Goal: Task Accomplishment & Management: Complete application form

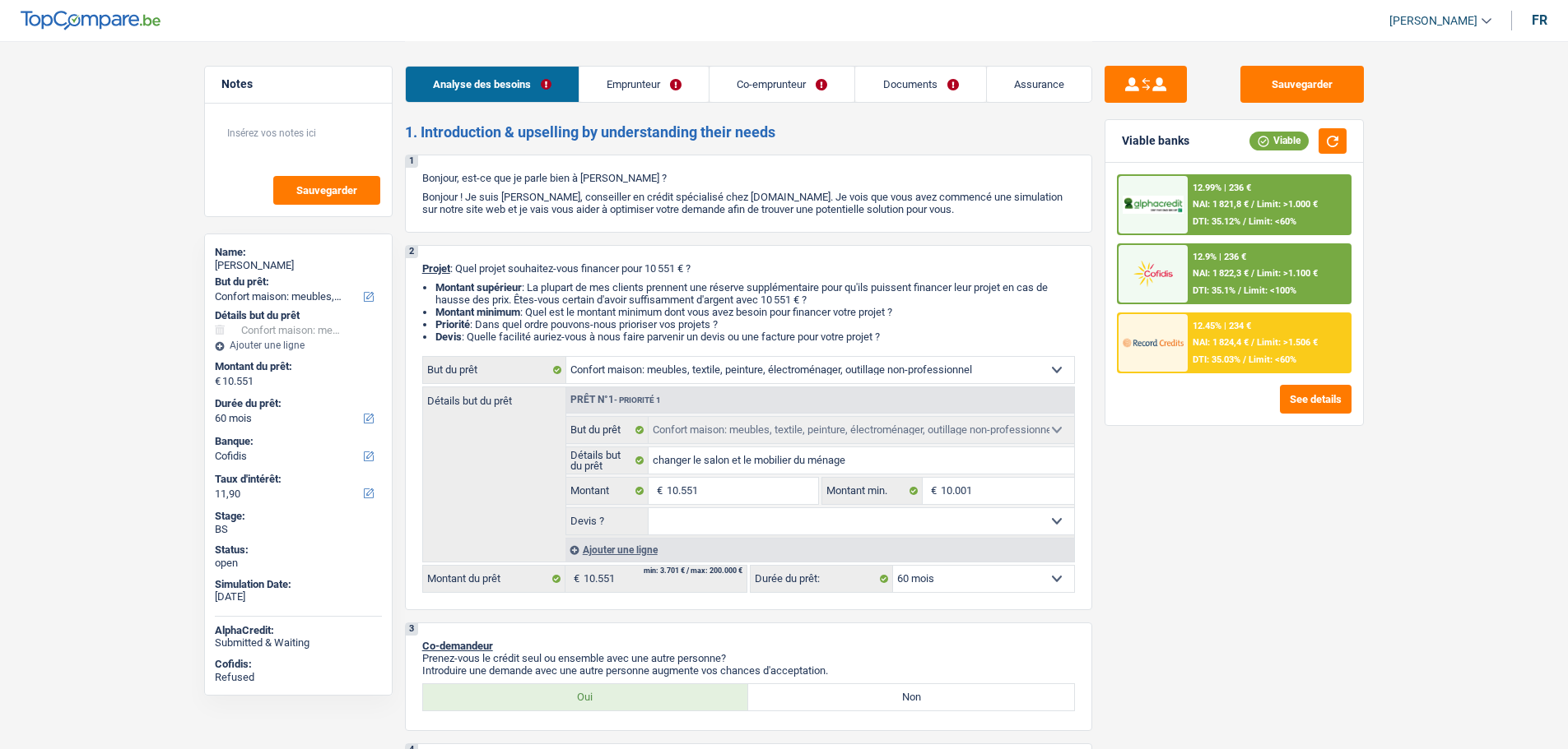
select select "household"
select select "60"
select select "cofidis"
select select "household"
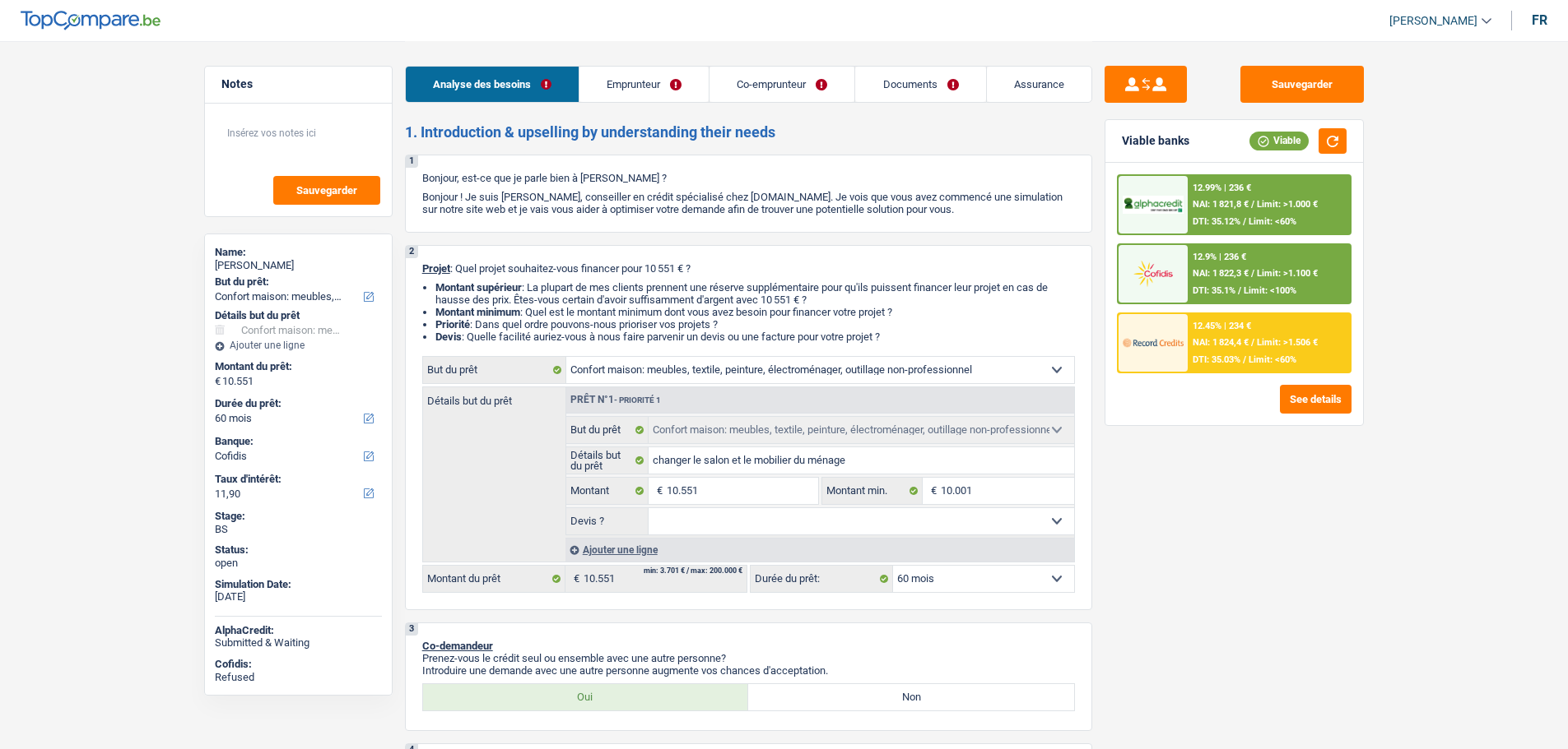
select select "household"
select select "60"
select select "invalid"
select select "mutualityIndemnity"
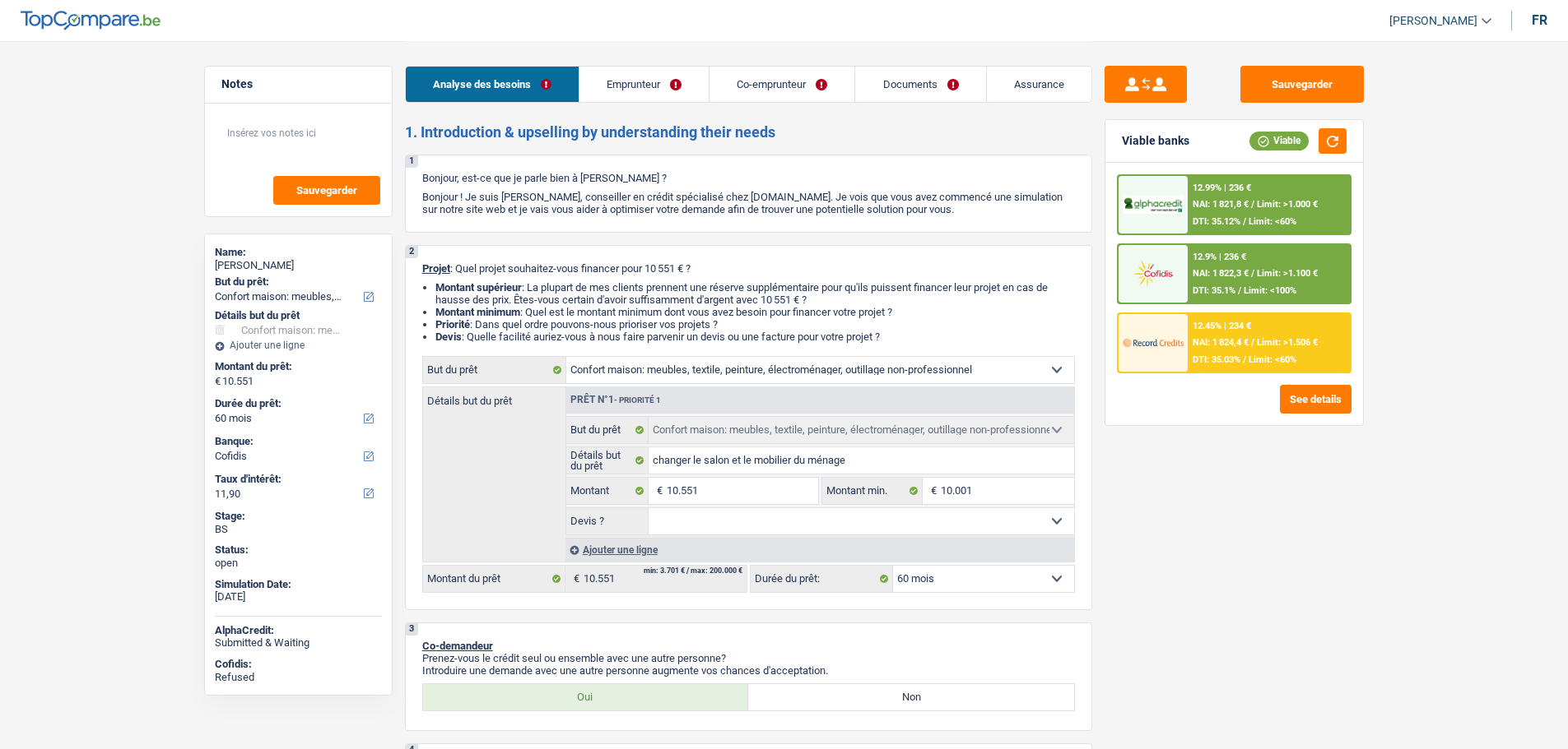
select select "disabilityPension"
select select "mutualityIndemnity"
select select "disabilityPension"
select select "rents"
select select "household"
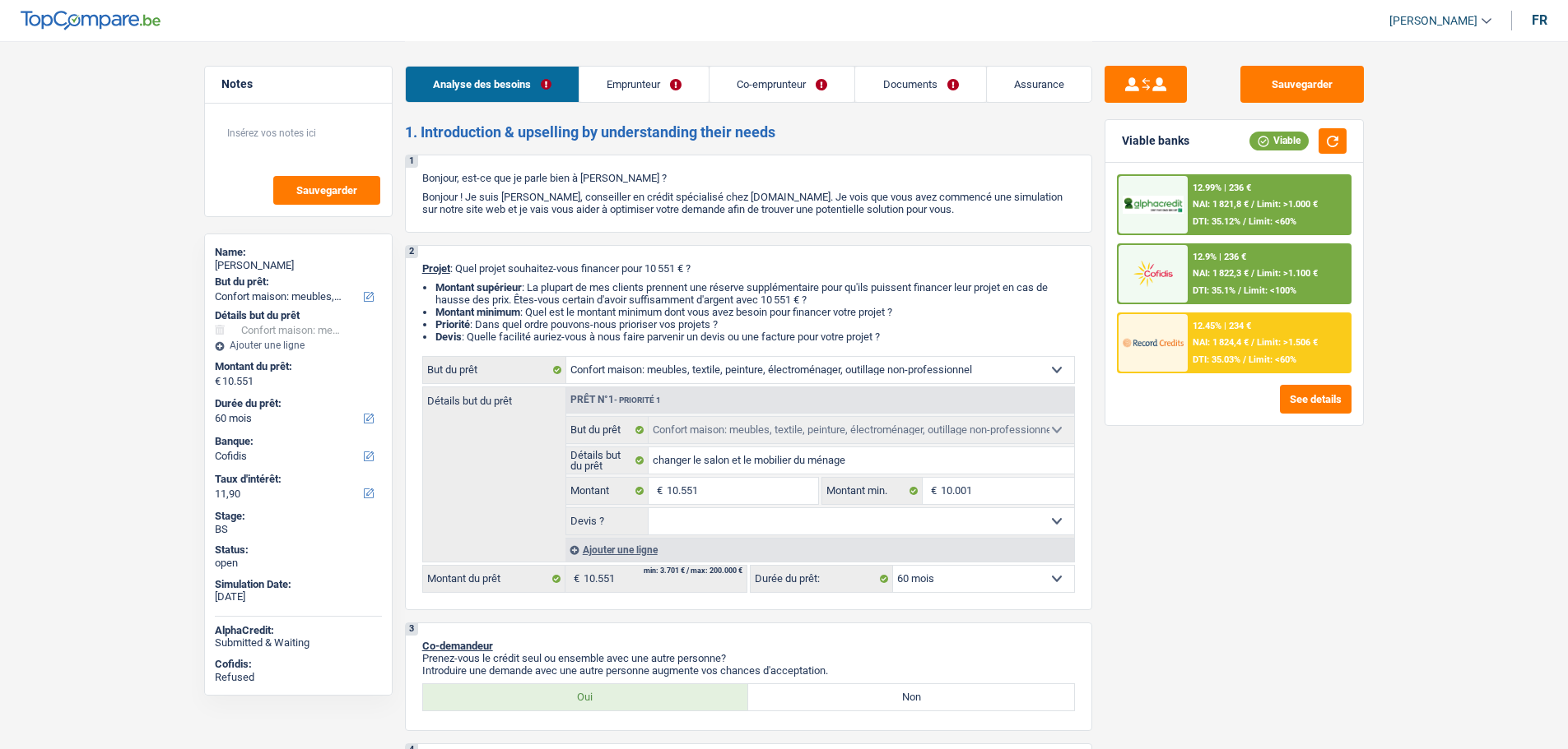
select select "household"
select select "60"
drag, startPoint x: 0, startPoint y: 0, endPoint x: 280, endPoint y: 264, distance: 384.8
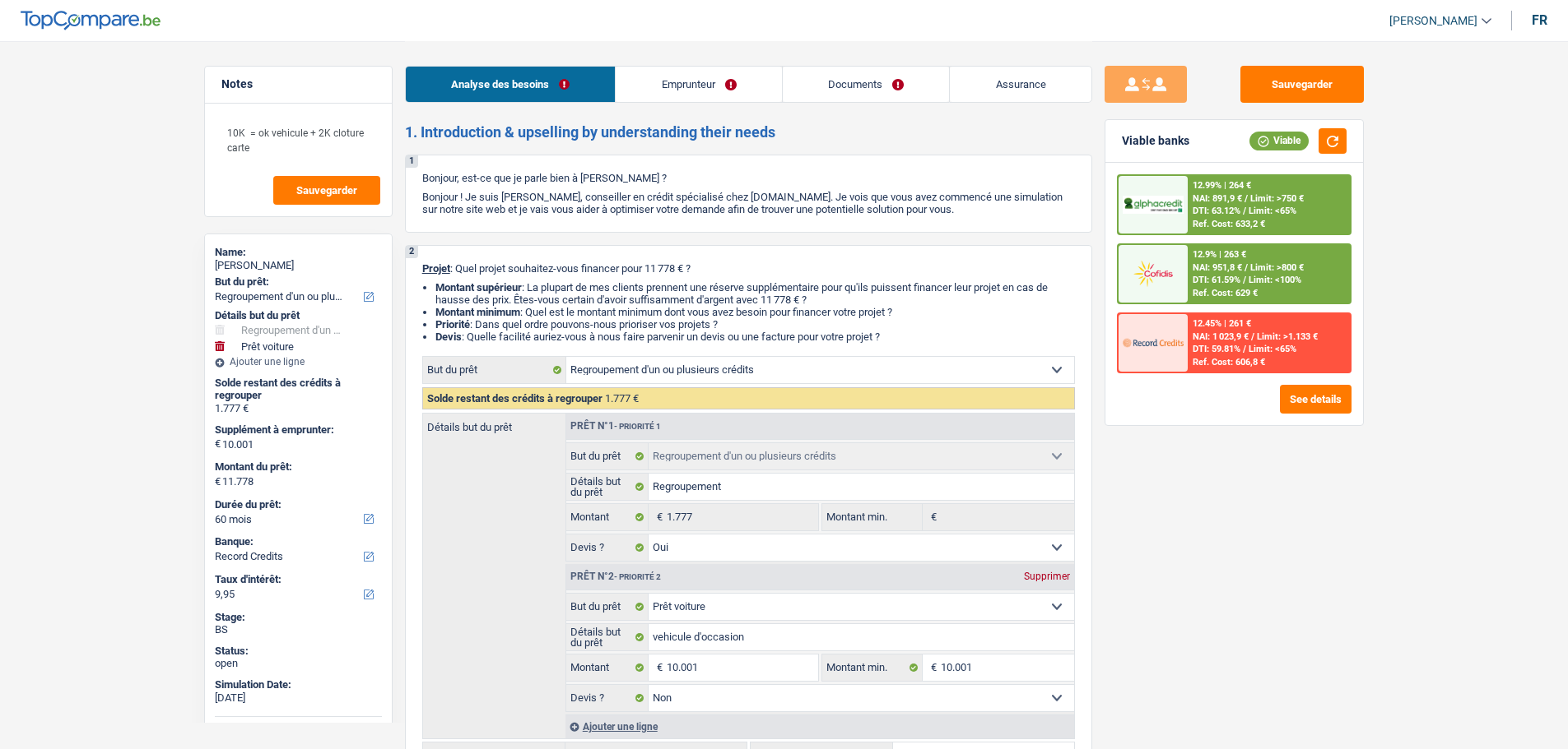
select select "refinancing"
select select "car"
select select "60"
select select "record credits"
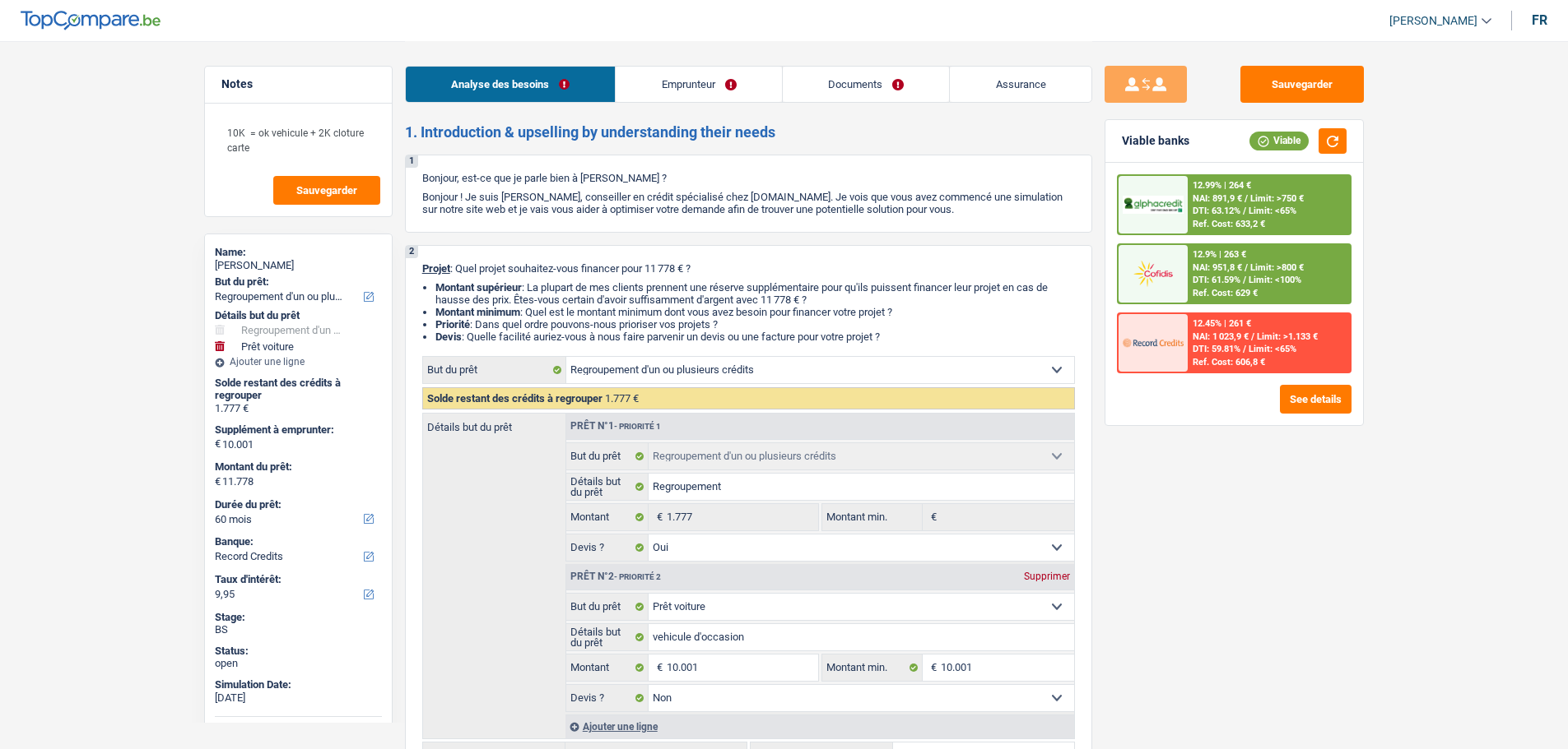
select select "refinancing"
select select "yes"
select select "car"
select select "false"
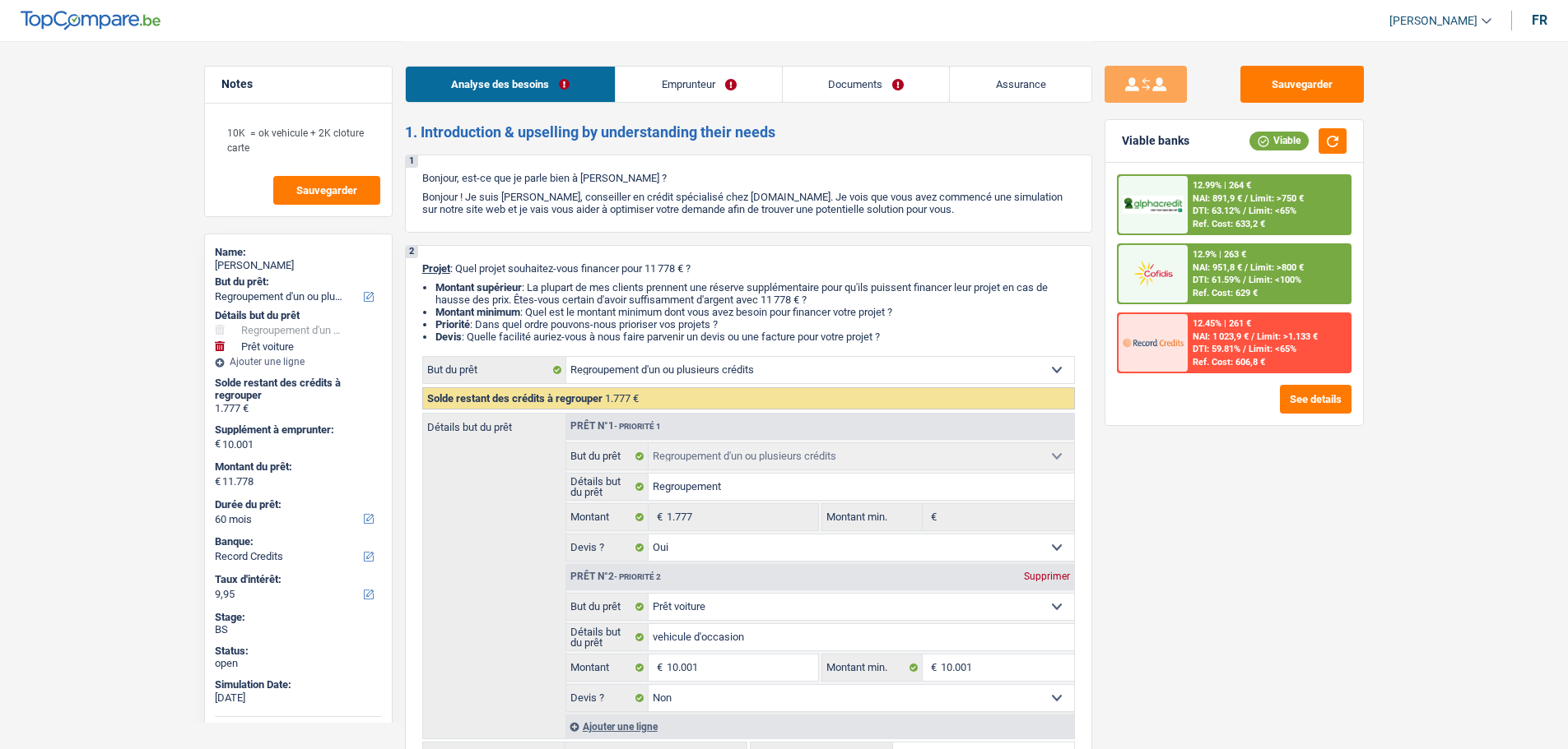
select select "60"
select select "publicEmployee"
select select "familyAllowances"
select select "netSalary"
select select "mealVouchers"
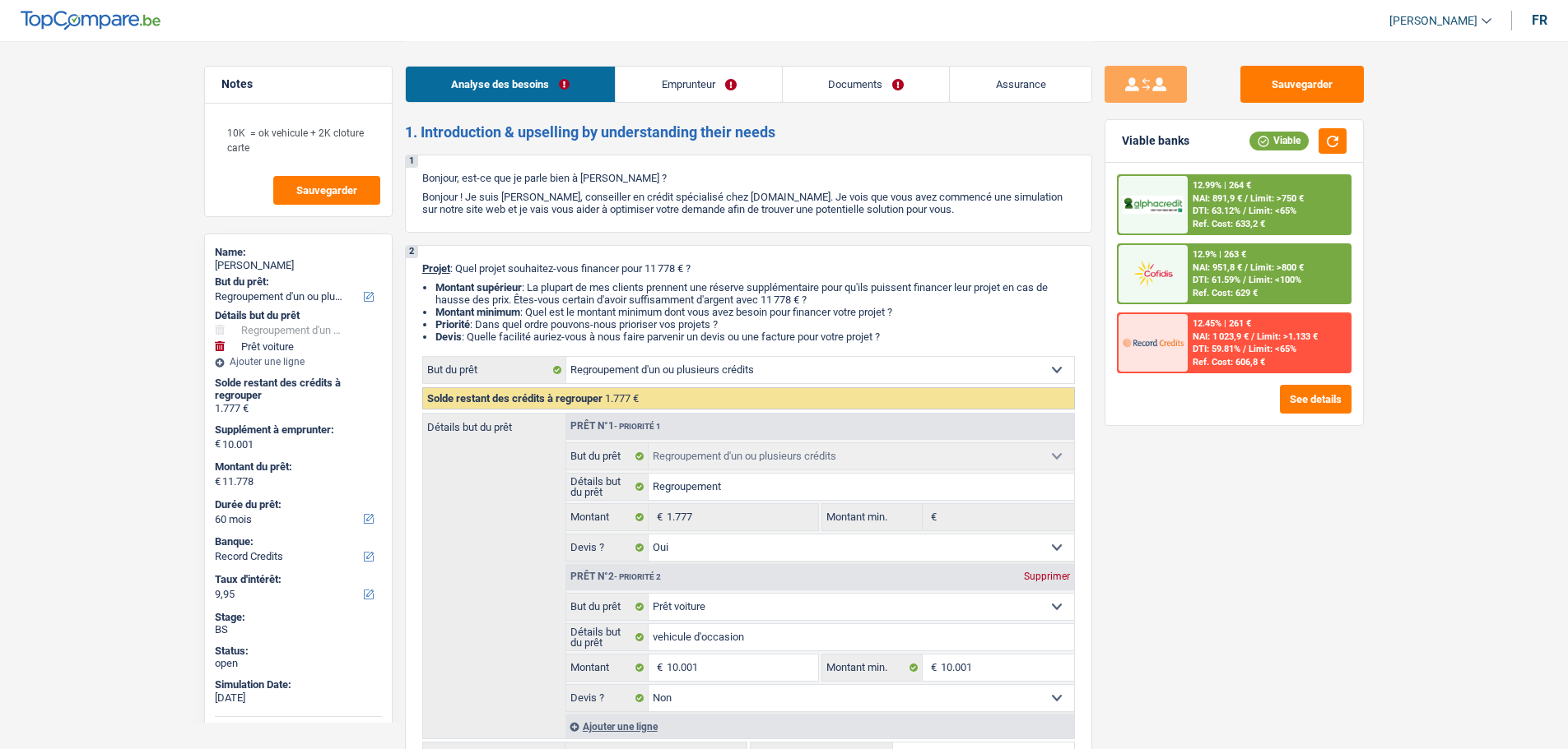
select select "ownerWithMortgage"
select select "mortgage"
select select "300"
select select "personalLoan"
select select "homeFurnishingOrRelocation"
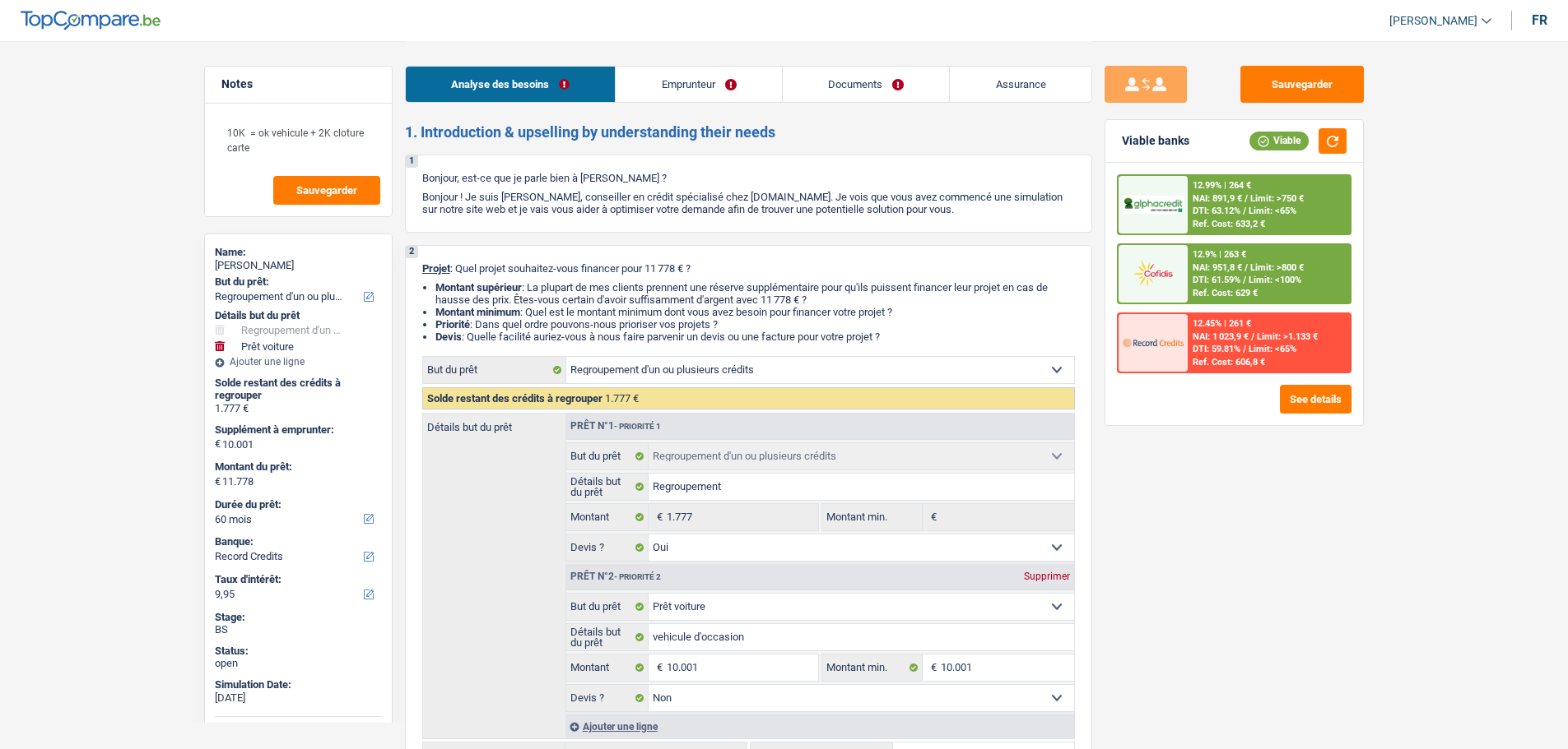
select select "24"
select select "personalLoan"
select select "homeFurnishingOrRelocation"
select select "36"
select select "cardOrCredit"
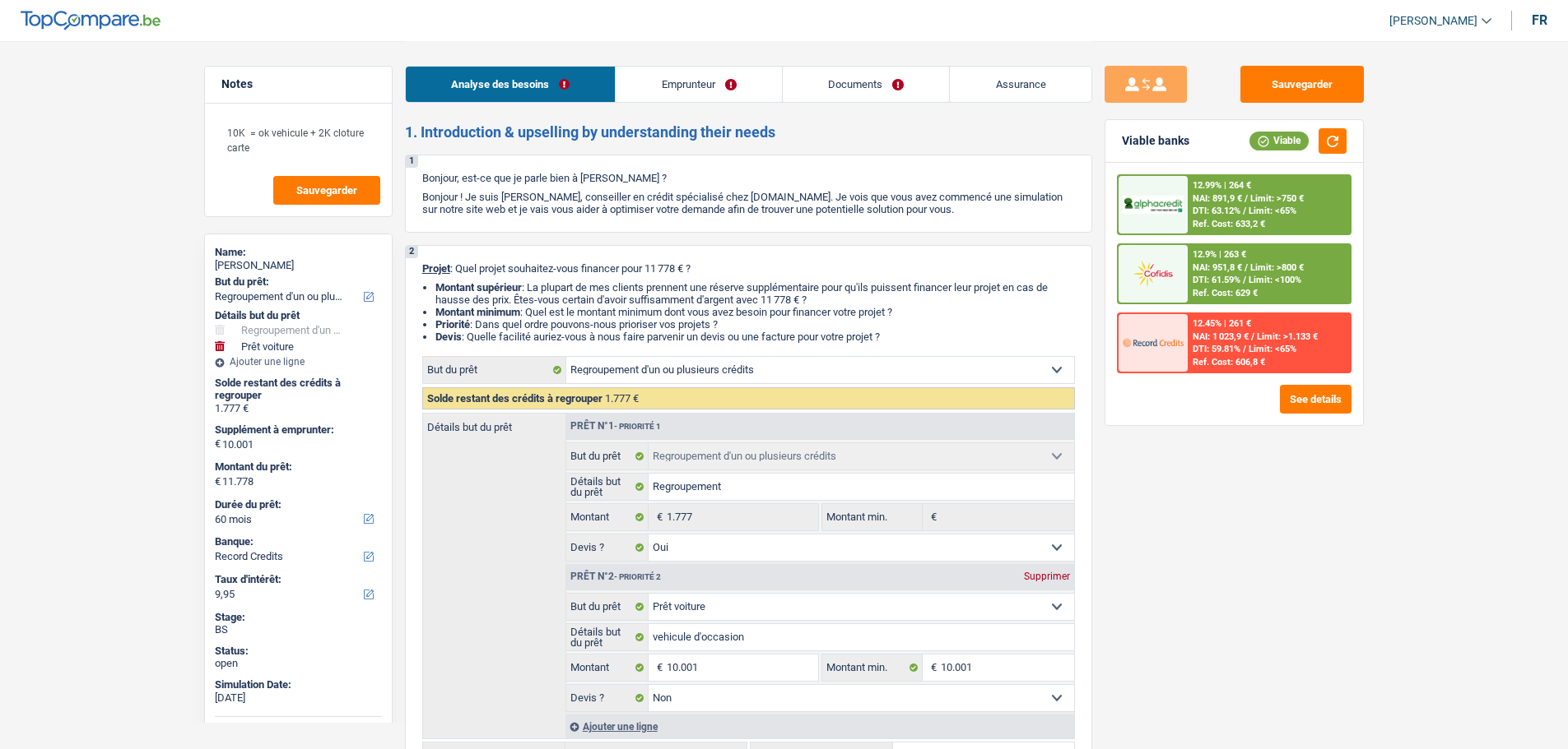
select select "refinancing"
select select "yes"
select select "car"
select select "false"
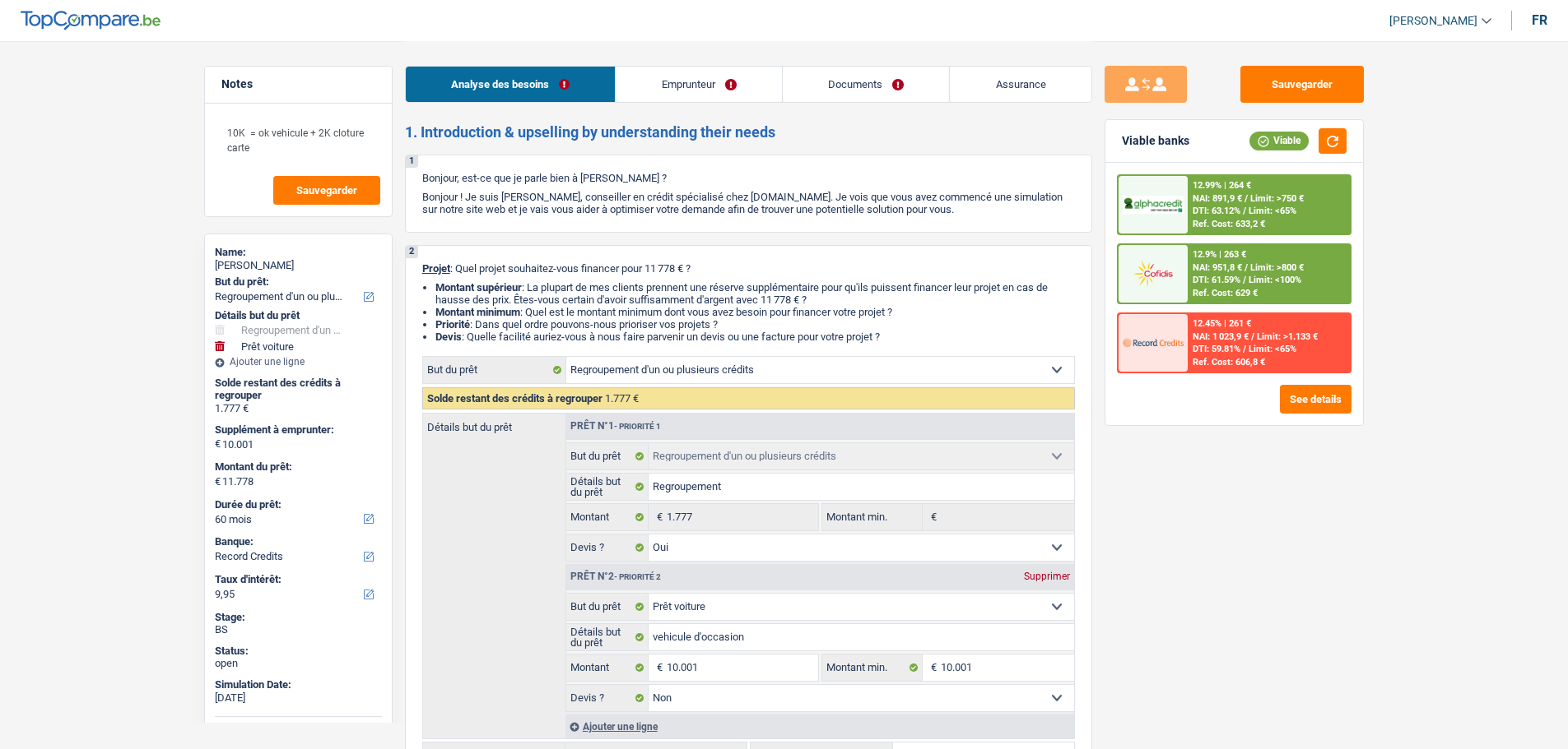
select select "60"
click at [1418, 25] on span "[PERSON_NAME]" at bounding box center [1433, 20] width 88 height 14
click at [456, 530] on div "Détails but du prêt Prêt n°1 - Priorité 1 Confort maison: meubles, textile, pei…" at bounding box center [747, 576] width 652 height 326
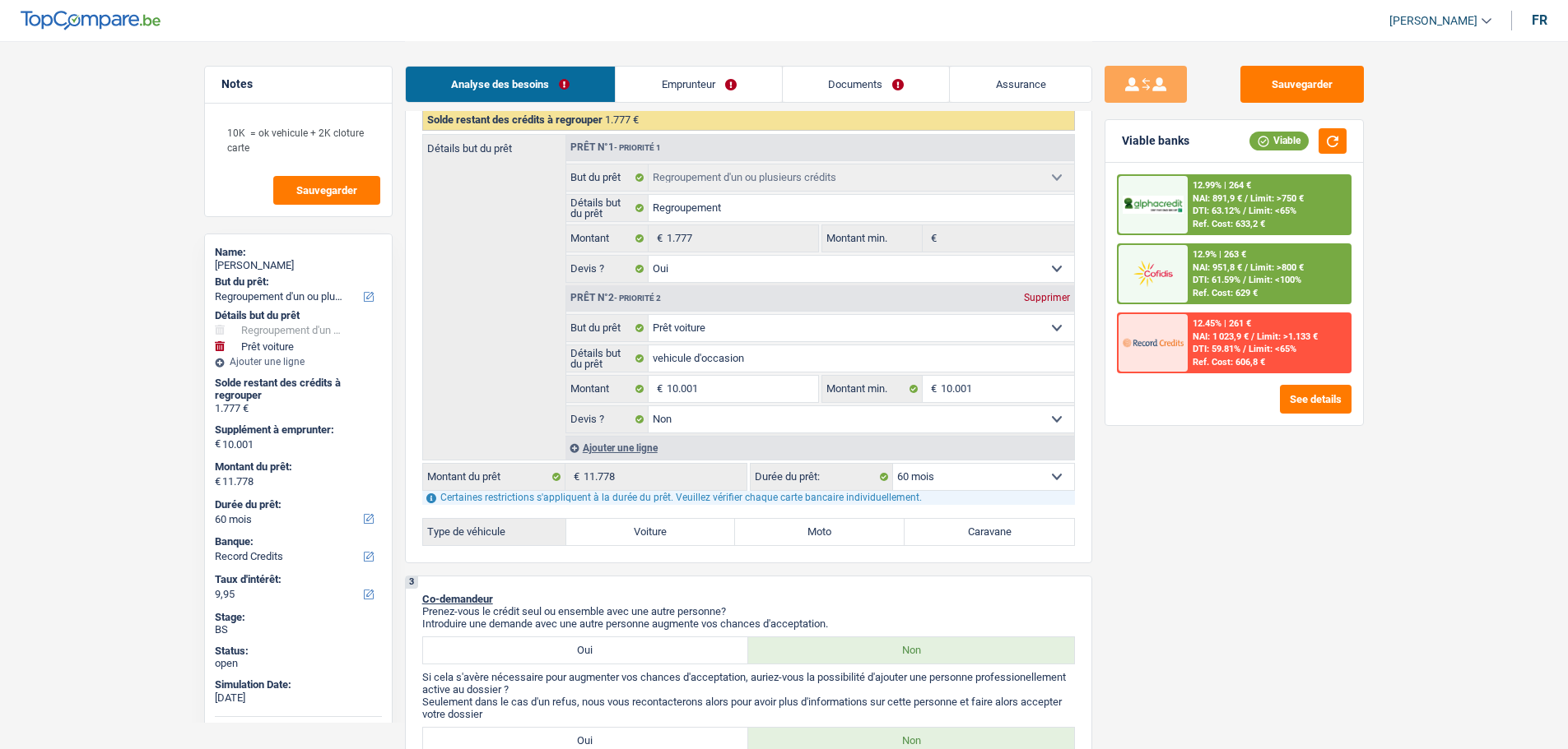
scroll to position [82, 0]
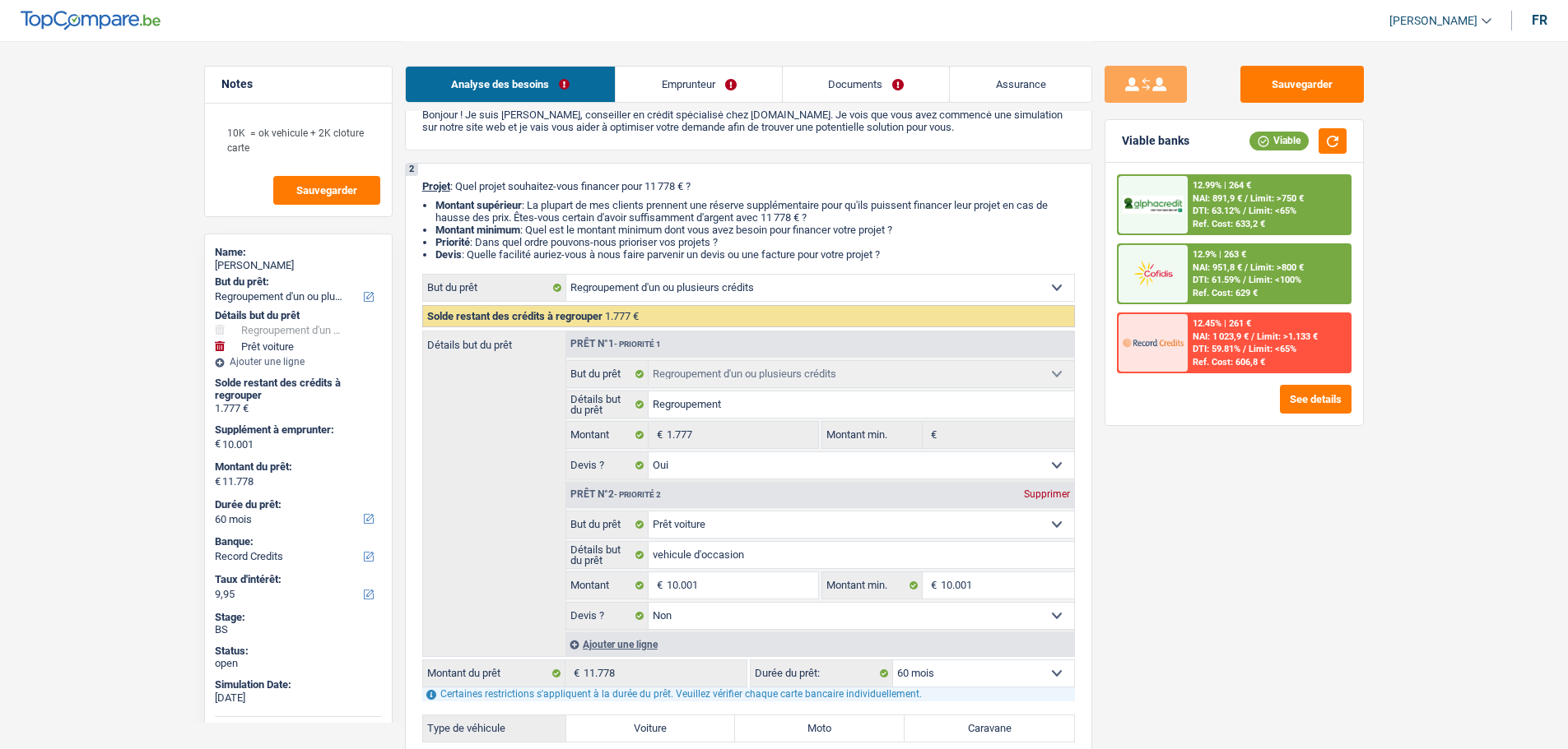
click at [1423, 21] on span "[PERSON_NAME]" at bounding box center [1433, 20] width 88 height 14
click at [1406, 156] on button "SO" at bounding box center [1403, 151] width 146 height 33
select select "32"
select select "ownerWithMortgage"
select select "mortgage"
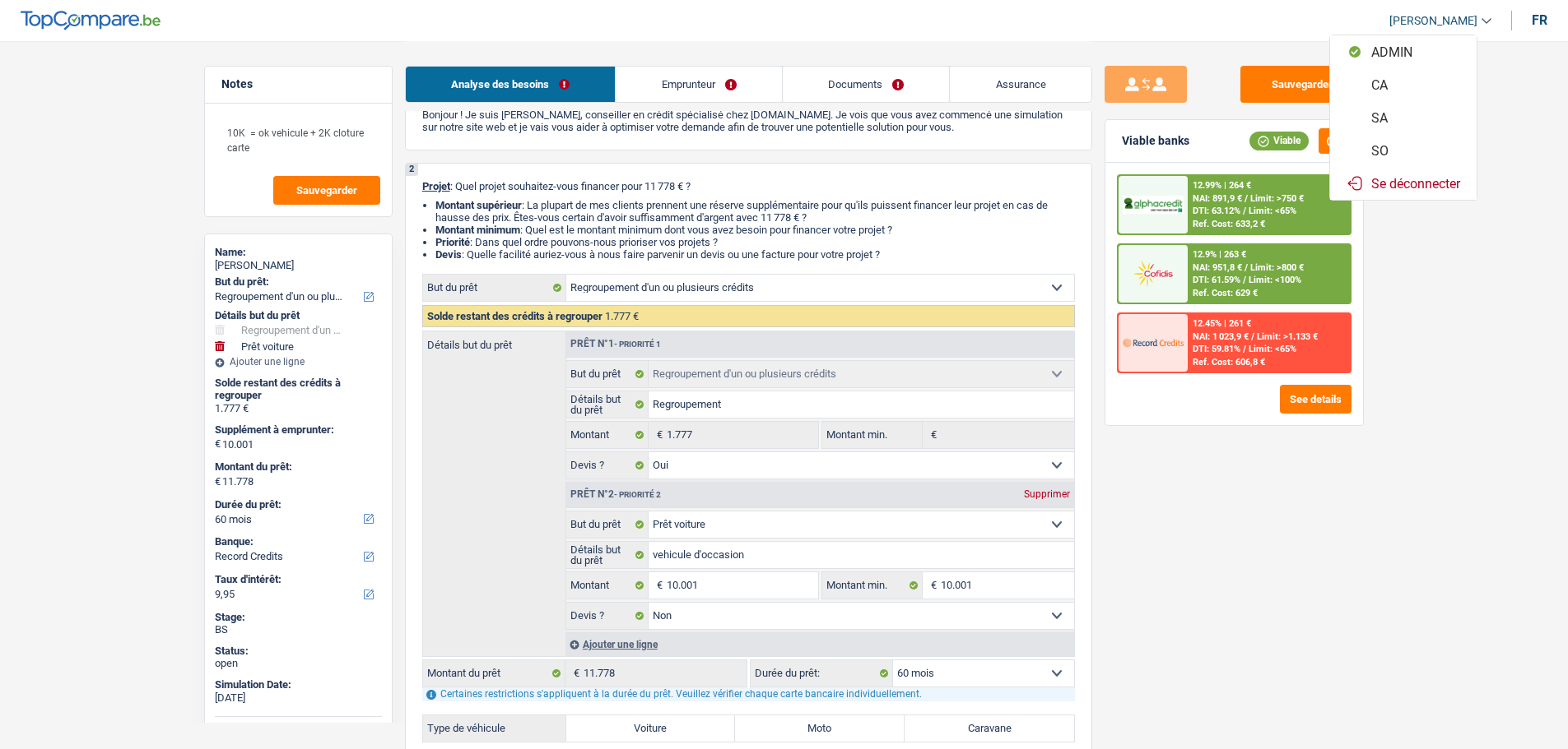
select select "300"
select select "personalLoan"
select select "homeFurnishingOrRelocation"
select select "24"
select select "personalLoan"
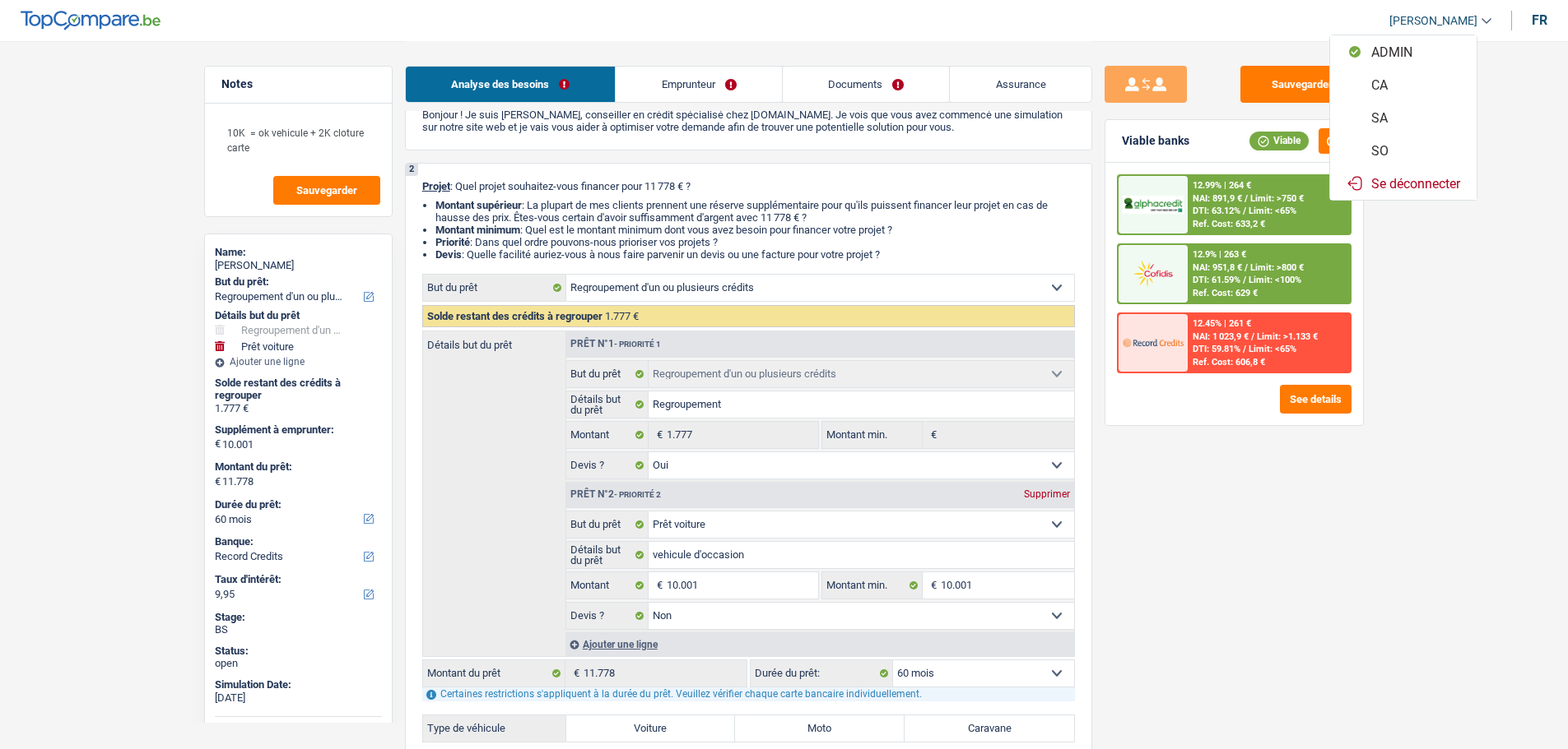
select select "homeFurnishingOrRelocation"
select select "36"
select select "cardOrCredit"
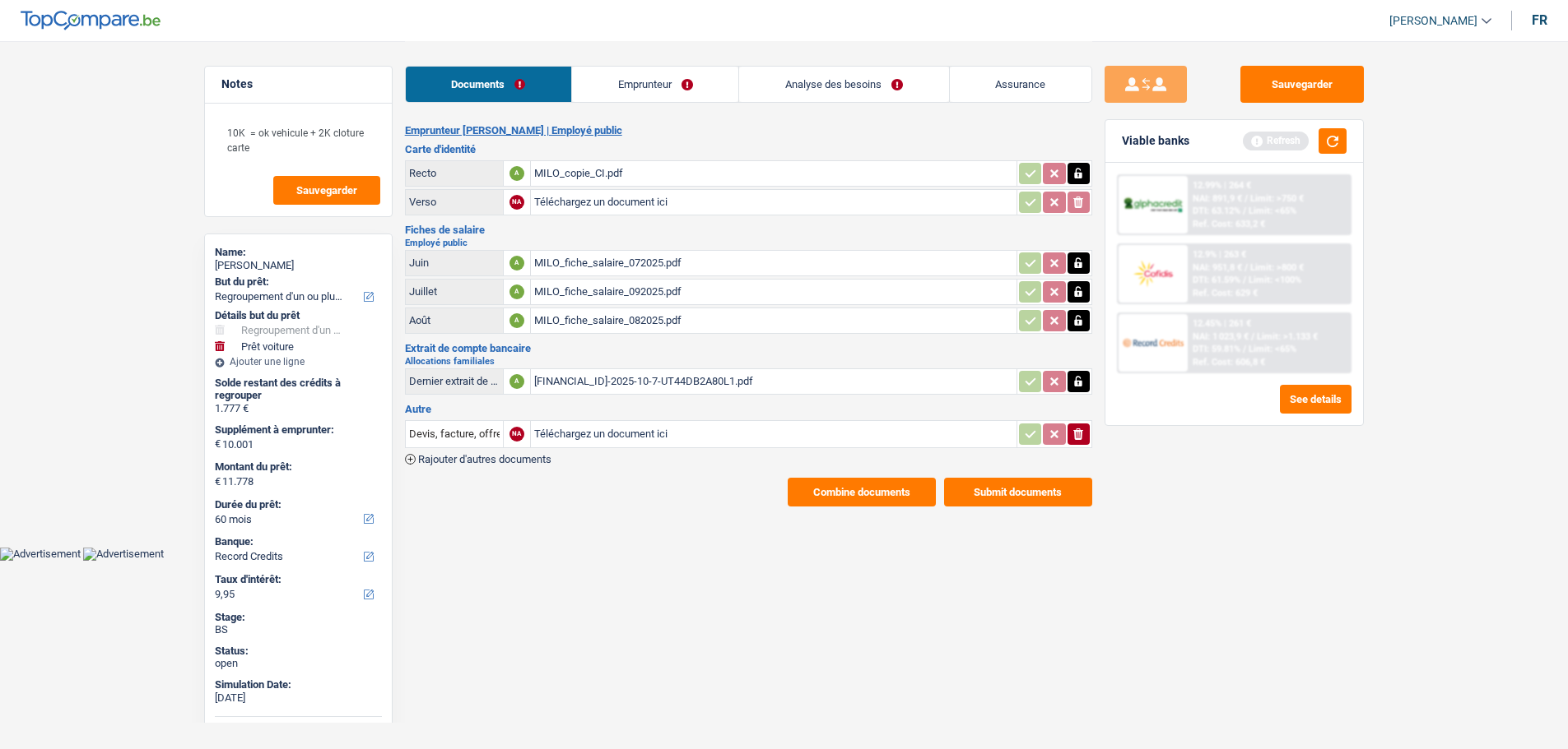
scroll to position [0, 0]
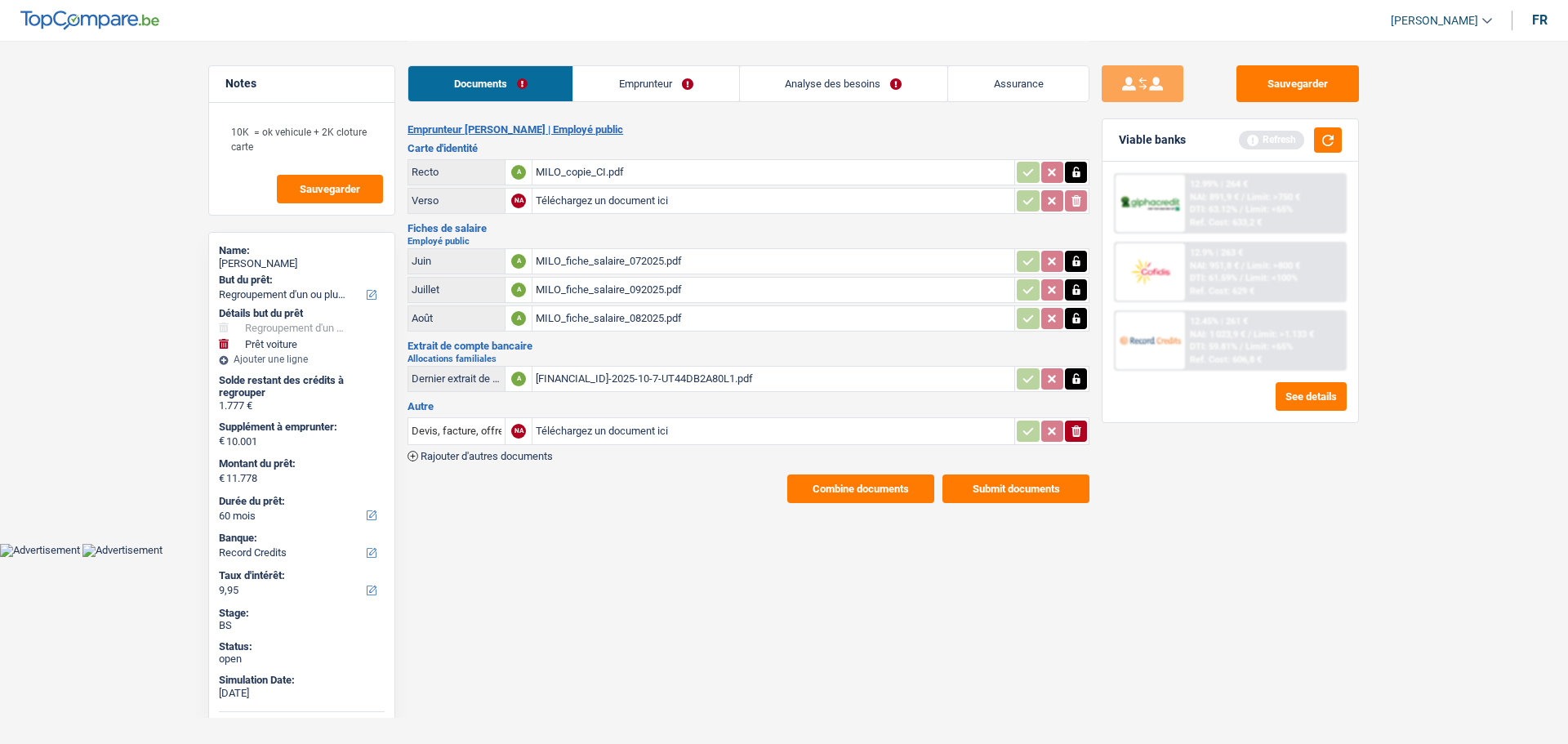
click at [714, 77] on link "Emprunteur" at bounding box center [655, 84] width 165 height 35
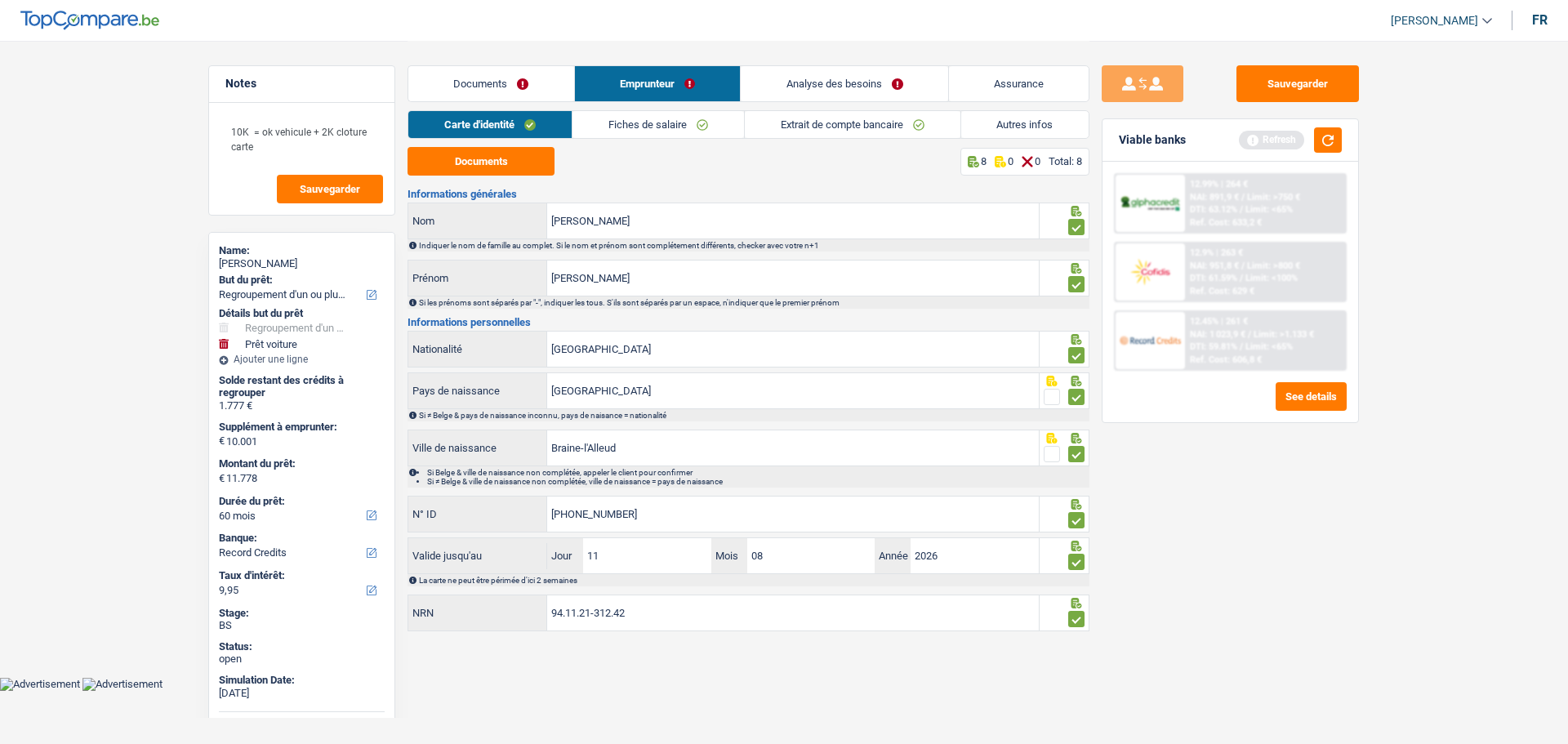
click at [1025, 136] on link "Autres infos" at bounding box center [1025, 124] width 129 height 27
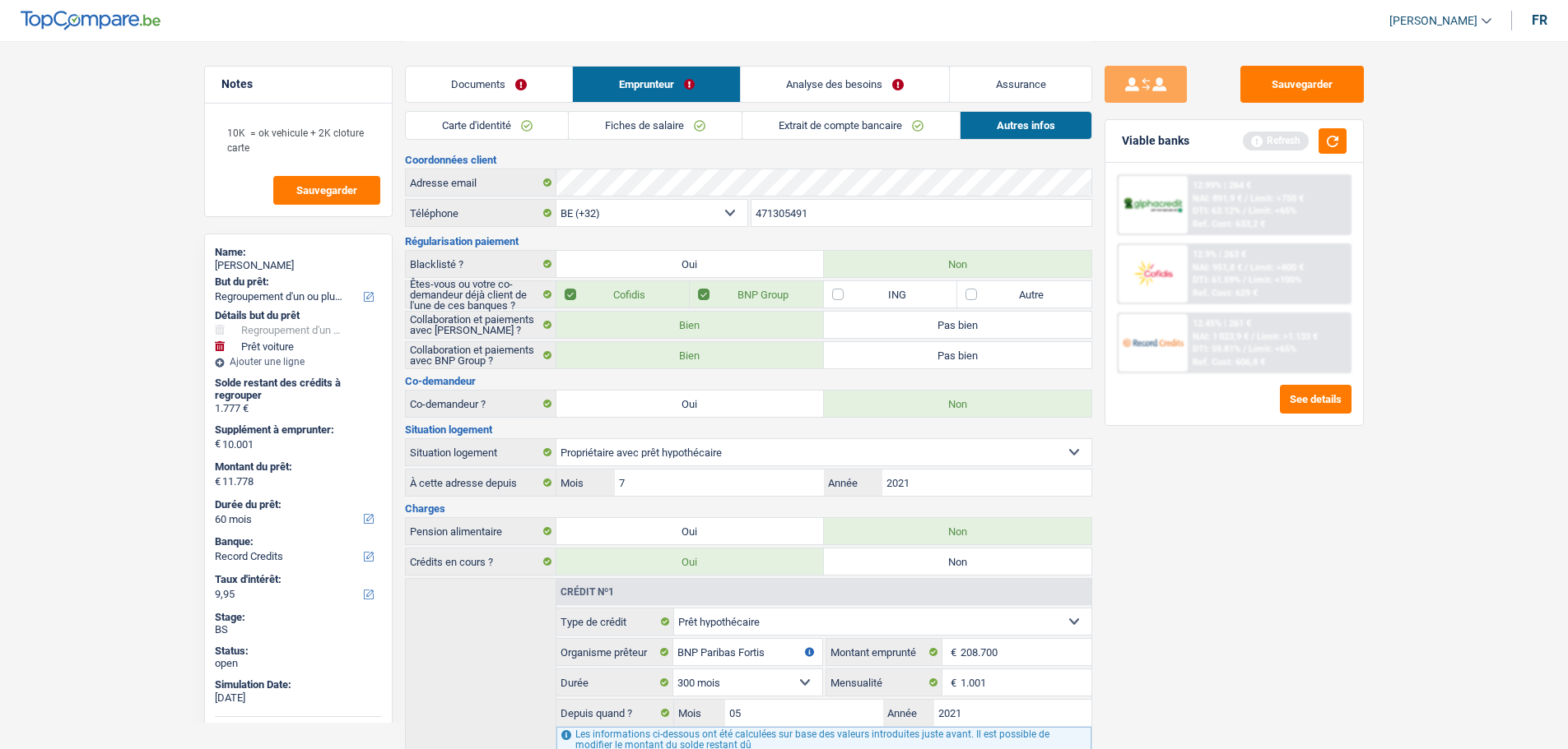
click at [787, 89] on link "Analyse des besoins" at bounding box center [846, 84] width 209 height 35
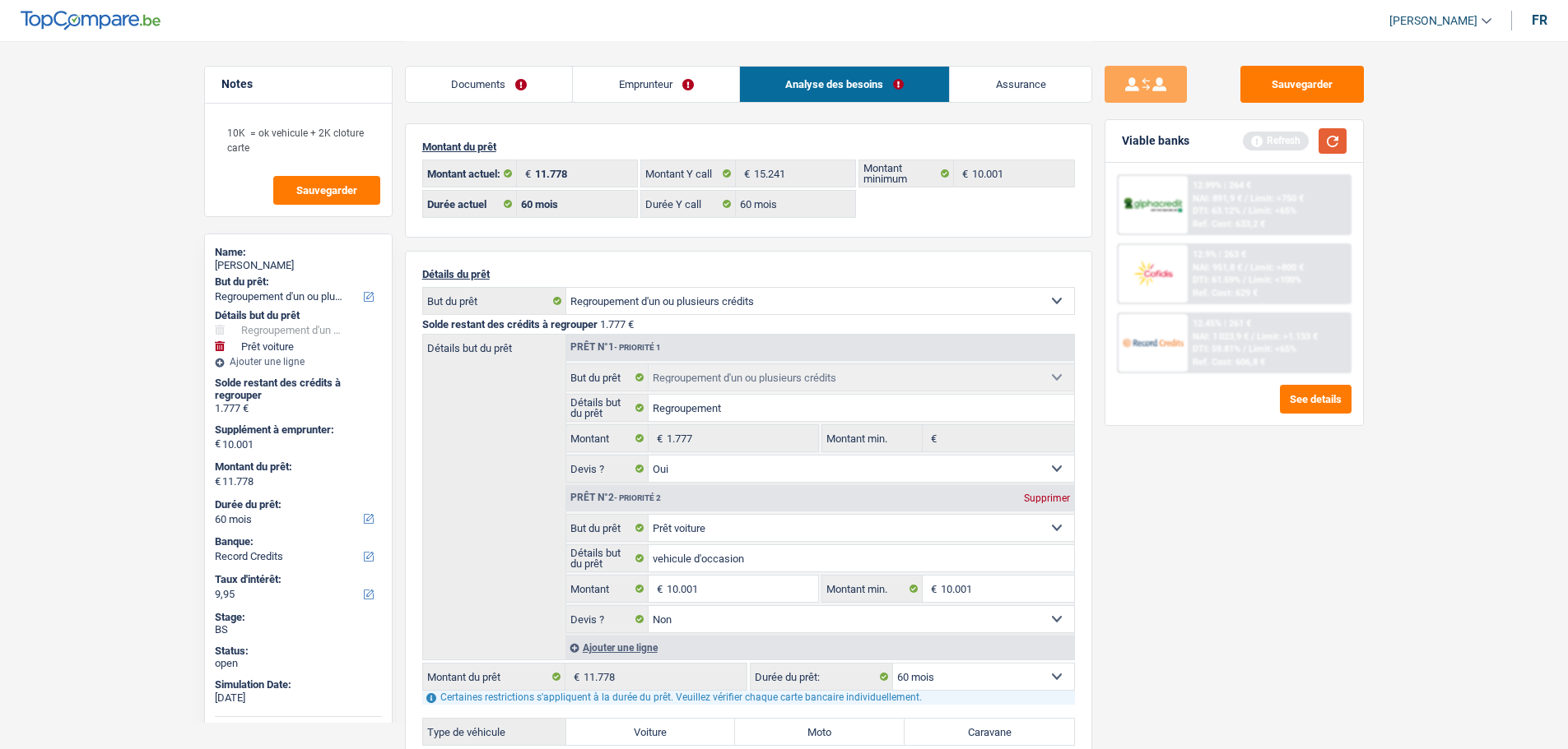
click at [1340, 141] on button "button" at bounding box center [1332, 141] width 28 height 26
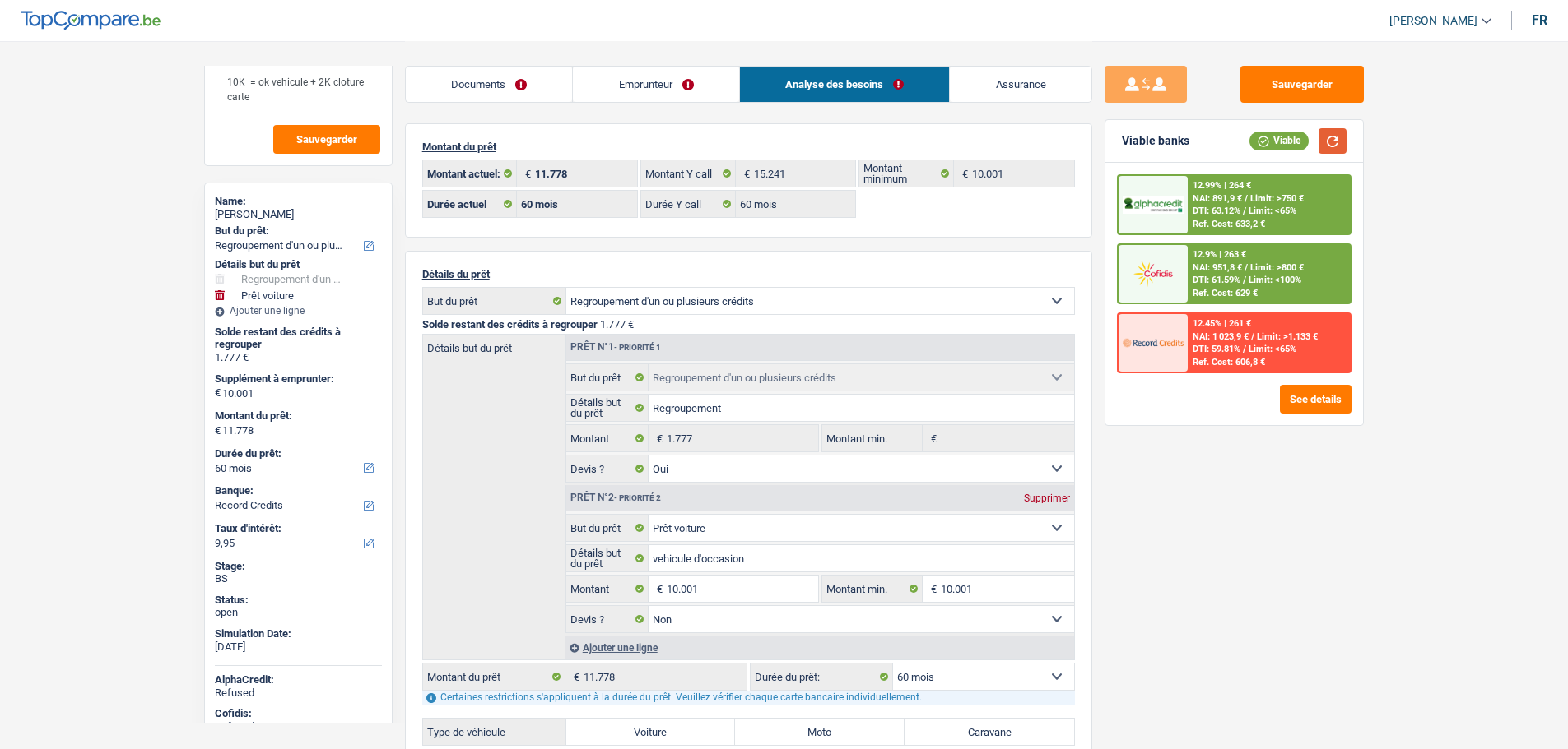
scroll to position [90, 0]
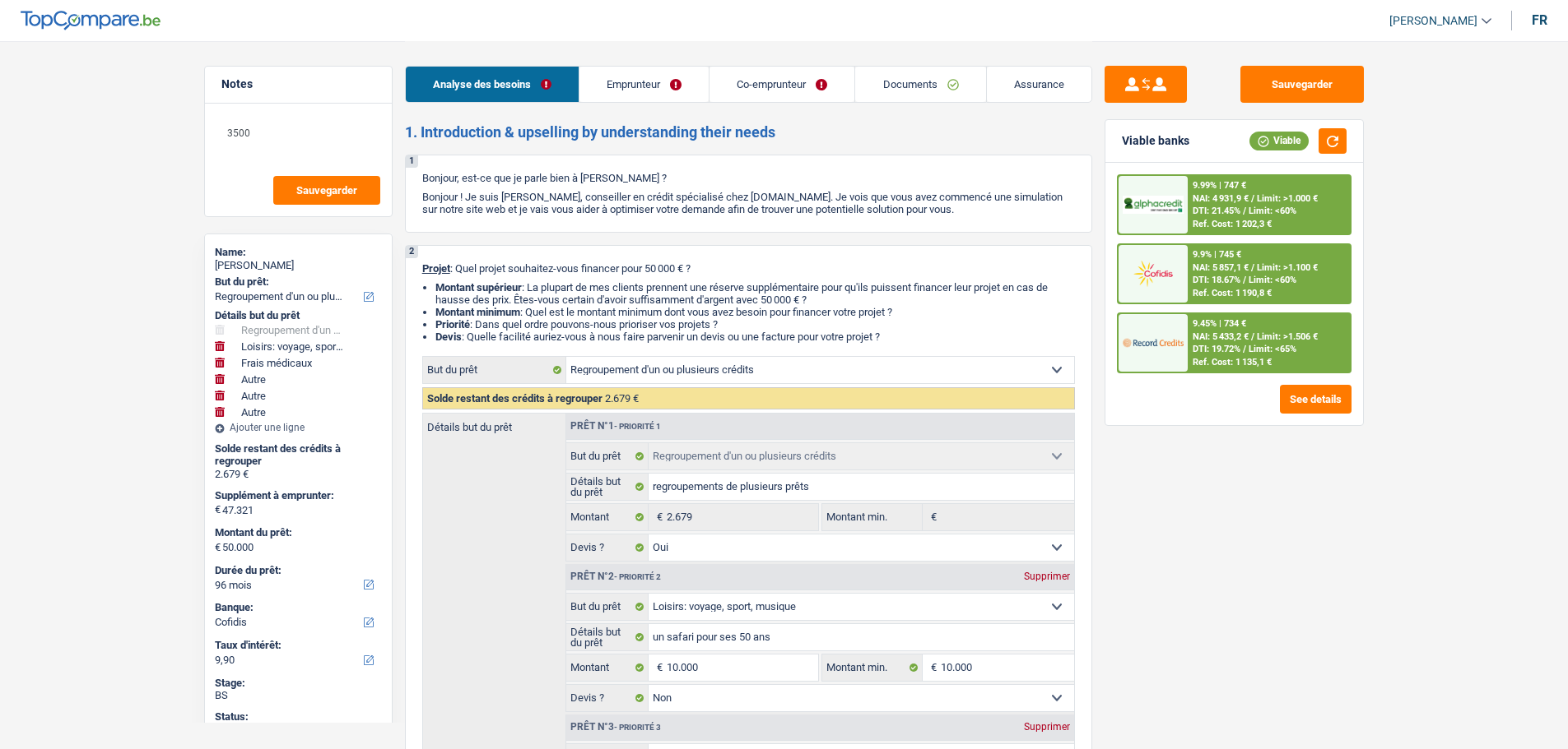
select select "refinancing"
select select "hobbies"
select select "medical"
select select "other"
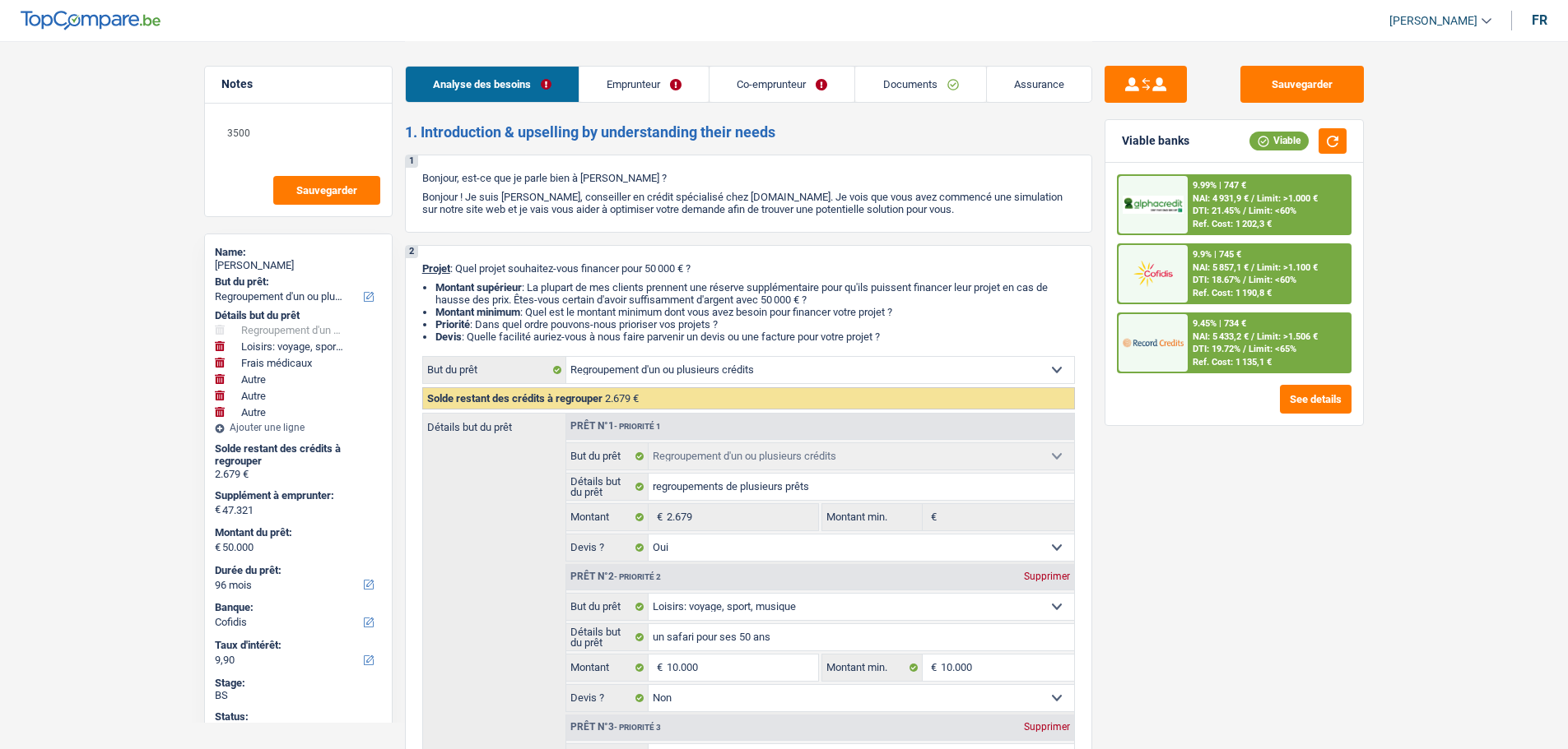
select select "other"
select select "96"
select select "cofidis"
select select "refinancing"
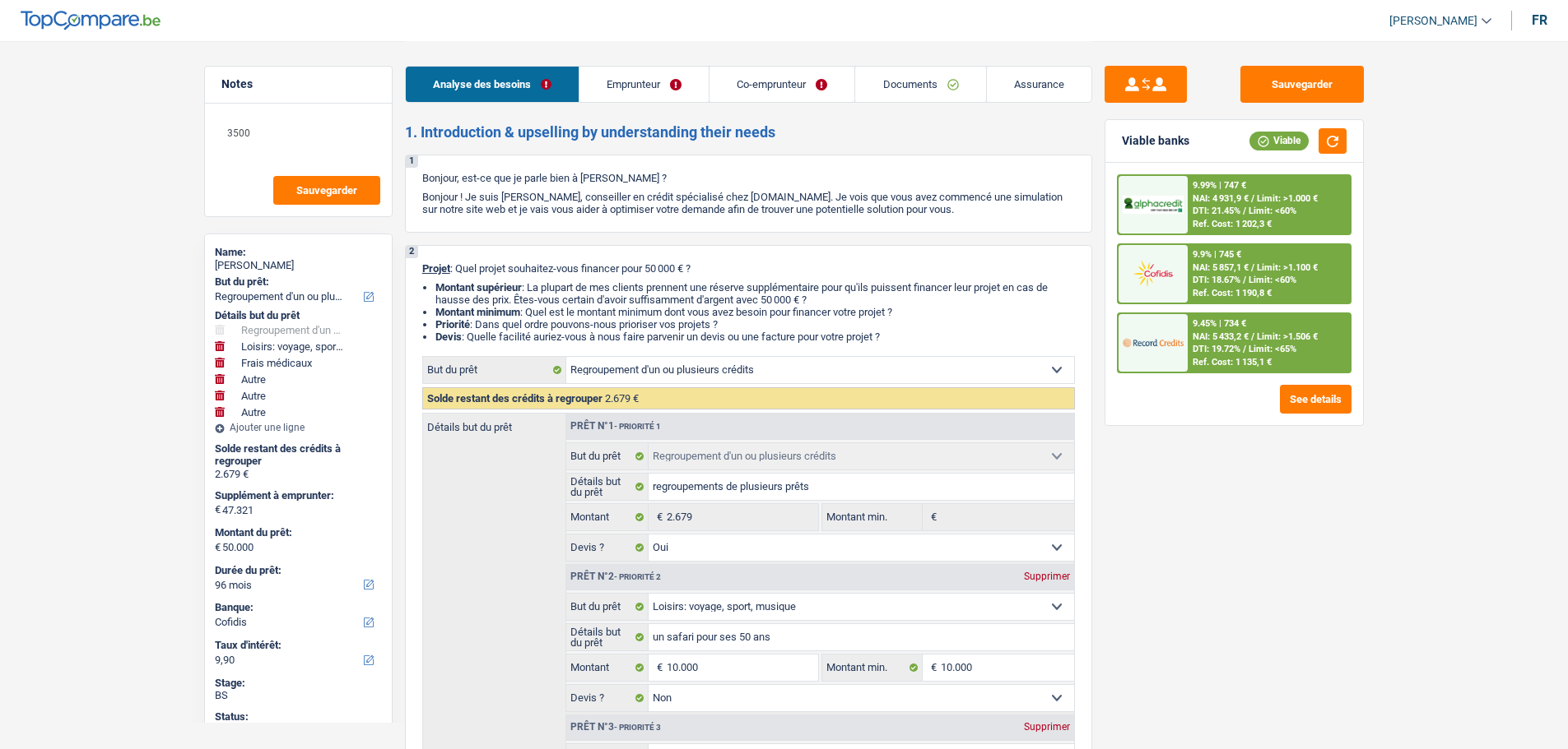
select select "refinancing"
select select "yes"
select select "hobbies"
select select "false"
select select "medical"
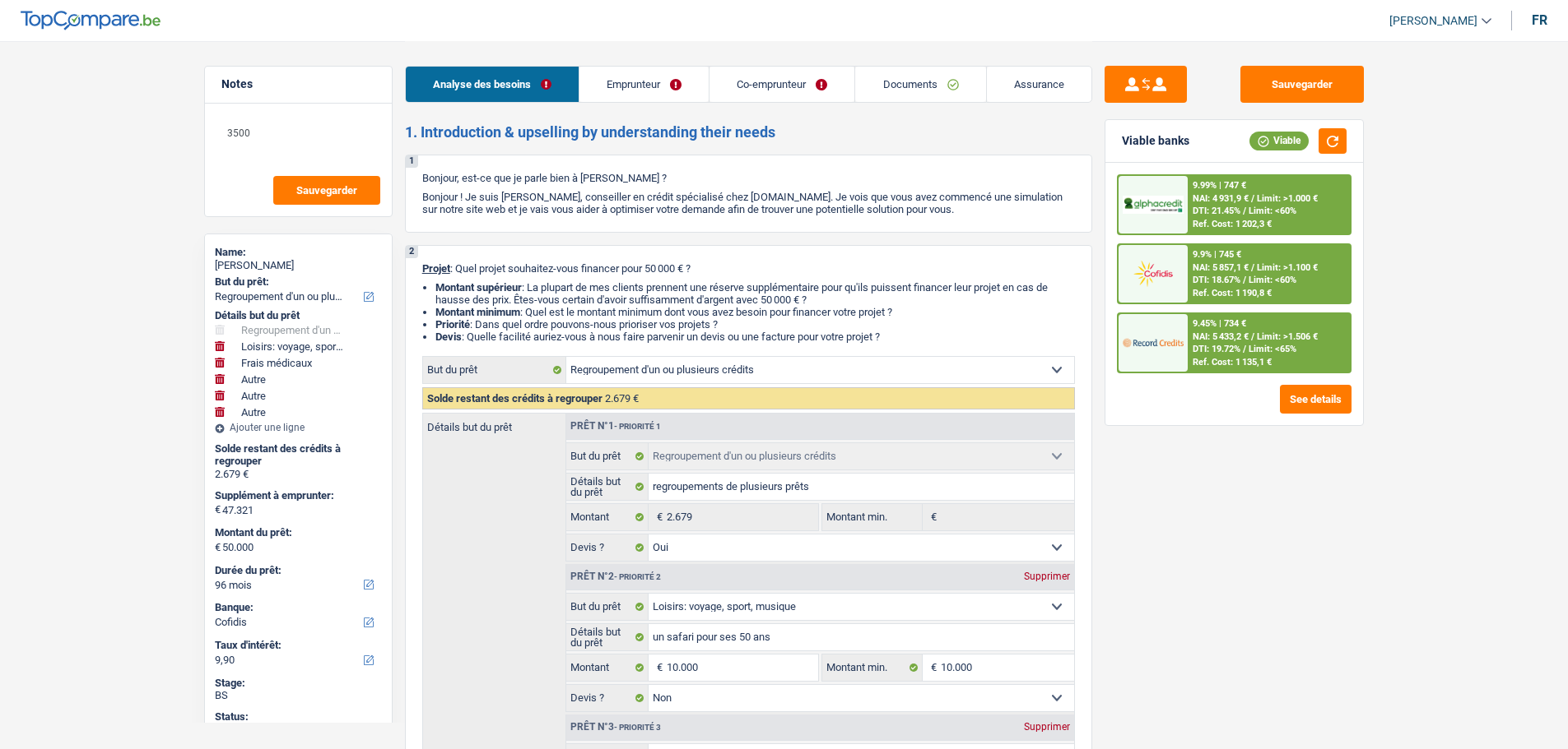
select select "false"
select select "other"
select select "false"
select select "other"
select select "false"
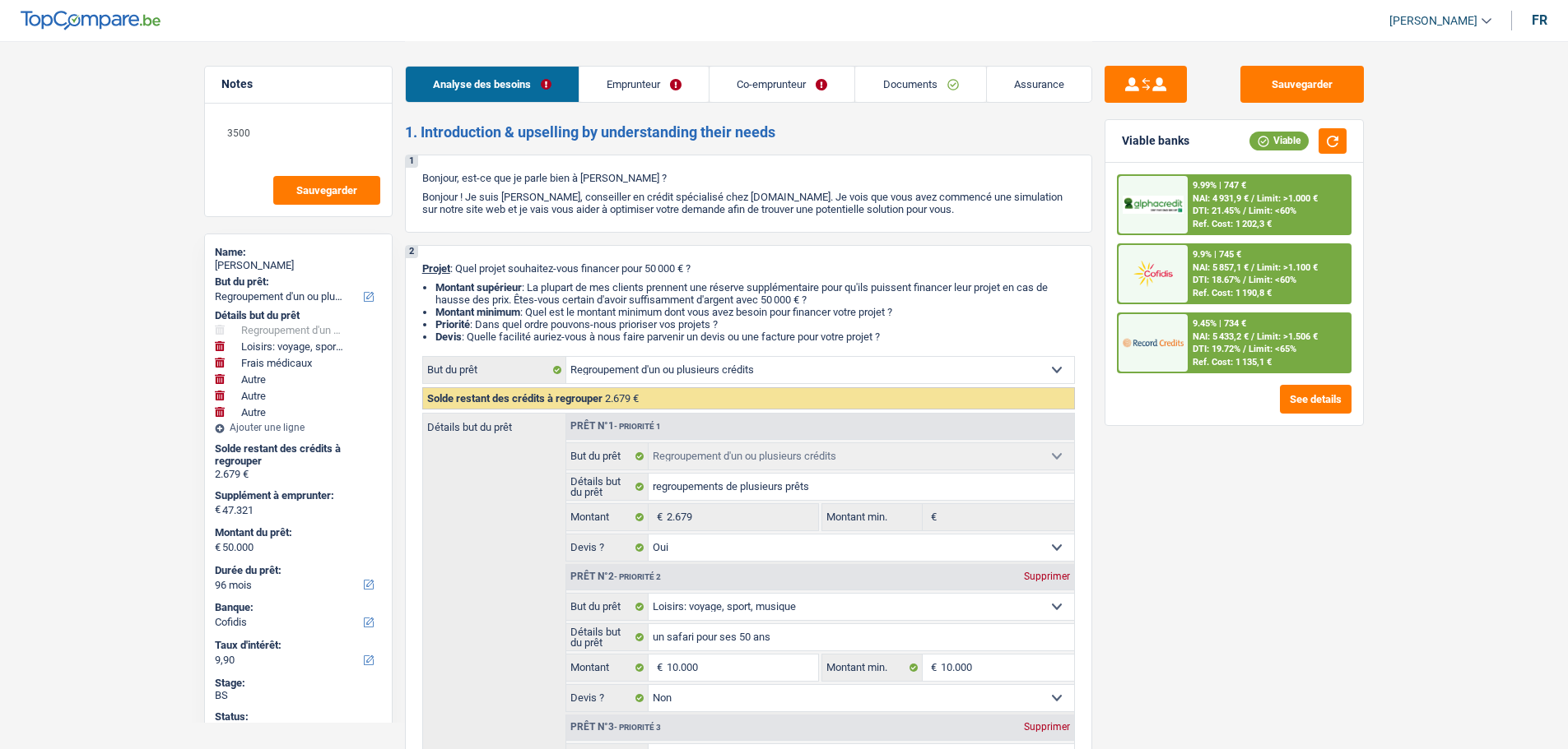
select select "other"
select select "false"
select select "96"
select select "publicEmployee"
select select "worker"
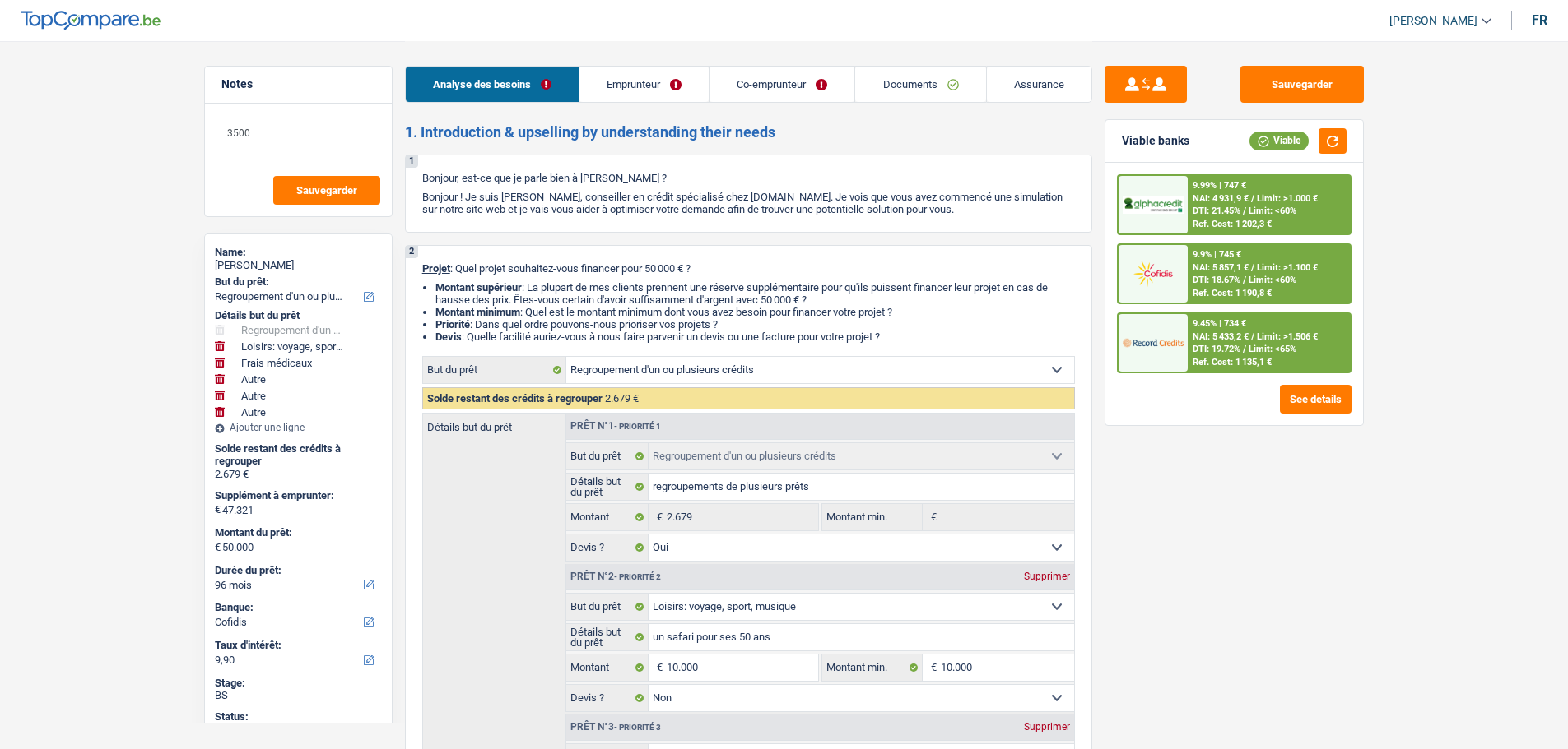
select select "netSalary"
select select "mealVouchers"
select select "netSalary"
select select "ownerWithoutMortgage"
select select "carLoan"
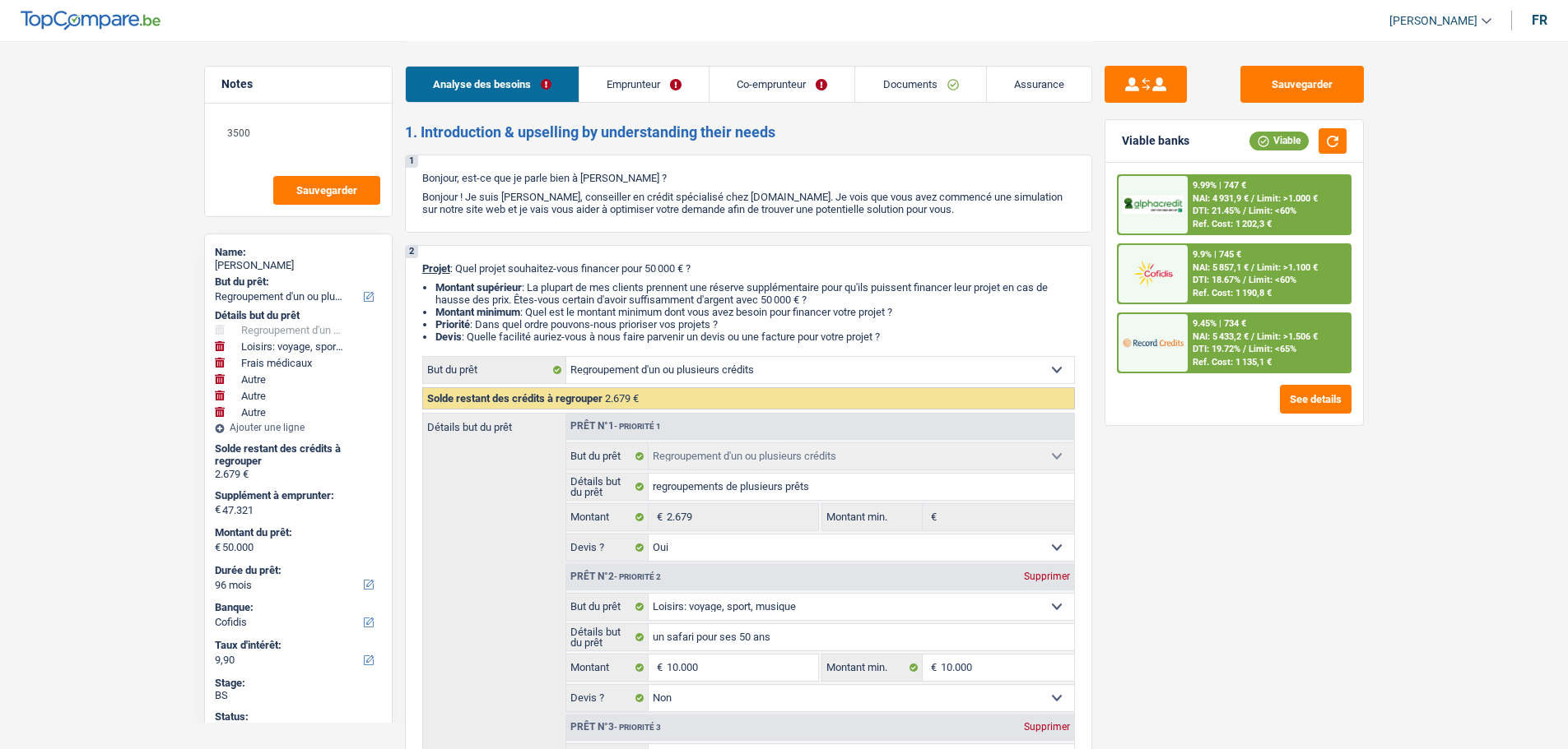
select select "84"
select select "personalLoan"
select select "hobbies"
select select "36"
select select "refinancing"
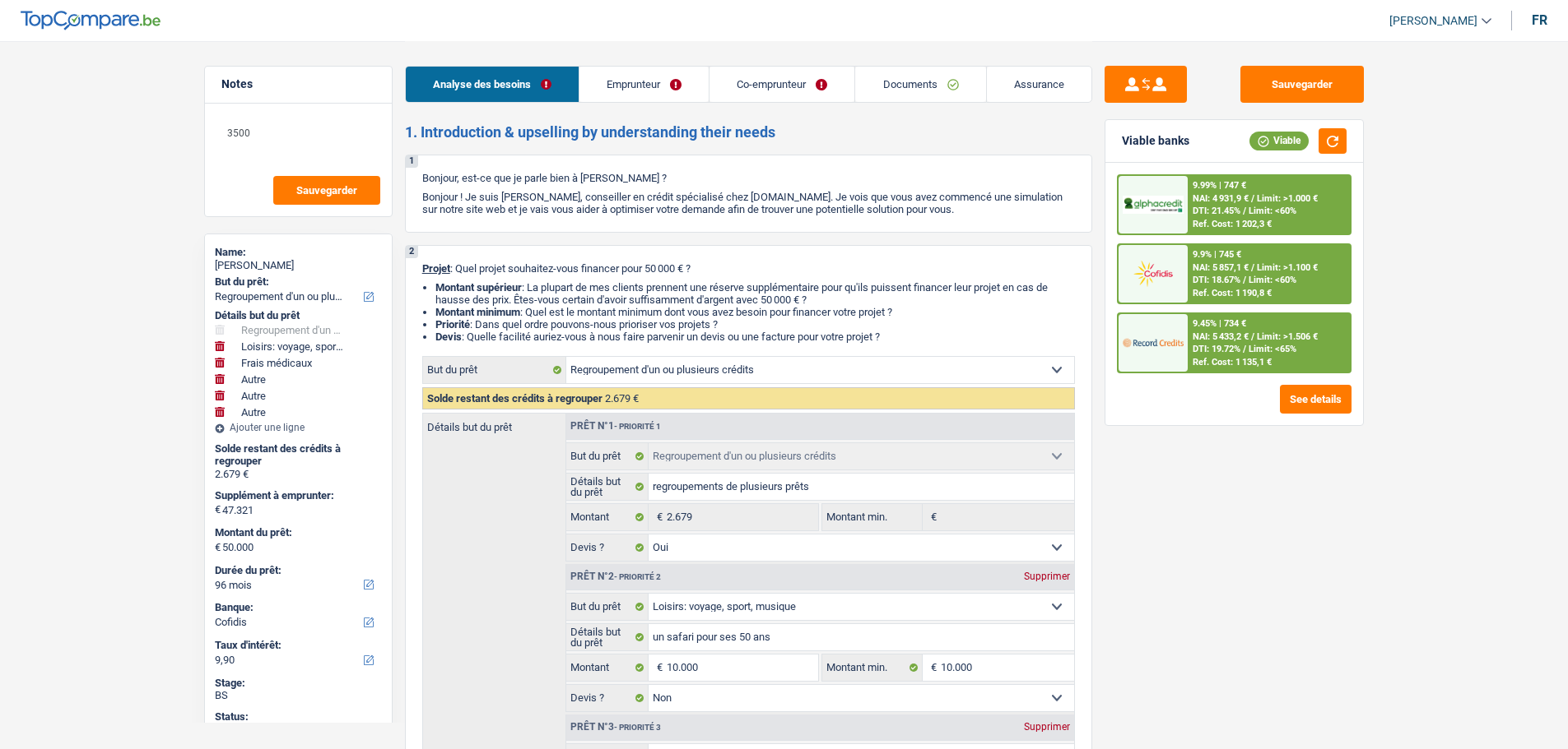
select select "refinancing"
select select "yes"
select select "hobbies"
select select "false"
select select "medical"
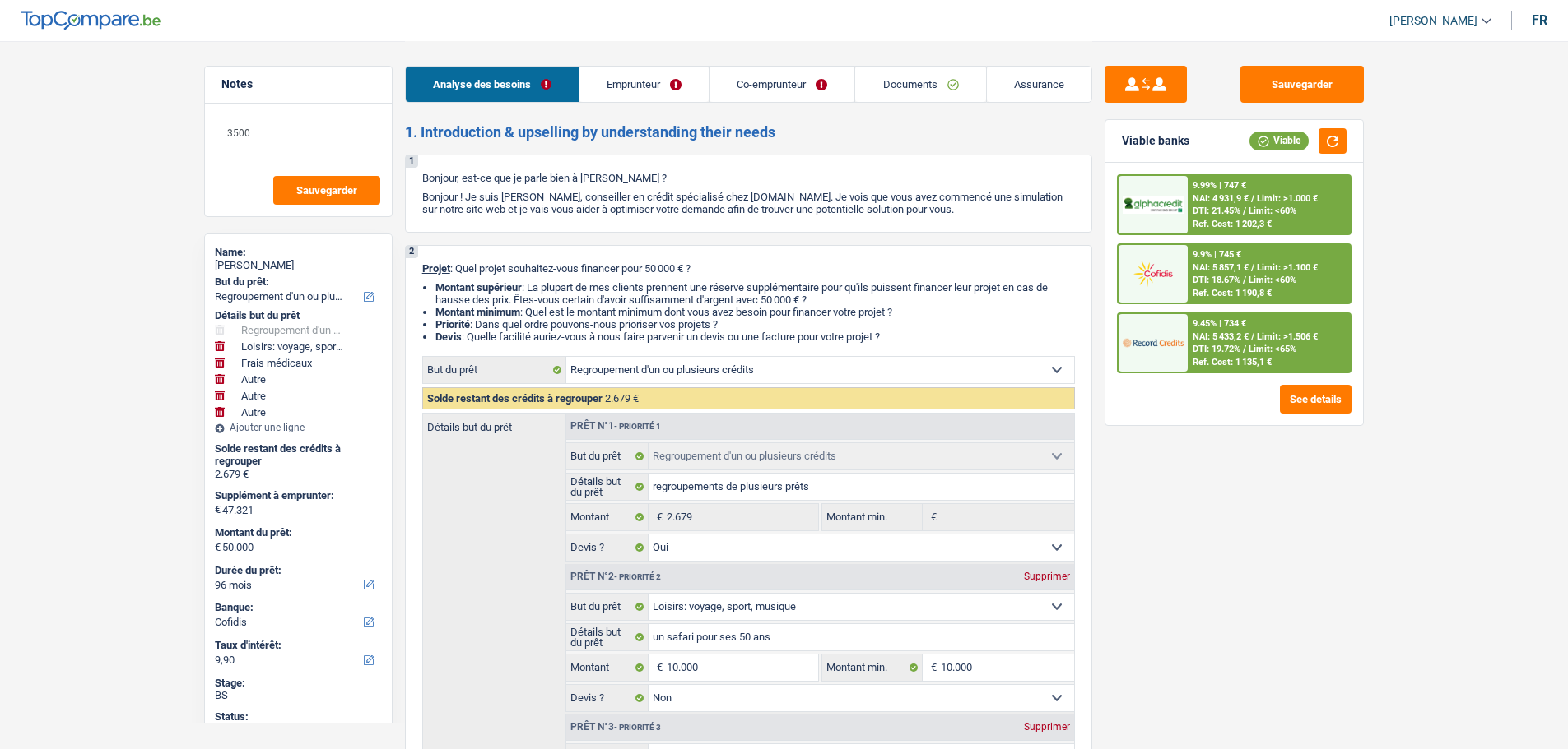
select select "false"
select select "other"
select select "false"
select select "other"
select select "false"
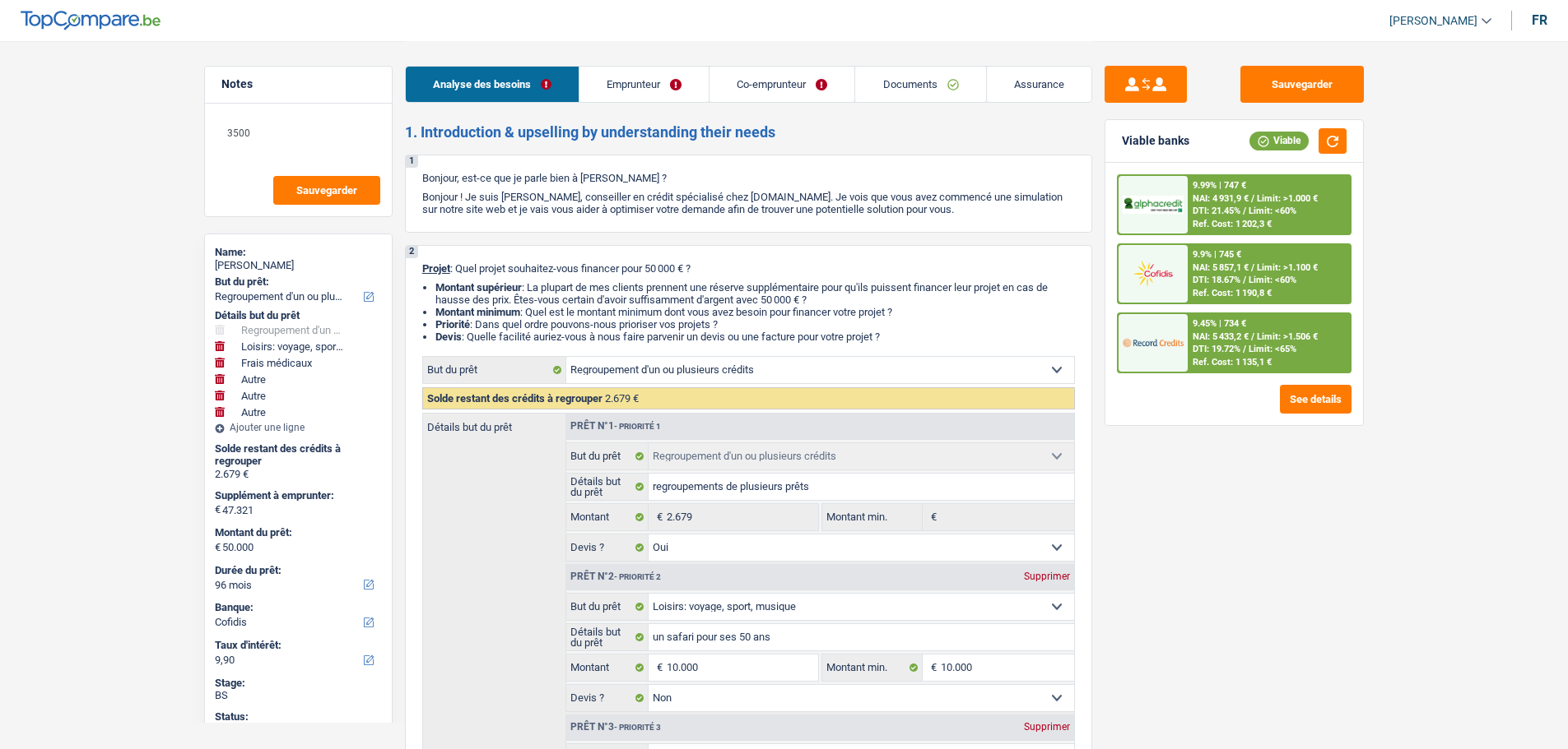
select select "other"
select select "false"
select select "96"
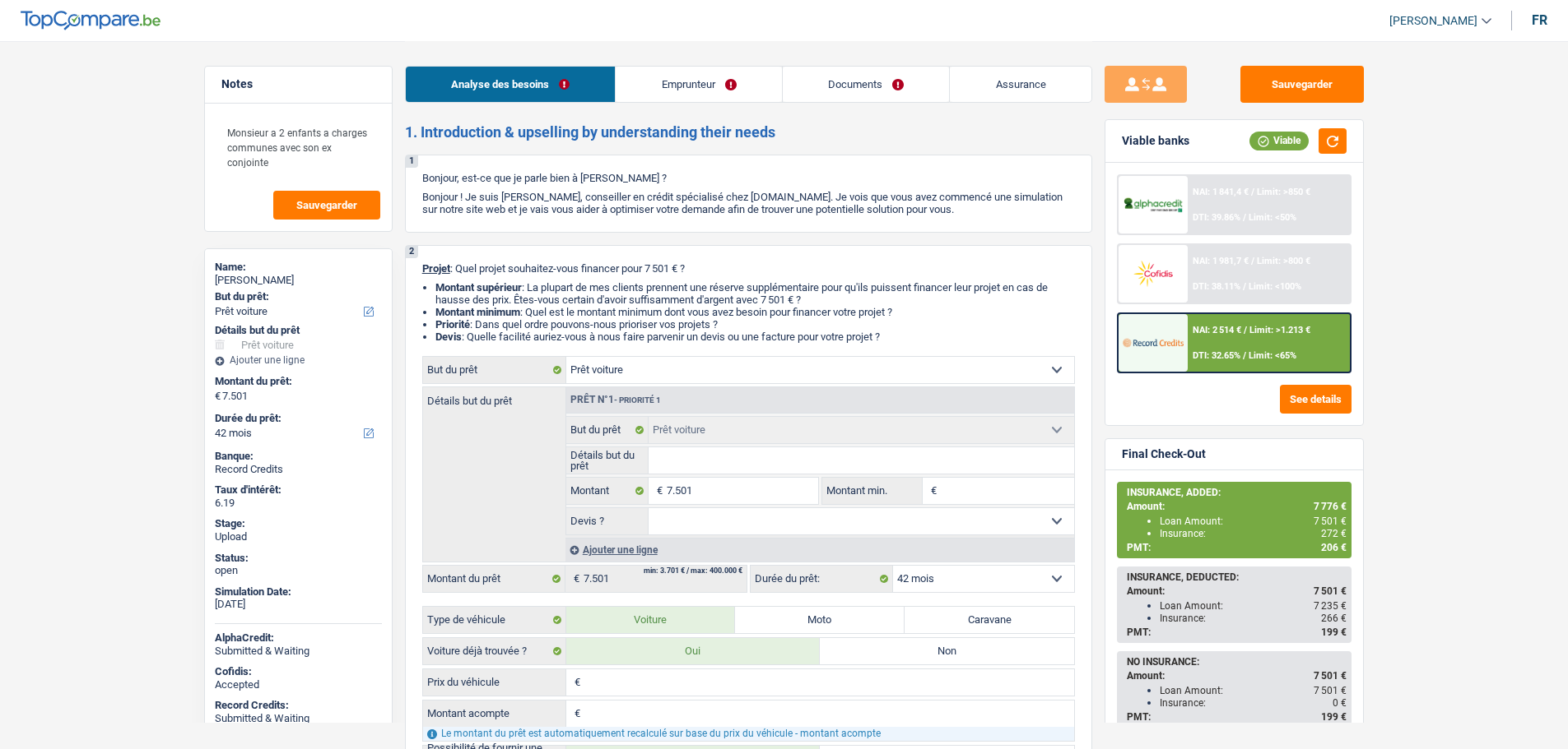
select select "car"
select select "42"
select select "car"
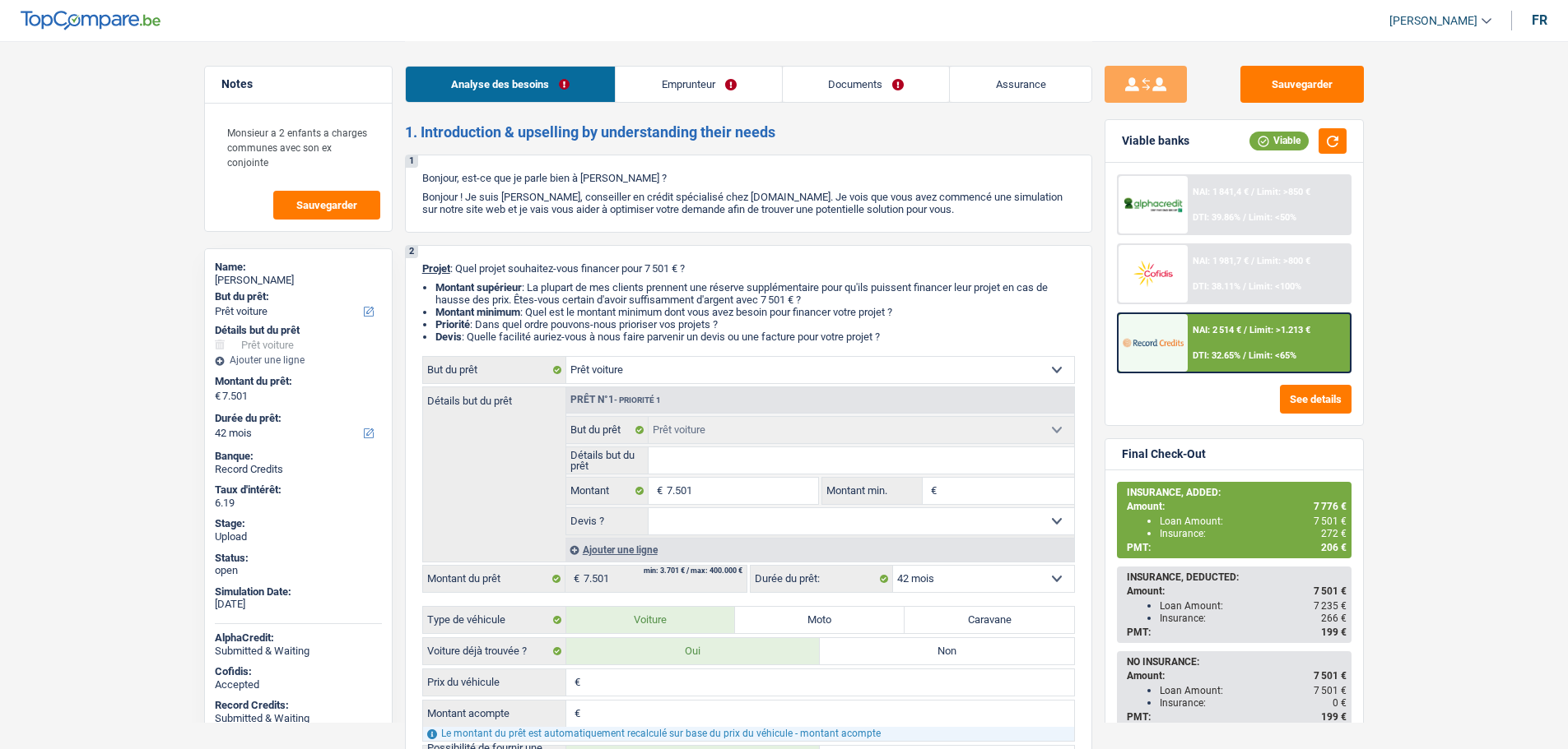
select select "42"
select select "privateEmployee"
select select "netSalary"
select select "mealVouchers"
select select "familyAllowances"
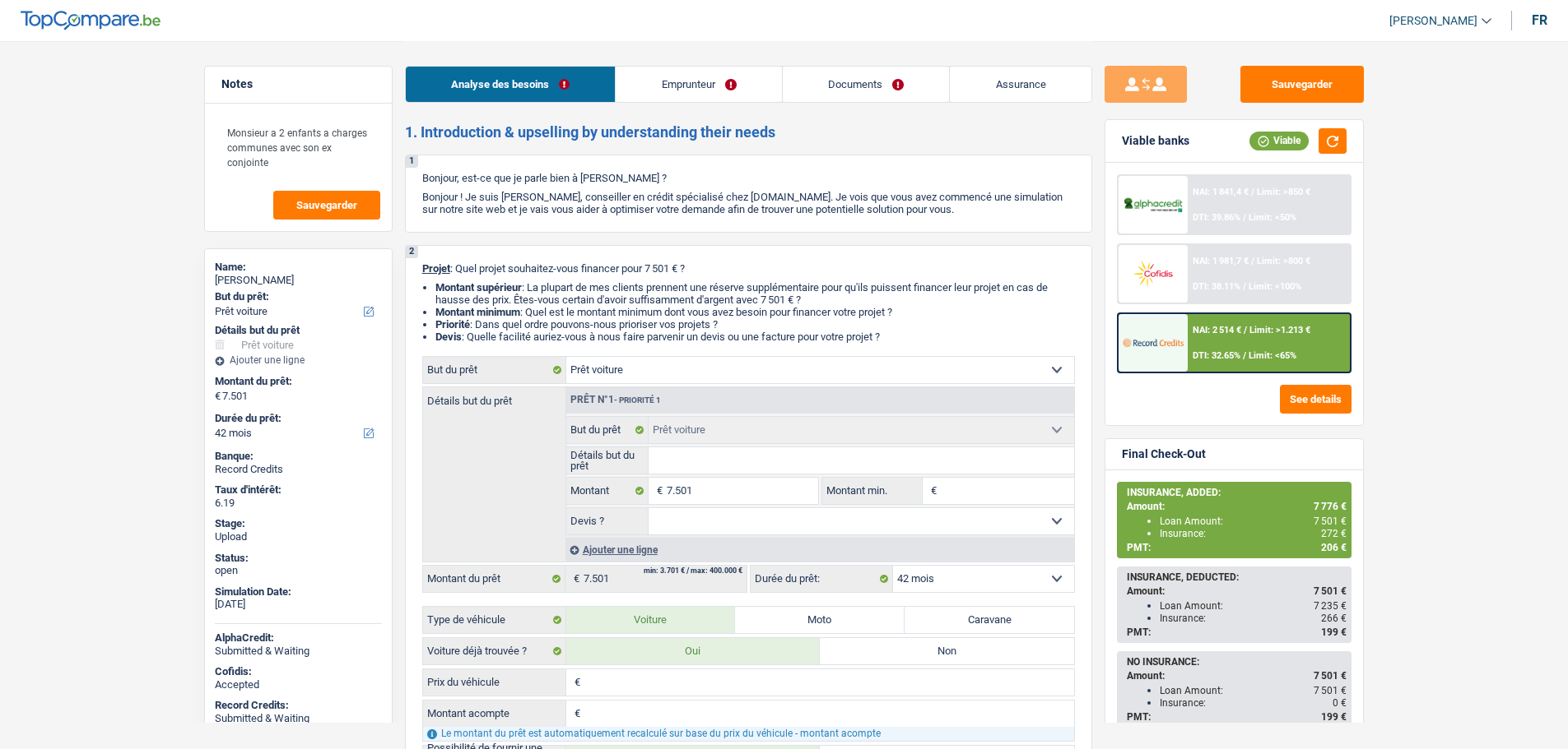
select select "rents"
select select "cardOrCredit"
select select "car"
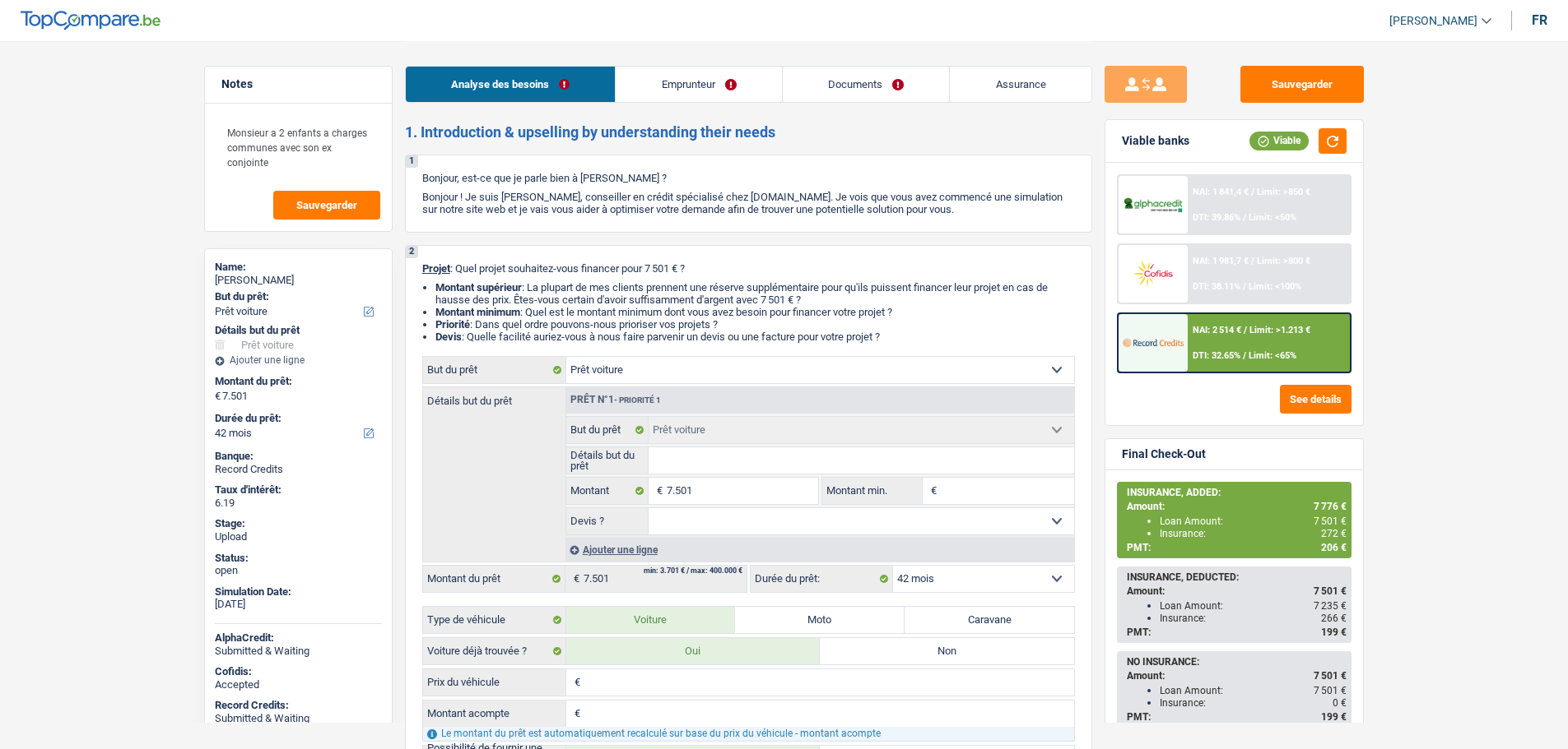
select select "car"
select select "42"
click at [823, 80] on link "Documents" at bounding box center [866, 84] width 167 height 35
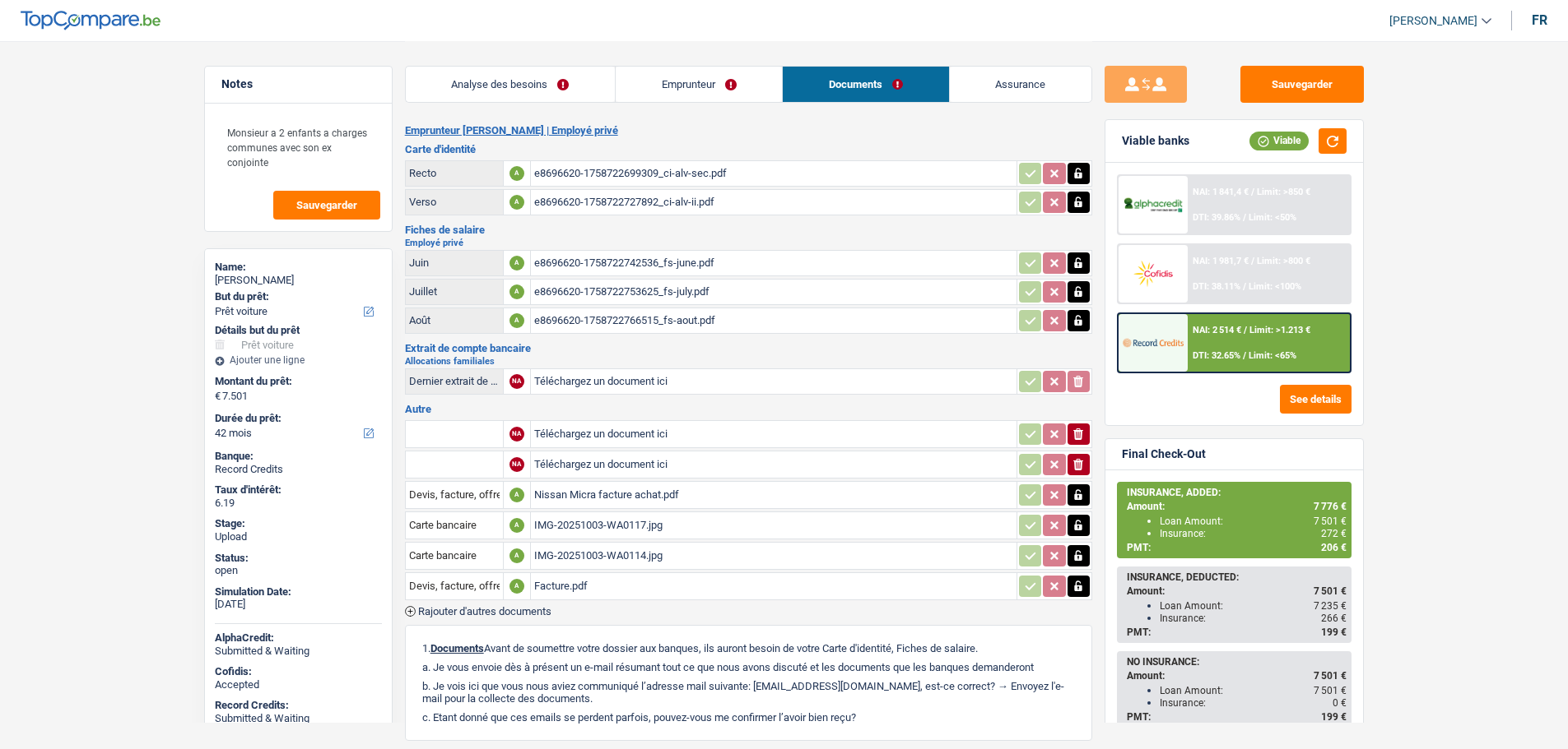
click at [568, 587] on div "Facture.pdf" at bounding box center [773, 586] width 479 height 25
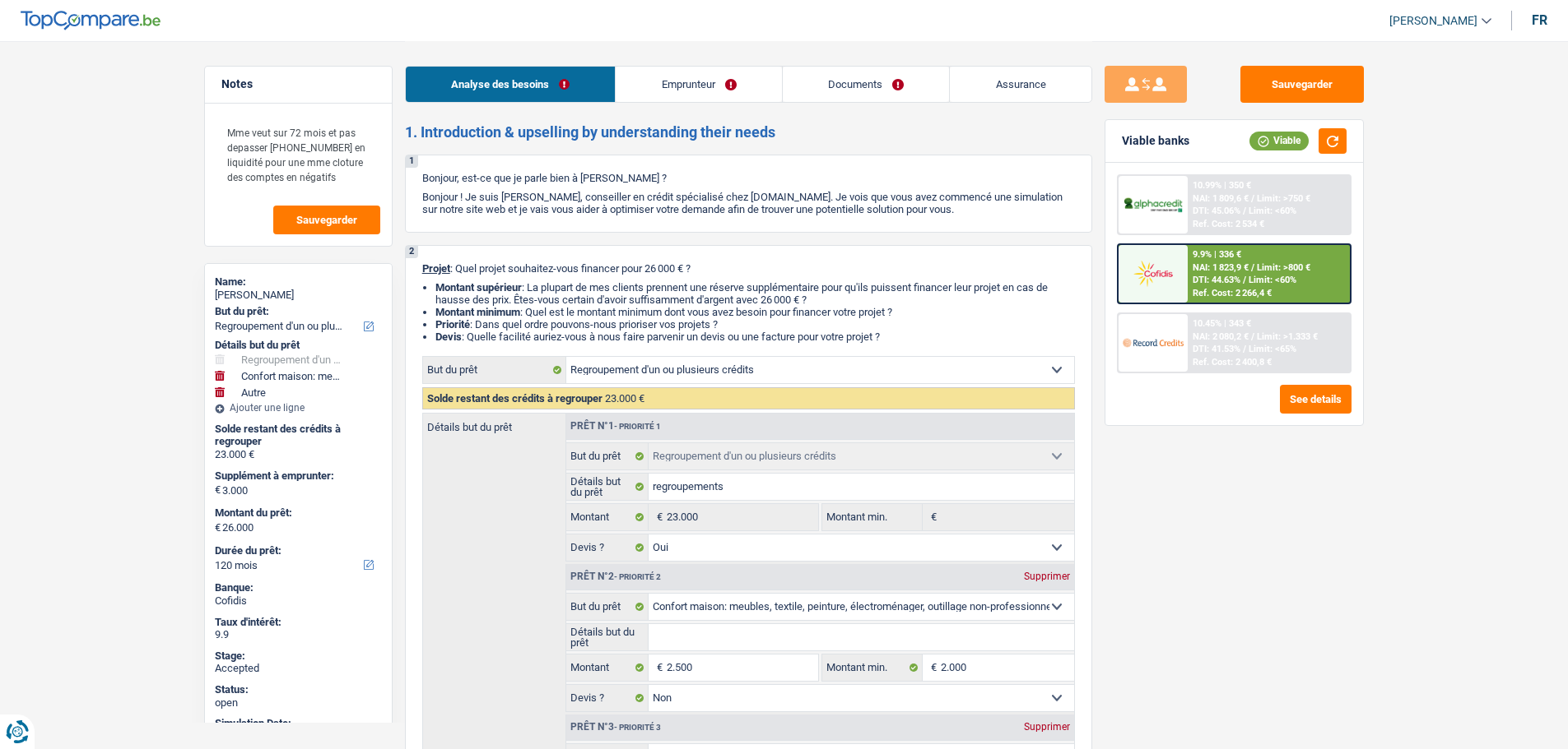
select select "refinancing"
select select "household"
select select "other"
select select "120"
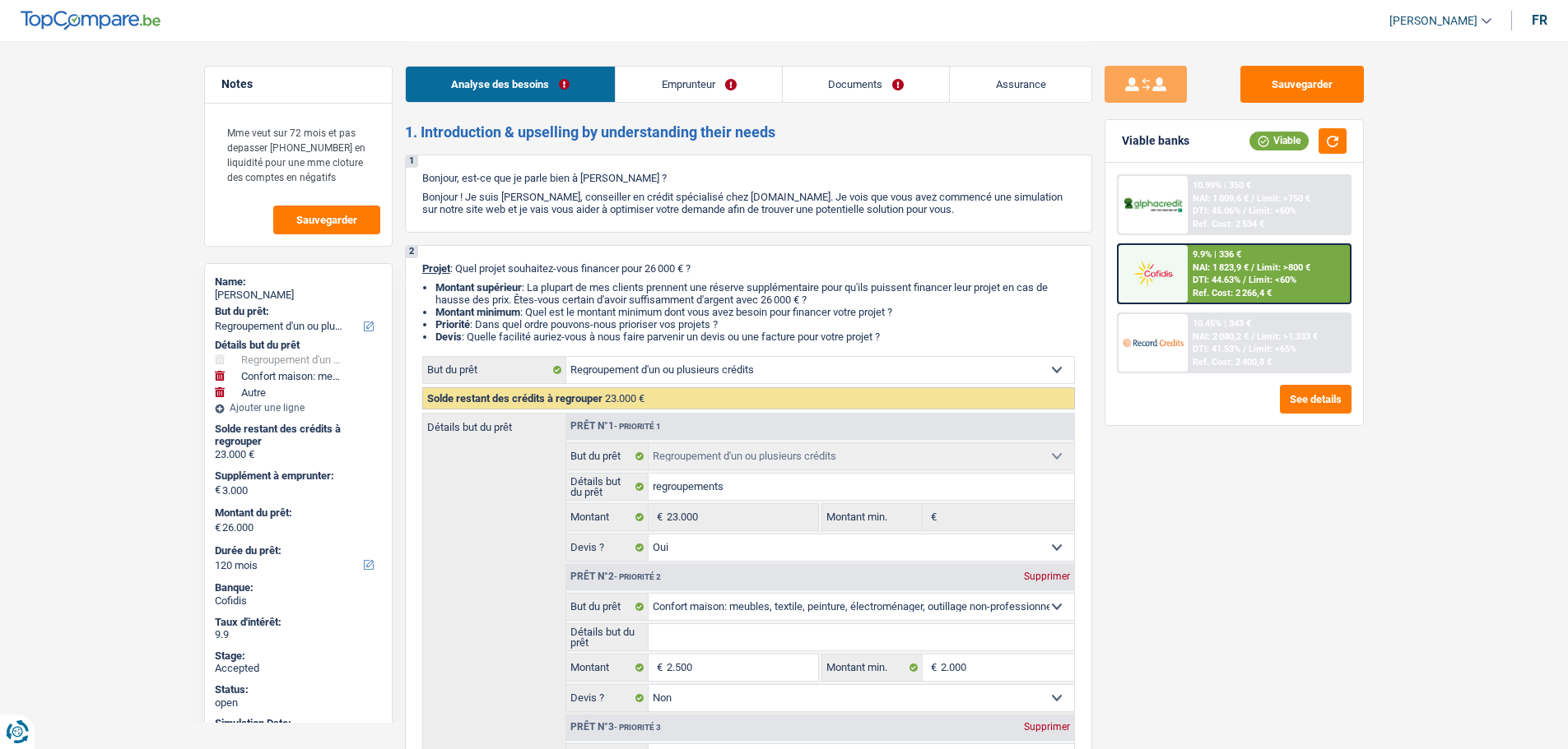
select select "refinancing"
select select "yes"
select select "household"
select select "false"
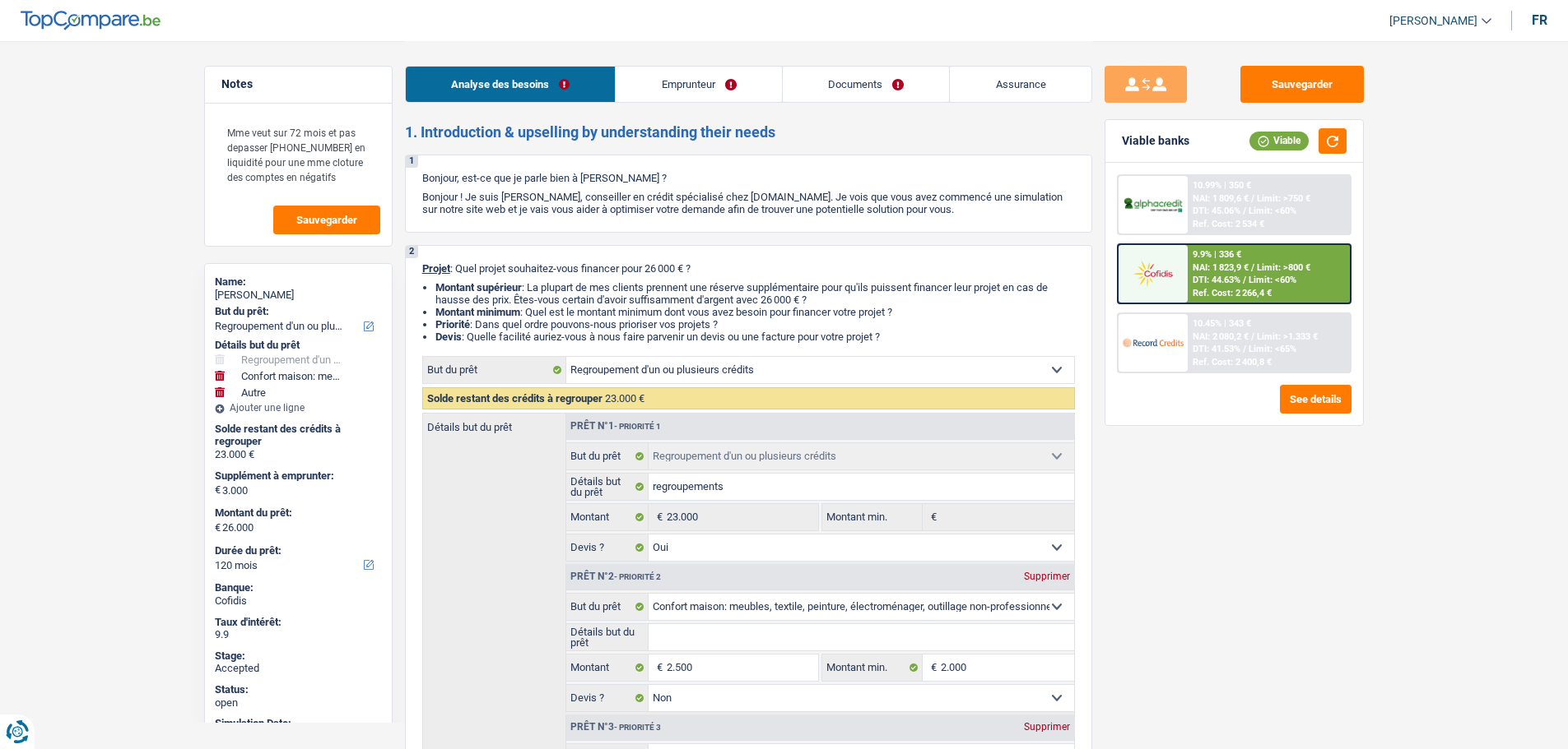
select select "other"
select select "120"
select select "privateEmployee"
select select "netSalary"
select select "familyAllowances"
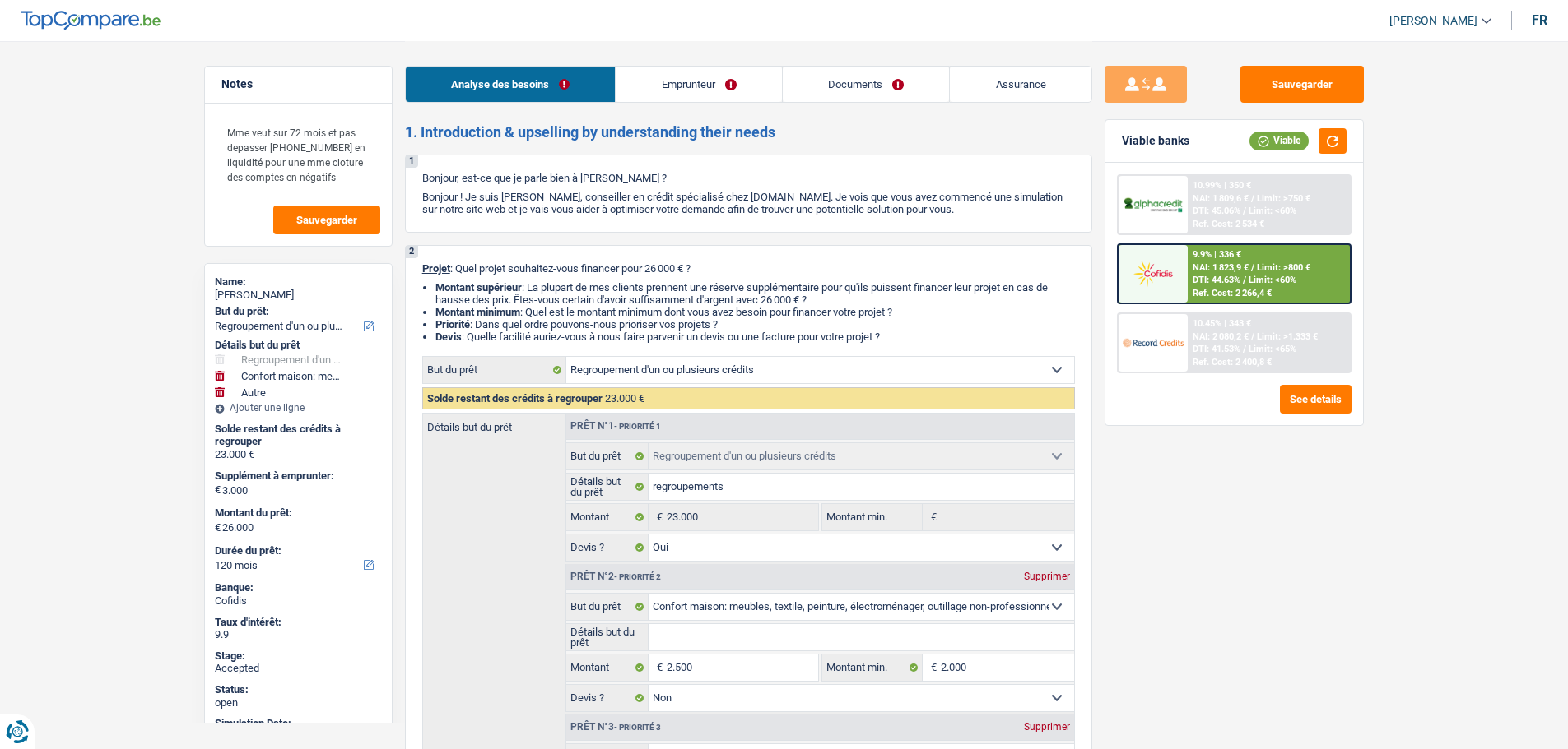
select select "mealVouchers"
select select "ownerWithMortgage"
select select "mortgage"
select select "360"
select select "cardOrCredit"
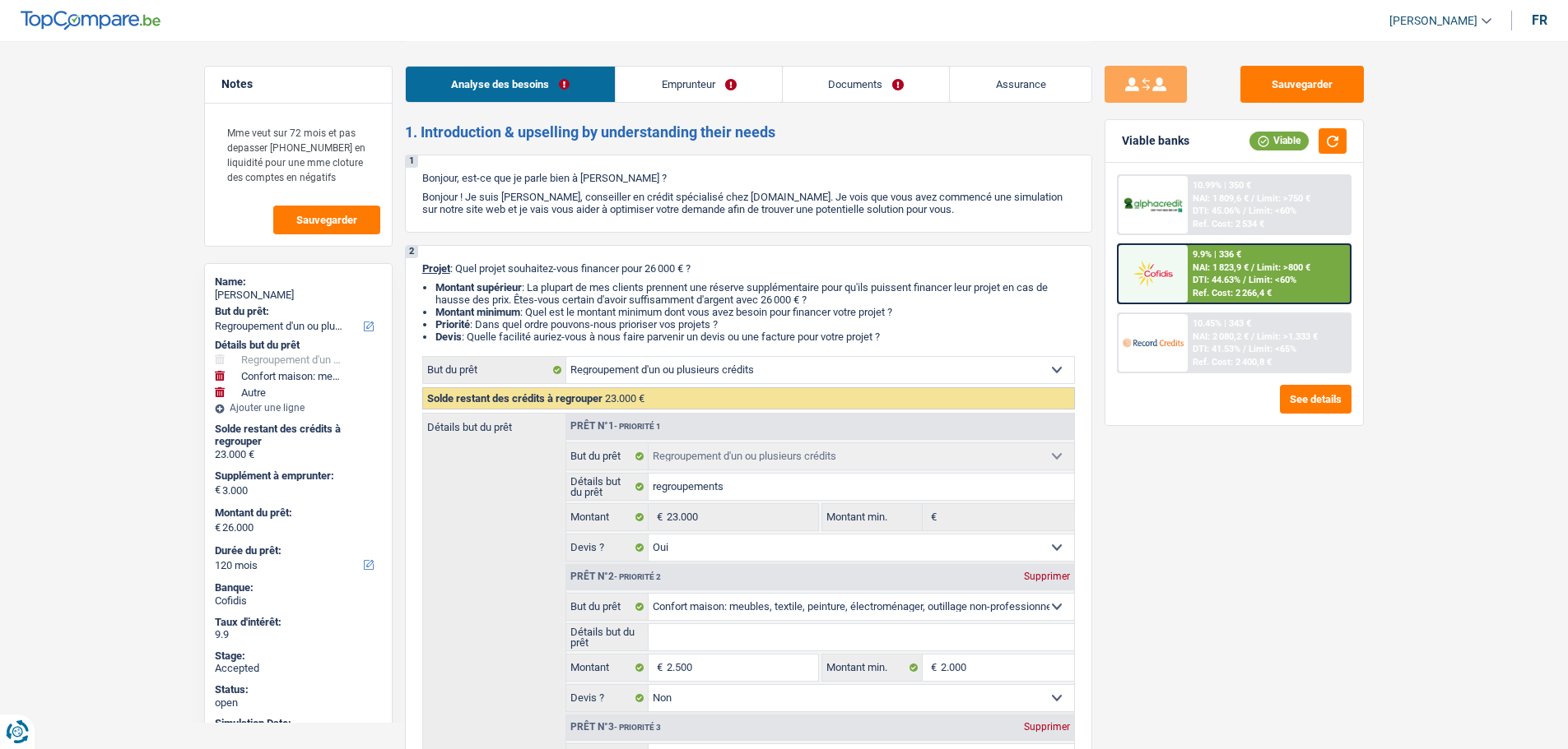
select select "cardOrCredit"
select select "carLoan"
select select "84"
select select "refinancing"
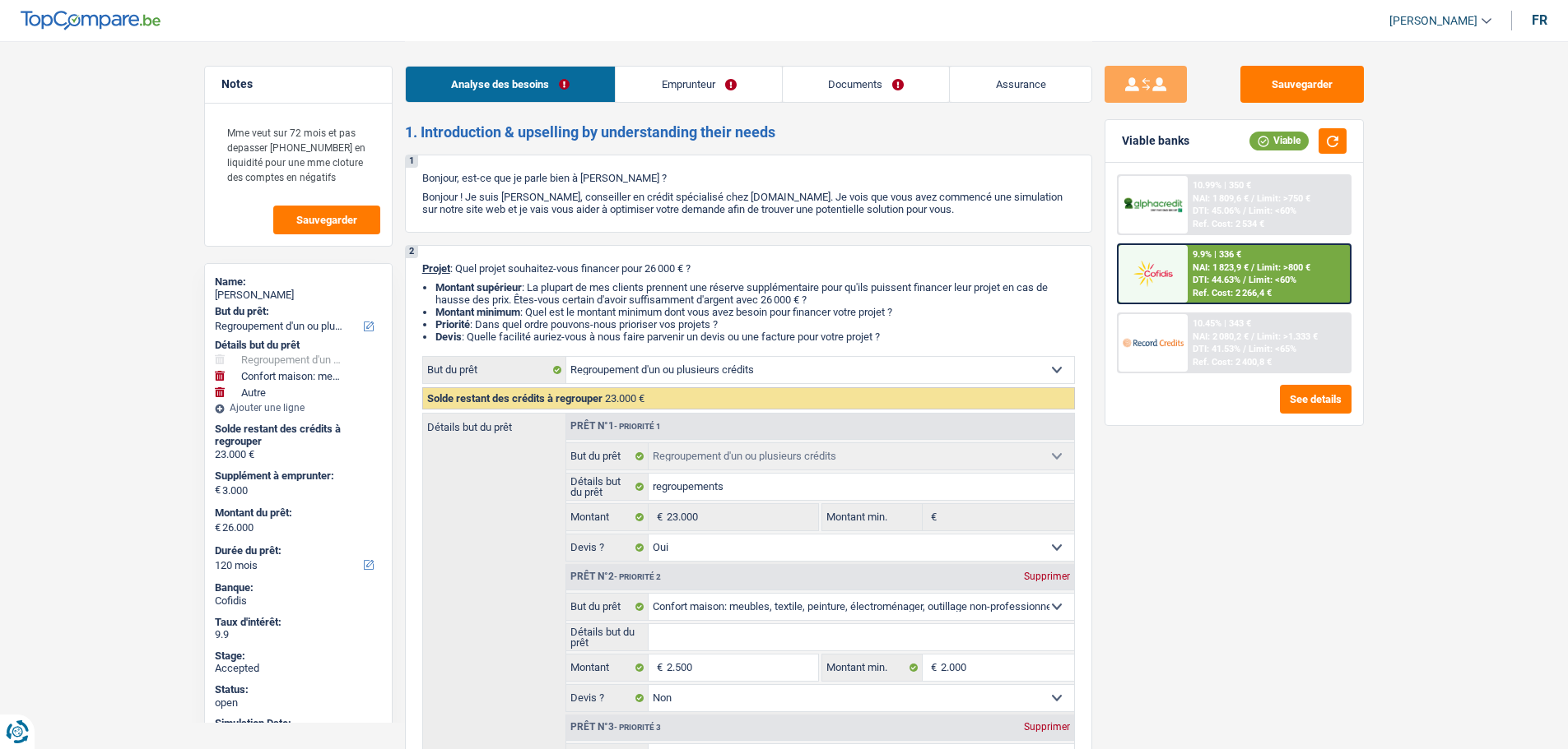
select select "refinancing"
select select "yes"
select select "household"
select select "false"
select select "other"
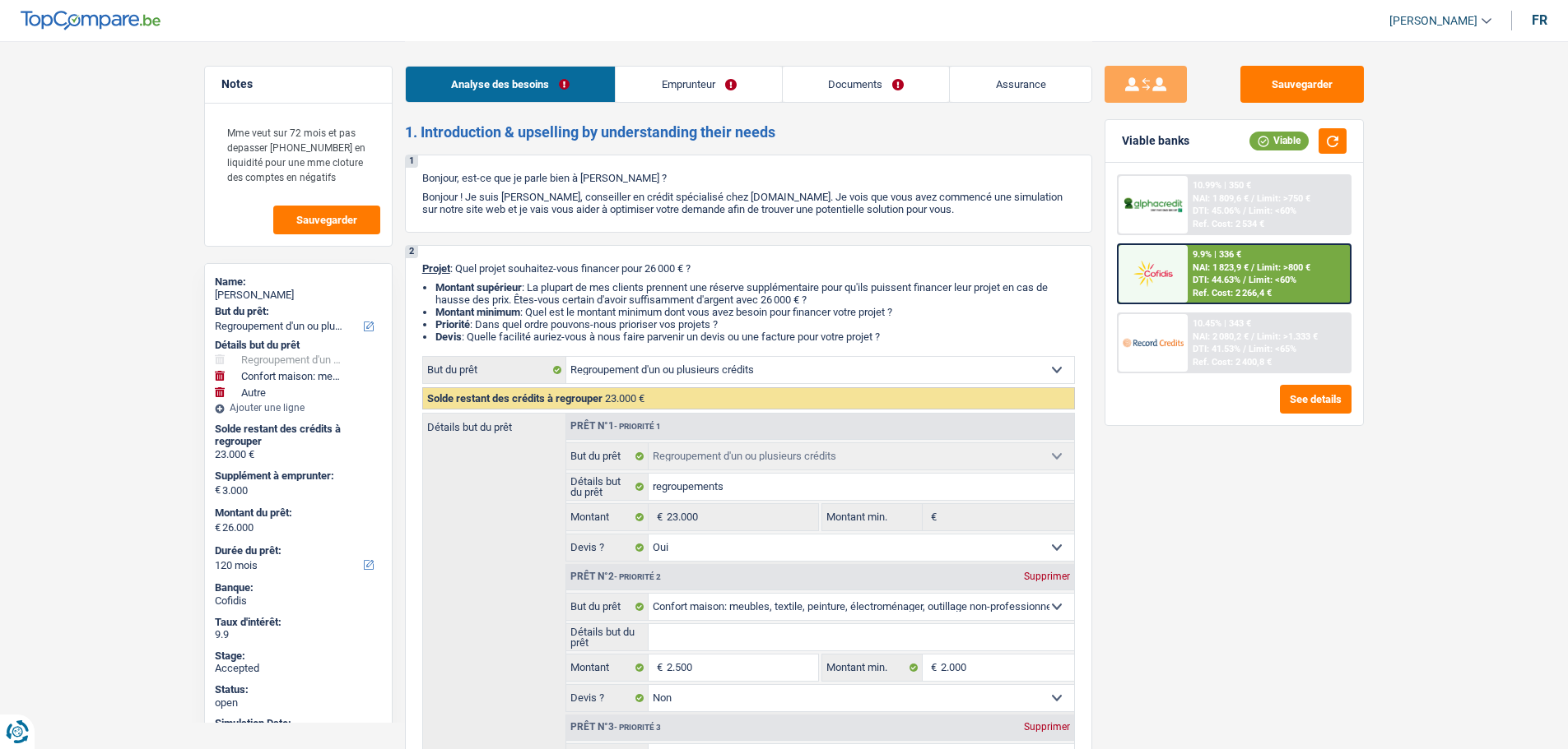
select select "120"
click at [1018, 90] on link "Assurance" at bounding box center [1020, 84] width 142 height 35
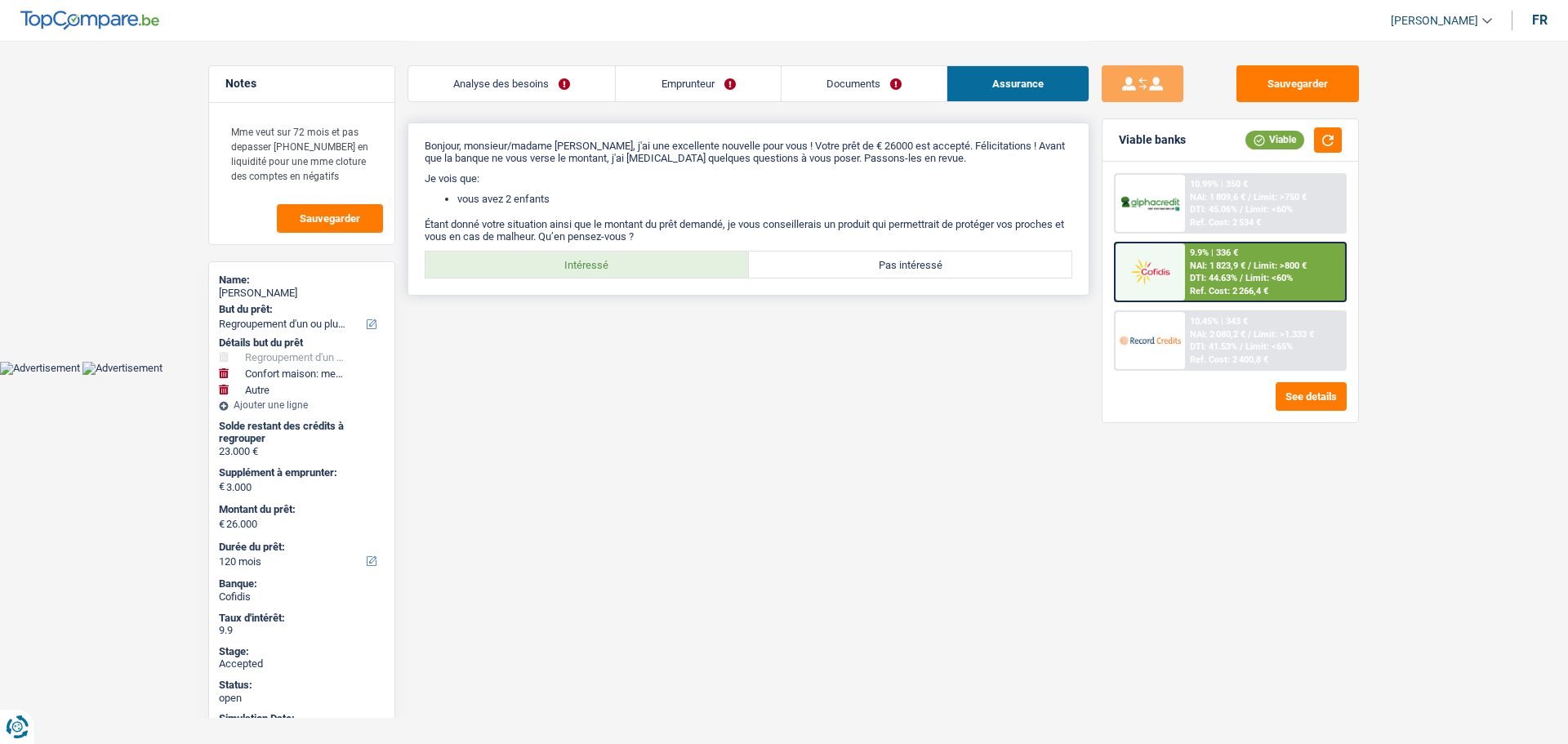
click at [571, 268] on label "Intéressé" at bounding box center [587, 265] width 323 height 26
click at [571, 268] on input "Intéressé" at bounding box center [587, 265] width 323 height 26
radio input "true"
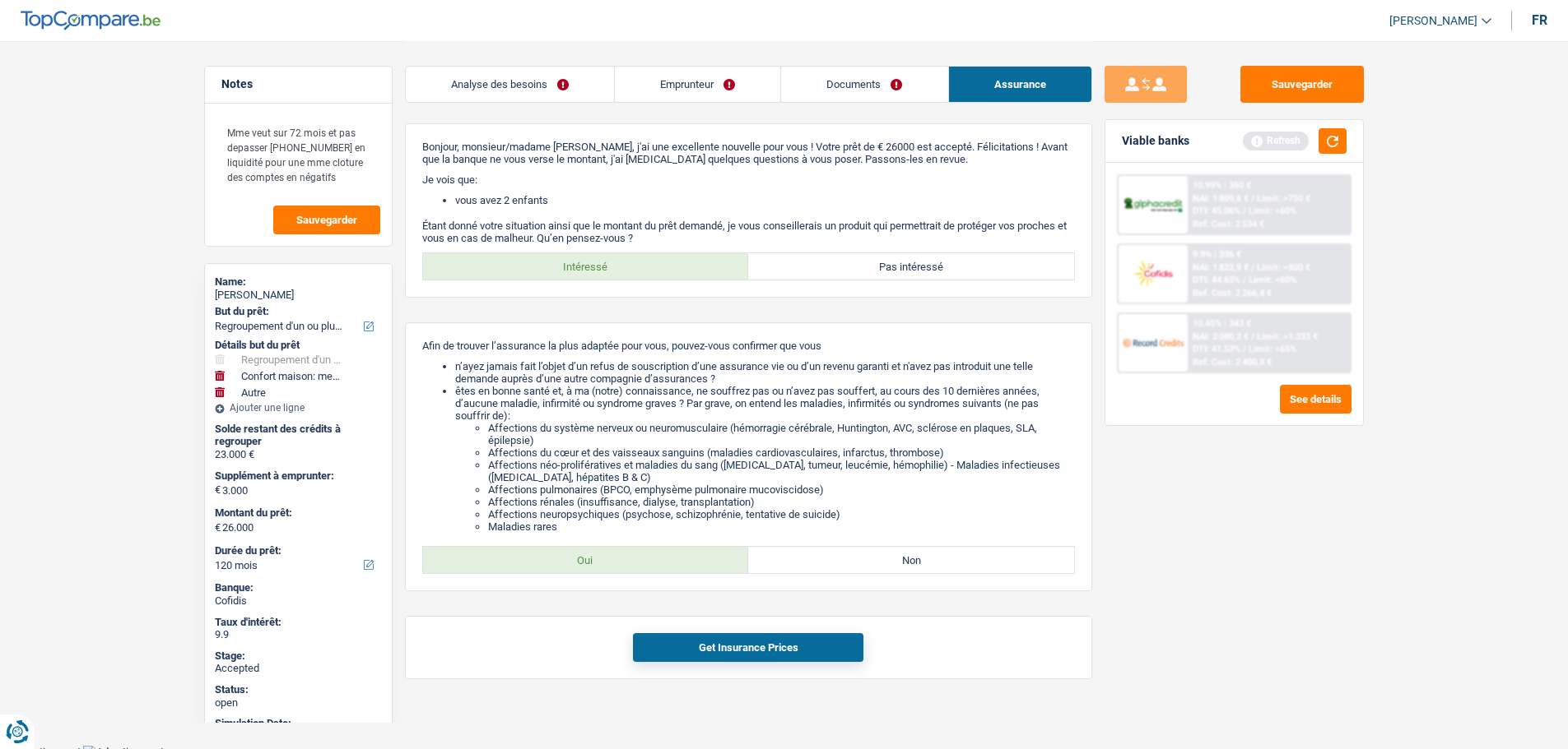
click at [1446, 16] on span "[PERSON_NAME]" at bounding box center [1433, 20] width 88 height 14
click at [1405, 148] on button "SO" at bounding box center [1403, 151] width 146 height 33
click at [662, 82] on link "Emprunteur" at bounding box center [655, 84] width 166 height 35
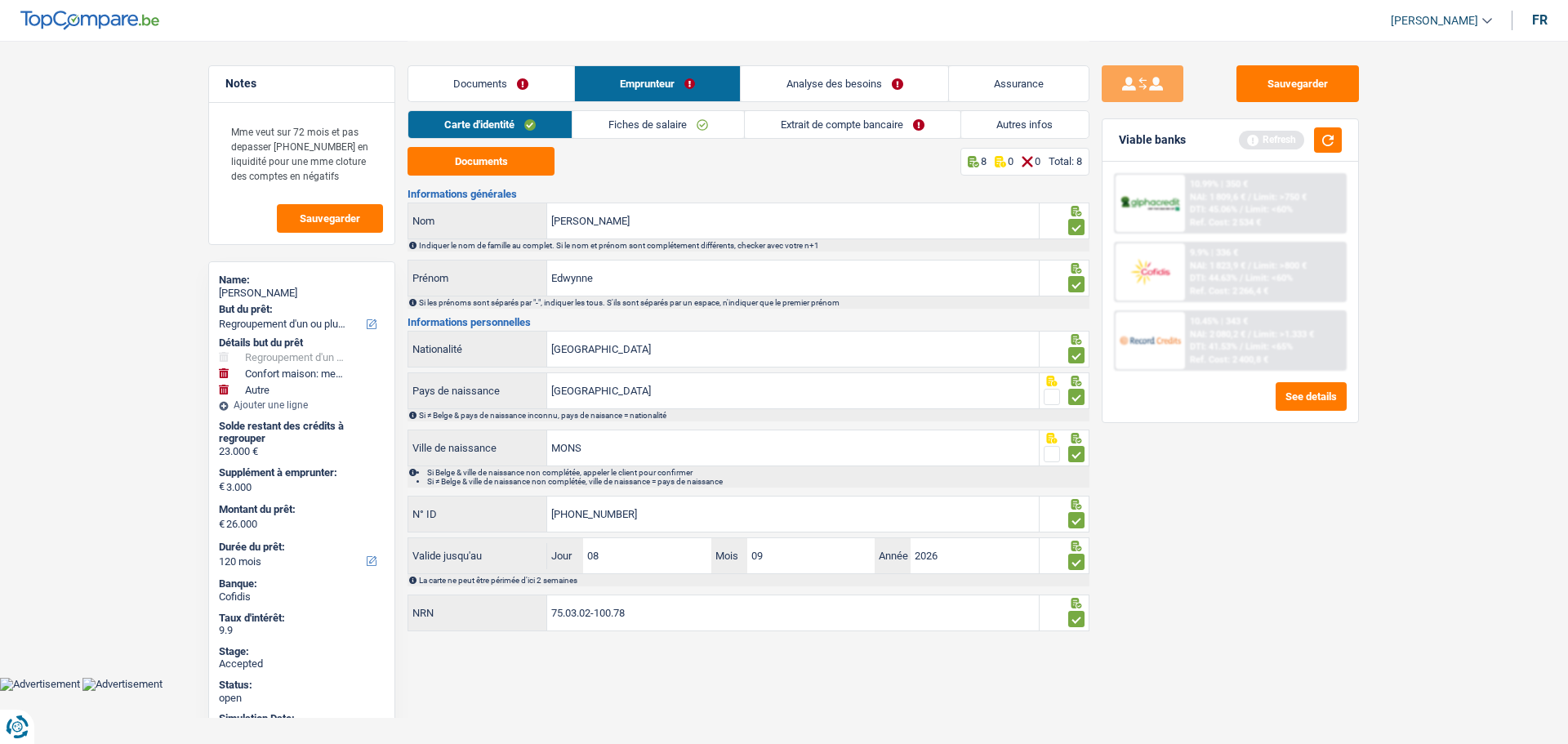
click at [779, 82] on link "Analyse des besoins" at bounding box center [845, 84] width 207 height 35
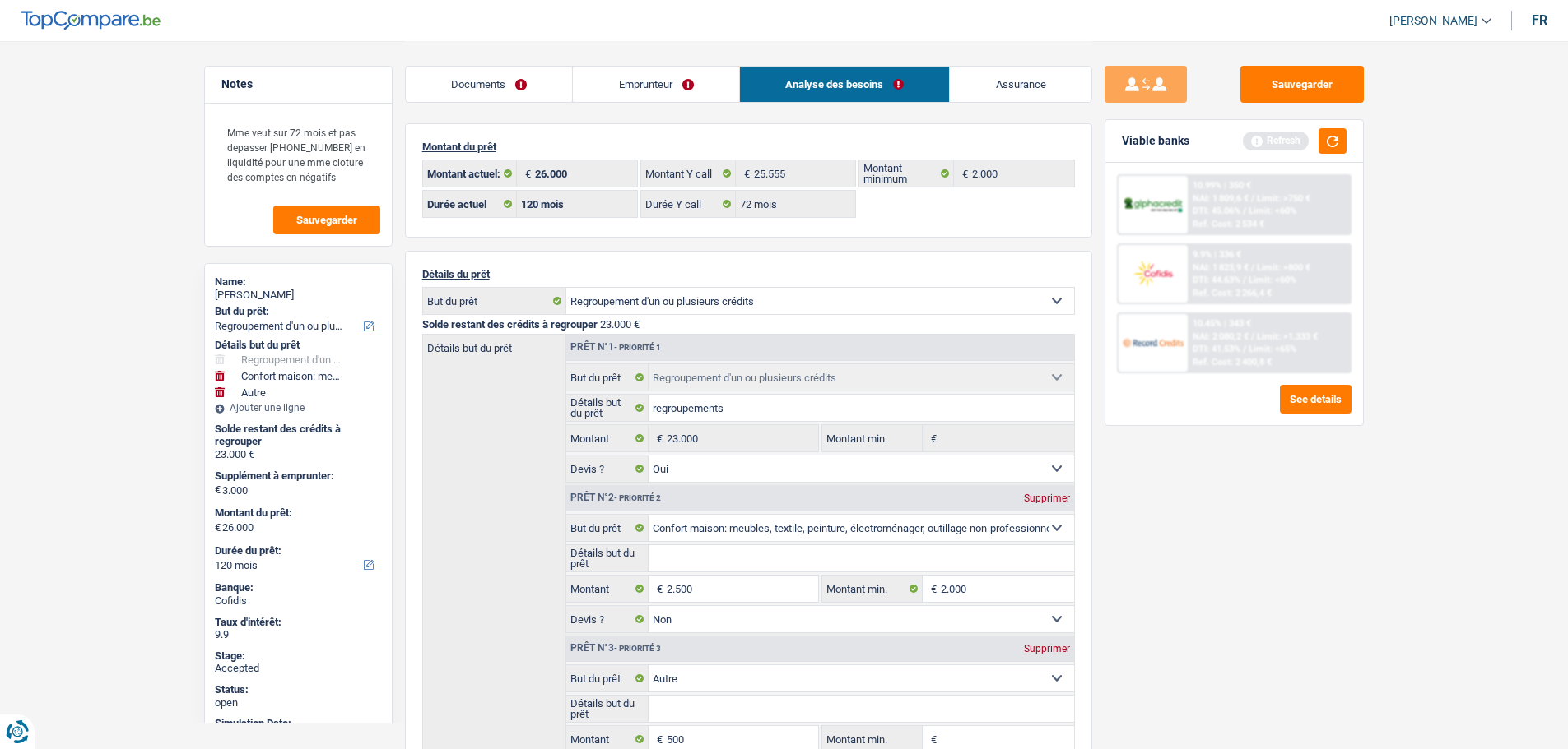
click at [981, 81] on link "Assurance" at bounding box center [1020, 84] width 142 height 35
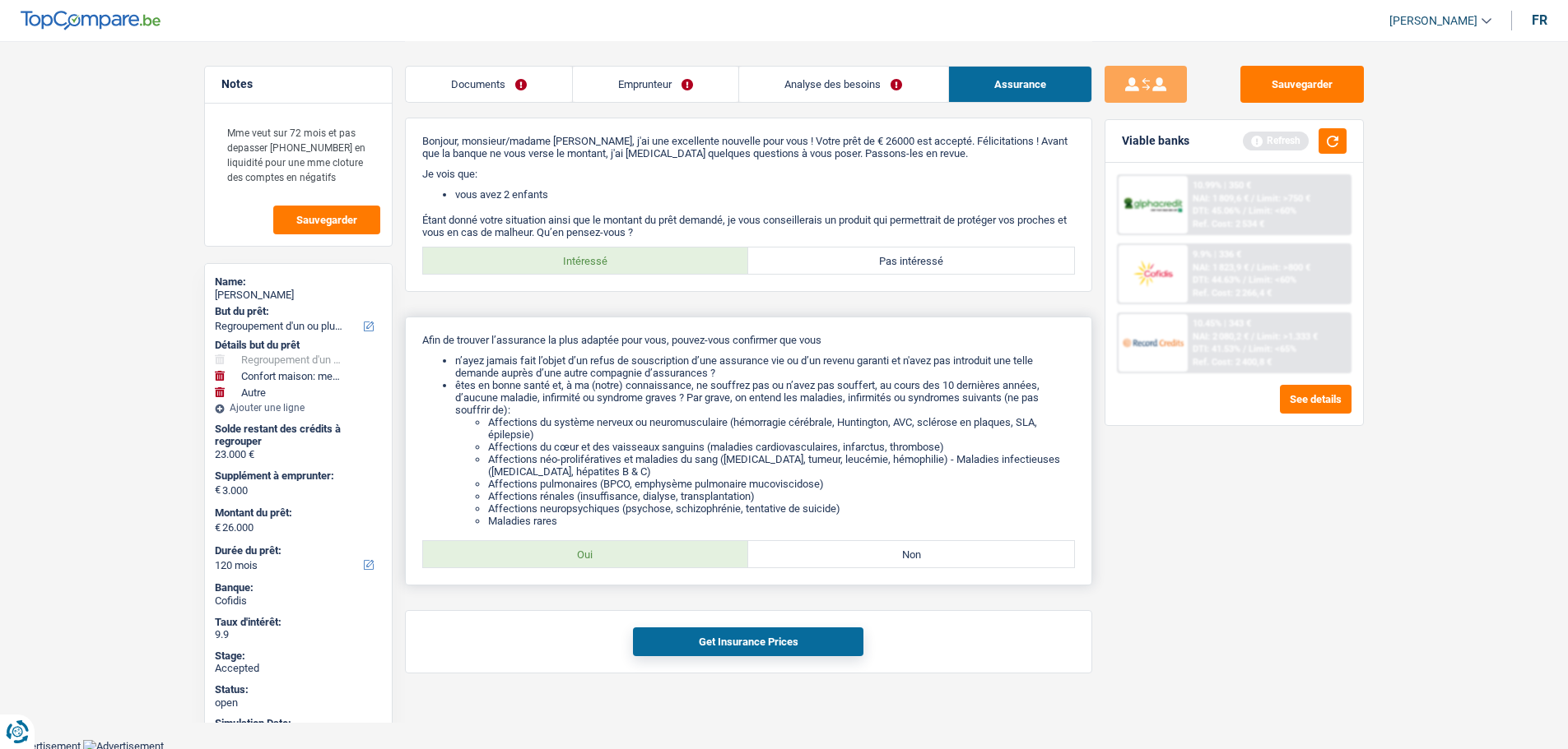
scroll to position [8, 0]
click at [662, 557] on label "Oui" at bounding box center [586, 552] width 326 height 26
click at [662, 557] on input "Oui" at bounding box center [586, 552] width 326 height 26
radio input "true"
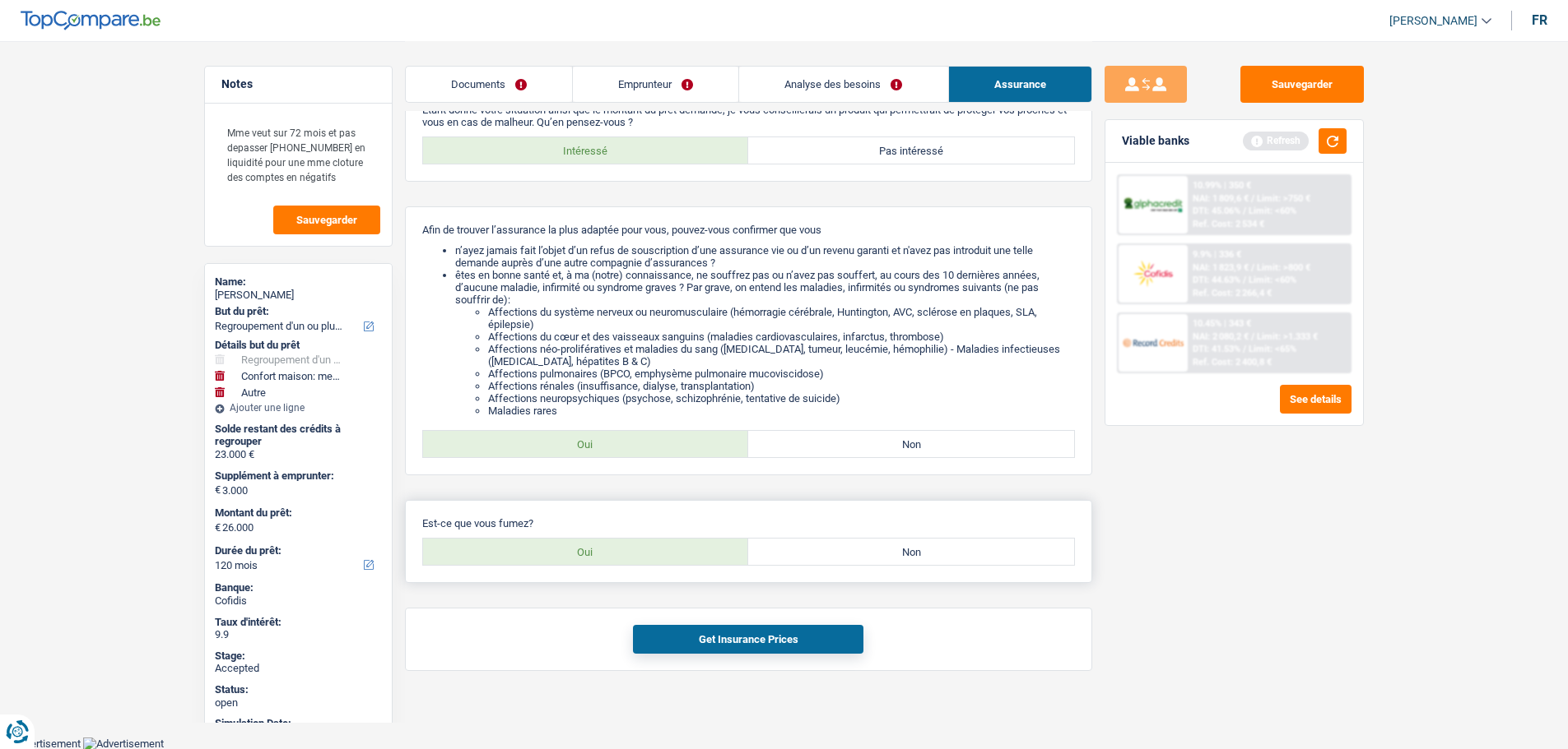
click at [881, 557] on label "Non" at bounding box center [911, 552] width 326 height 26
click at [881, 557] on input "Non" at bounding box center [911, 552] width 326 height 26
radio input "true"
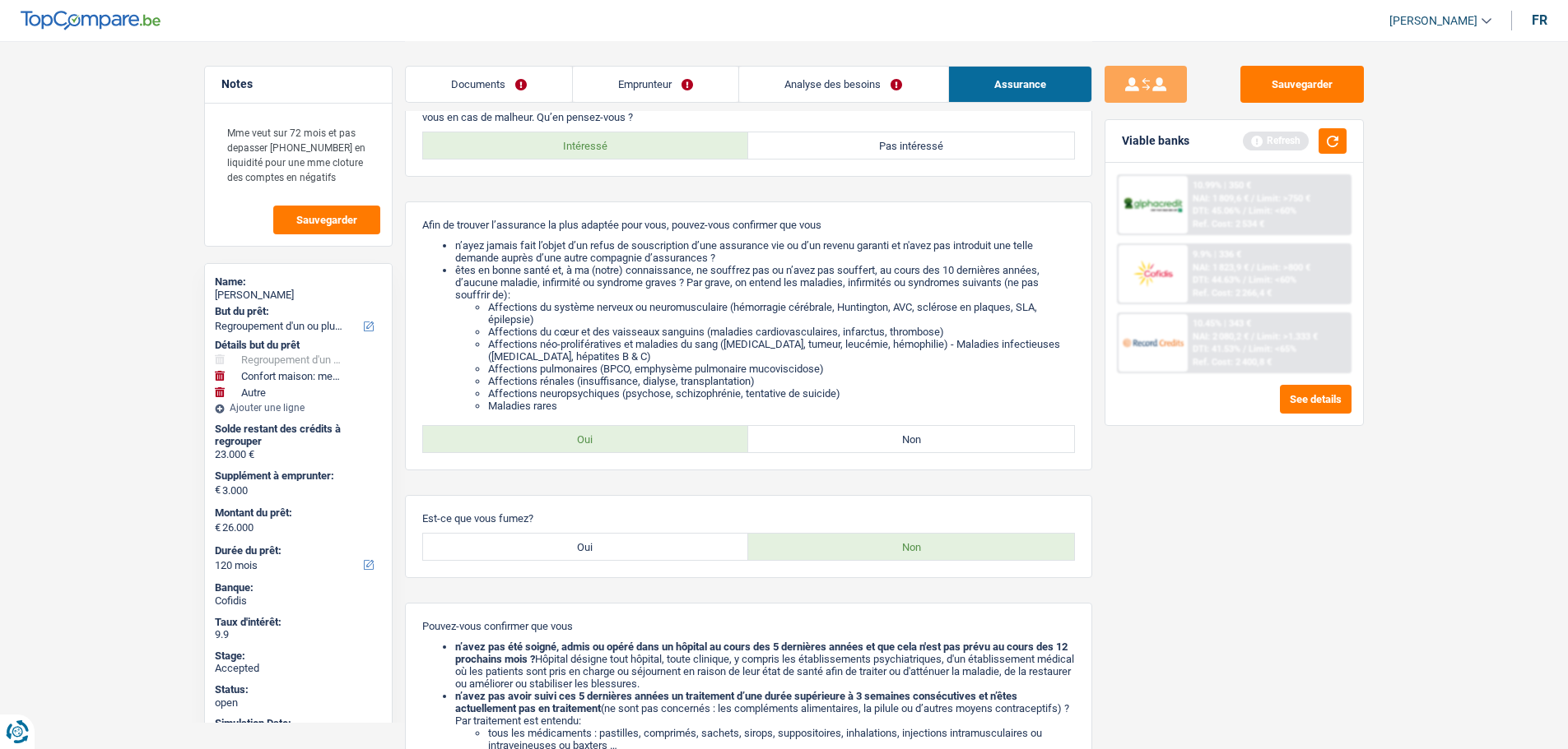
scroll to position [361, 0]
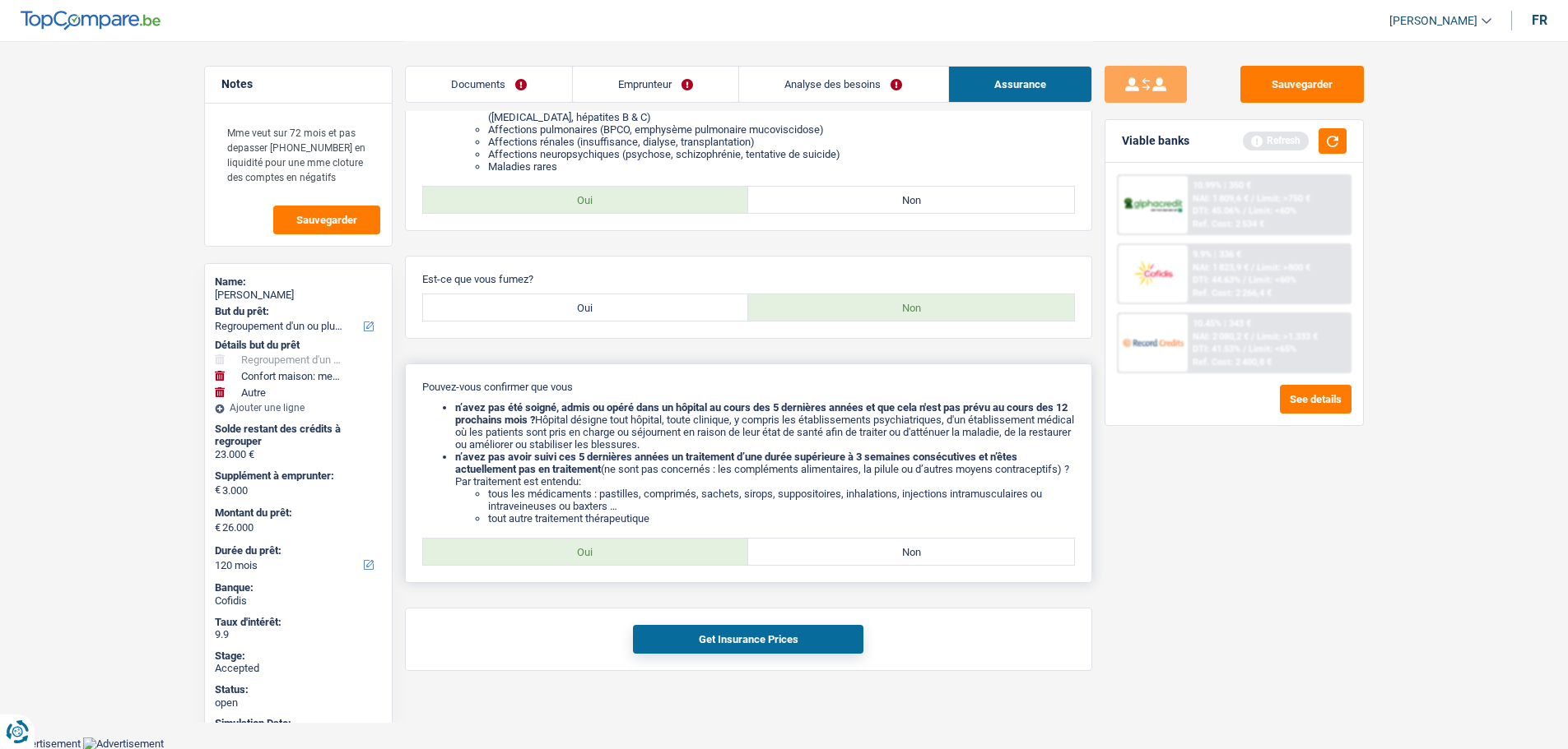
click at [595, 554] on label "Oui" at bounding box center [586, 552] width 326 height 26
click at [595, 554] on input "Oui" at bounding box center [586, 552] width 326 height 26
radio input "true"
click at [678, 632] on button "Get Insurance Prices" at bounding box center [747, 639] width 230 height 29
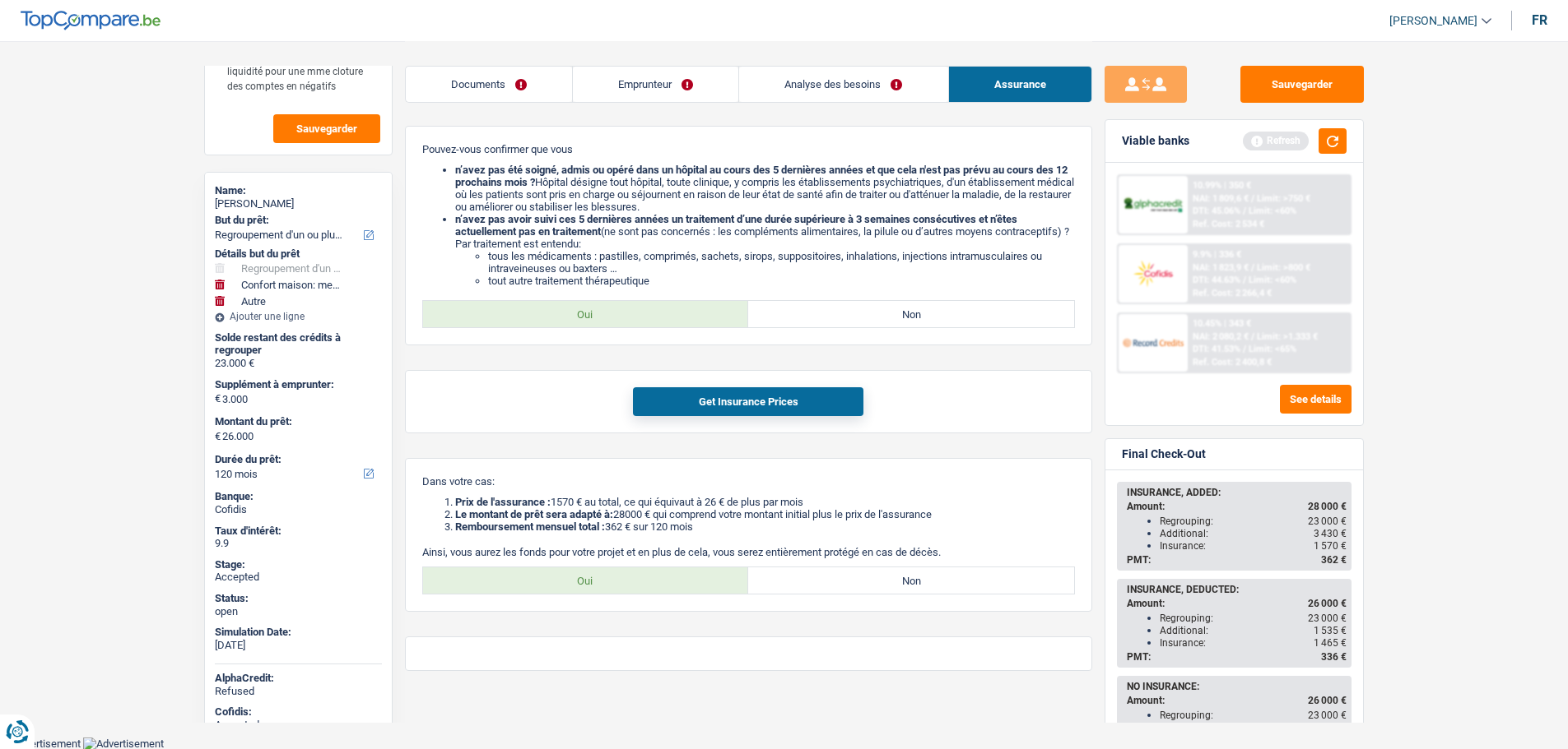
scroll to position [165, 0]
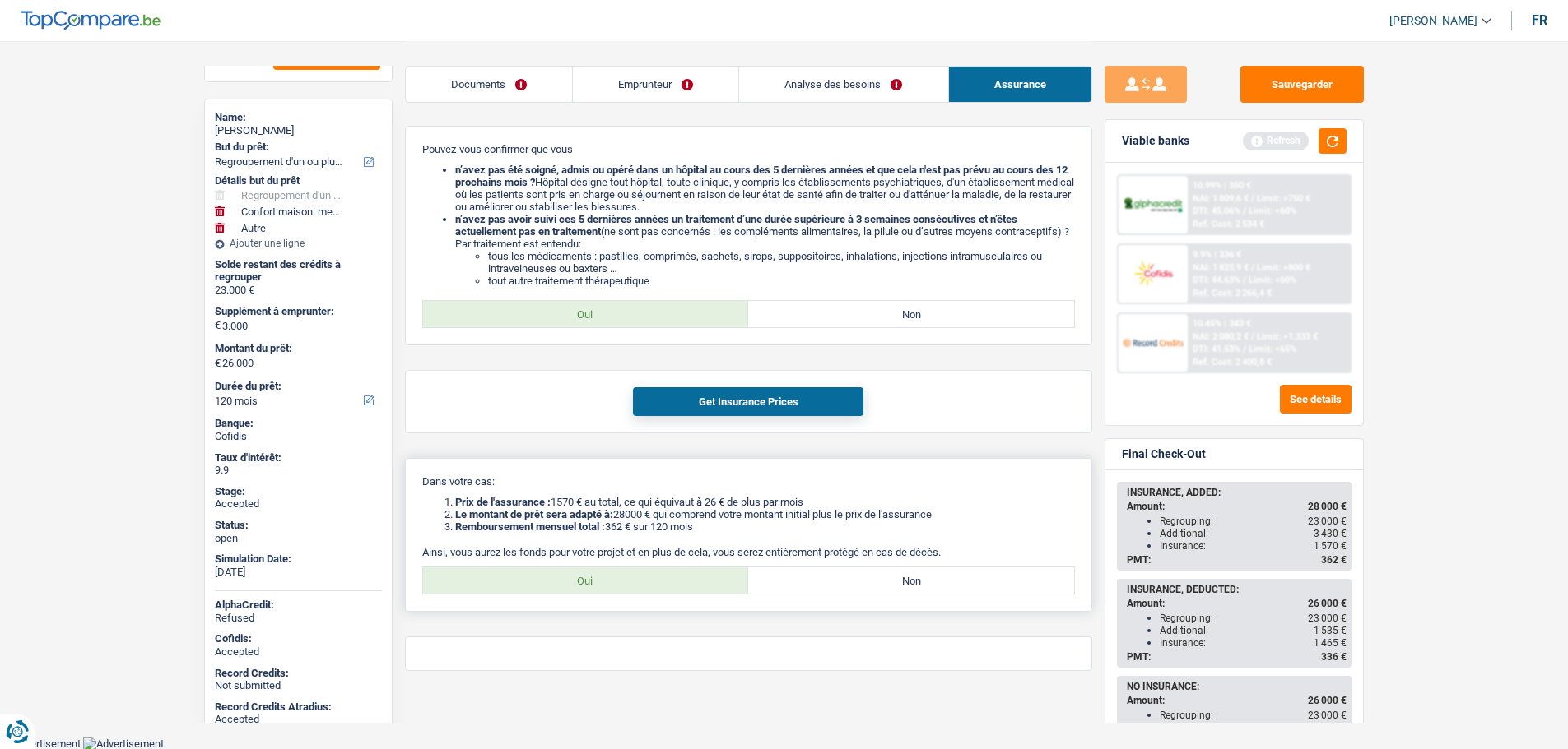
click at [617, 589] on label "Oui" at bounding box center [586, 581] width 326 height 26
click at [617, 589] on input "Oui" at bounding box center [586, 581] width 326 height 26
radio input "true"
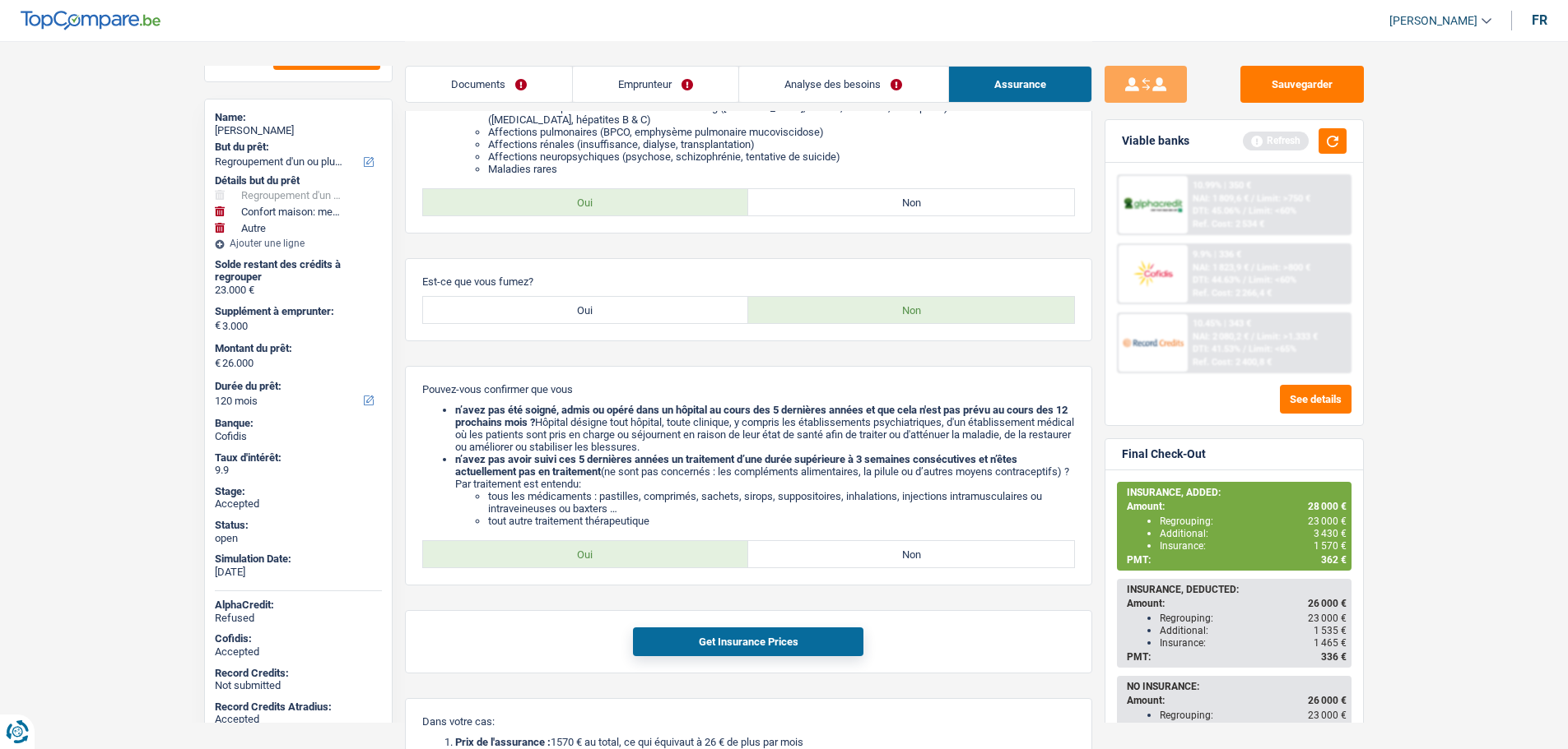
scroll to position [351, 0]
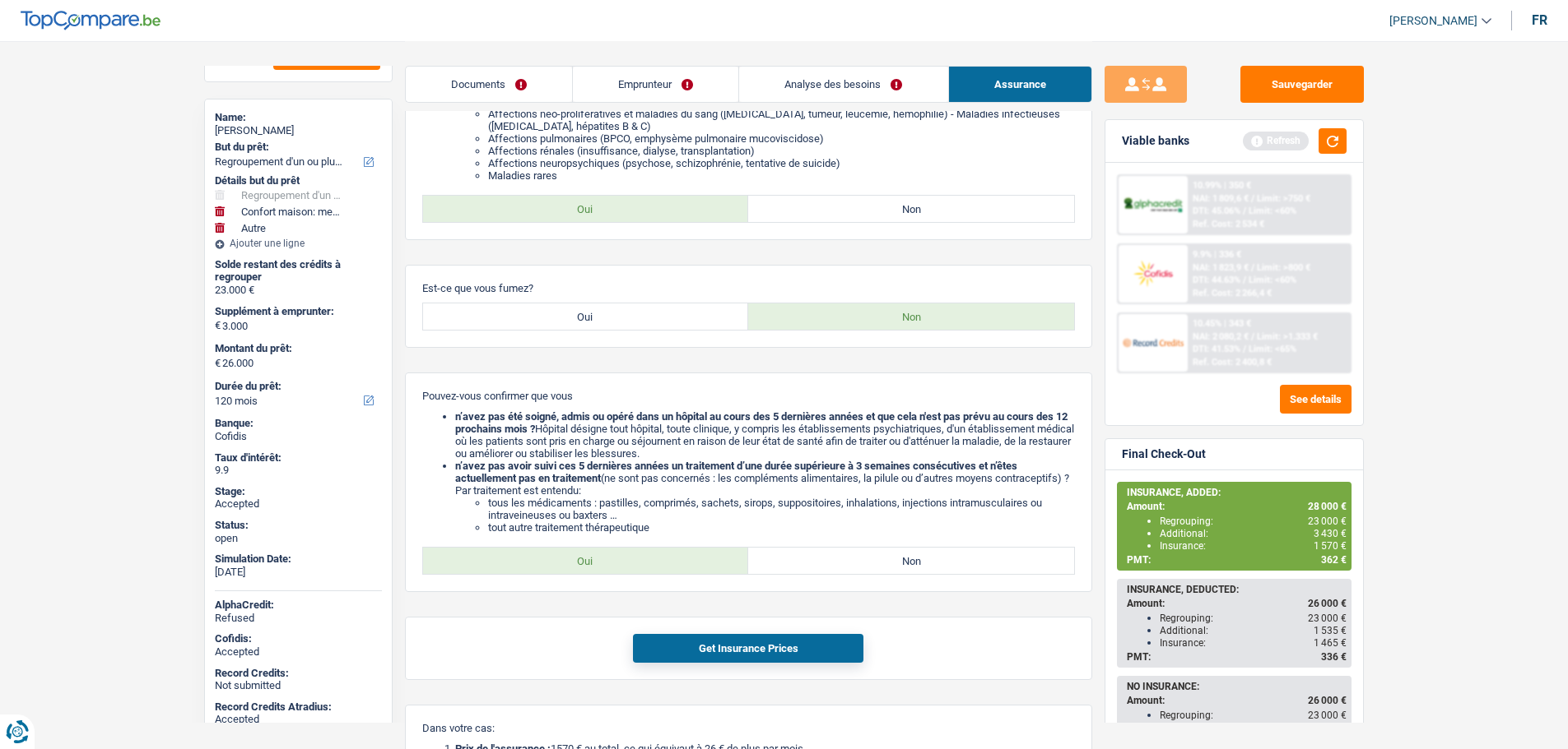
click at [648, 92] on link "Emprunteur" at bounding box center [655, 84] width 166 height 35
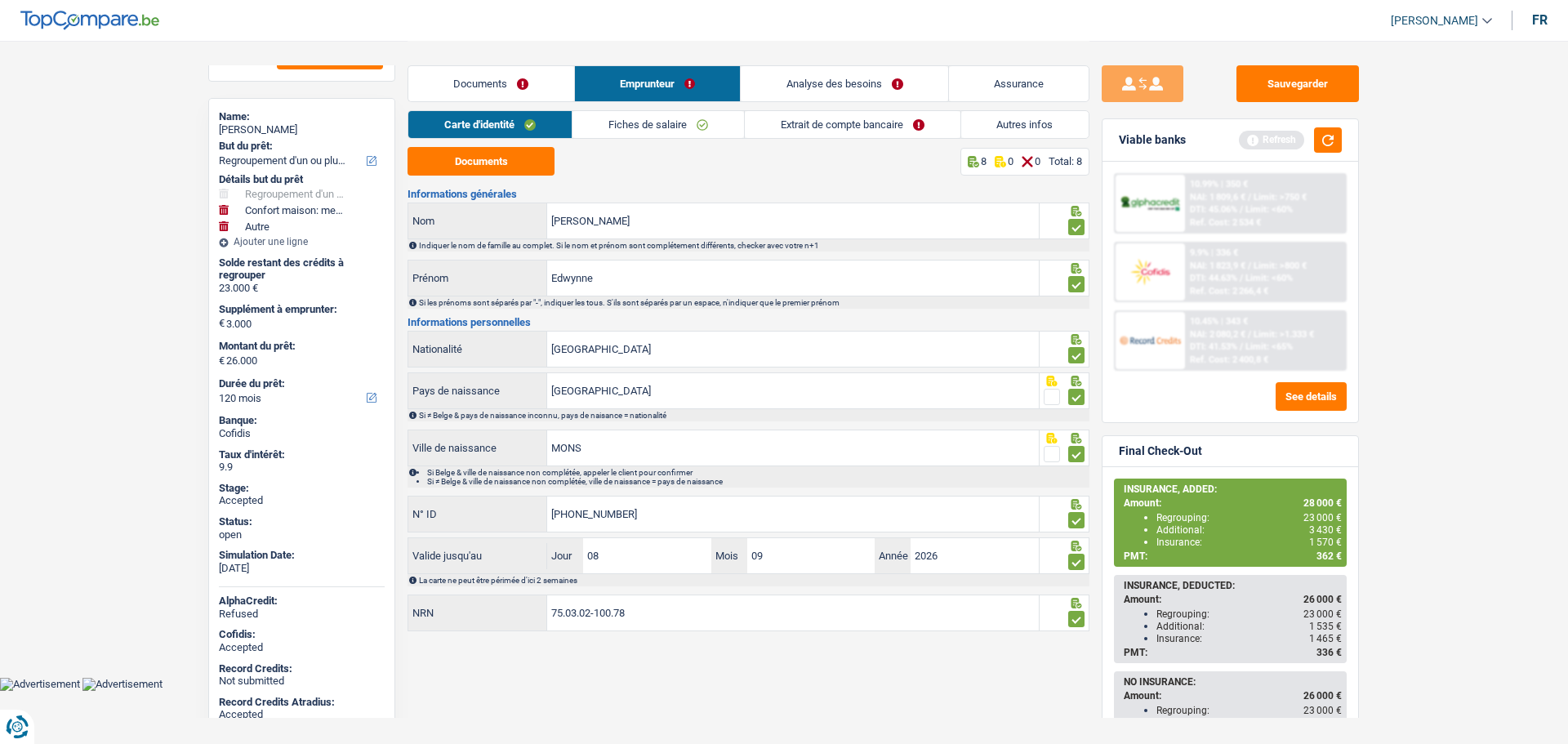
click at [847, 88] on link "Analyse des besoins" at bounding box center [845, 84] width 207 height 35
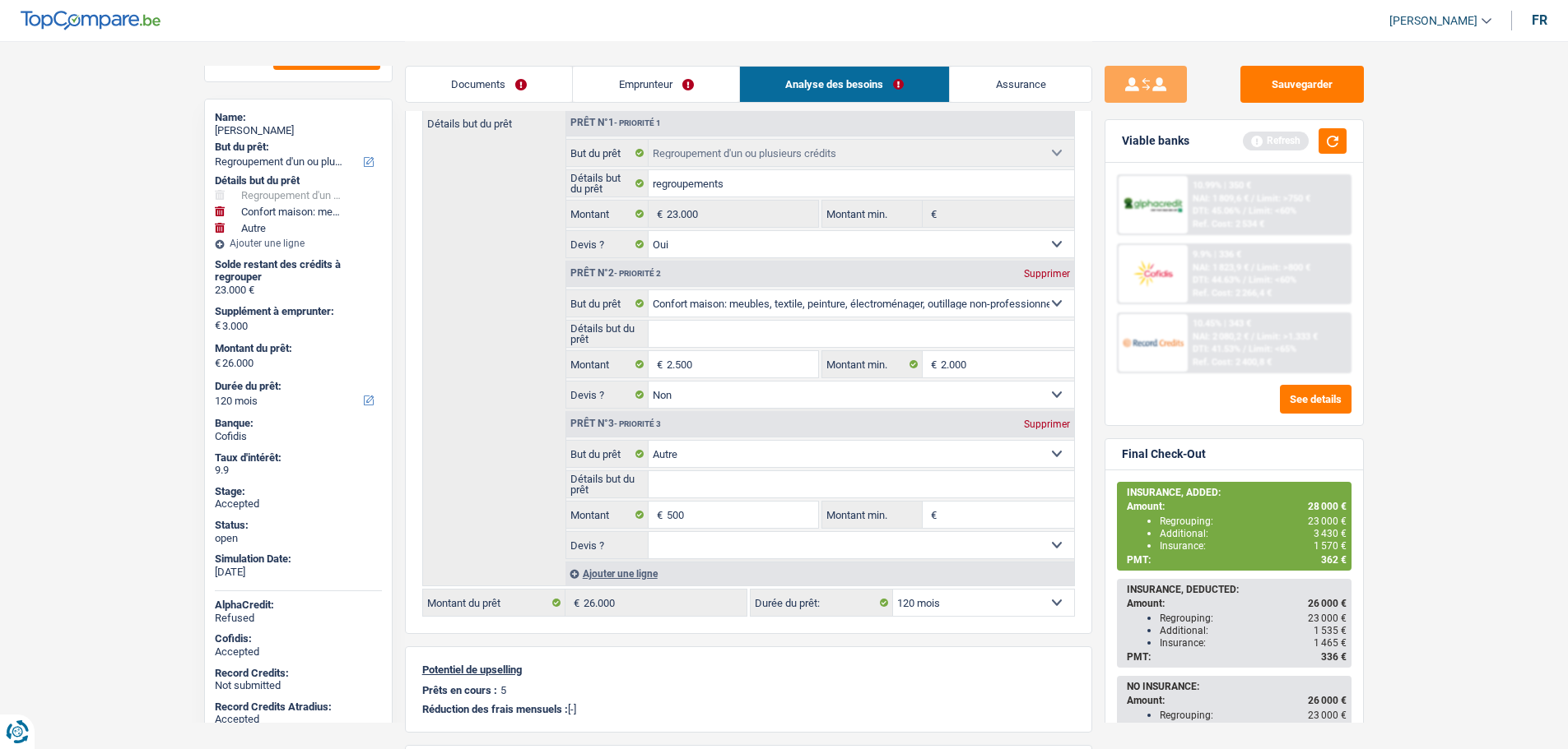
scroll to position [247, 0]
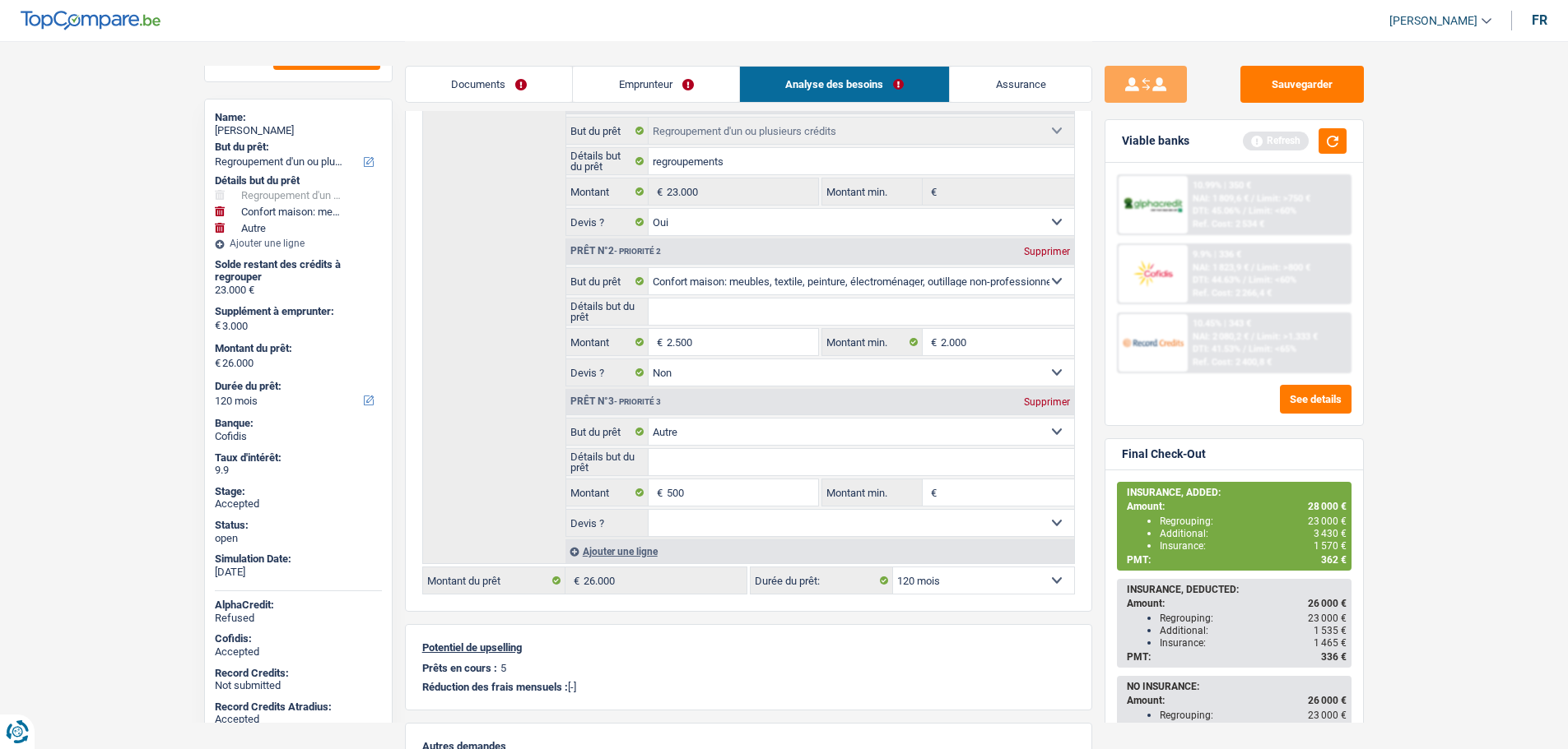
click at [915, 588] on select "12 mois 18 mois 24 mois 30 mois 36 mois 42 mois 48 mois 60 mois 72 mois 84 mois…" at bounding box center [983, 581] width 181 height 26
select select "72"
click at [893, 568] on select "12 mois 18 mois 24 mois 30 mois 36 mois 42 mois 48 mois 60 mois 72 mois 84 mois…" at bounding box center [983, 581] width 181 height 26
select select "72"
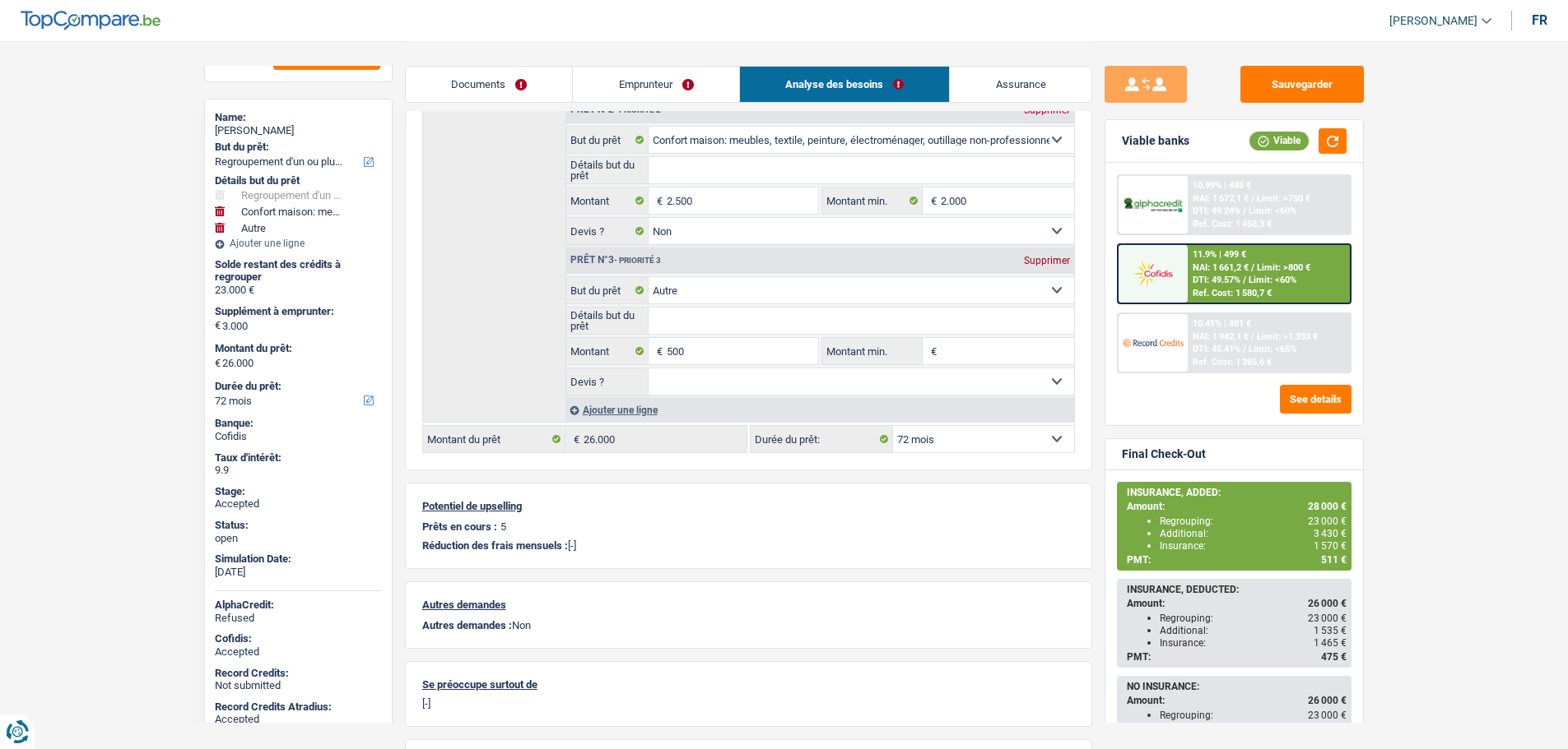
scroll to position [264, 0]
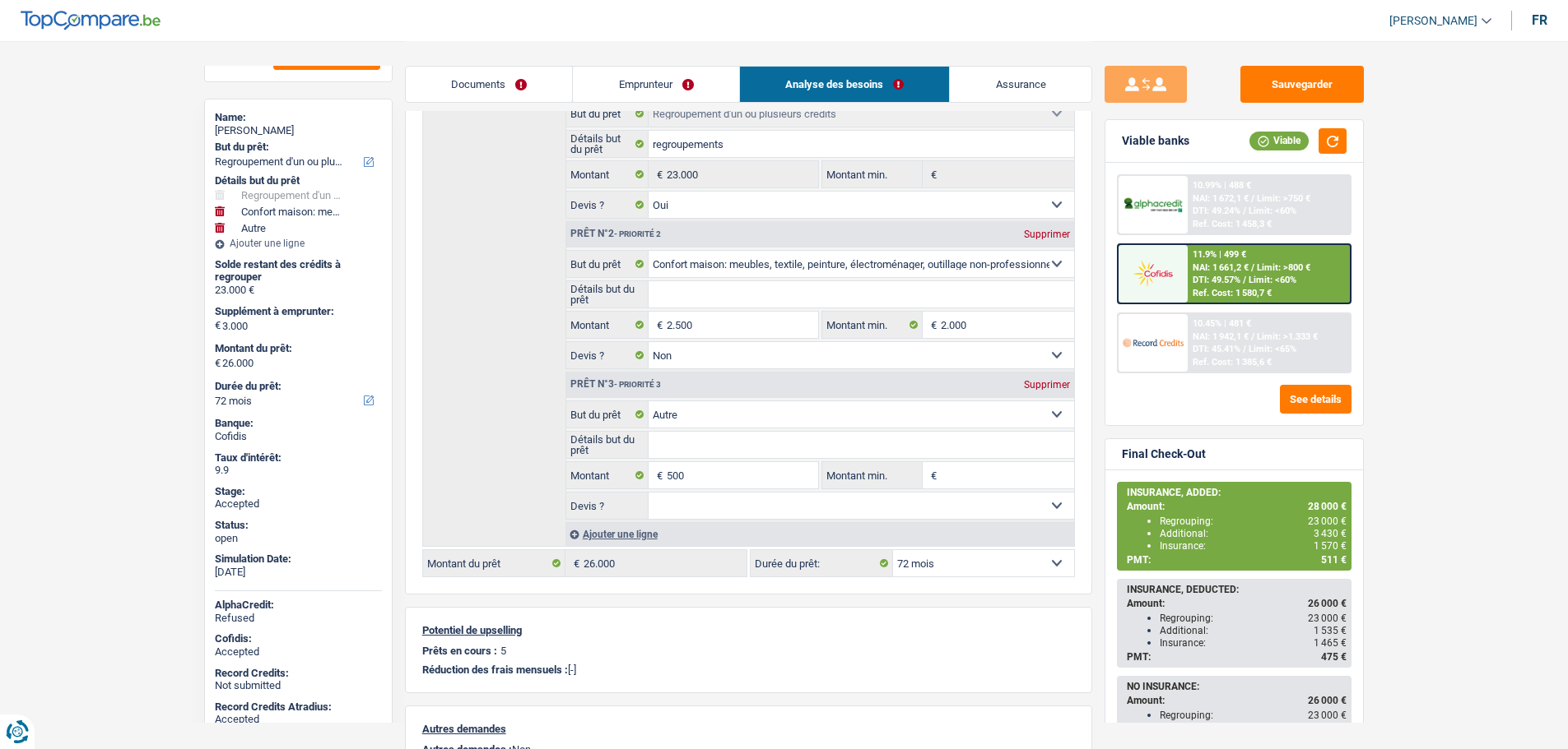
click at [994, 71] on link "Assurance" at bounding box center [1020, 84] width 142 height 35
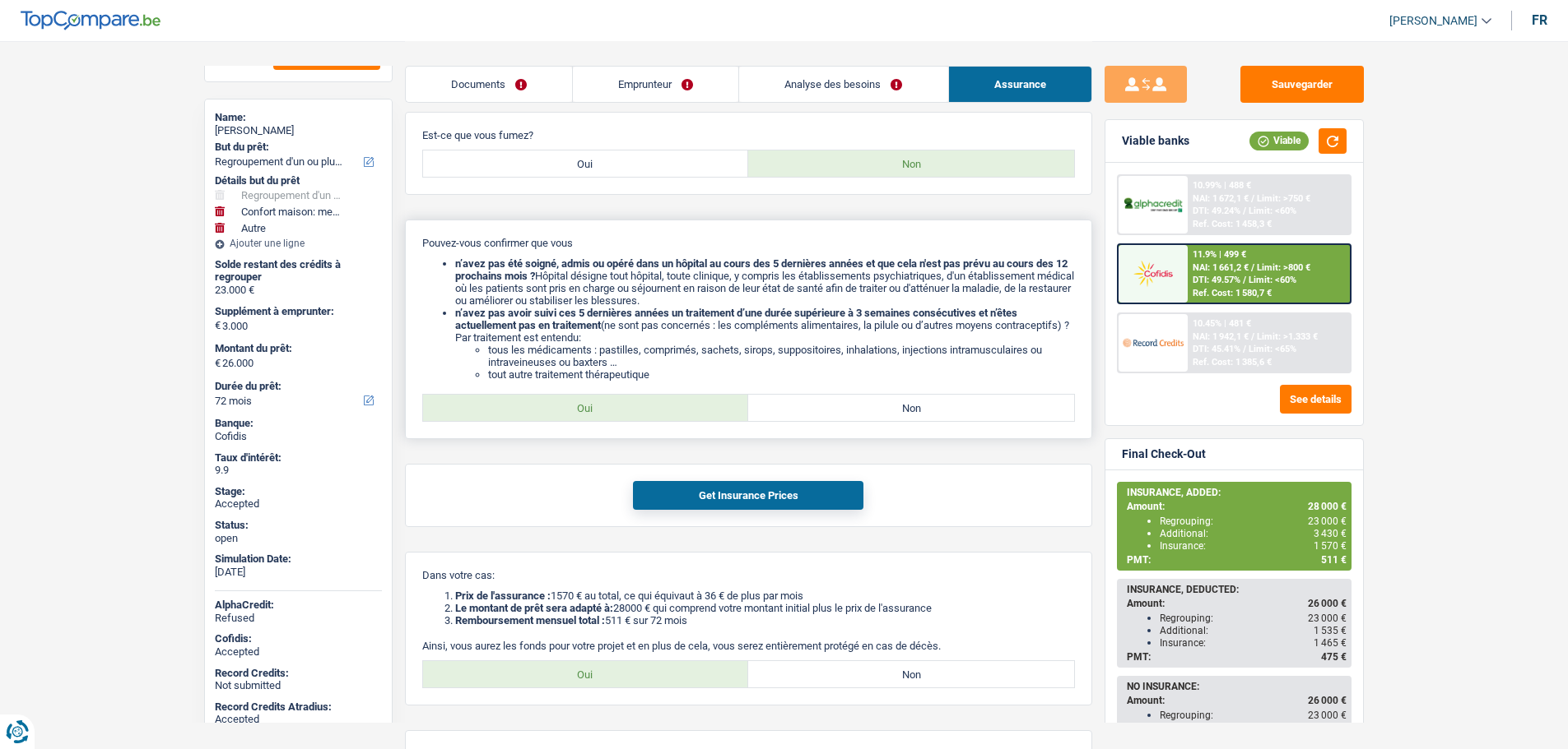
scroll to position [510, 0]
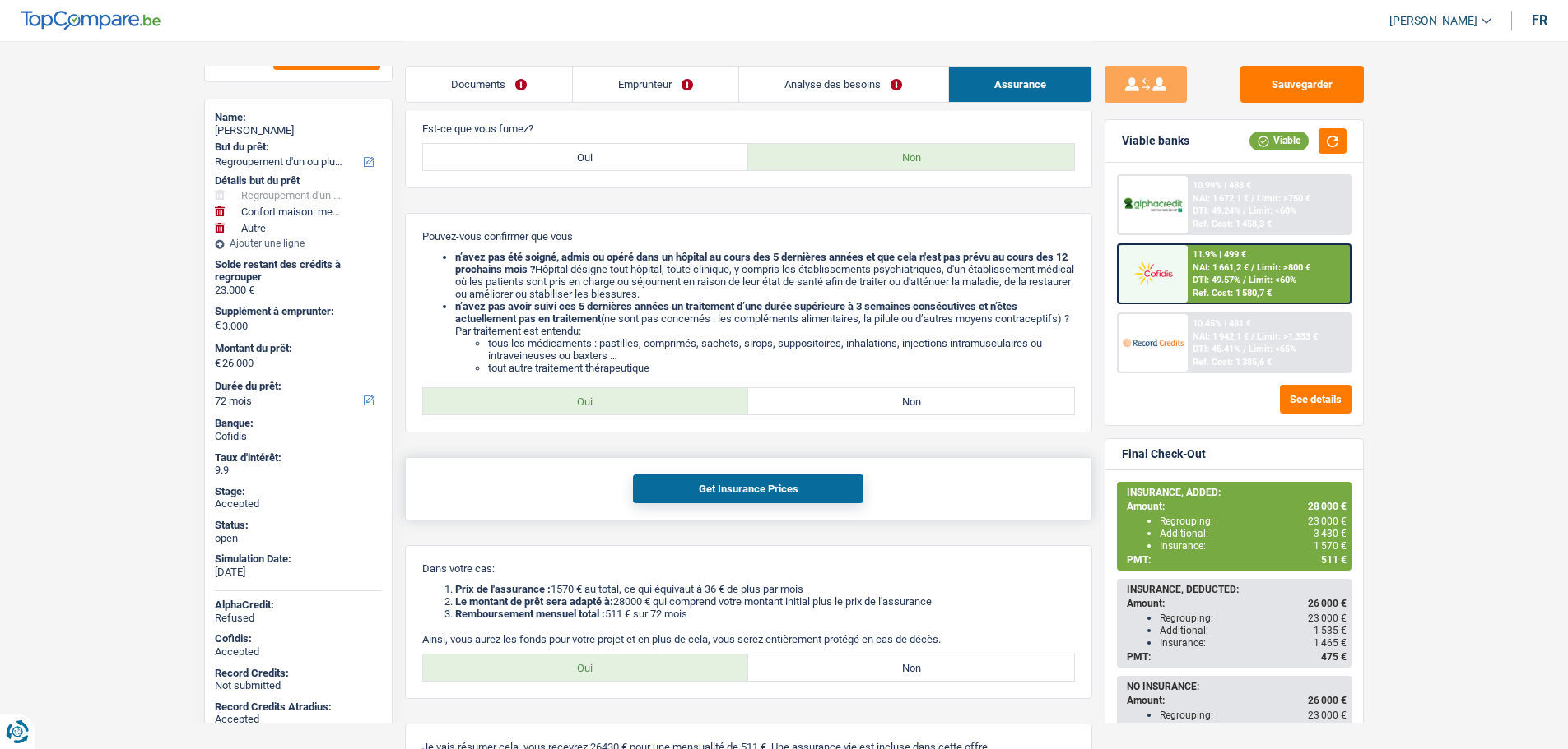
click at [723, 492] on button "Get Insurance Prices" at bounding box center [747, 488] width 230 height 29
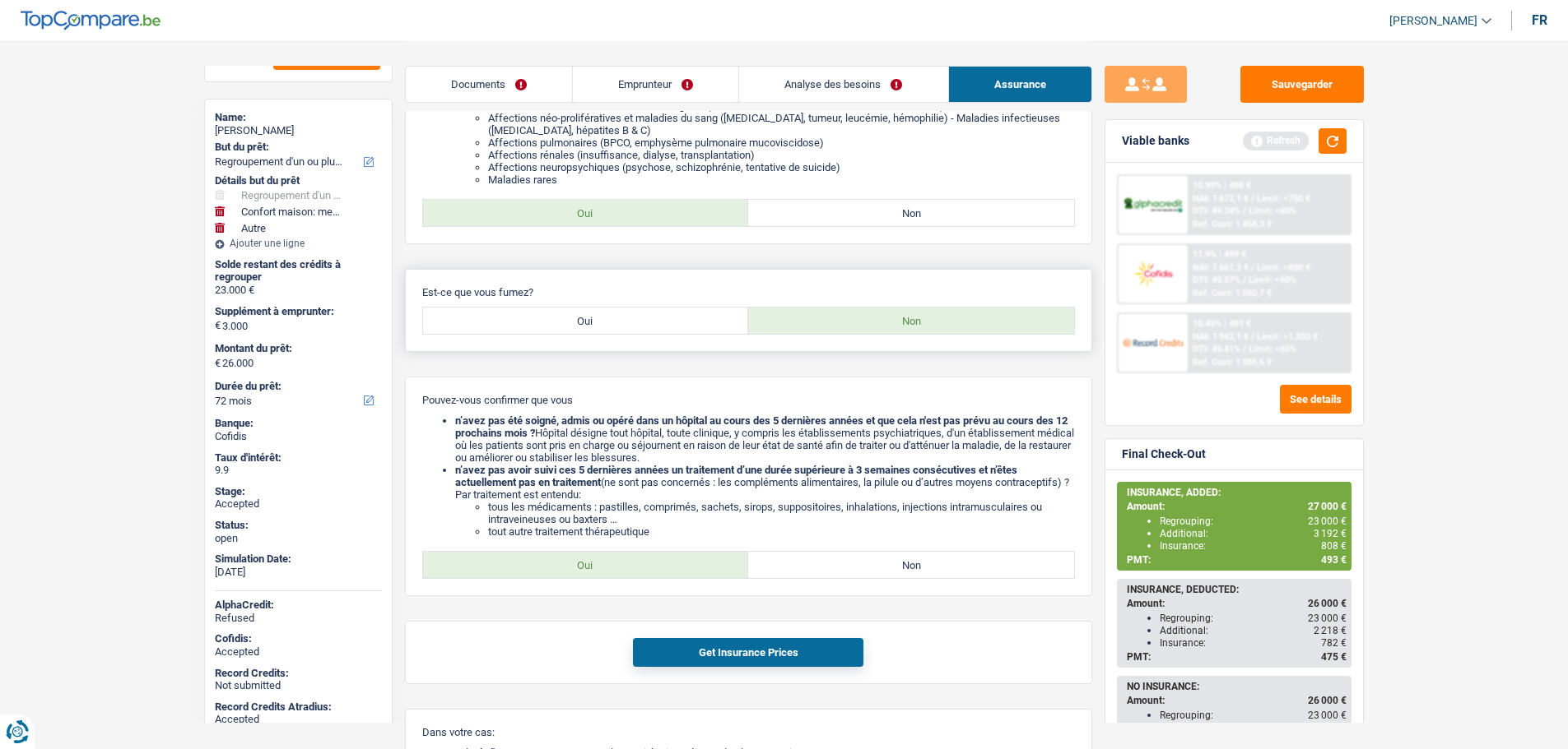
scroll to position [347, 0]
click at [591, 332] on label "Oui" at bounding box center [586, 322] width 326 height 26
click at [591, 332] on input "Oui" at bounding box center [586, 322] width 326 height 26
radio input "true"
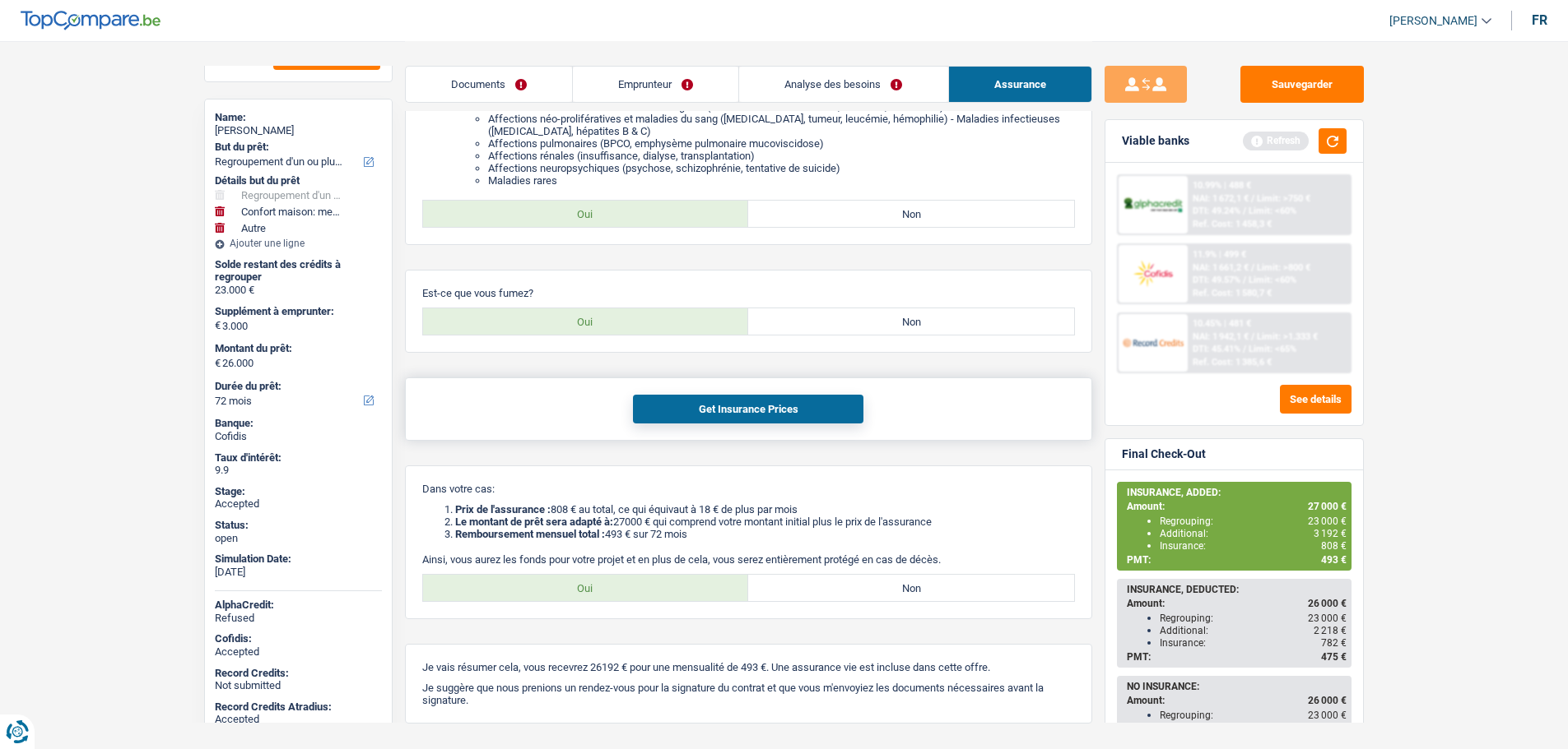
click at [676, 418] on button "Get Insurance Prices" at bounding box center [747, 409] width 230 height 29
click at [808, 316] on label "Non" at bounding box center [911, 322] width 326 height 26
click at [808, 316] on input "Non" at bounding box center [911, 322] width 326 height 26
radio input "true"
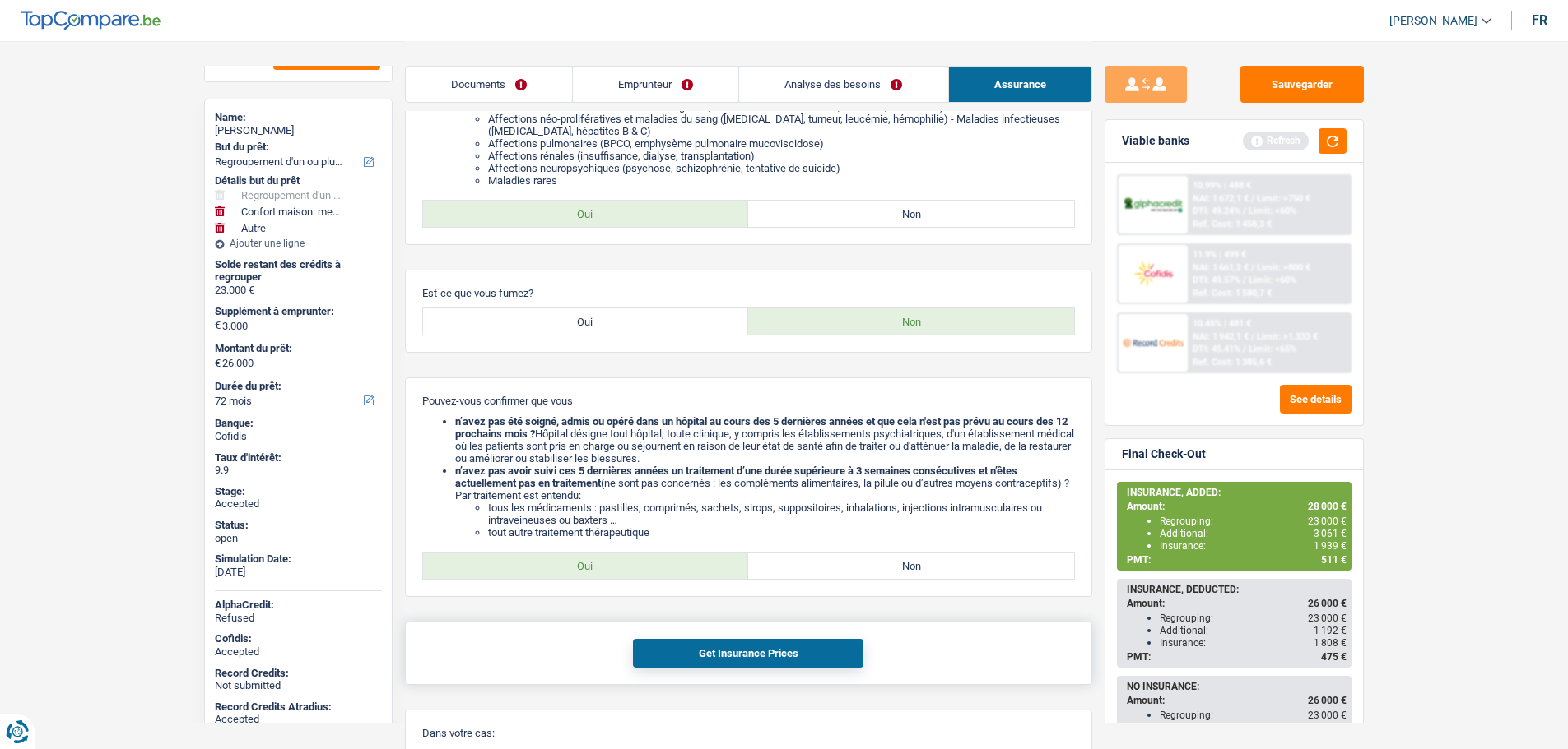
click at [709, 653] on button "Get Insurance Prices" at bounding box center [747, 653] width 230 height 29
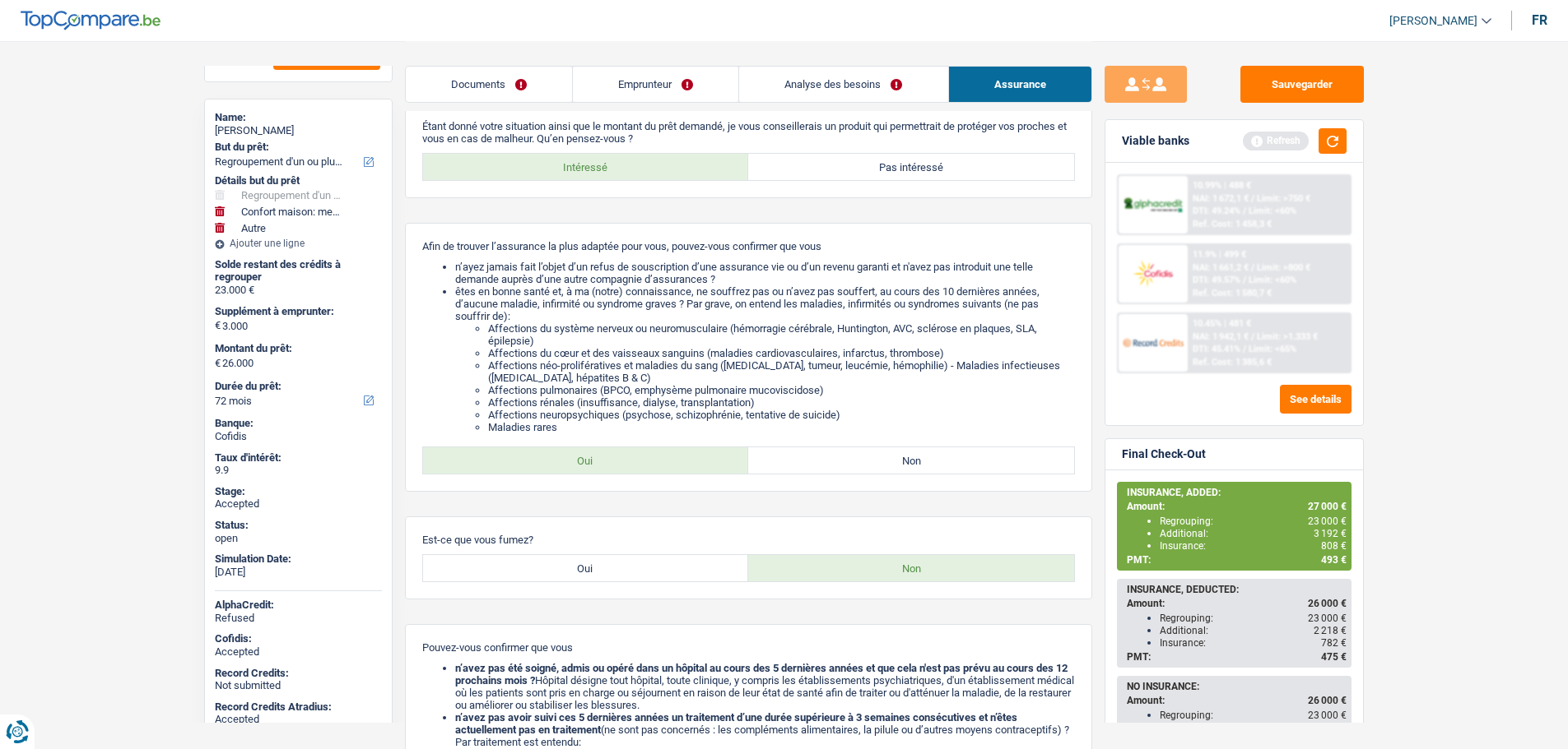
click at [525, 78] on link "Documents" at bounding box center [489, 84] width 167 height 35
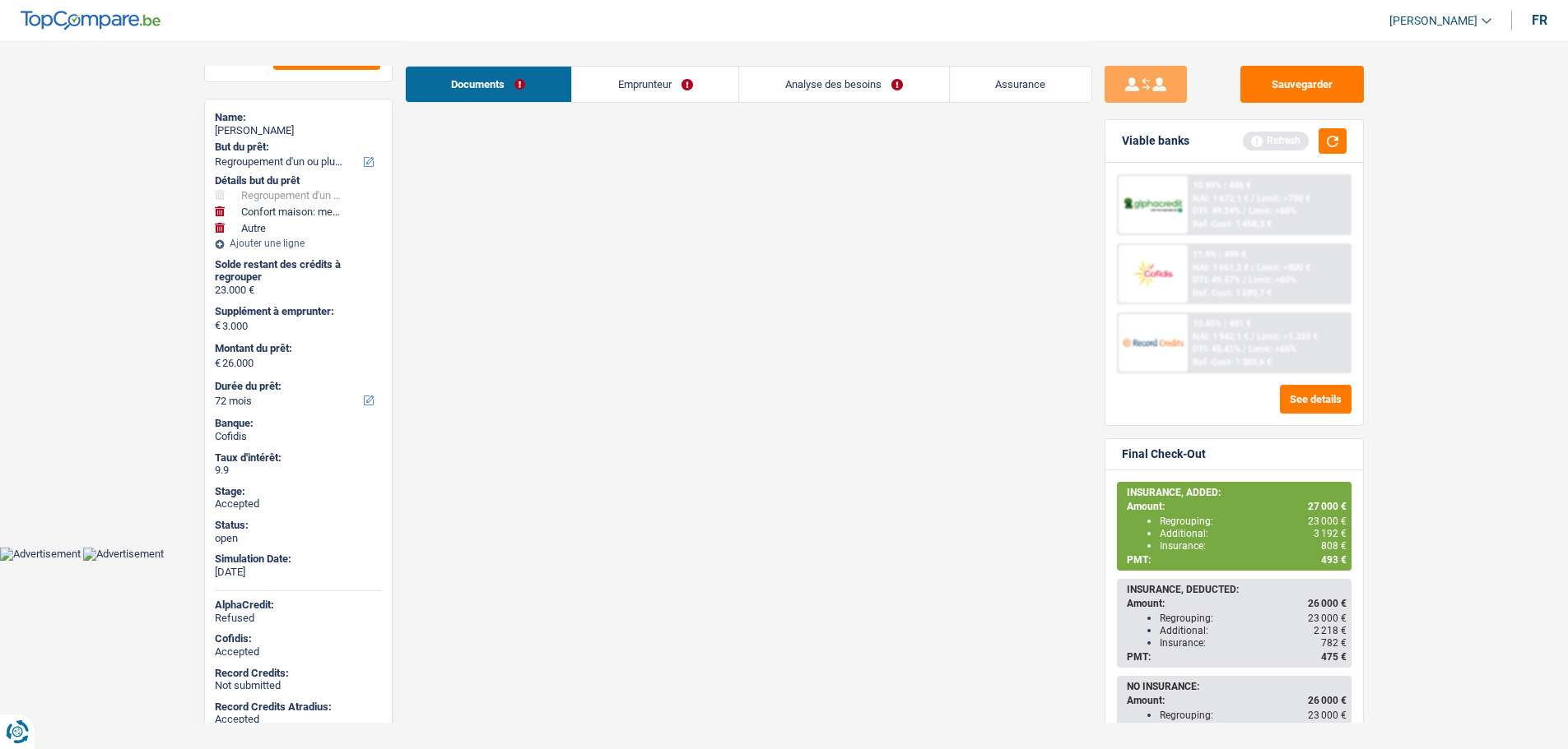
scroll to position [0, 0]
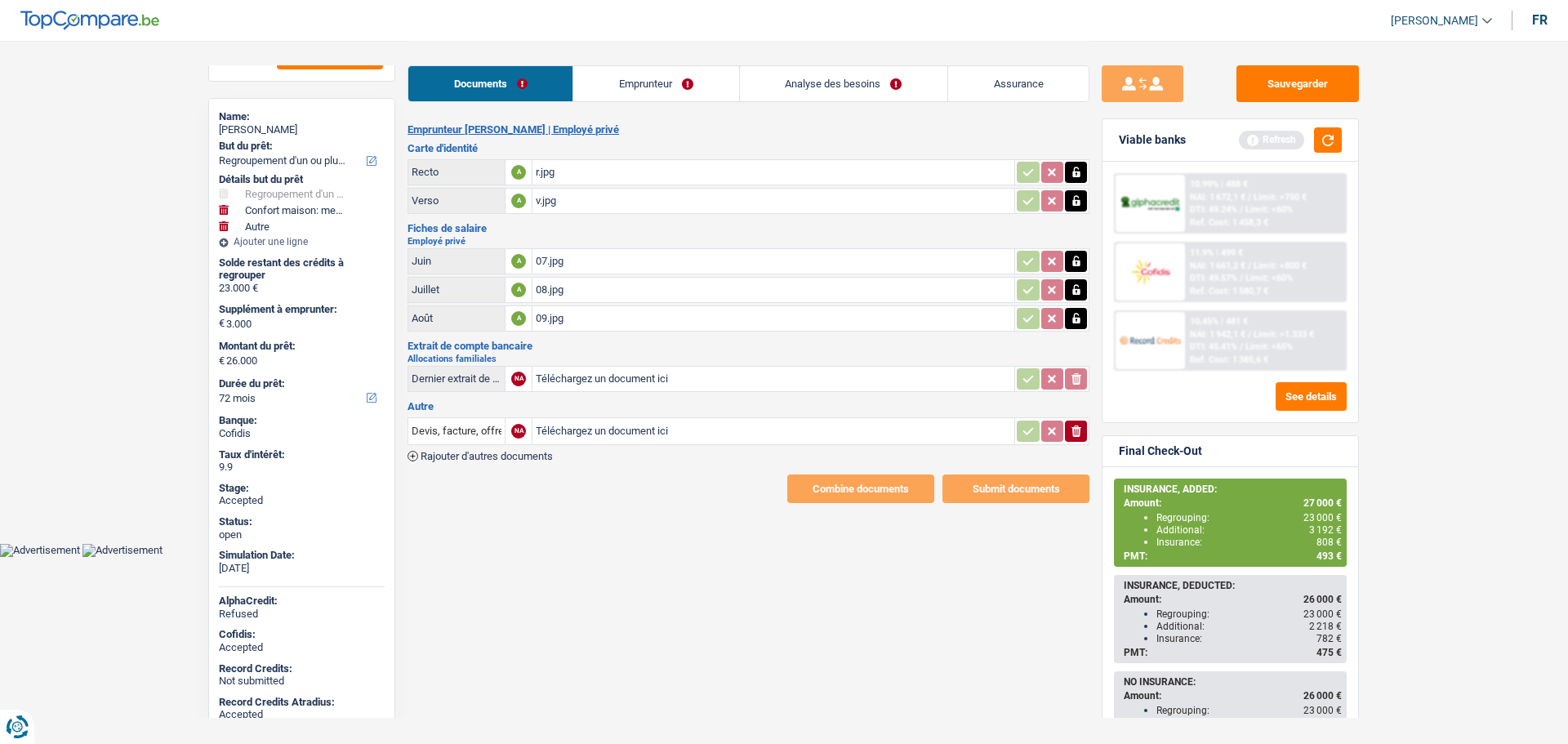
drag, startPoint x: 826, startPoint y: 471, endPoint x: 821, endPoint y: 495, distance: 24.5
click at [824, 470] on div "Emprunteur Edwynne MOREAU | Employé privé Carte d'identité Recto A r.jpg Verso …" at bounding box center [748, 313] width 682 height 380
click at [1429, 24] on span "[PERSON_NAME]" at bounding box center [1434, 20] width 87 height 14
click at [1388, 48] on button "ADMIN" at bounding box center [1405, 51] width 145 height 33
select select "refinancing"
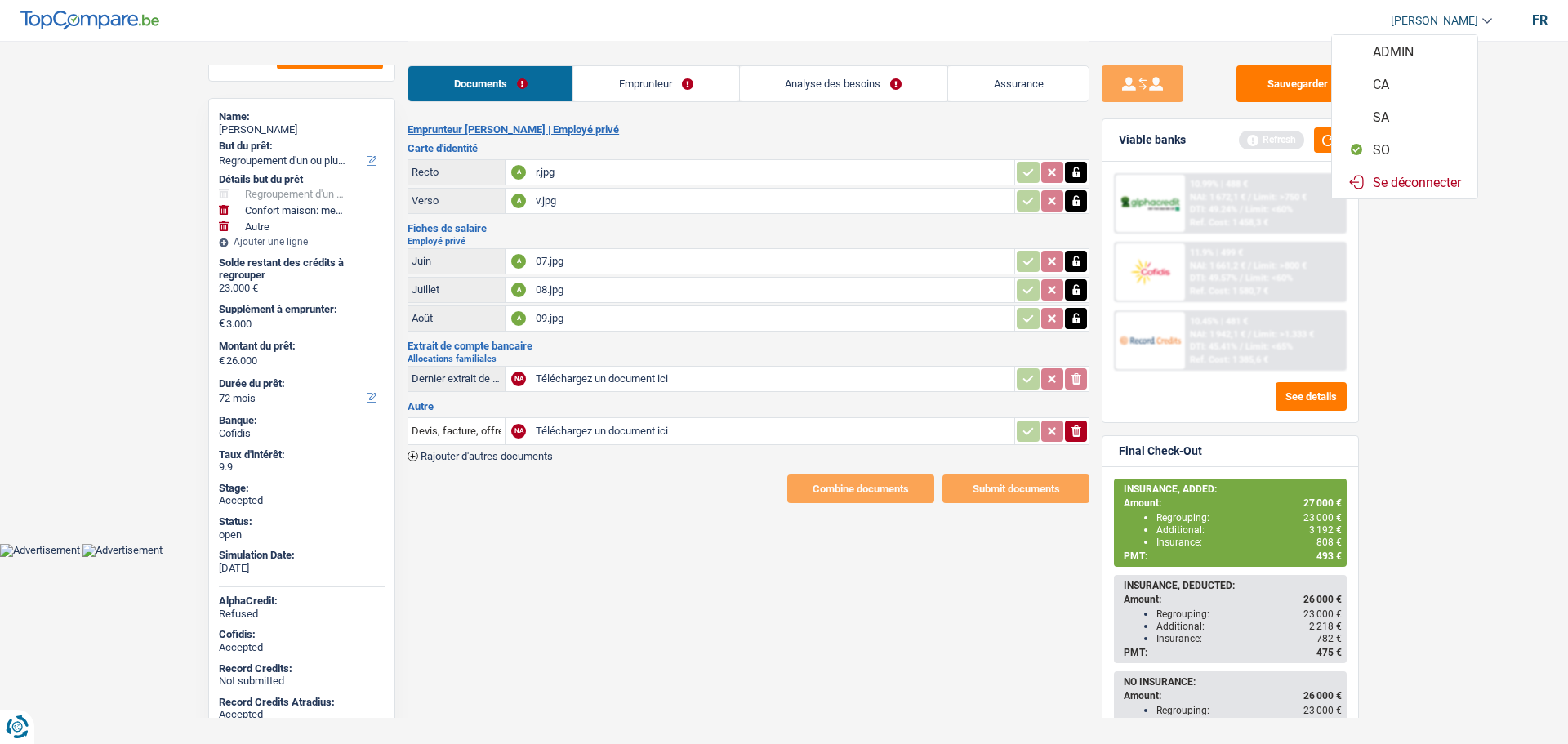
select select "refinancing"
select select "yes"
select select "household"
select select "false"
select select "other"
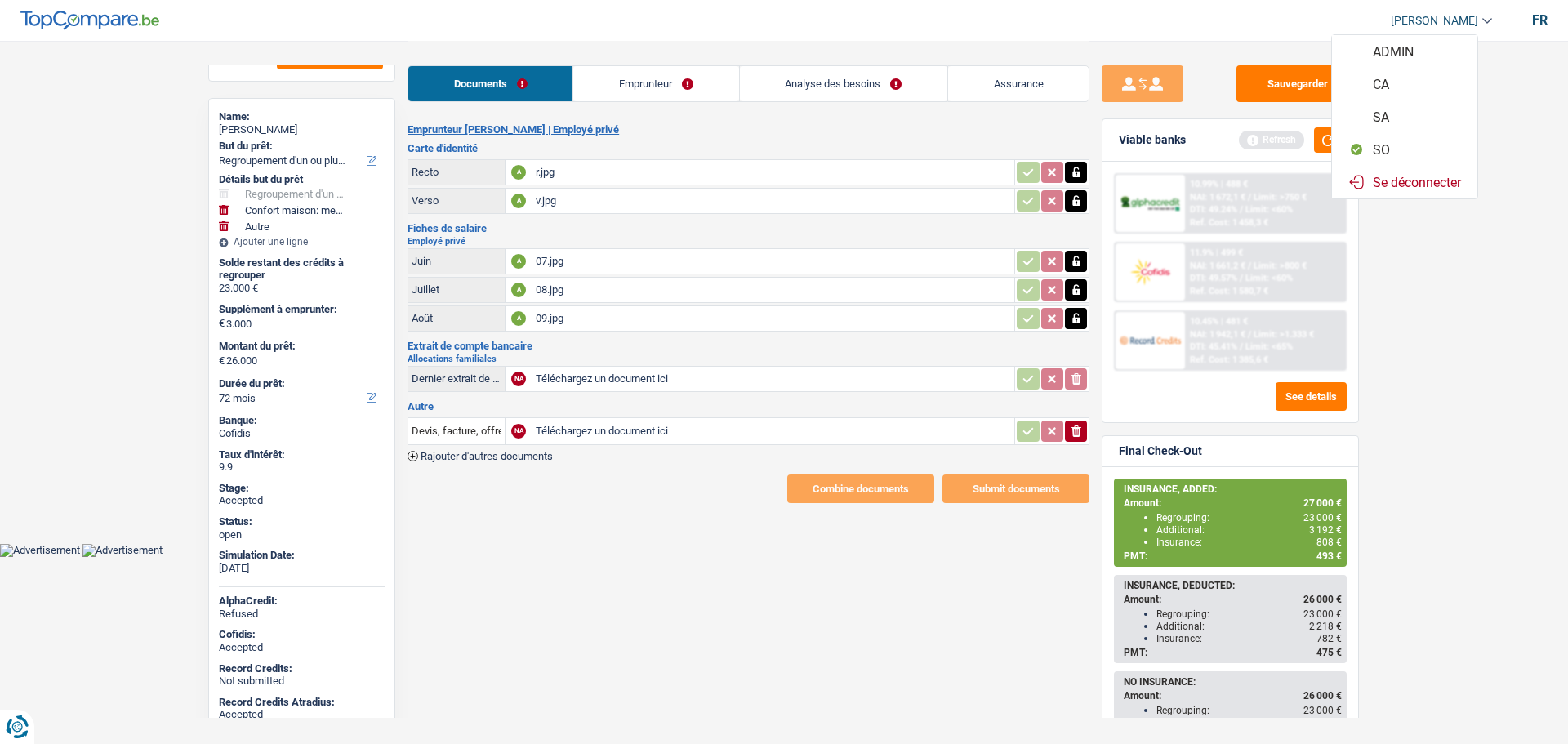
select select "72"
select select "privateEmployee"
select select "netSalary"
select select "familyAllowances"
select select "mealVouchers"
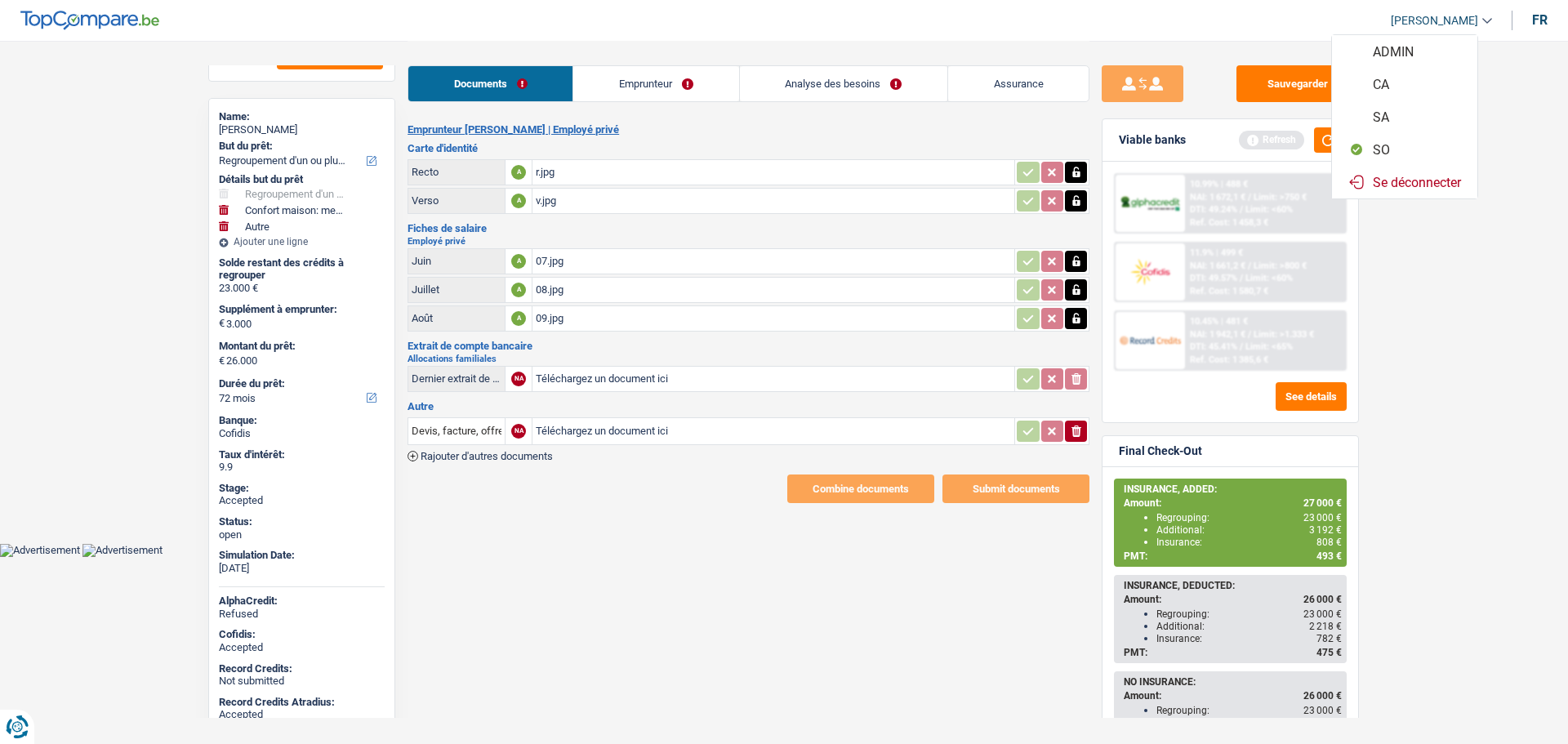
select select "ownerWithMortgage"
select select "mortgage"
select select "360"
select select "cardOrCredit"
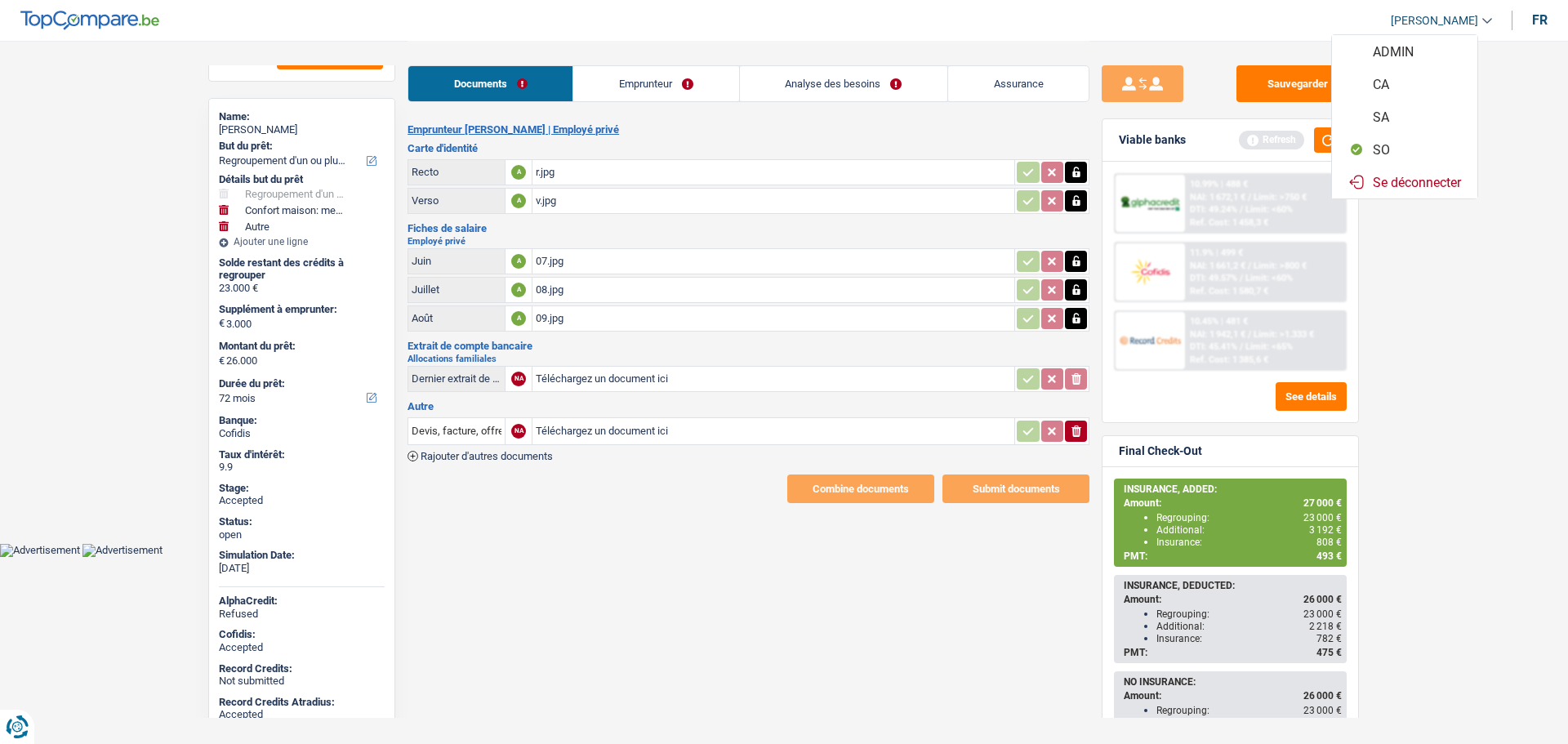
select select "cardOrCredit"
select select "carLoan"
select select "84"
select select "refinancing"
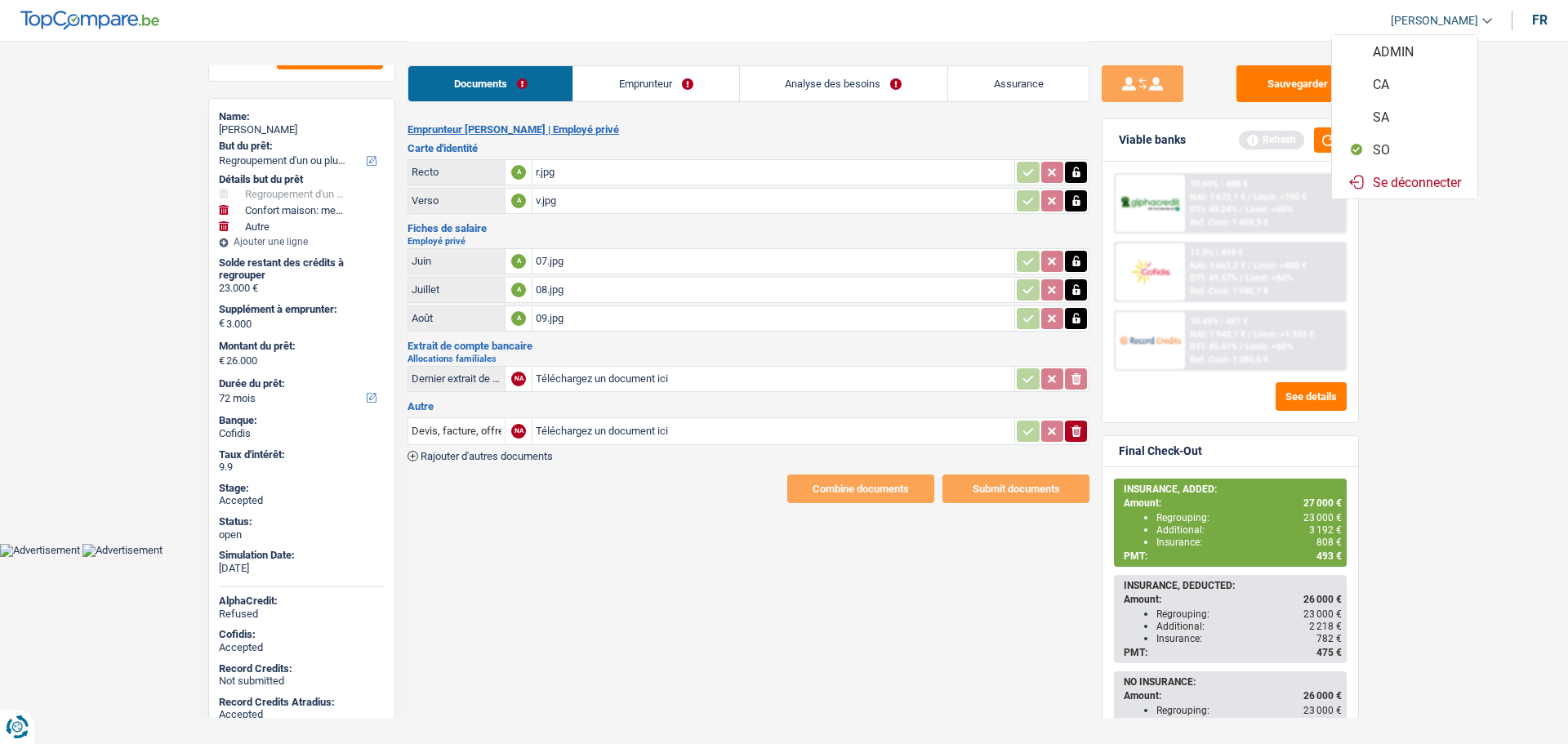
select select "yes"
select select "household"
select select "false"
select select "other"
select select "72"
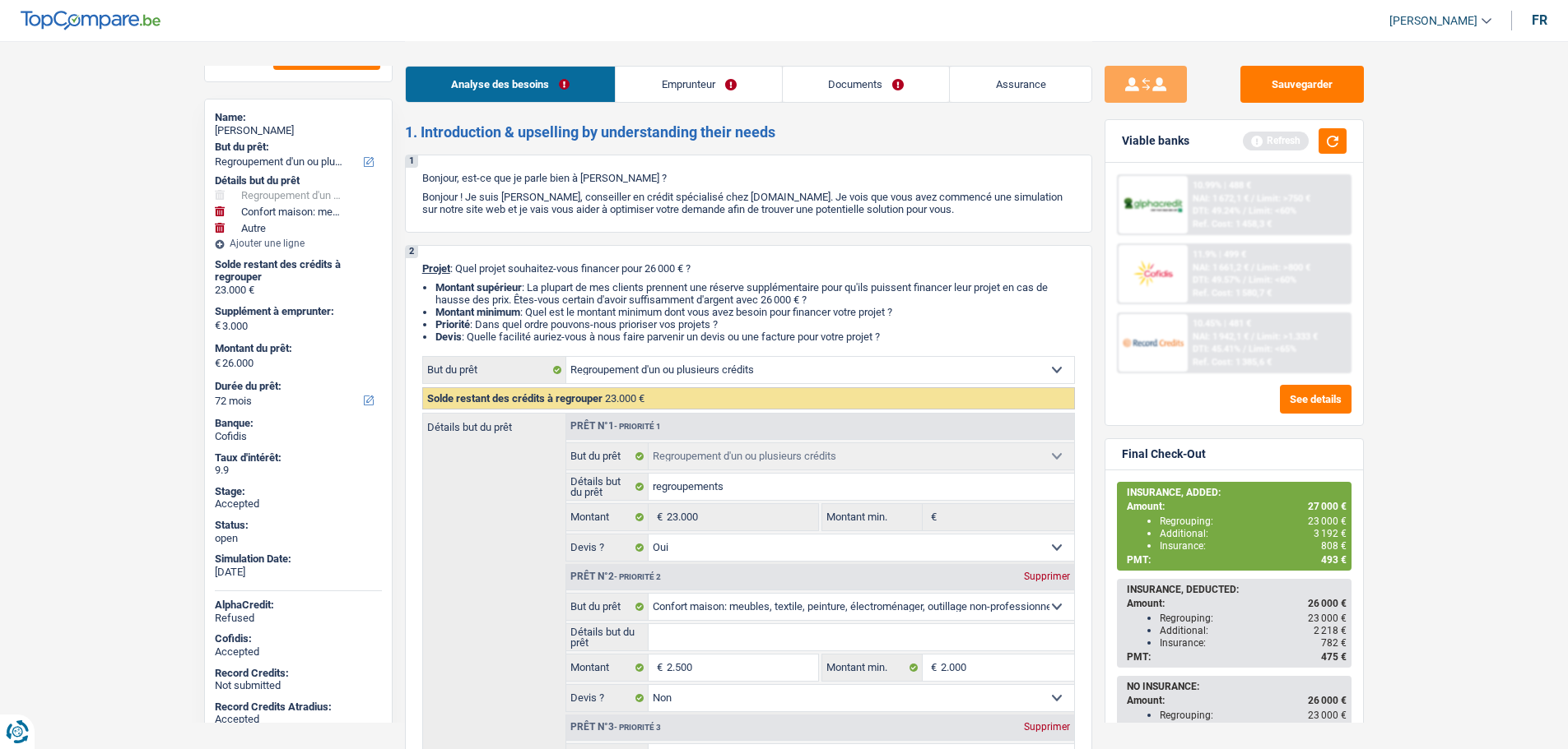
click at [895, 85] on link "Documents" at bounding box center [866, 84] width 167 height 35
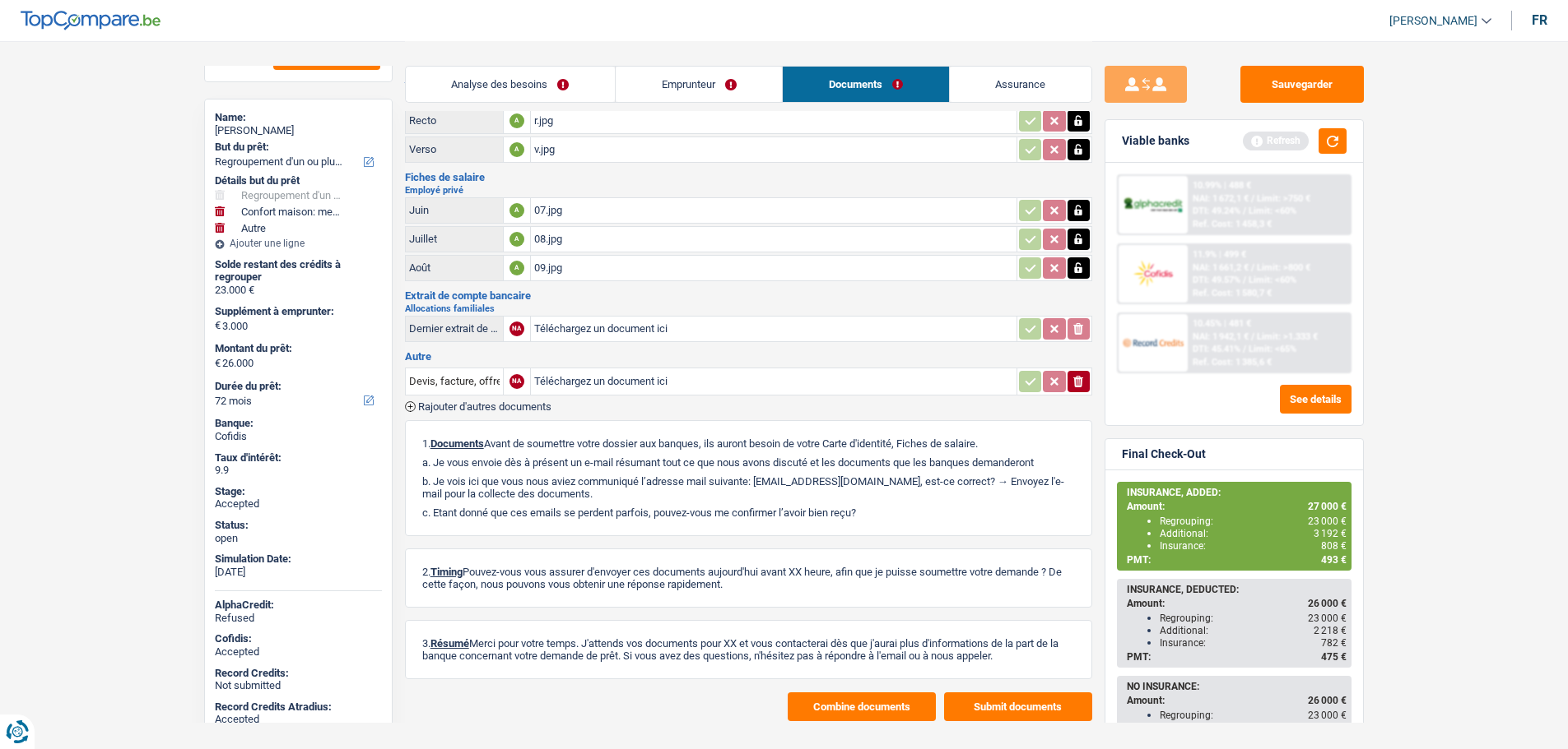
scroll to position [79, 0]
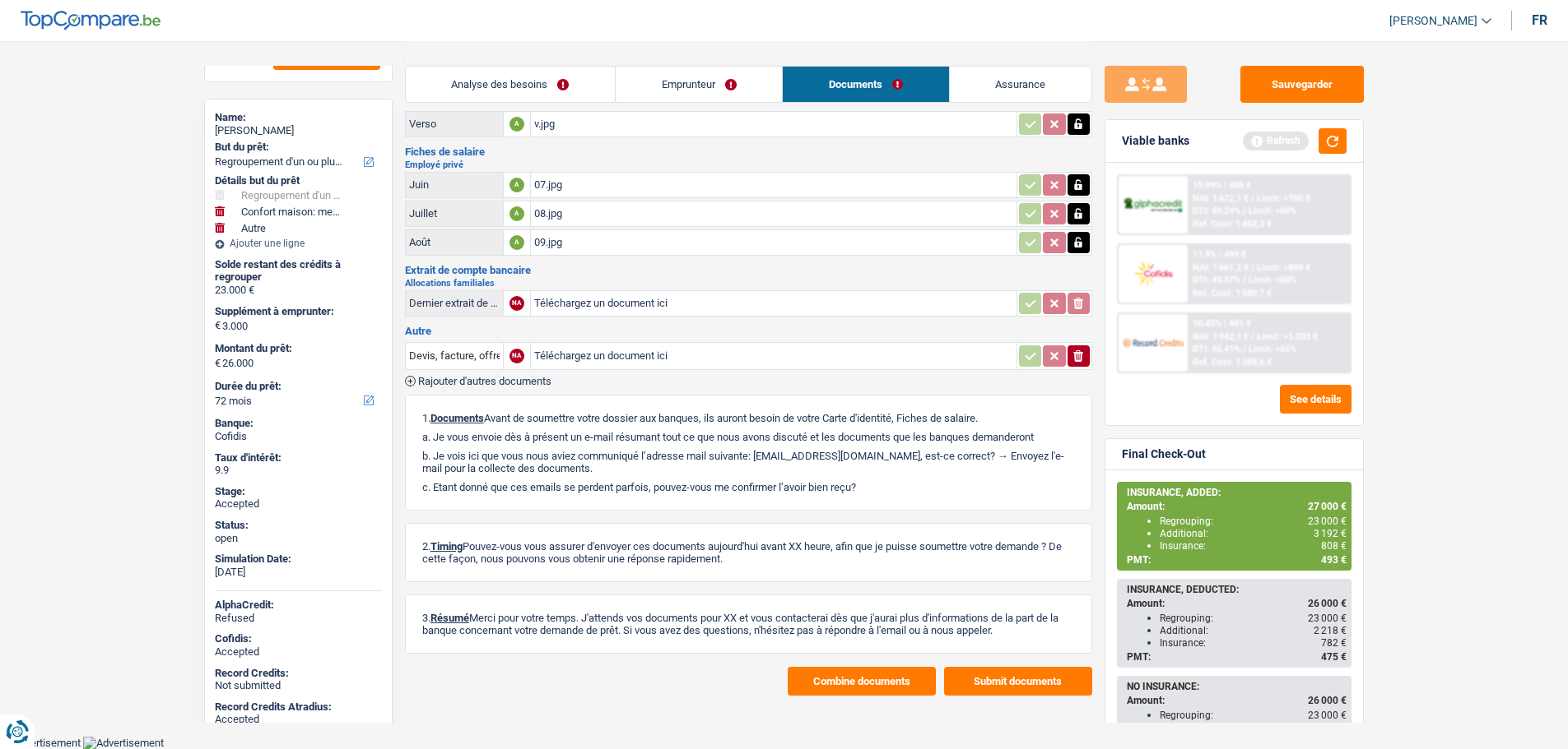
click at [846, 679] on button "Combine documents" at bounding box center [861, 681] width 148 height 29
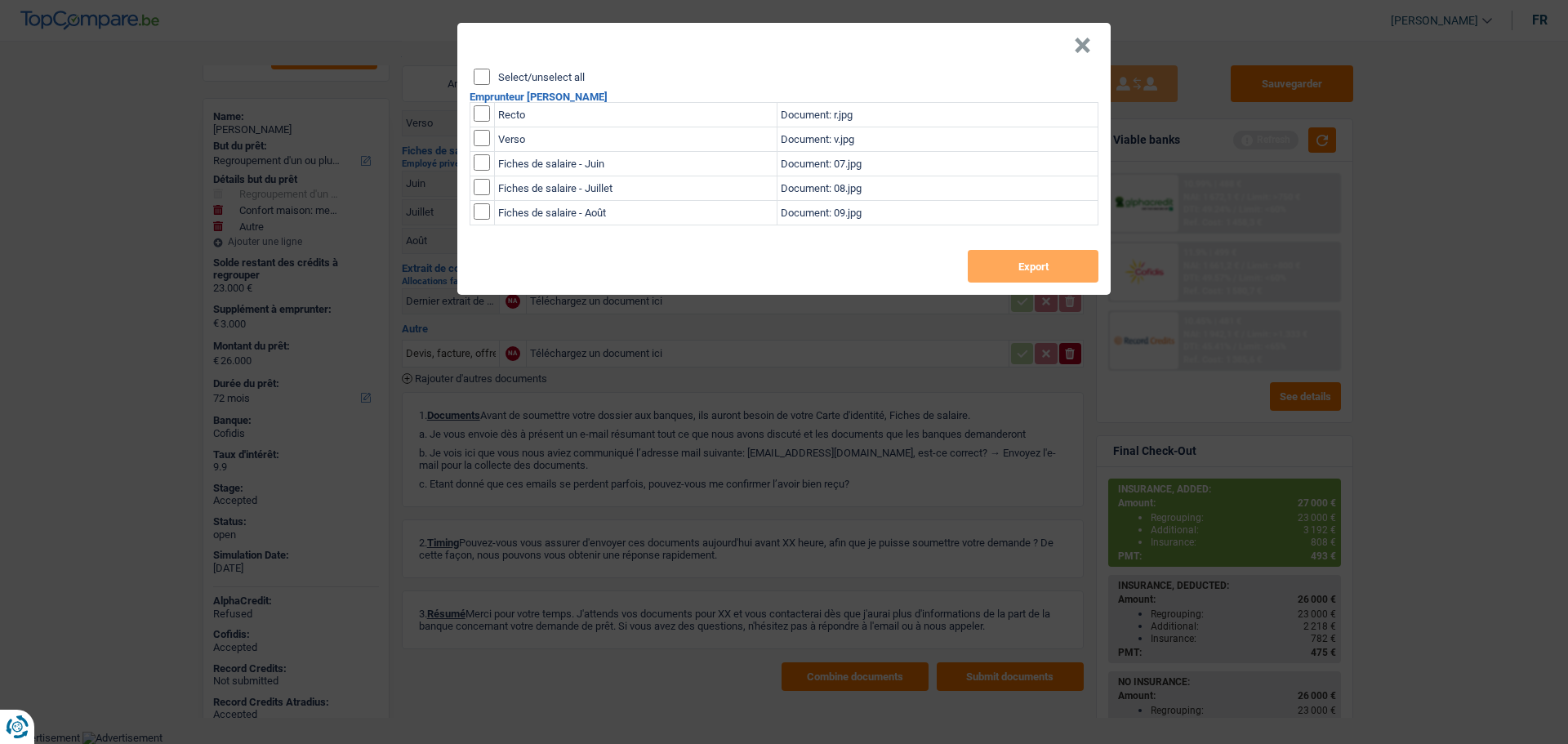
click at [523, 75] on label "Select/unselect all" at bounding box center [542, 77] width 86 height 11
click at [490, 75] on input "Select/unselect all" at bounding box center [482, 77] width 17 height 17
checkbox input "true"
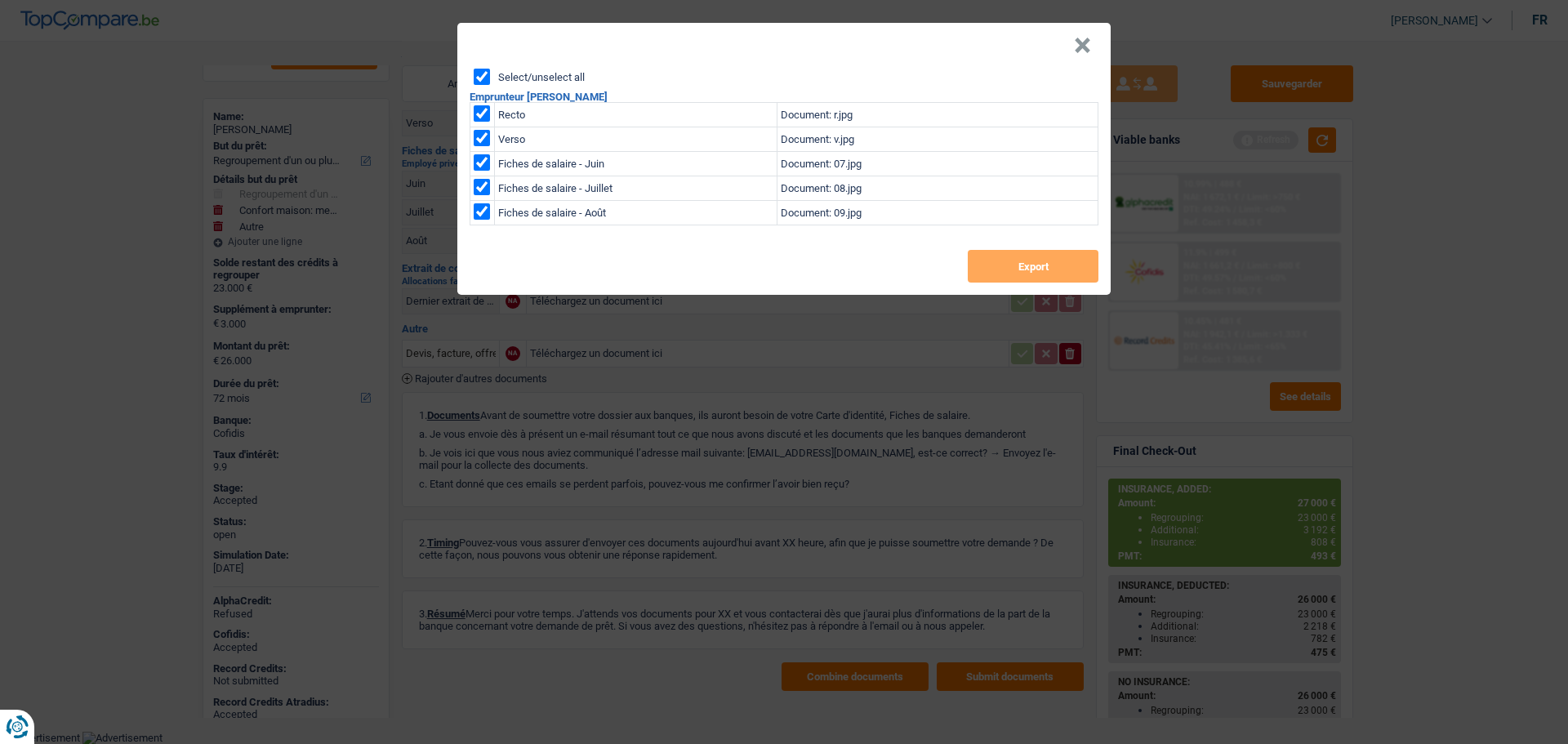
checkbox input "true"
click at [1019, 265] on button "Export" at bounding box center [1033, 266] width 130 height 33
click at [1076, 54] on button "×" at bounding box center [1082, 46] width 17 height 17
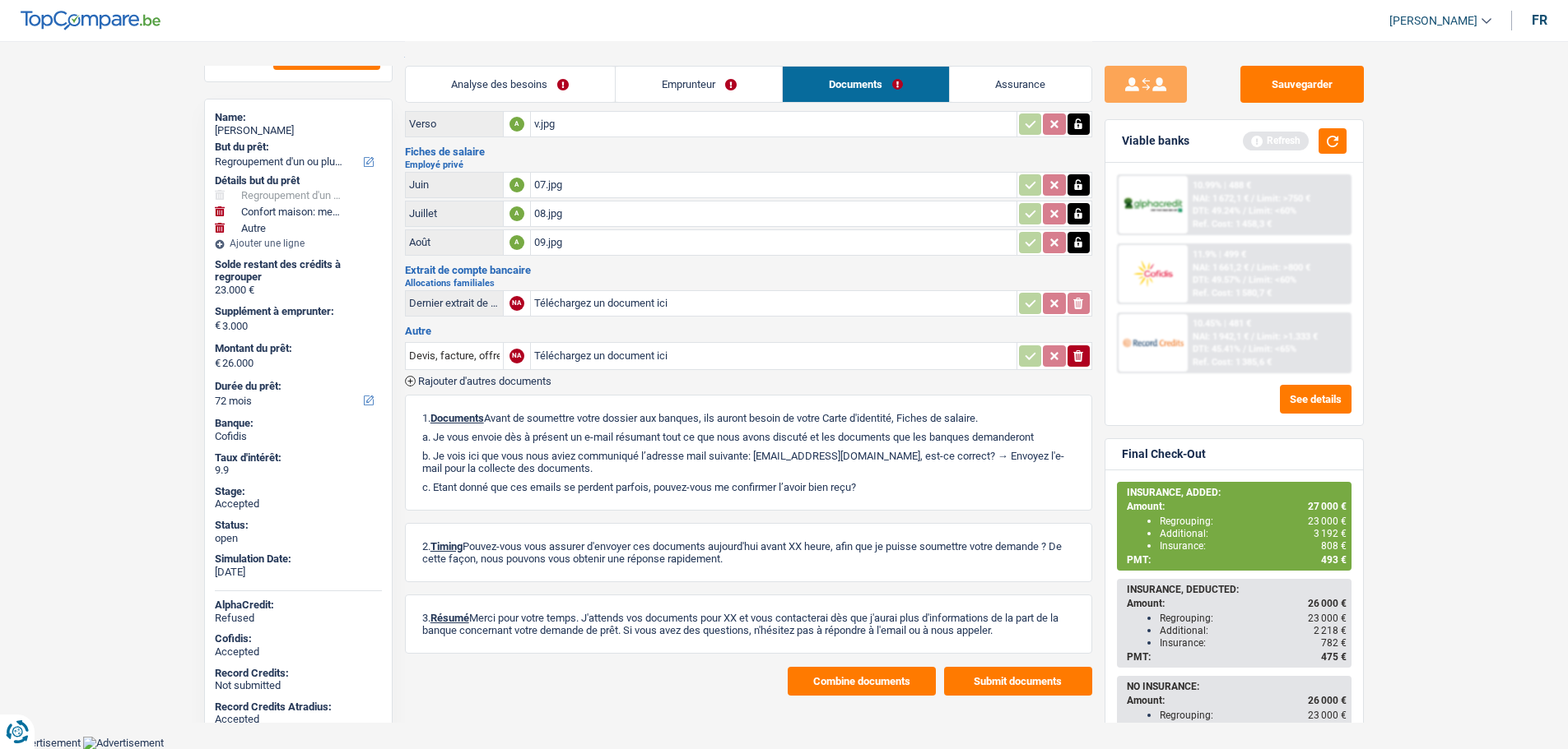
click at [645, 71] on link "Emprunteur" at bounding box center [698, 84] width 167 height 35
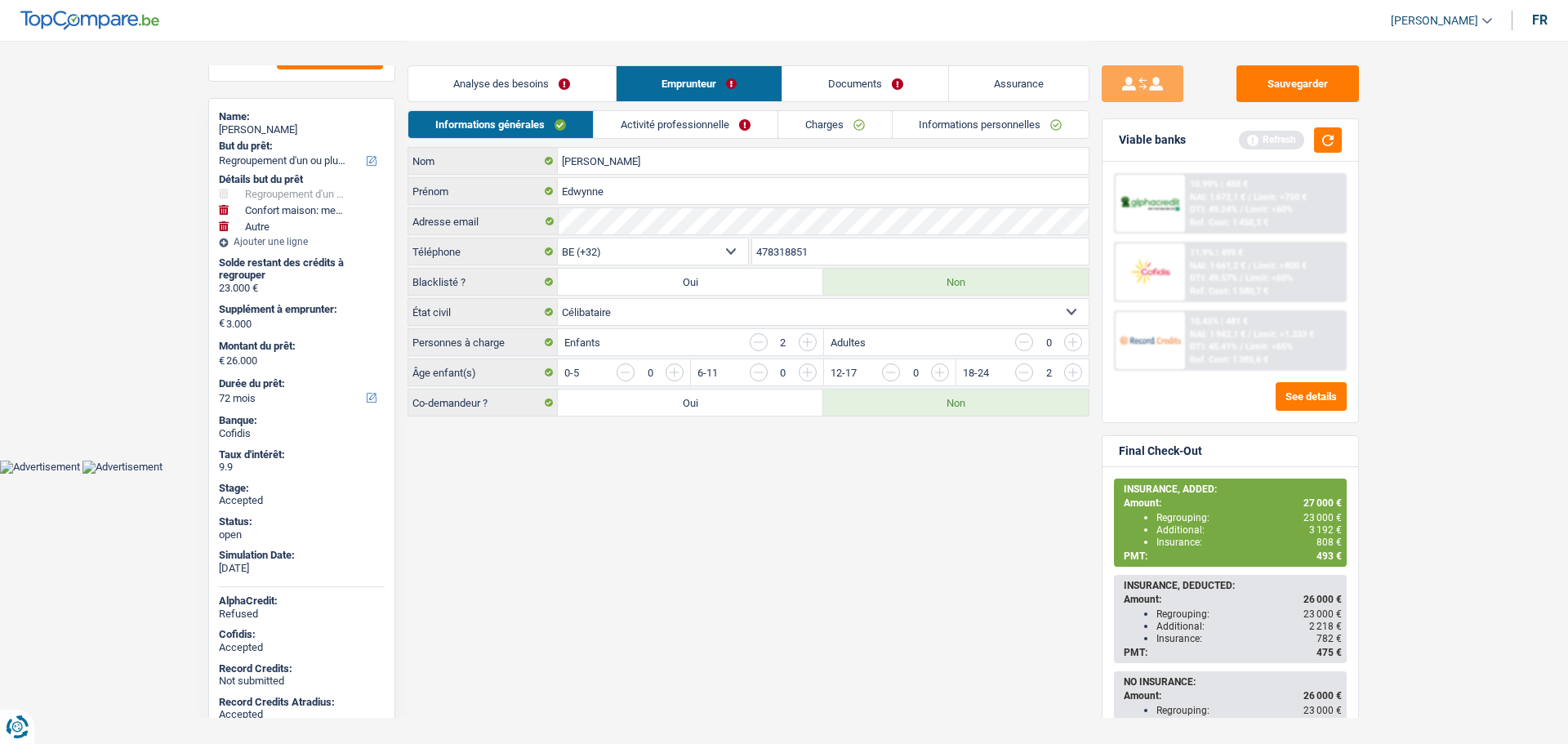
click at [644, 124] on link "Activité professionnelle" at bounding box center [686, 124] width 184 height 27
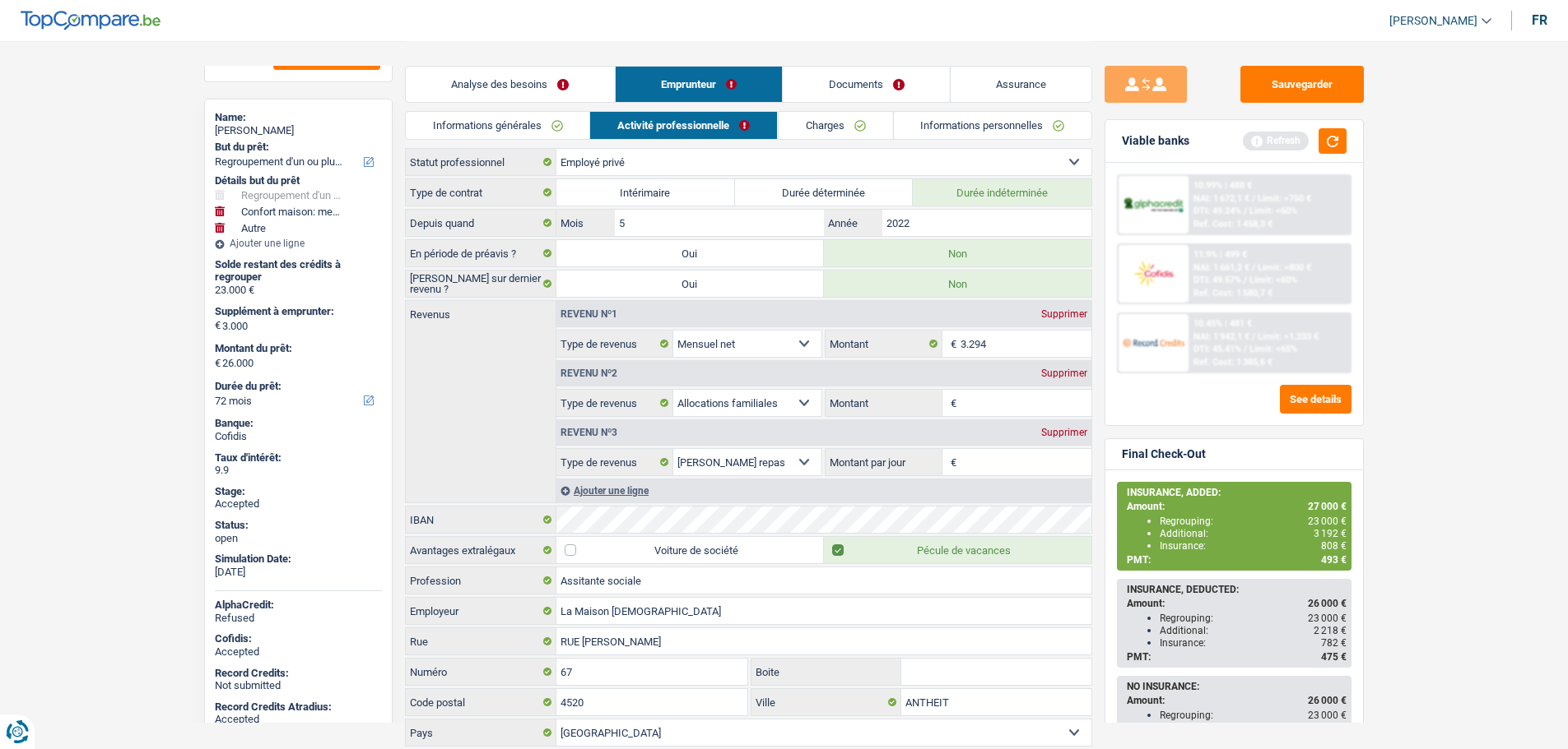
click at [830, 125] on link "Charges" at bounding box center [835, 125] width 115 height 27
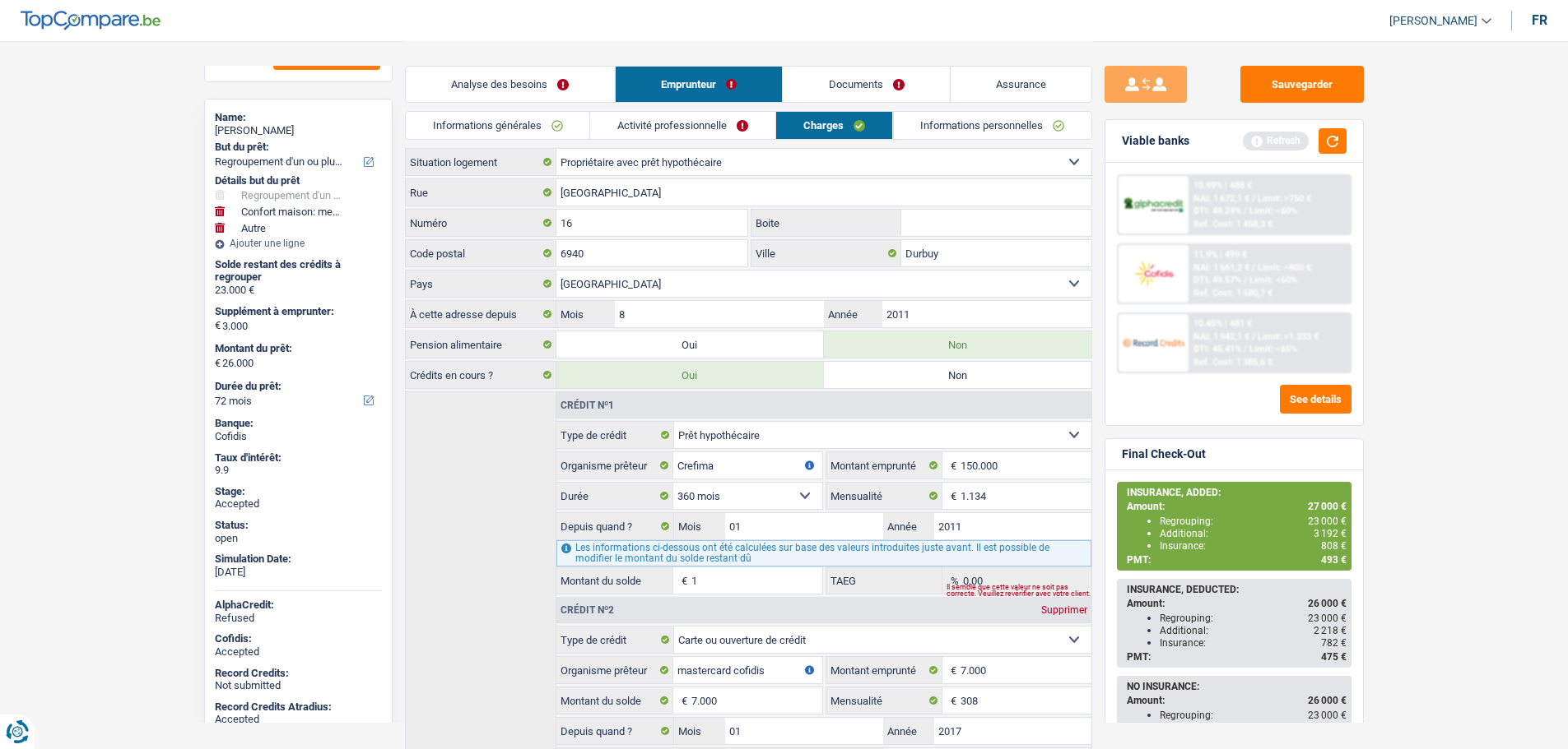
click at [691, 127] on link "Activité professionnelle" at bounding box center [683, 125] width 185 height 27
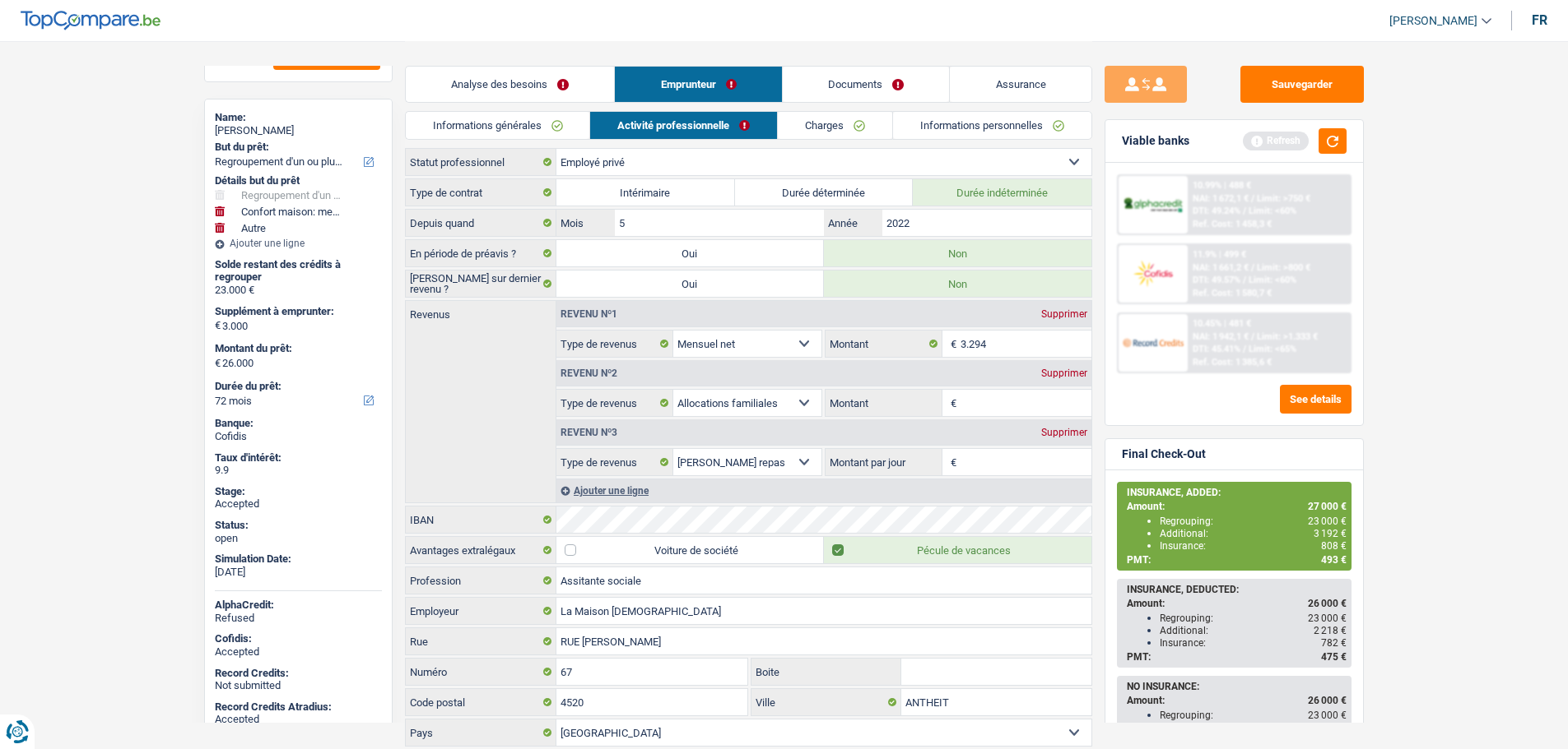
click at [920, 131] on link "Informations personnelles" at bounding box center [992, 125] width 198 height 27
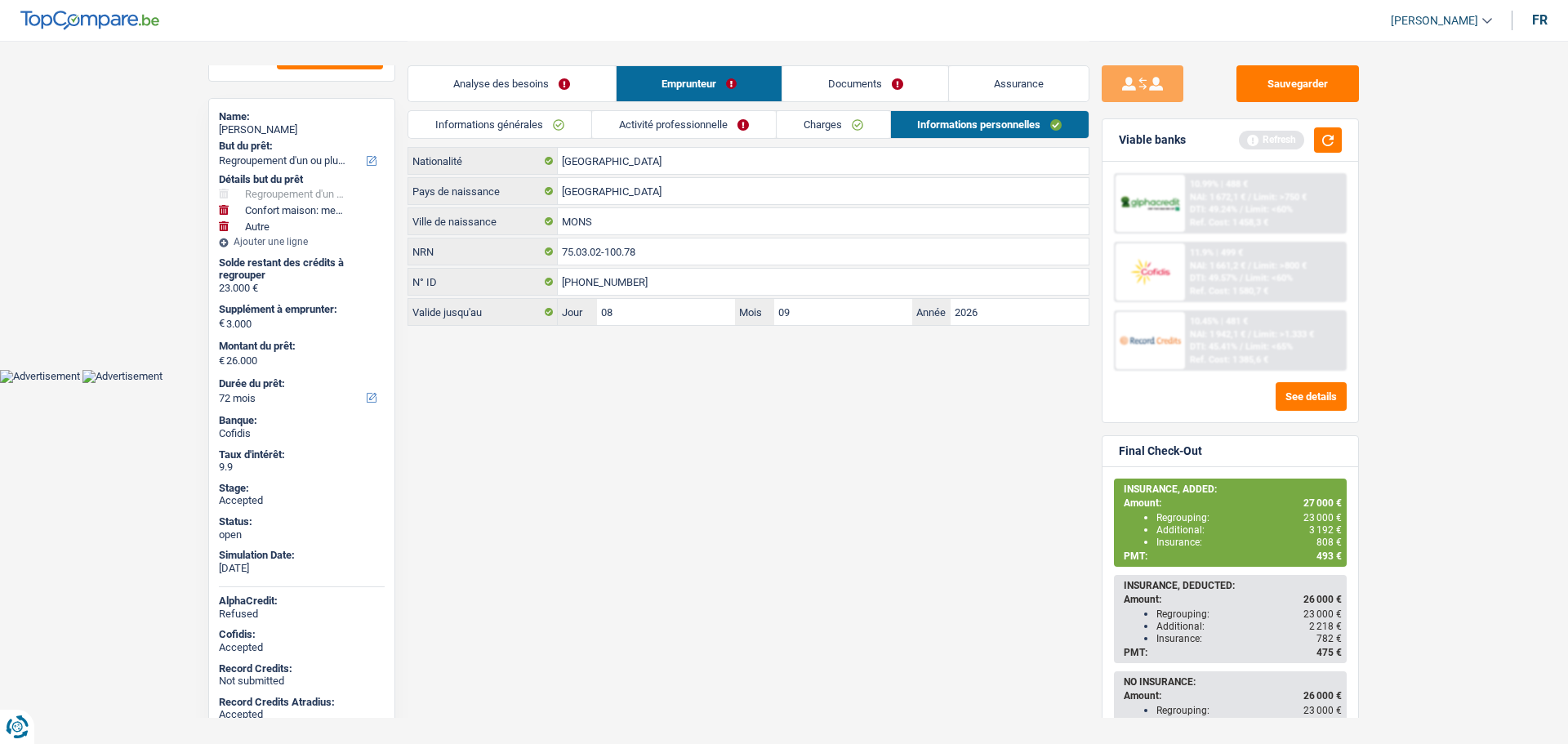
click at [511, 119] on link "Informations générales" at bounding box center [499, 124] width 183 height 27
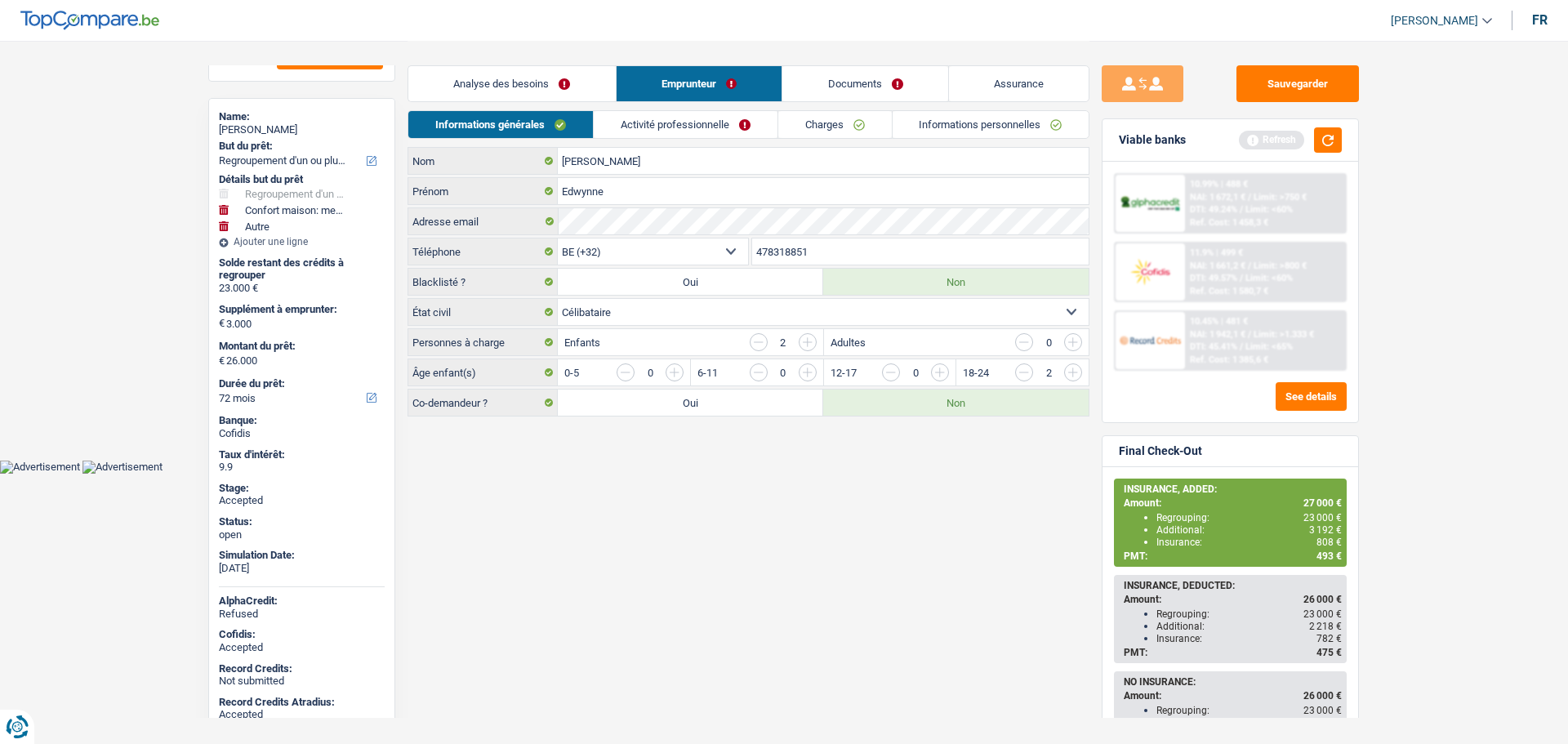
click at [680, 136] on link "Activité professionnelle" at bounding box center [686, 124] width 184 height 27
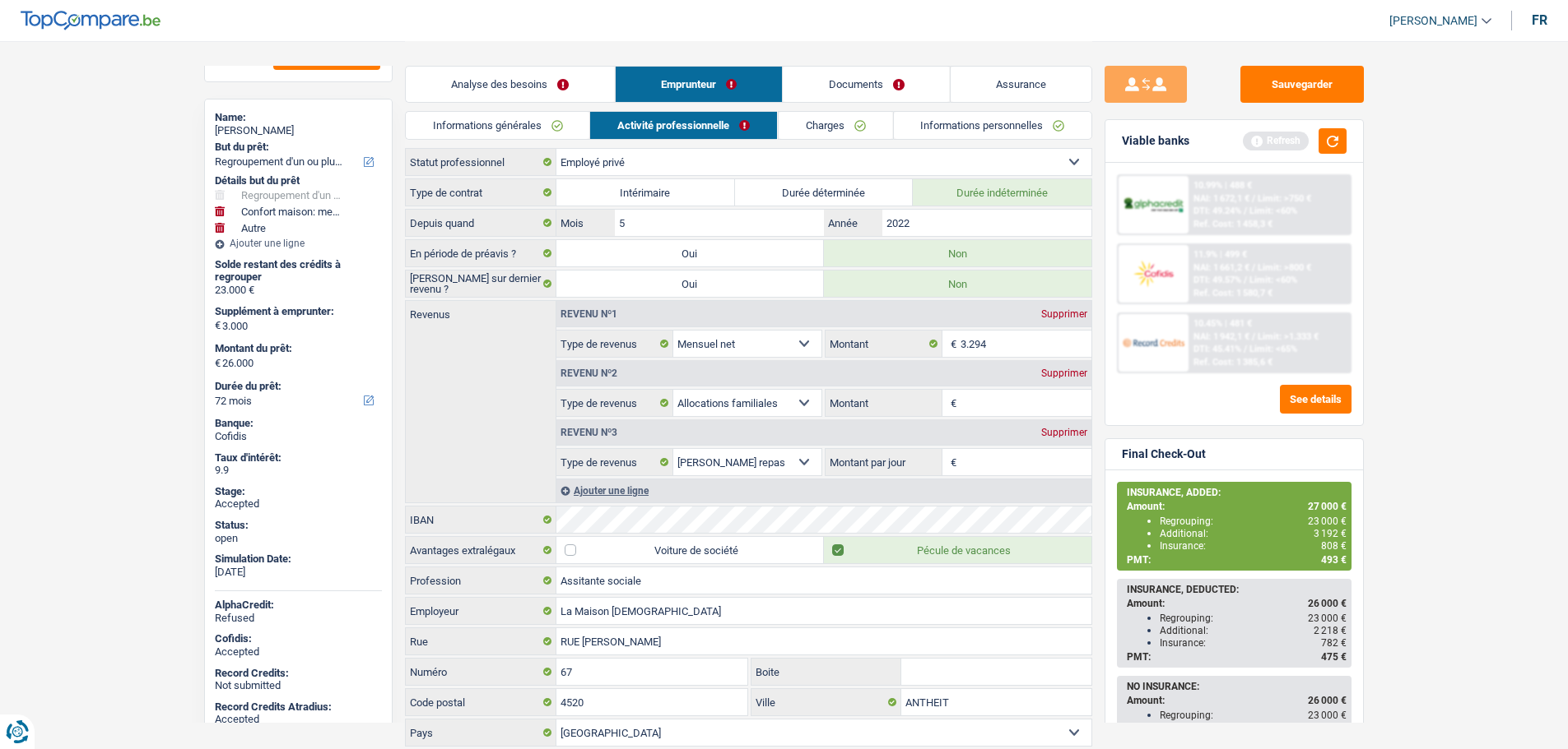
click at [834, 137] on link "Charges" at bounding box center [835, 125] width 115 height 27
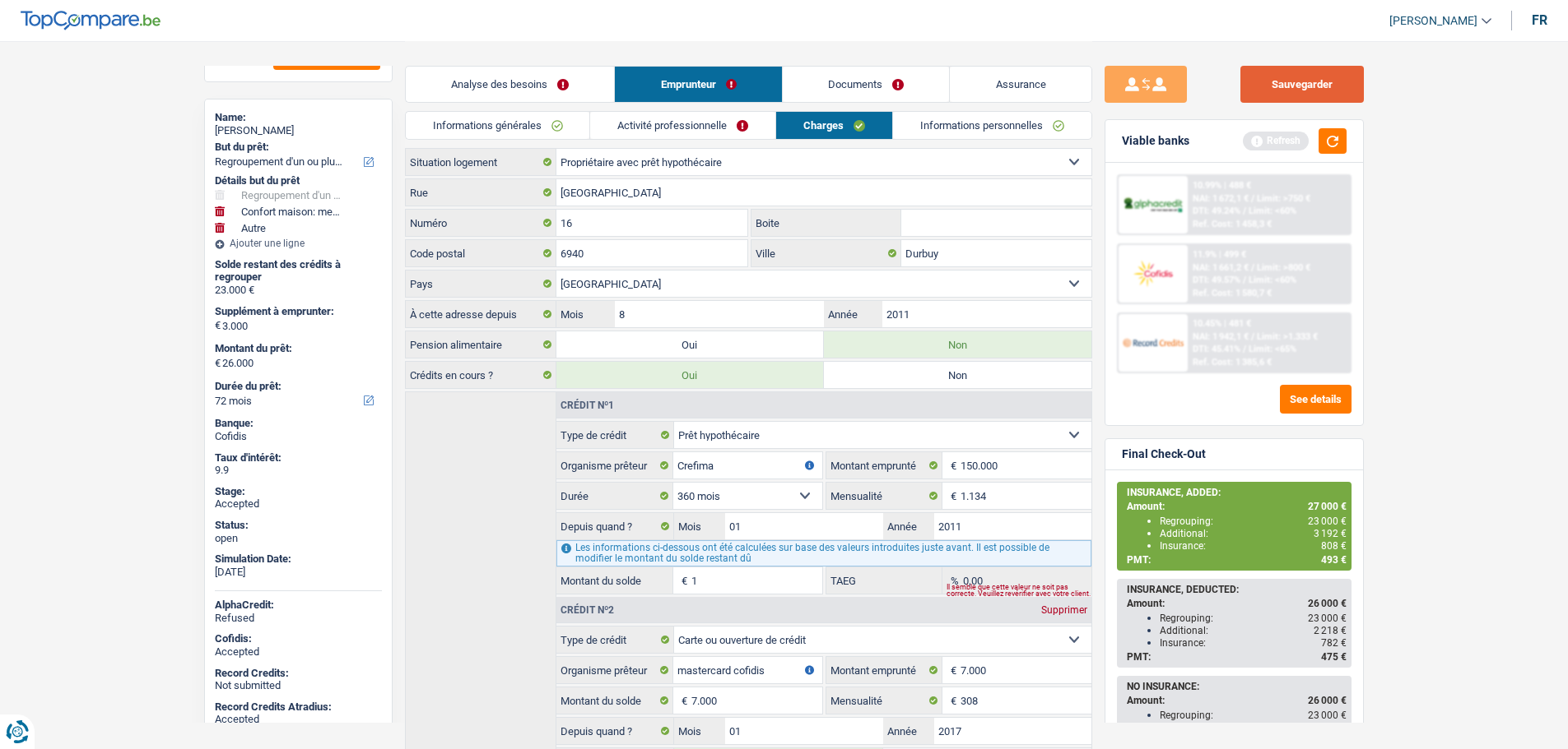
click at [1294, 81] on button "Sauvegarder" at bounding box center [1302, 84] width 123 height 37
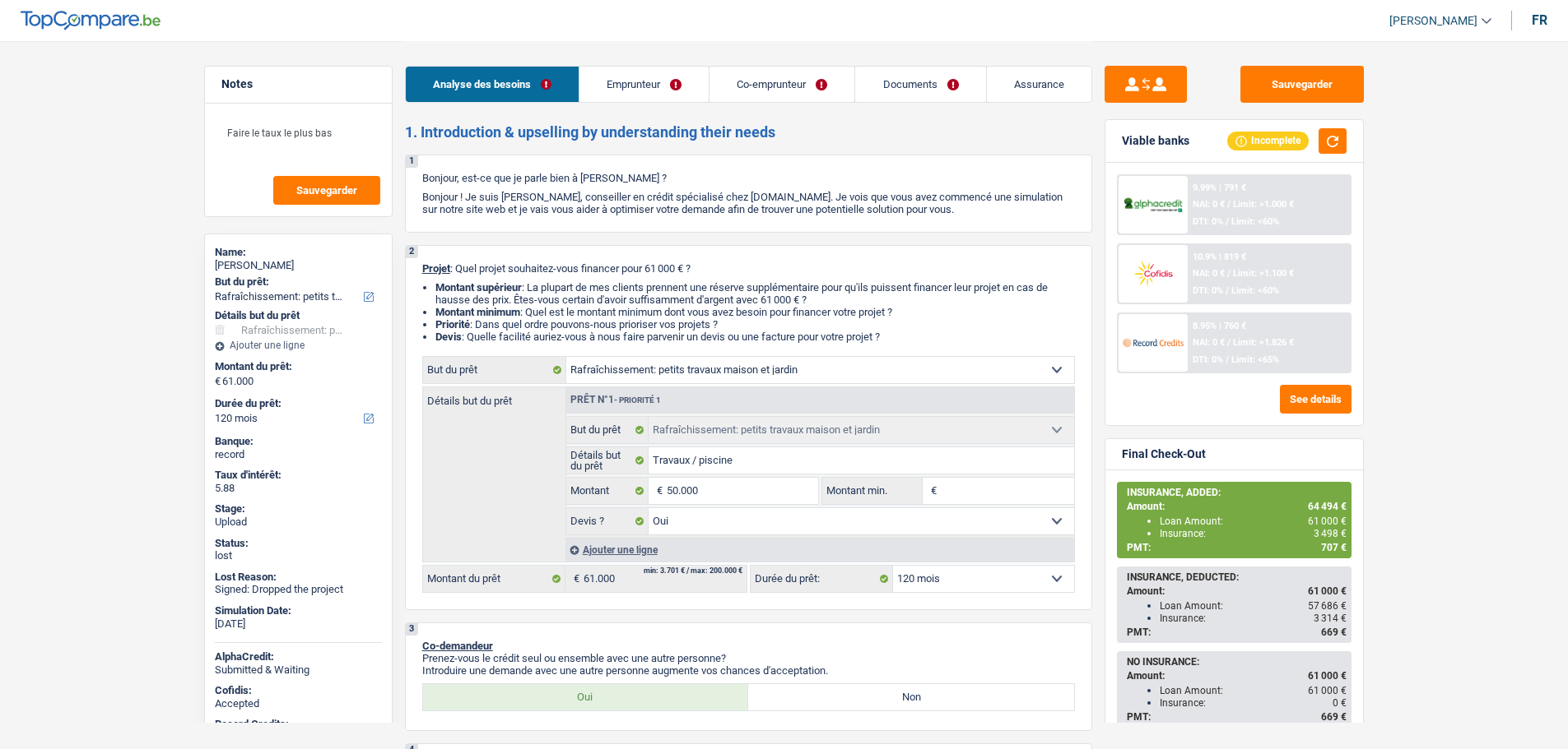
select select "houseOrGarden"
select select "120"
select select "houseOrGarden"
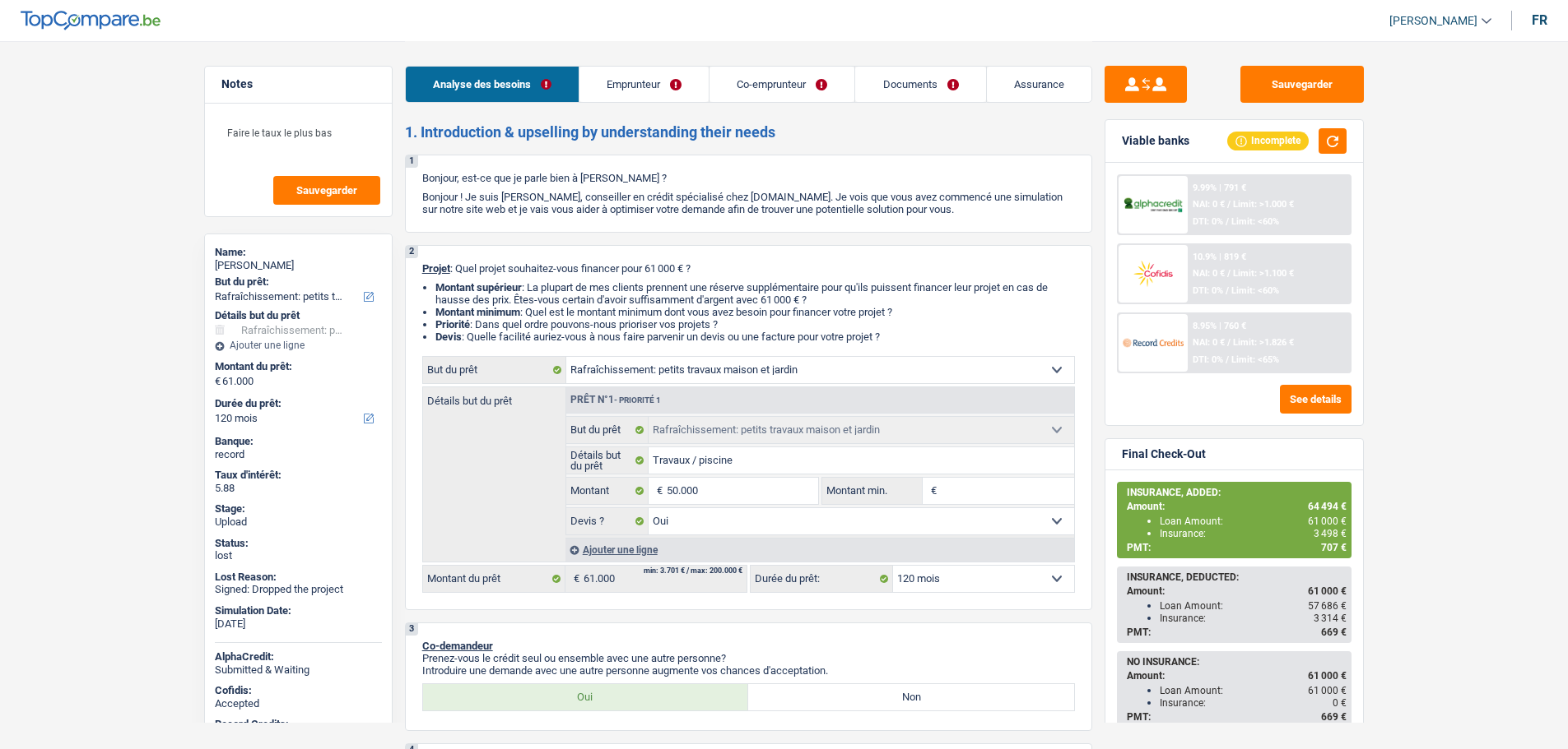
select select "yes"
select select "120"
select select "privateEmployee"
select select "publicEmployee"
select select "netSalary"
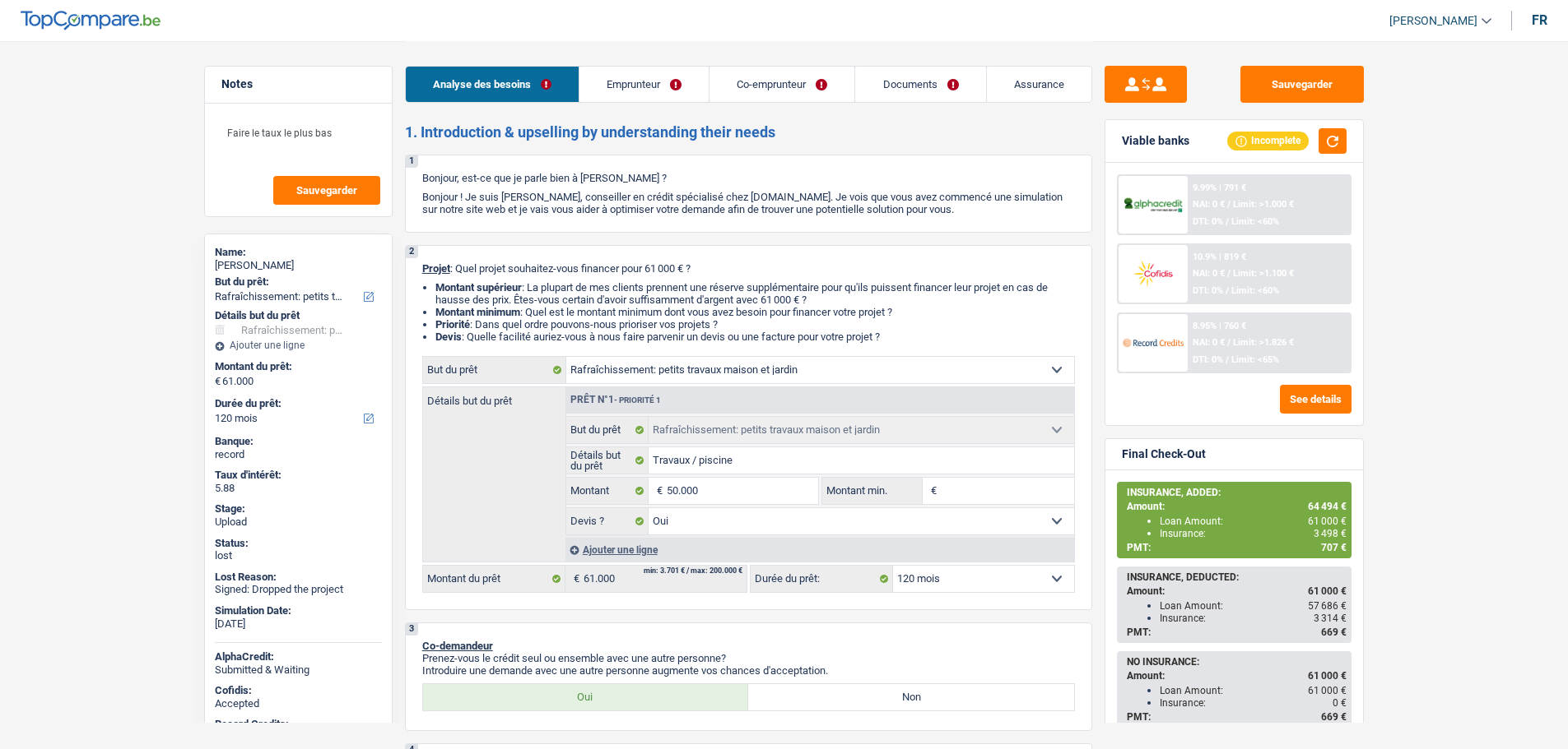
select select "mealVouchers"
select select "familyAllowances"
select select "netSalary"
select select "mealVouchers"
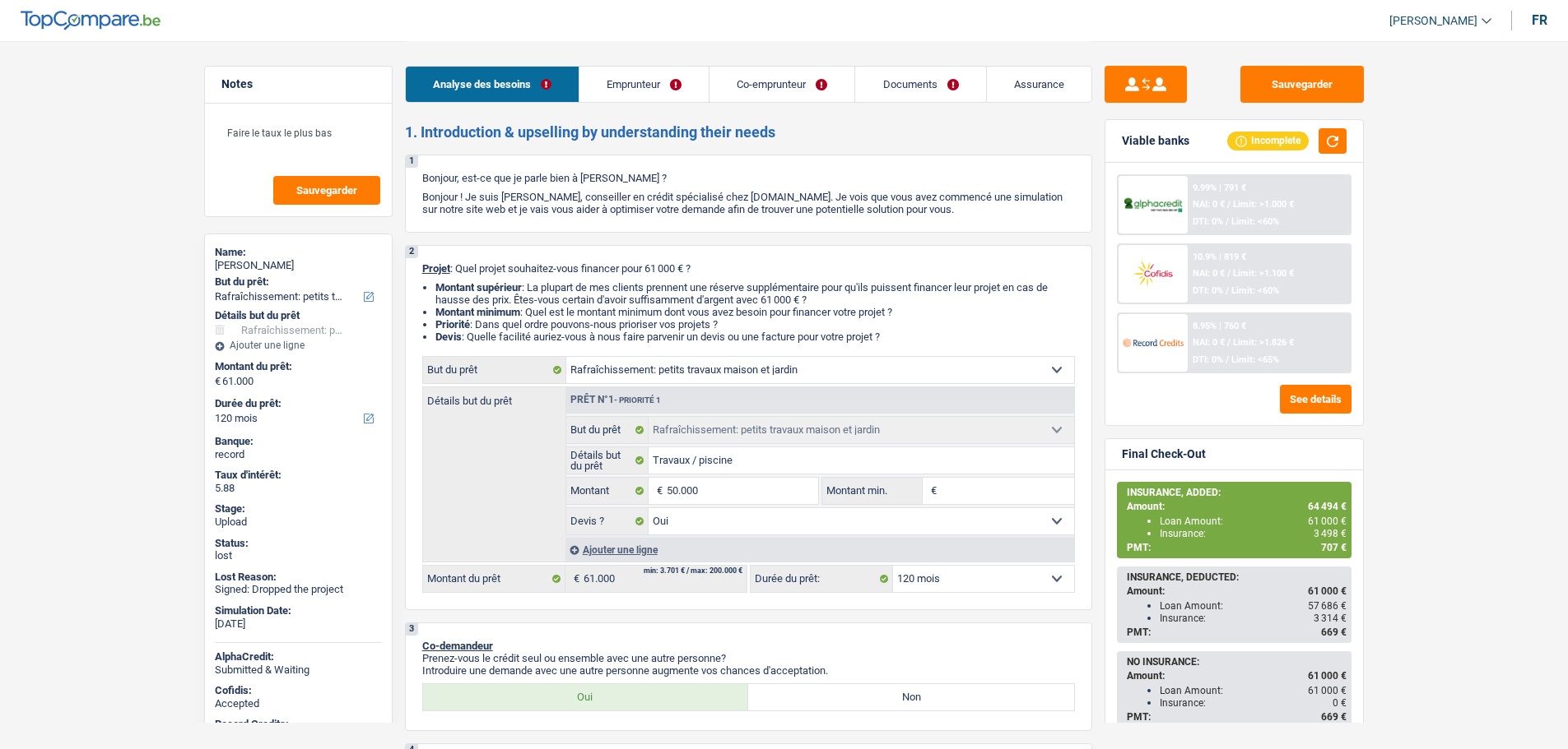
select select "ownerWithMortgage"
select select "mortgage"
select select "300"
select select "personalLoan"
select select "smallWorks"
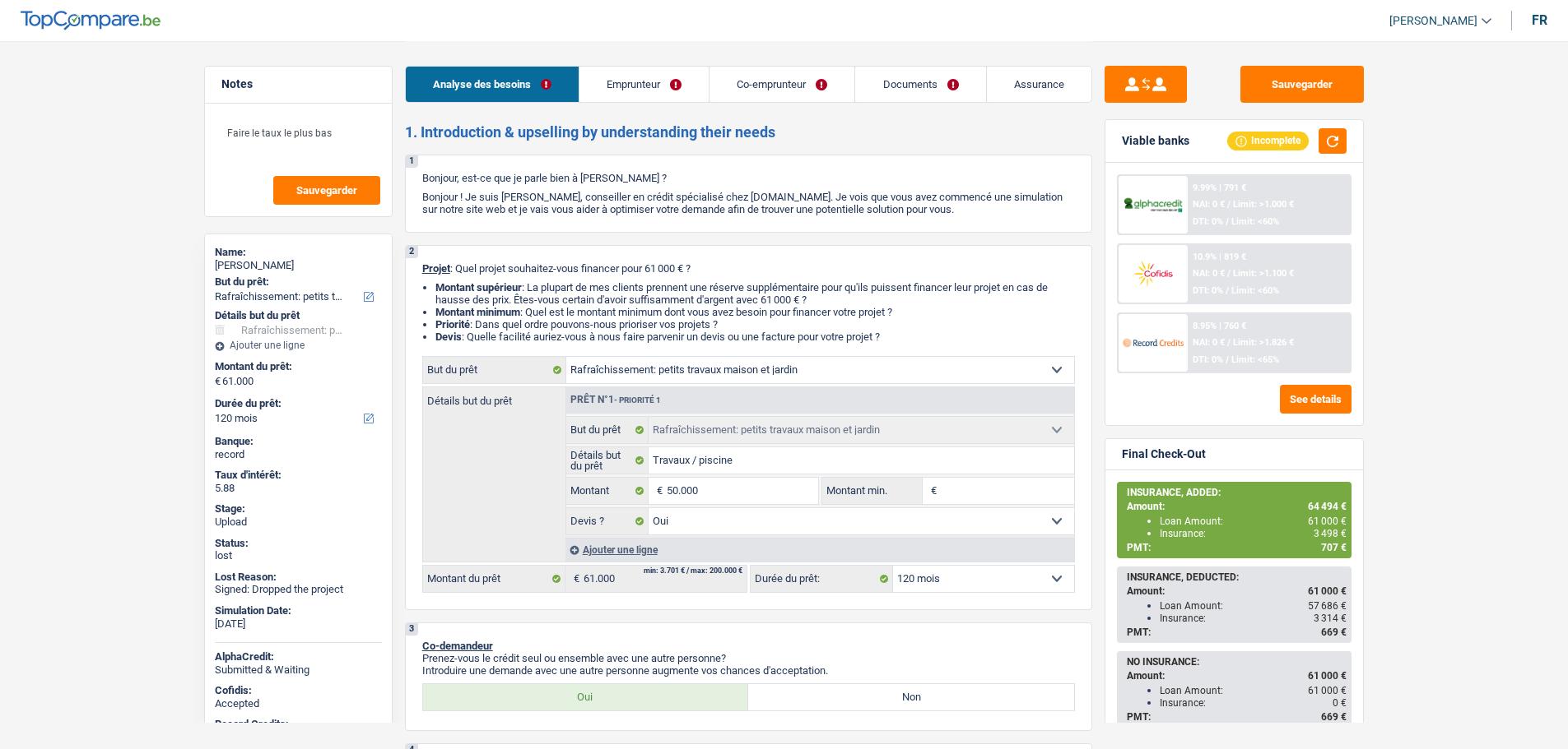
select select "120"
select select "houseOrGarden"
select select "yes"
select select "120"
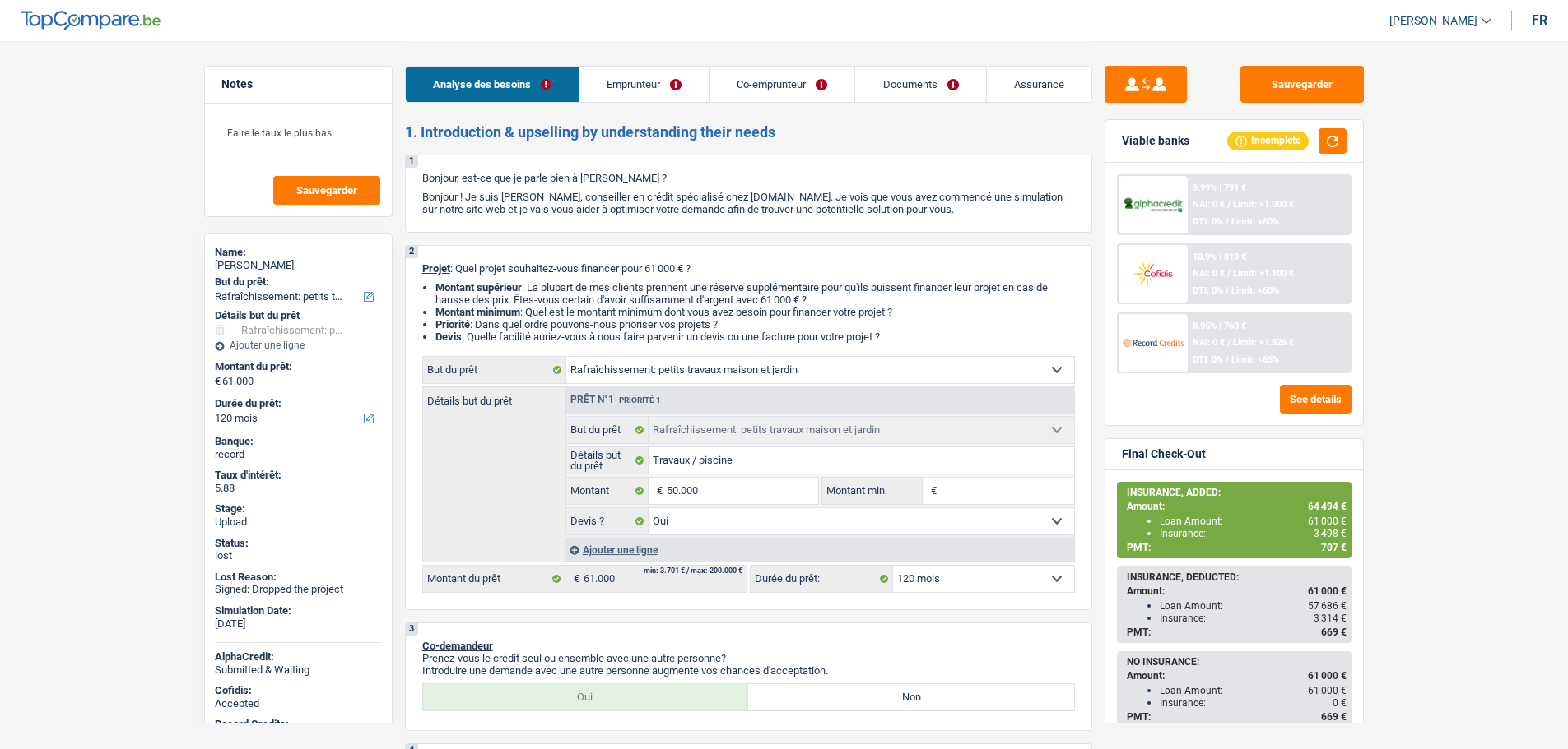
click at [909, 89] on link "Documents" at bounding box center [920, 84] width 130 height 35
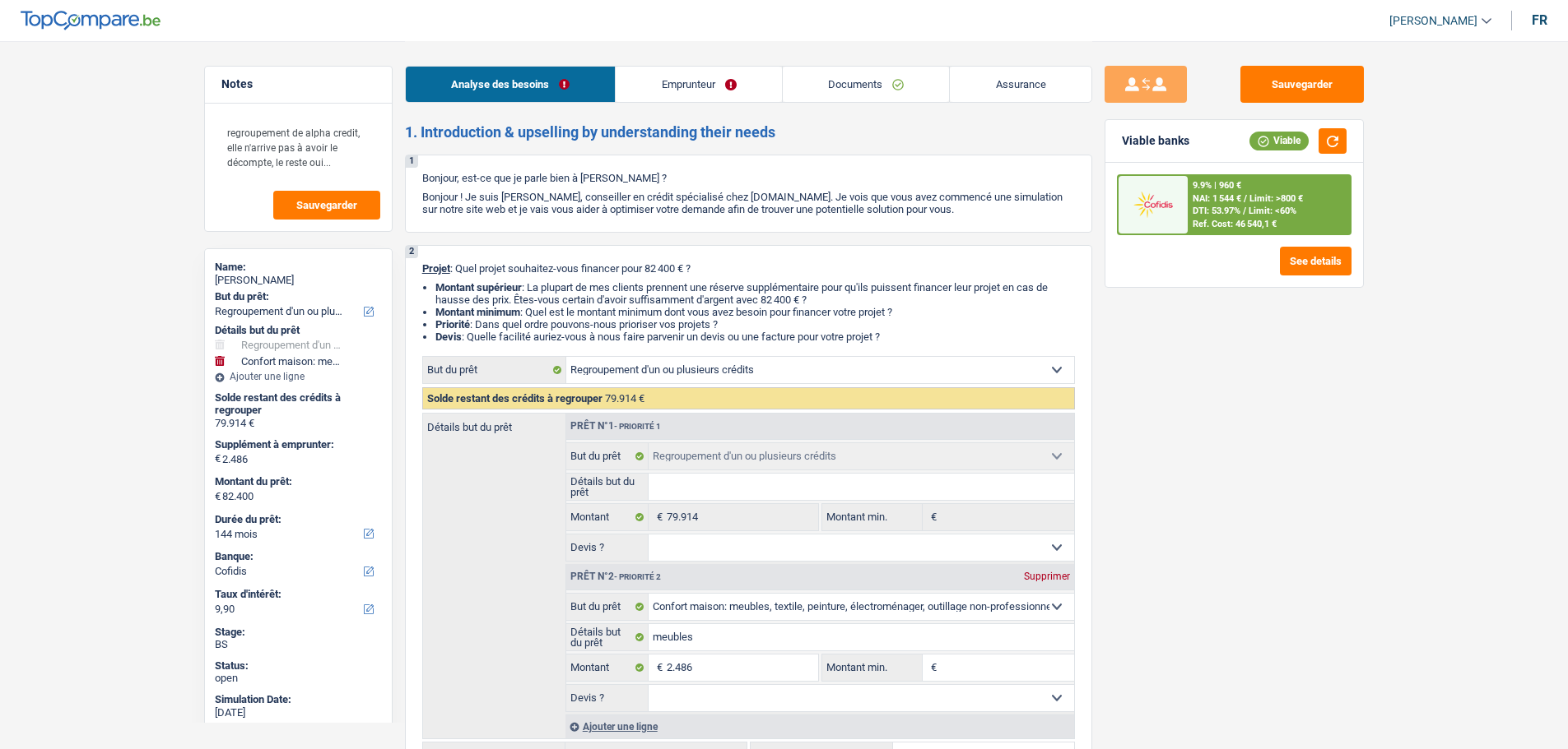
select select "refinancing"
select select "household"
select select "144"
select select "cofidis"
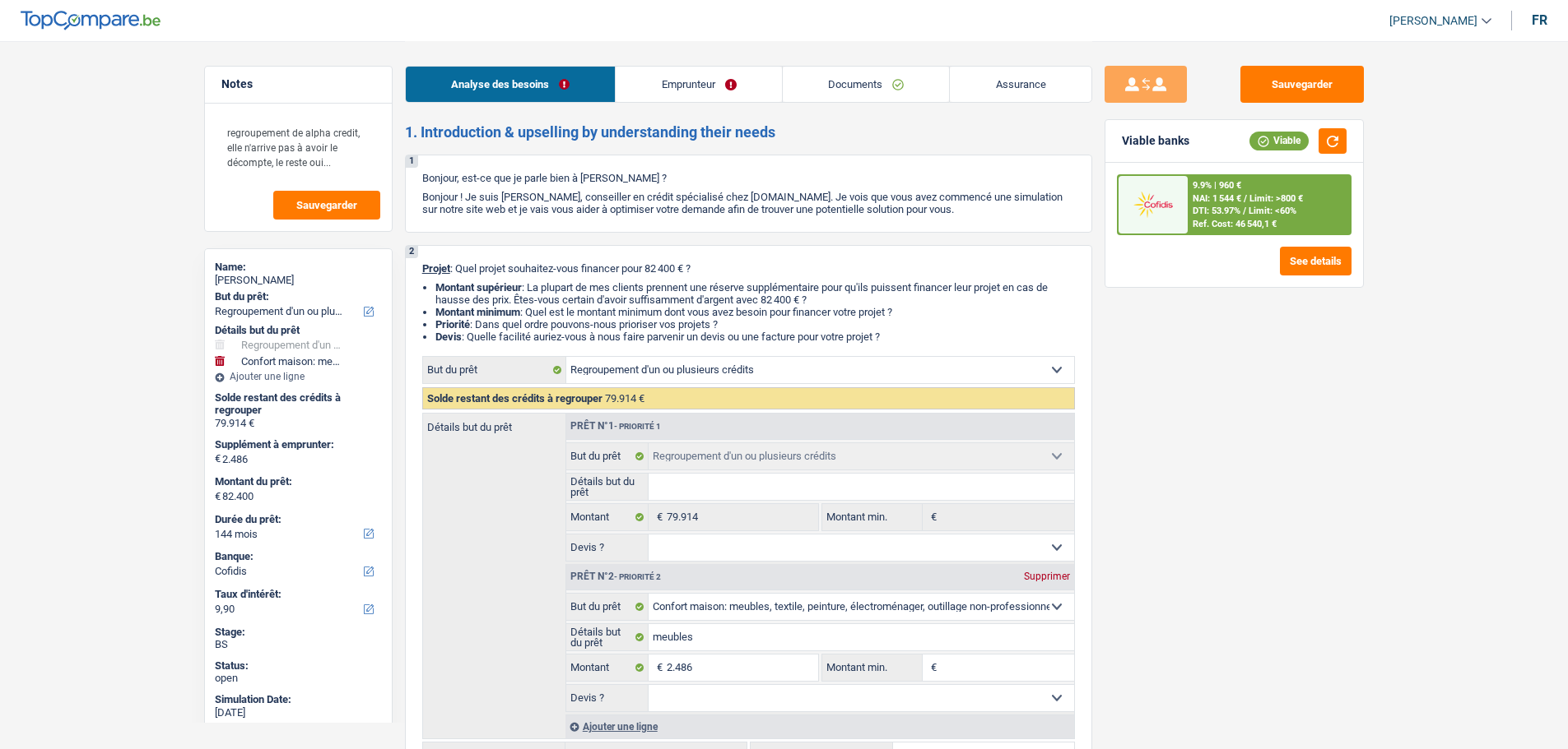
select select "refinancing"
select select "household"
select select "144"
select select "publicEmployee"
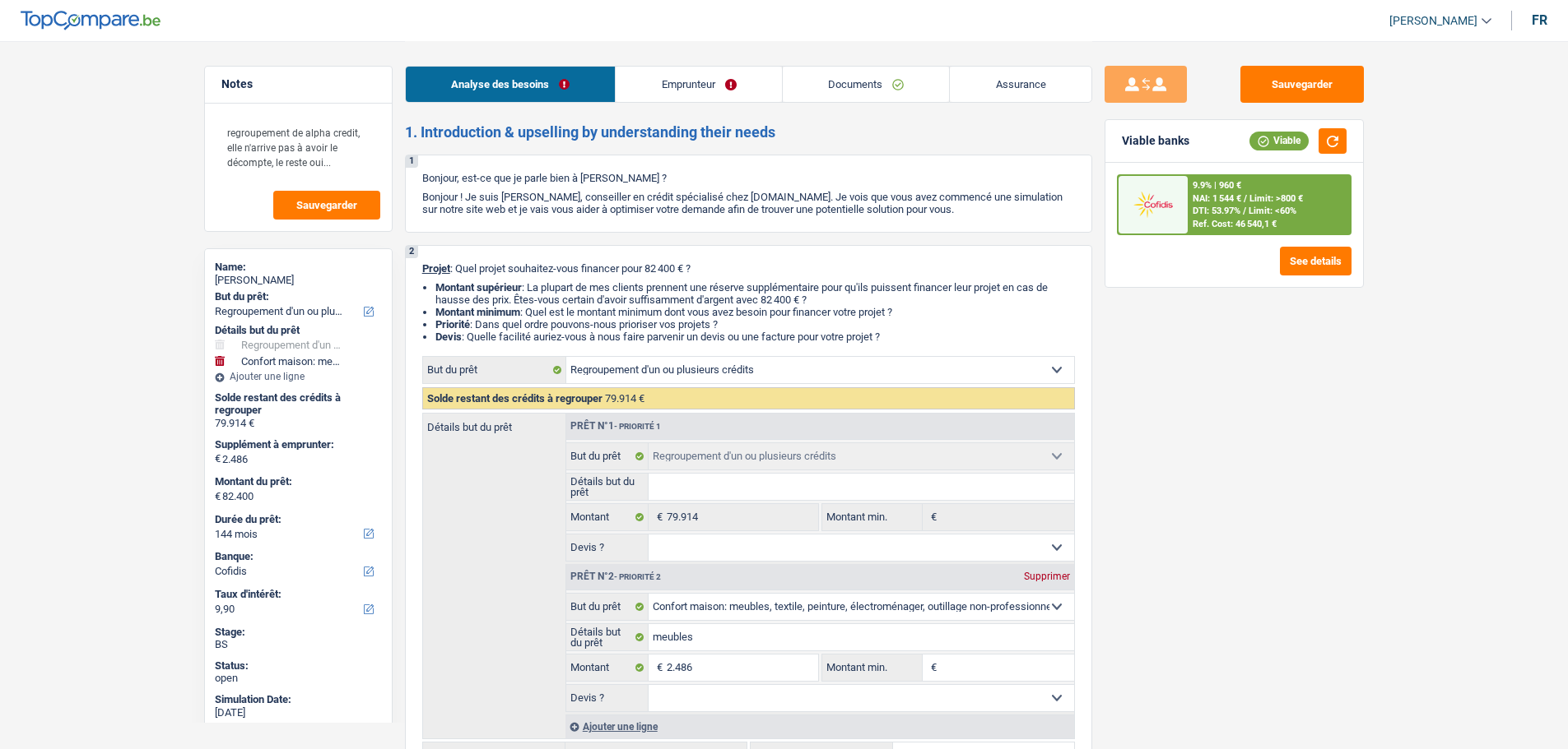
select select "familyAllowances"
select select "netSalary"
select select "mealVouchers"
select select "liveWithParents"
select select "cardOrCredit"
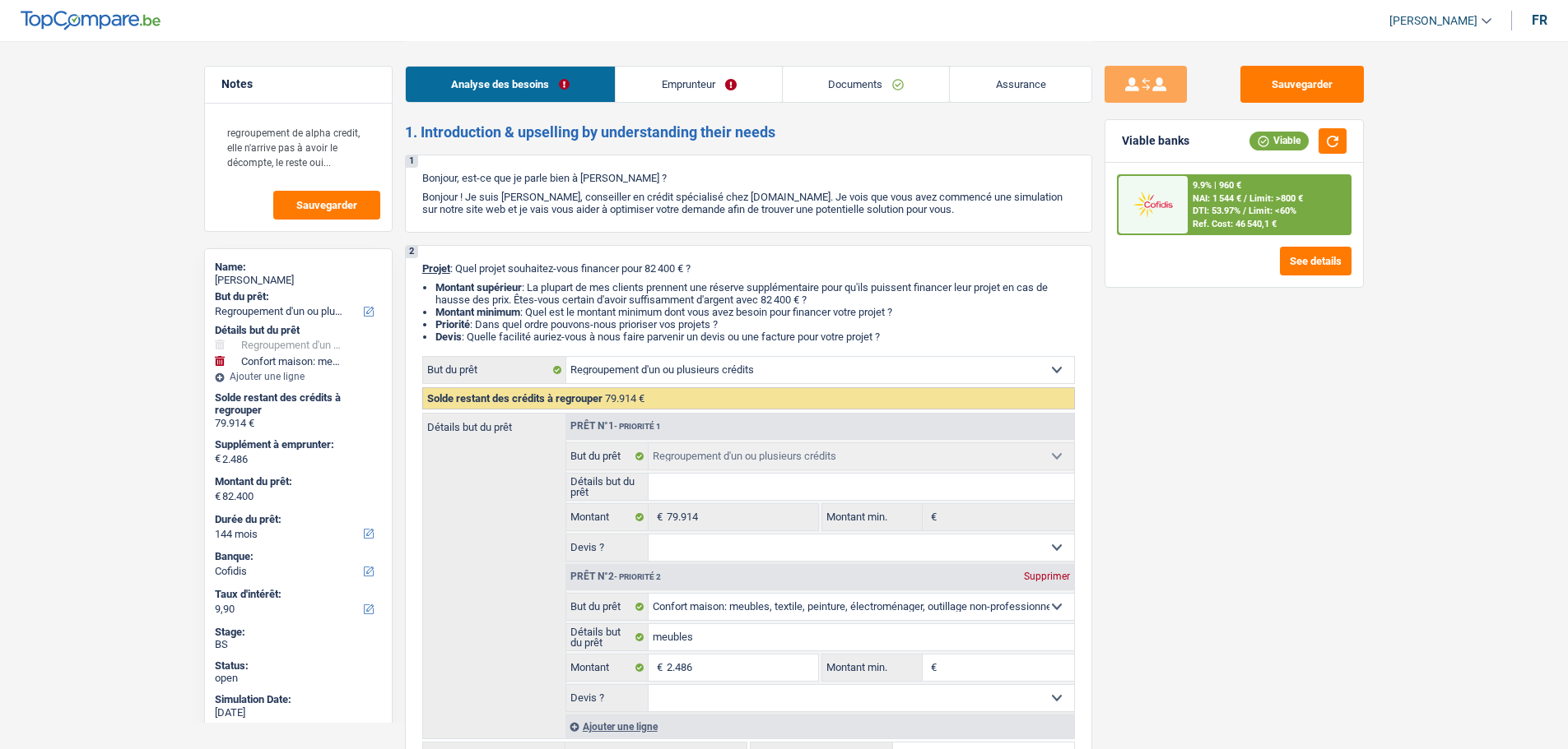
select select "creditConsolidation"
select select "96"
select select "personalLoan"
select select "smallWorks"
select select "120"
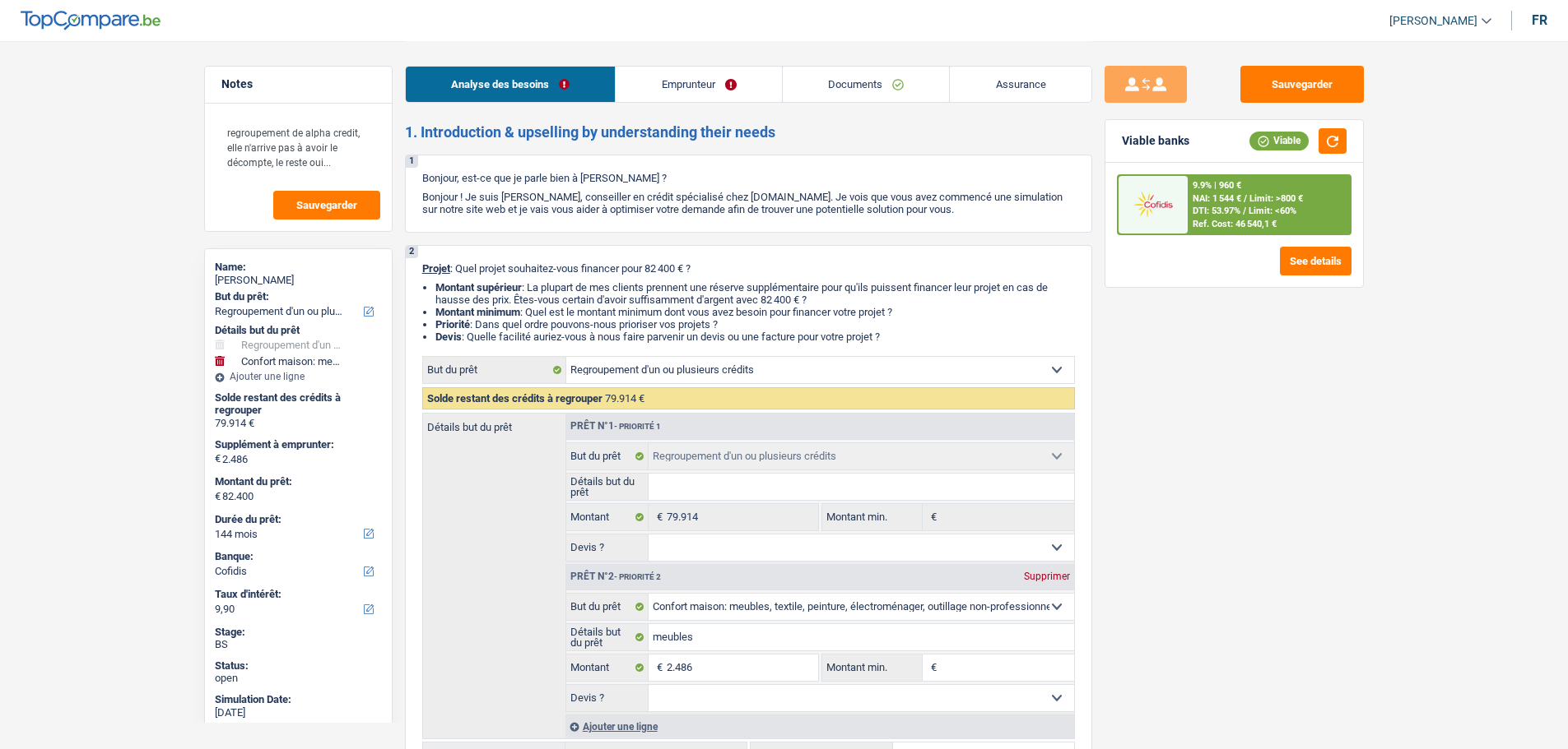
select select "personalLoan"
select select "education"
select select "96"
select select "cardOrCredit"
select select "refinancing"
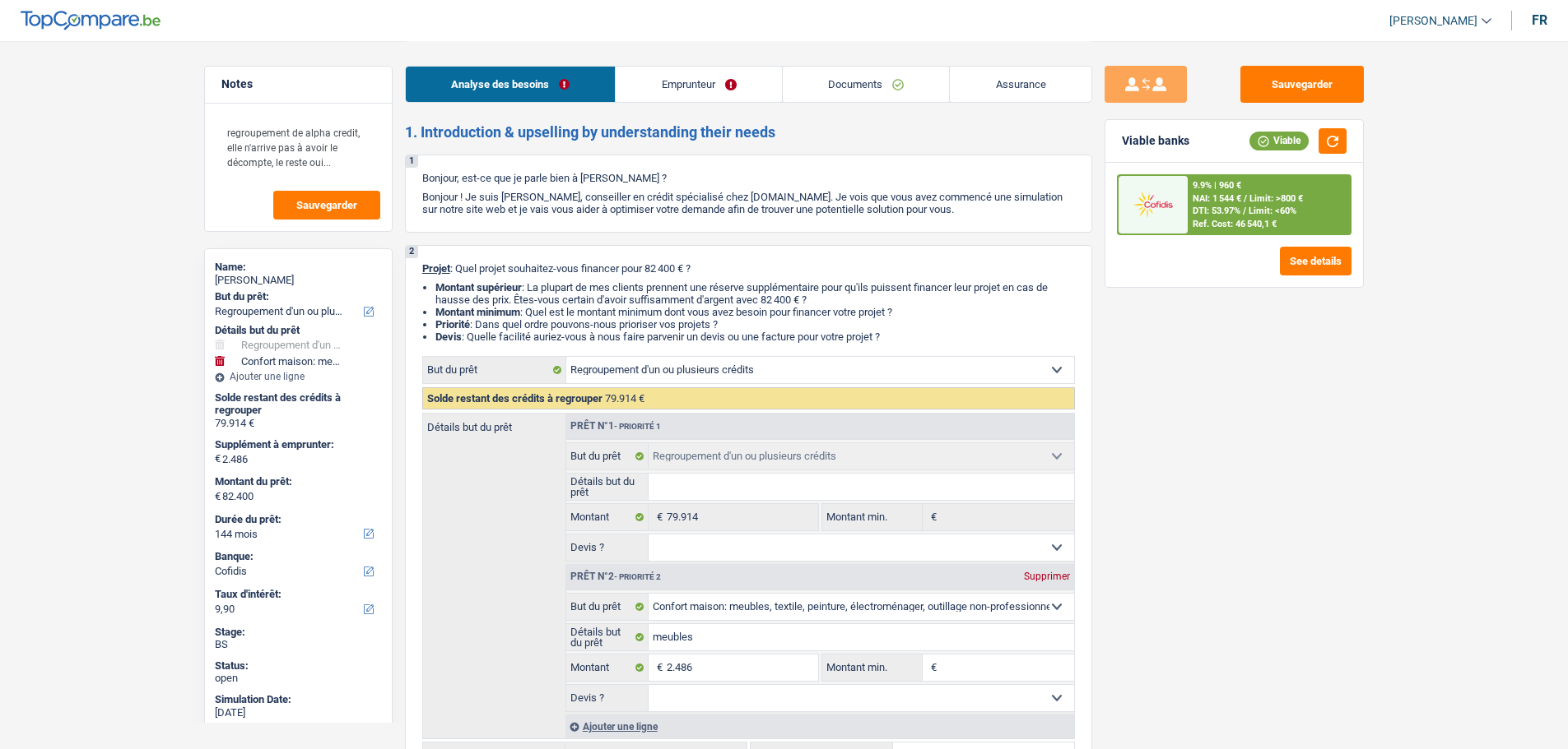
select select "refinancing"
select select "household"
select select "144"
click at [242, 277] on div "[PERSON_NAME]" at bounding box center [298, 280] width 167 height 13
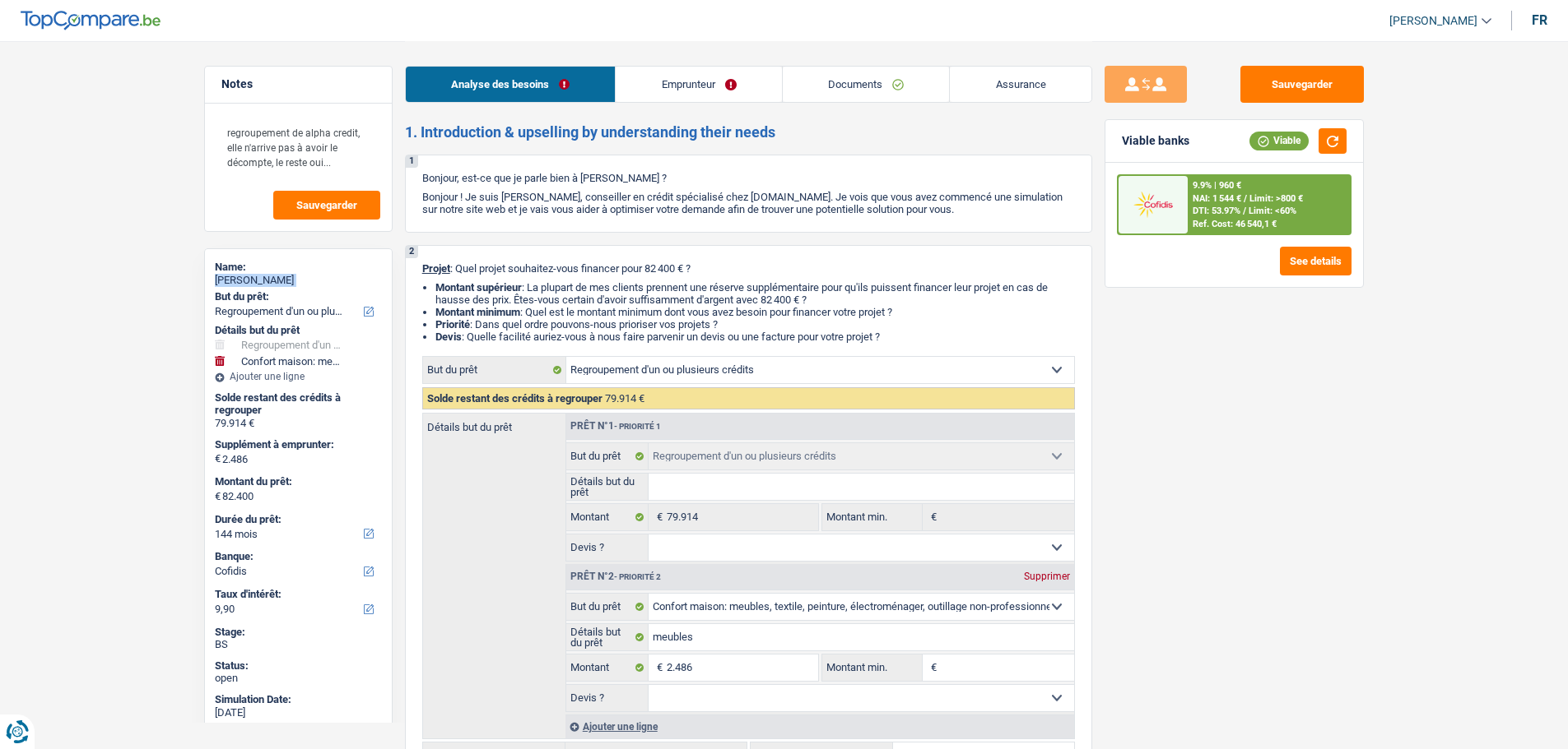
click at [242, 277] on div "[PERSON_NAME]" at bounding box center [298, 280] width 167 height 13
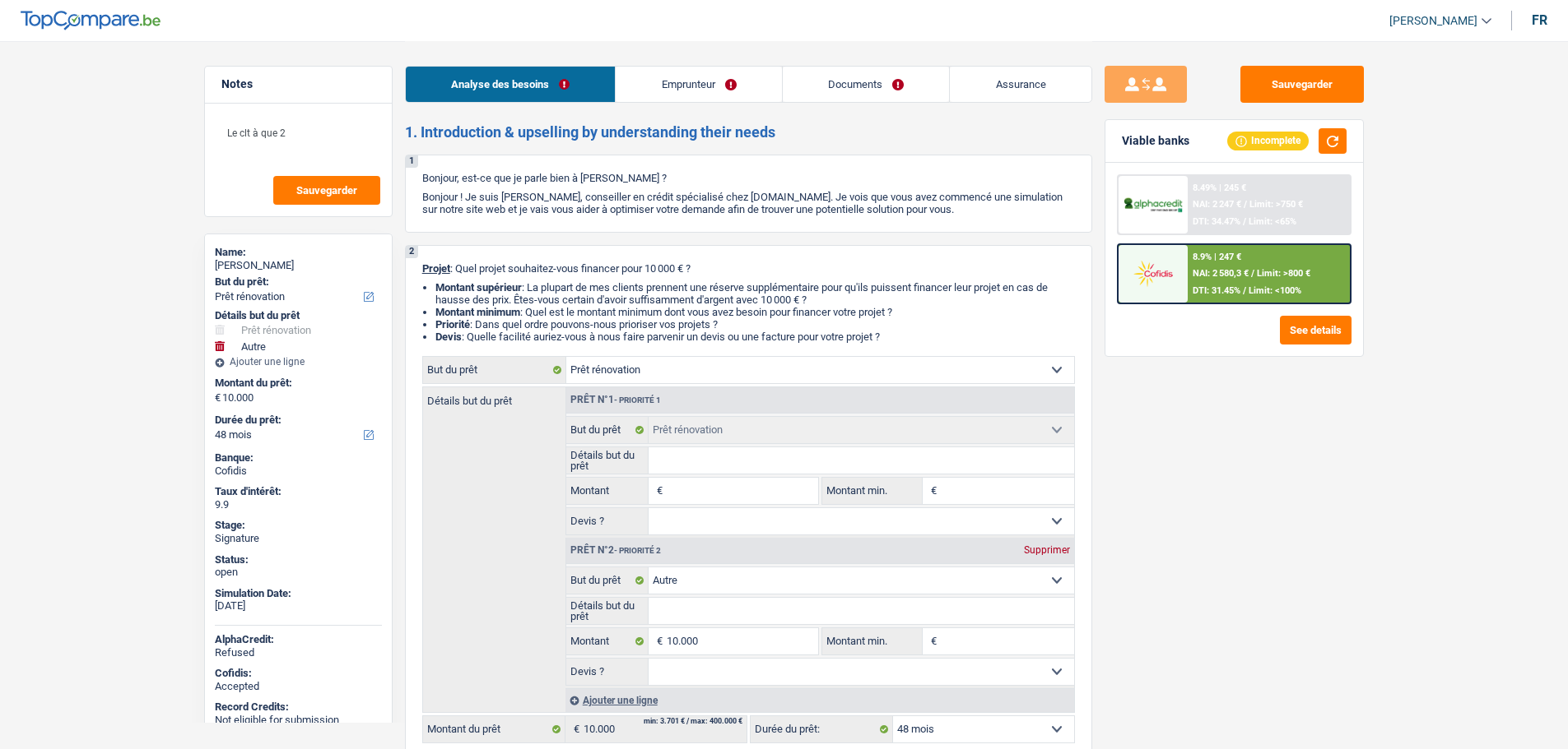
select select "renovation"
select select "other"
select select "48"
select select "renovation"
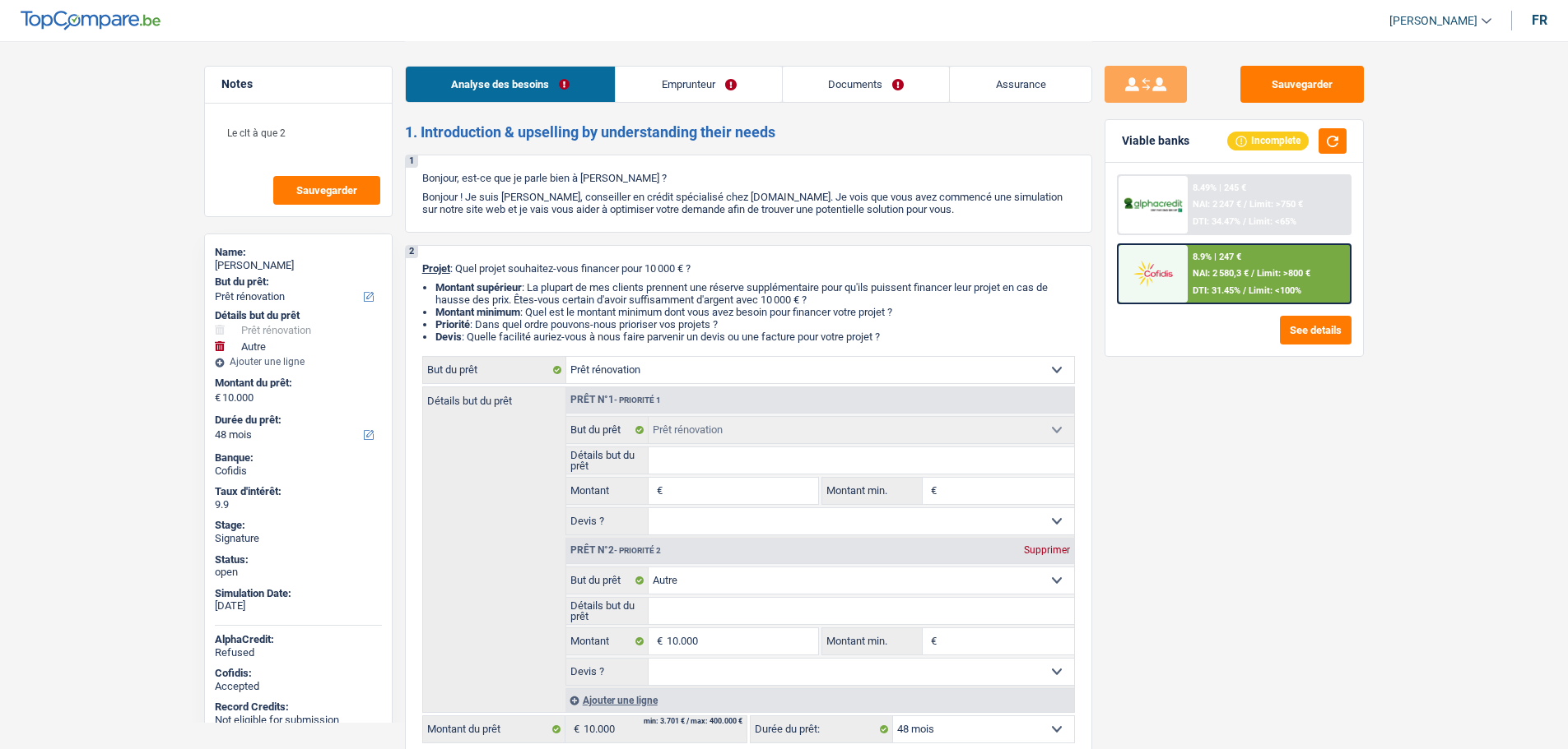
select select "renovation"
select select "other"
select select "48"
select select "privateEmployee"
select select "familyAllowances"
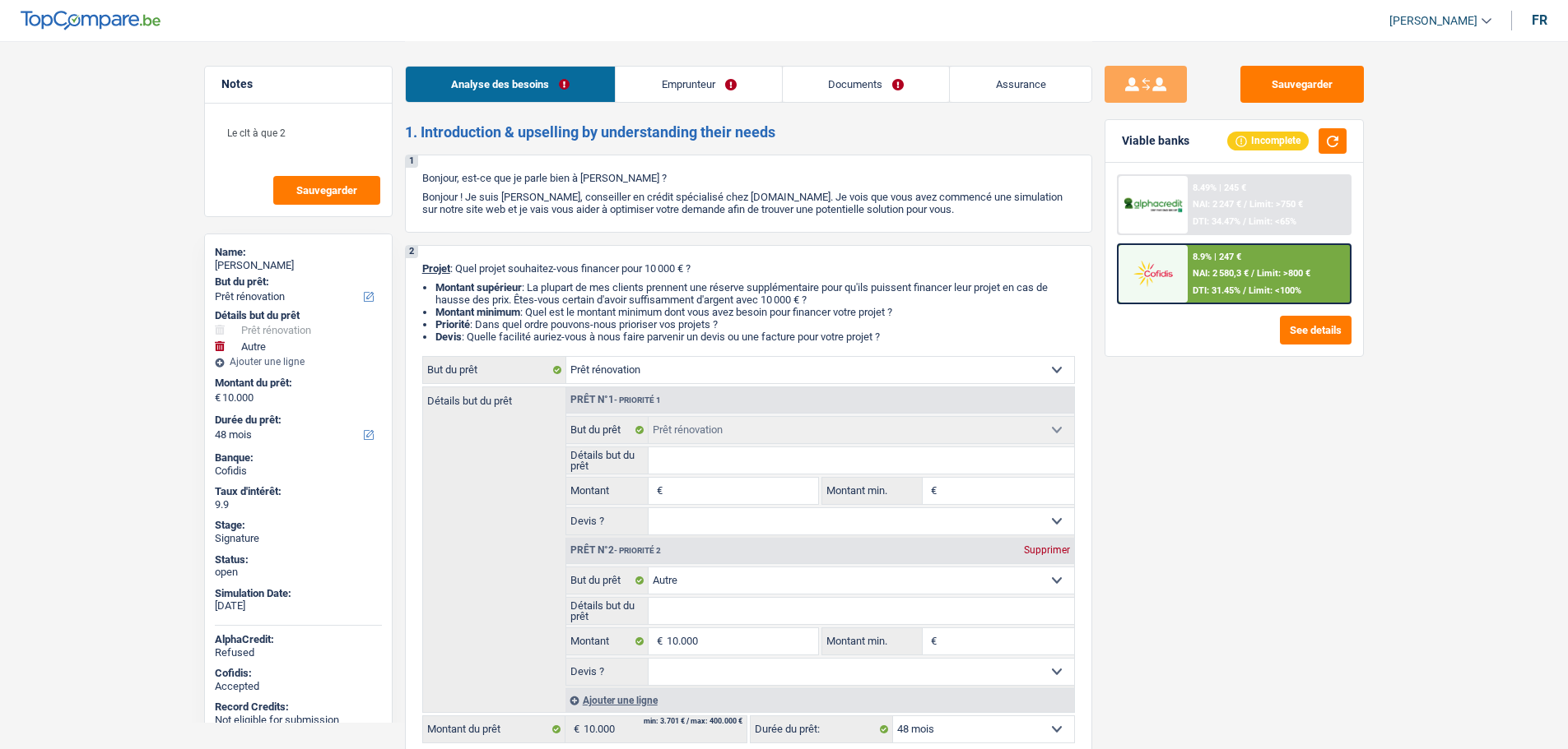
select select "netSalary"
select select "mealVouchers"
select select "ownerWithoutMortgage"
select select "personalLoan"
select select "smallWorks"
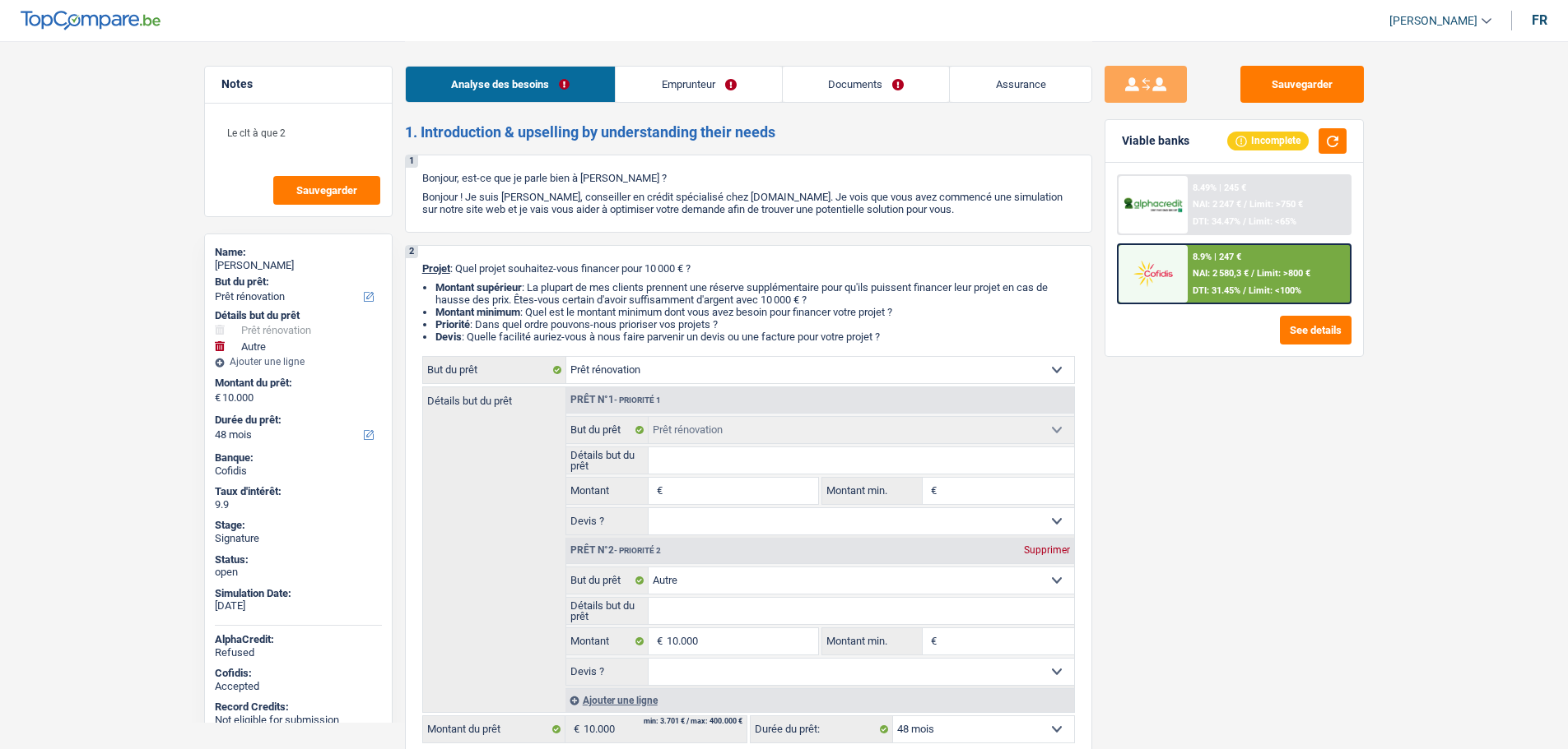
select select "84"
select select "renovation"
select select "other"
select select "48"
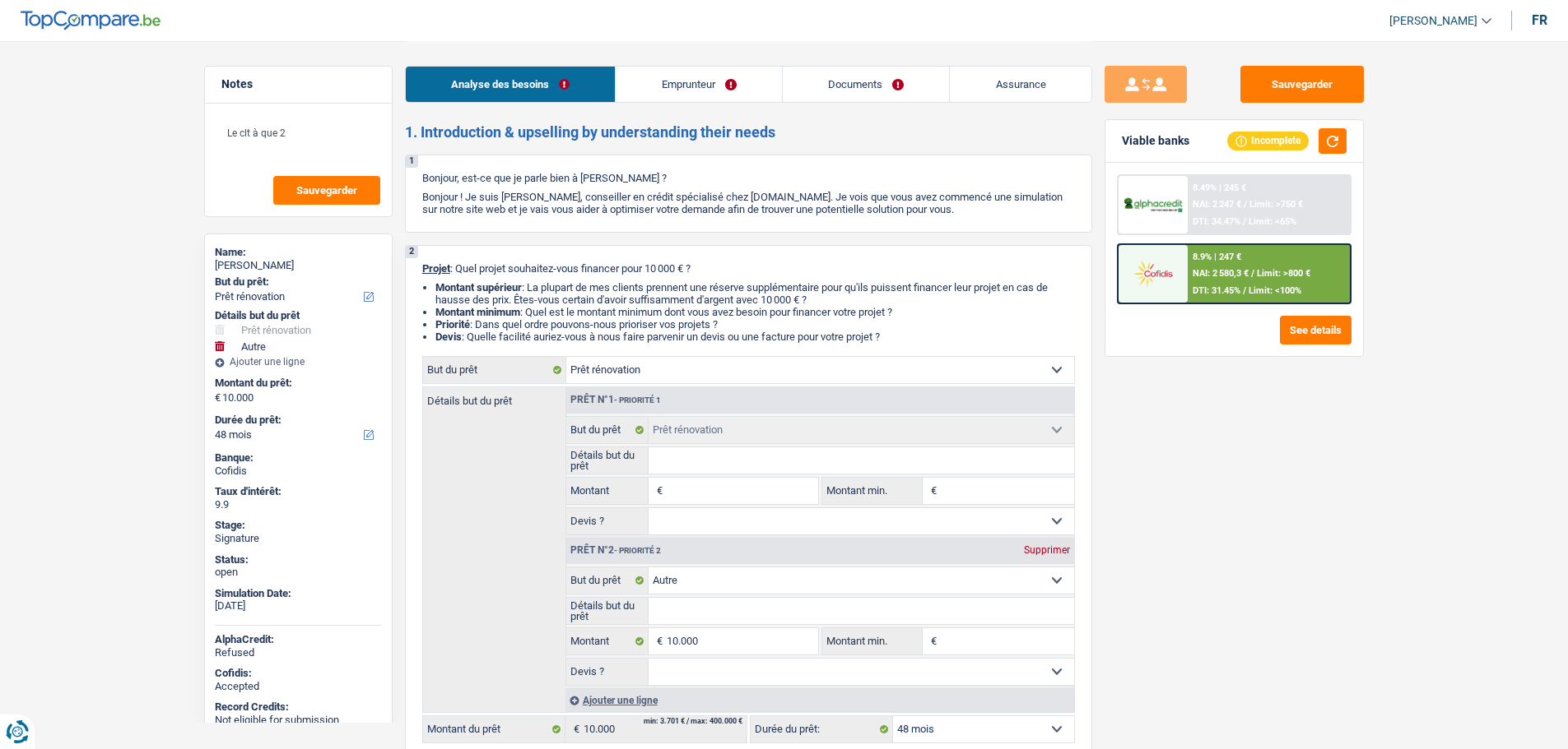
click at [249, 261] on div "david vandaelem" at bounding box center [298, 265] width 167 height 13
copy div "david vandaelem"
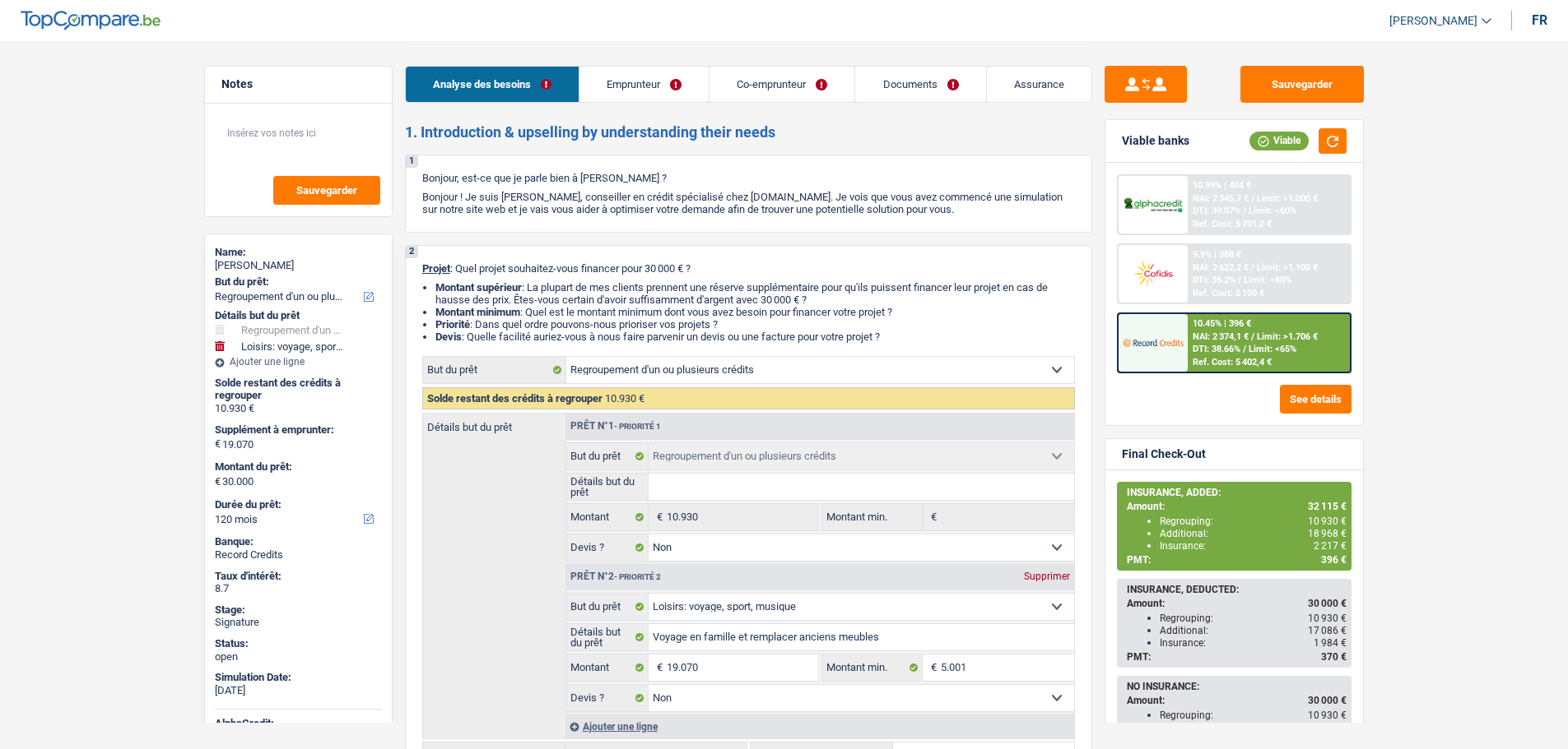
select select "refinancing"
select select "hobbies"
select select "120"
select select "refinancing"
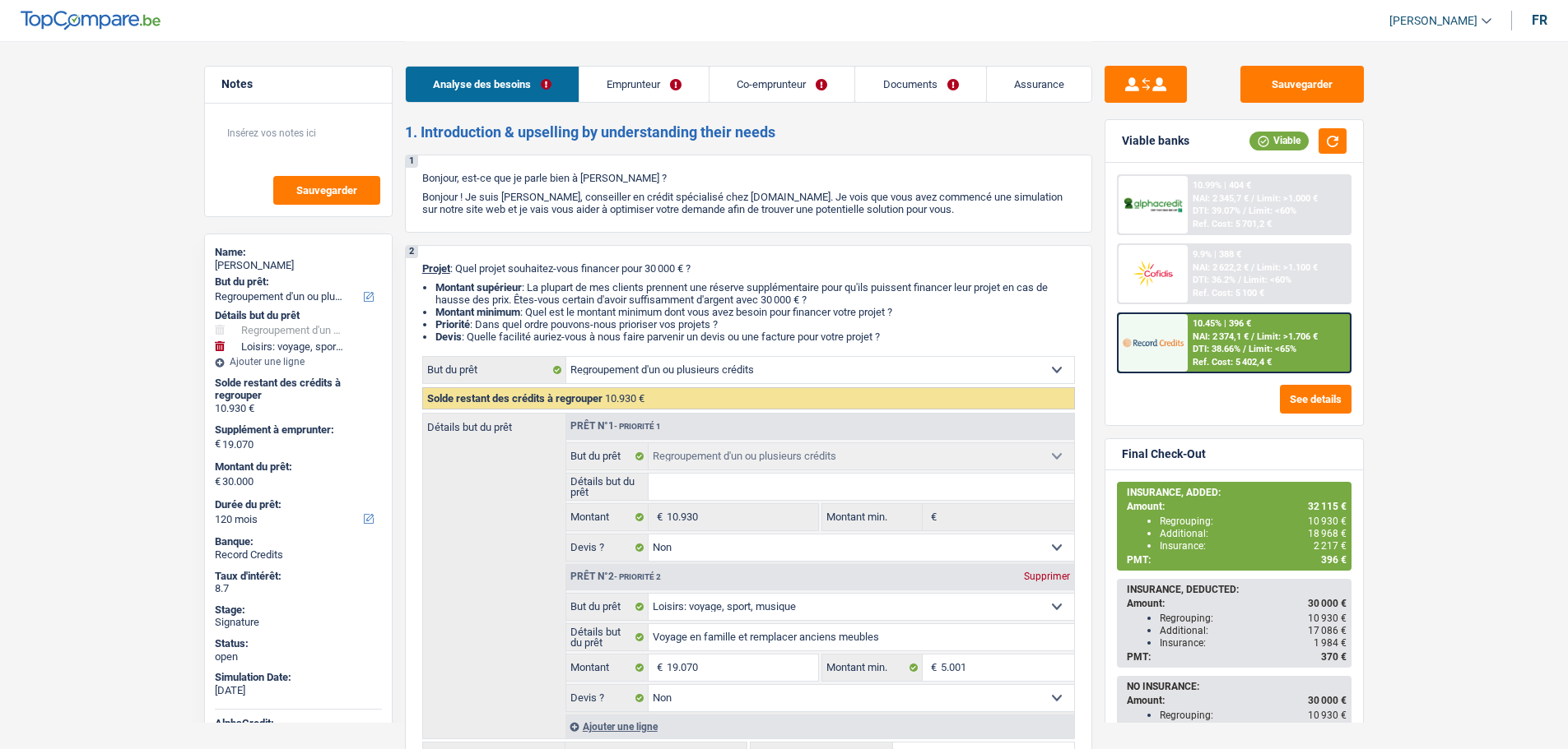
select select "refinancing"
select select "false"
select select "hobbies"
select select "false"
select select "120"
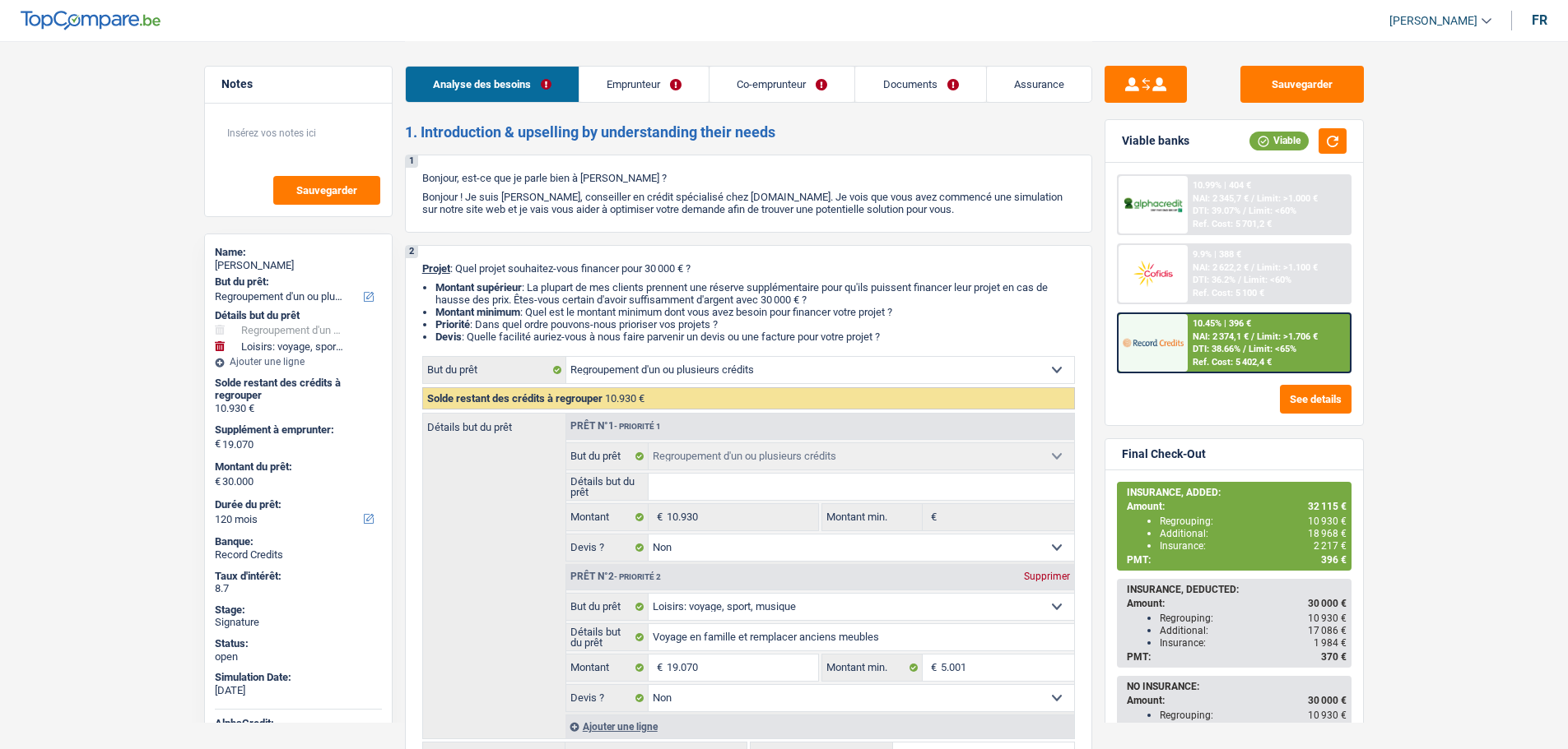
select select "worker"
select select "mutuality"
select select "familyAllowances"
select select "netSalary"
select select "mealVouchers"
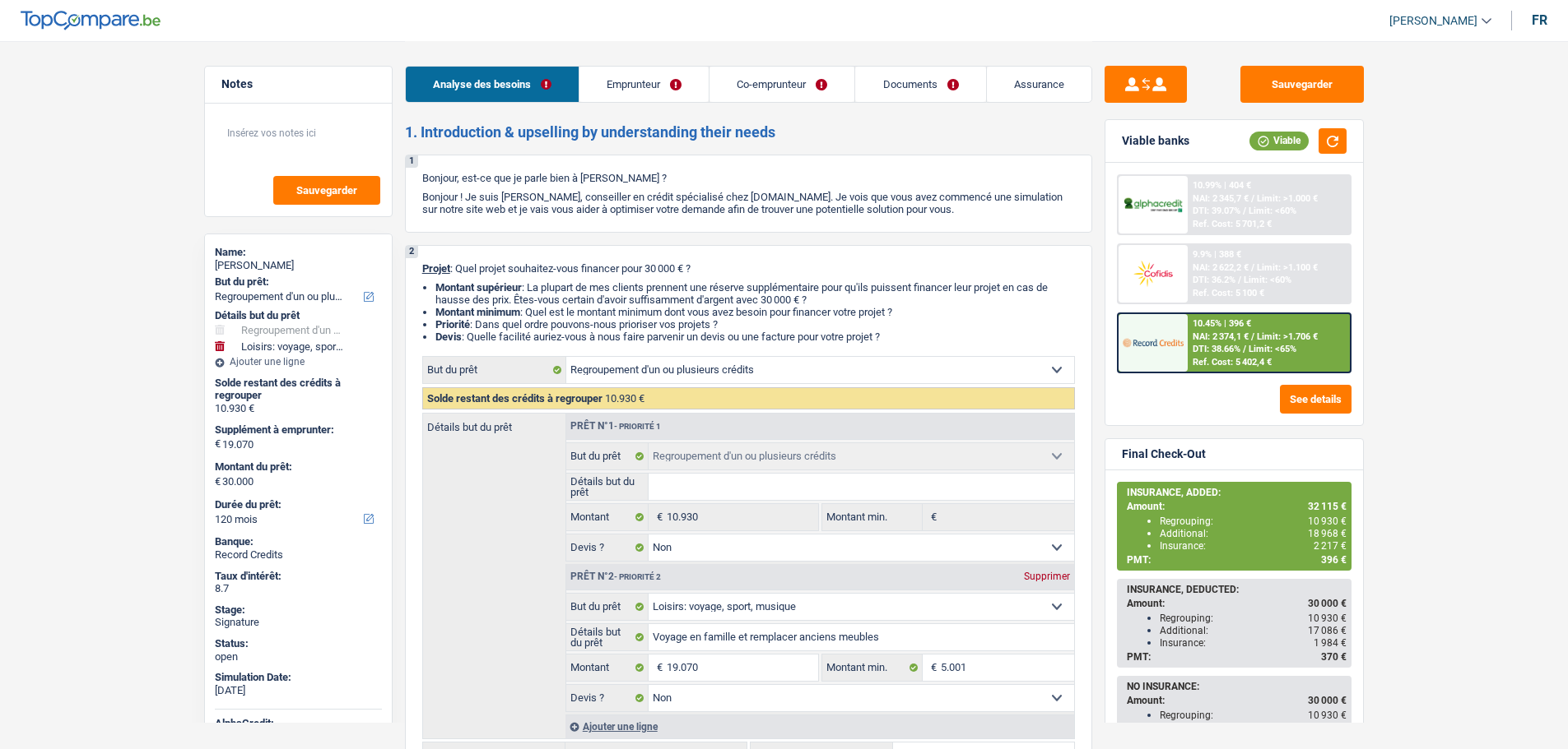
select select "mutualityIndemnity"
select select "other"
select select "ownerWithMortgage"
select select "mortgage"
select select "240"
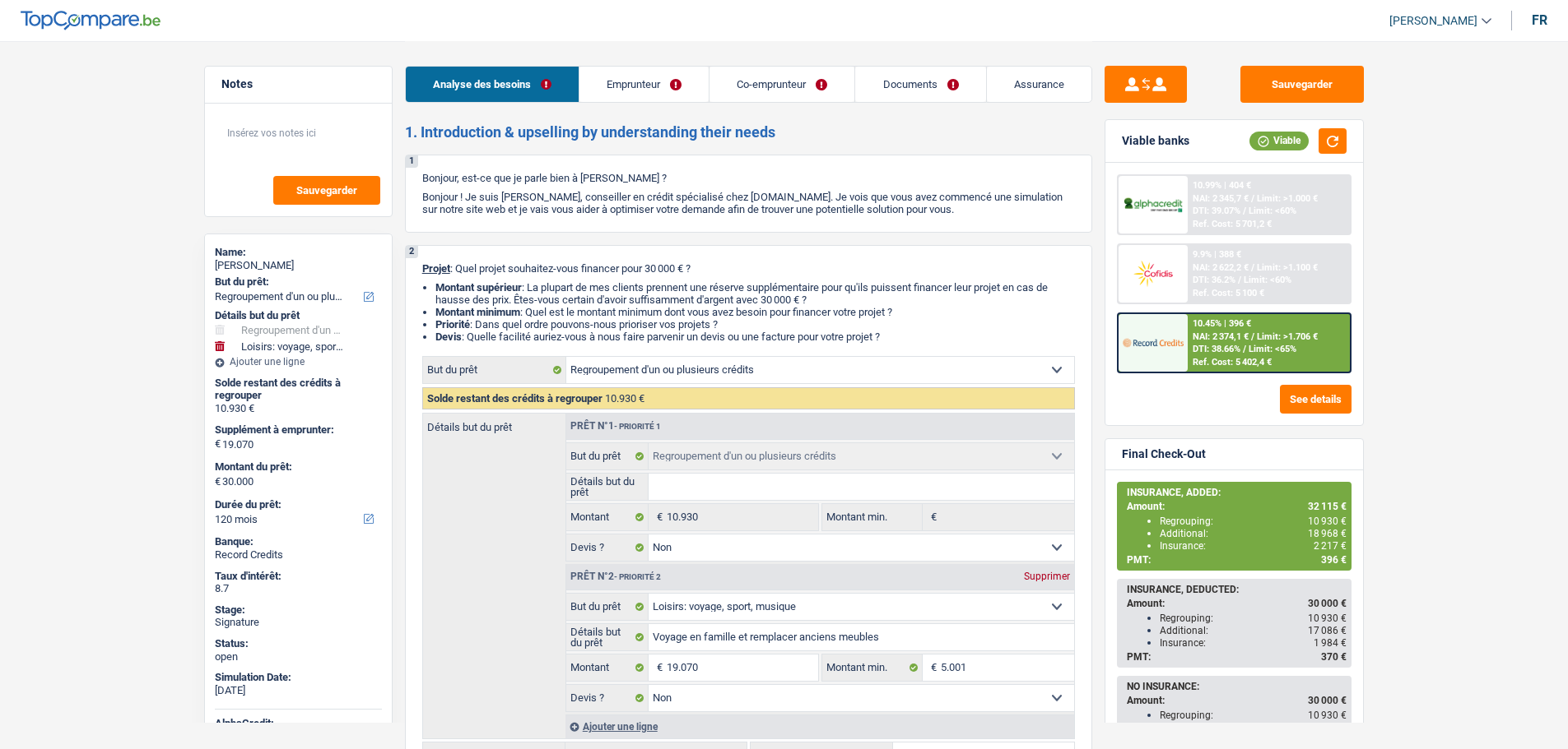
select select "cardOrCredit"
select select "personalLoan"
select select "homeFurnishingOrRelocation"
select select "42"
select select "refinancing"
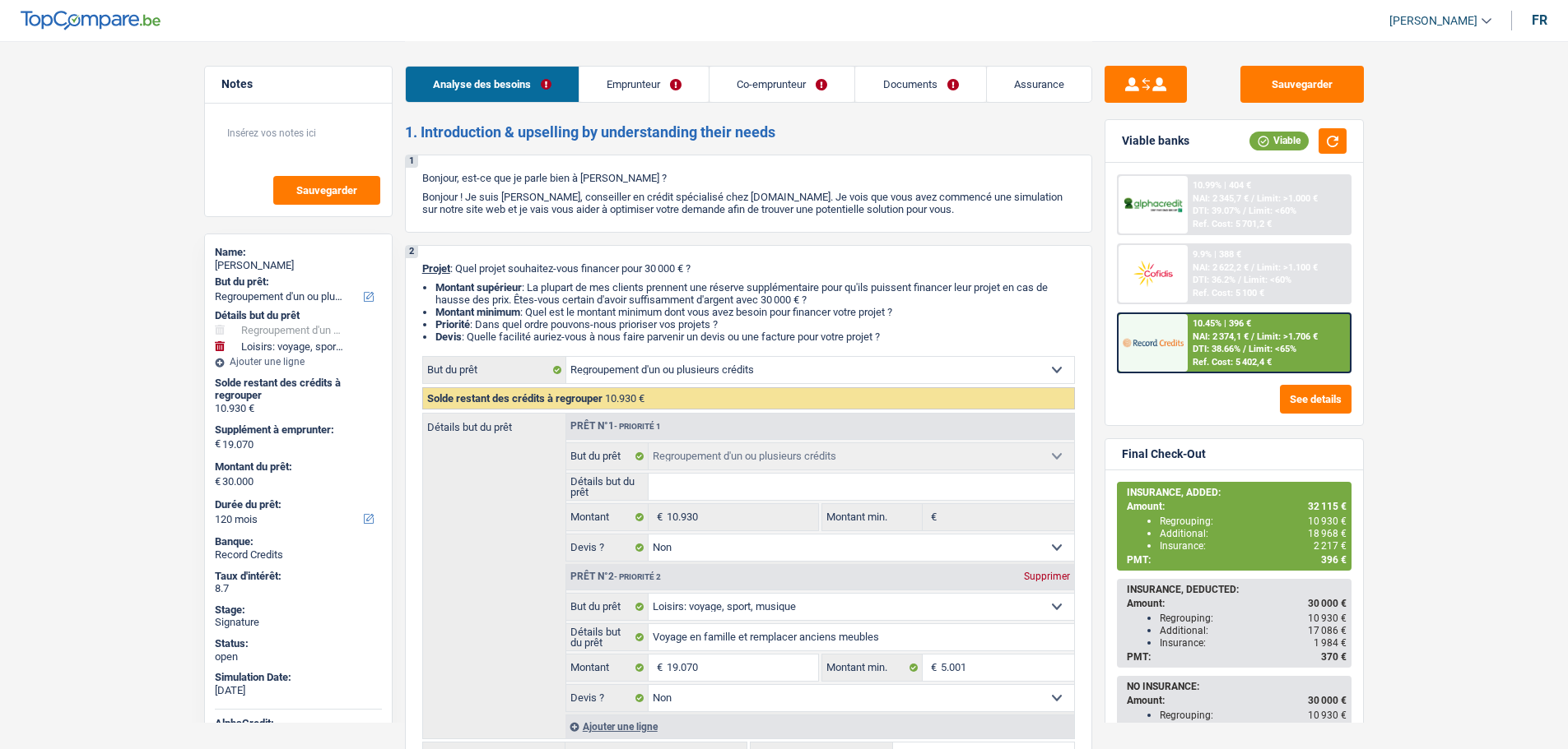
select select "refinancing"
select select "false"
select select "hobbies"
select select "false"
select select "120"
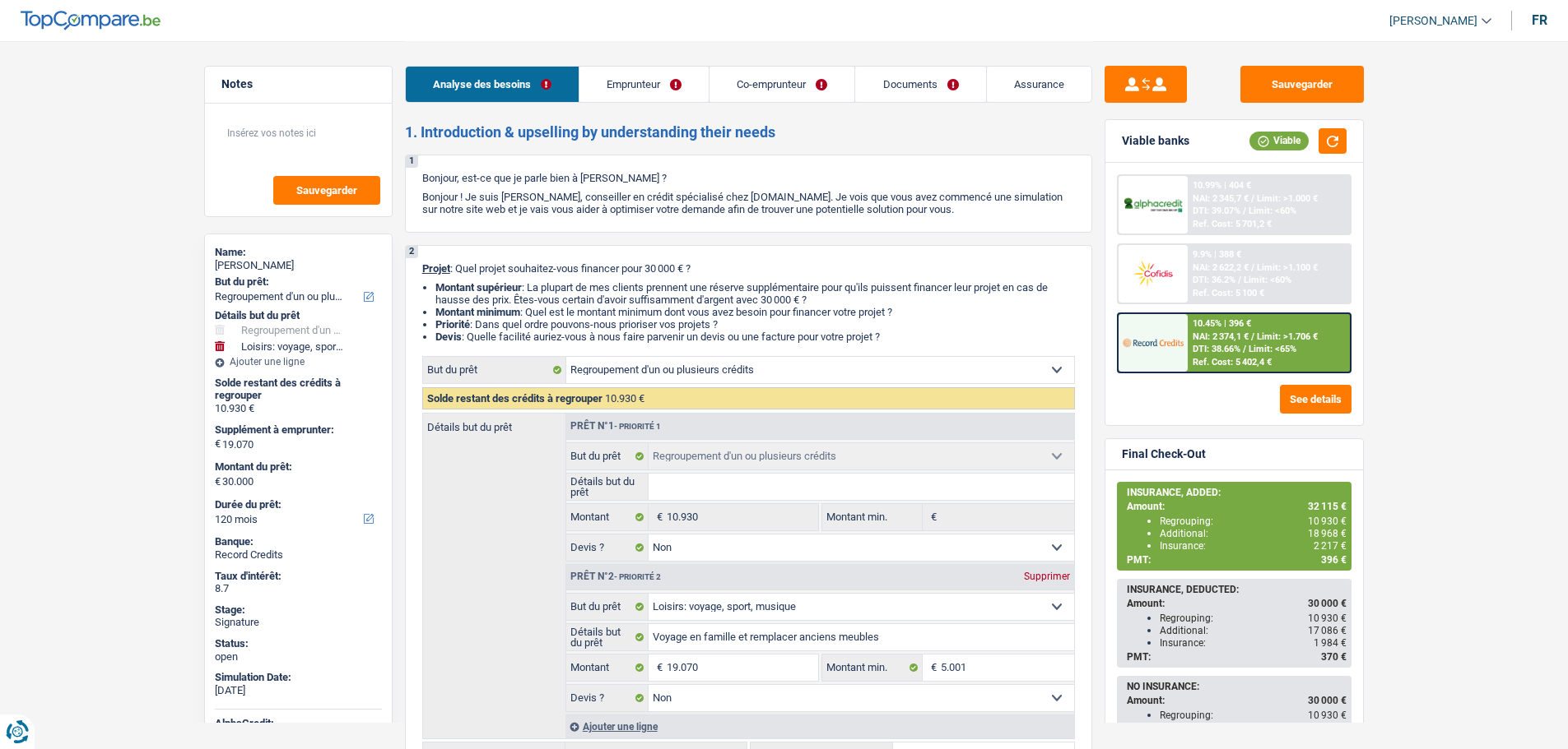
select select "refinancing"
select select "hobbies"
select select "120"
select select "refinancing"
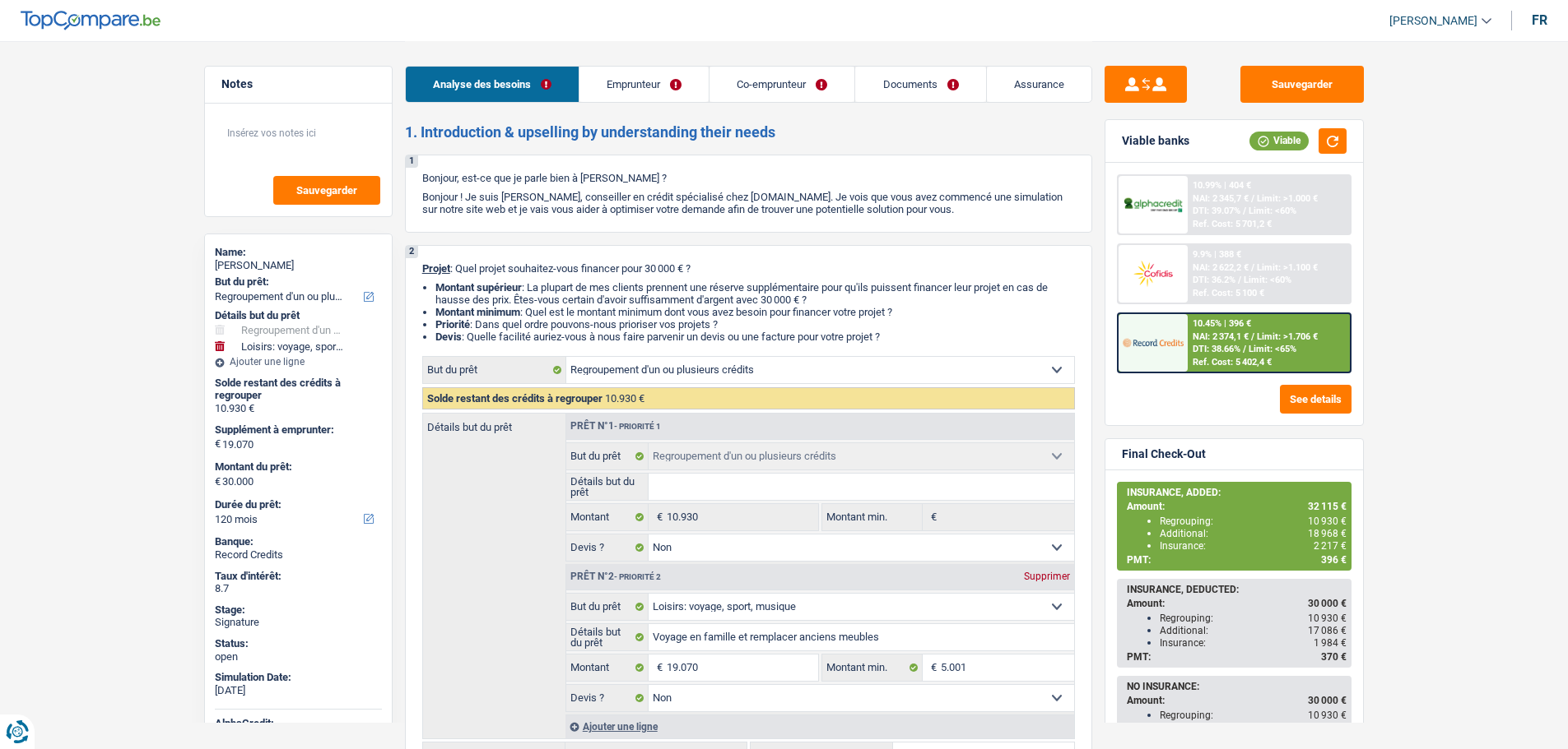
select select "refinancing"
select select "false"
select select "hobbies"
select select "false"
select select "120"
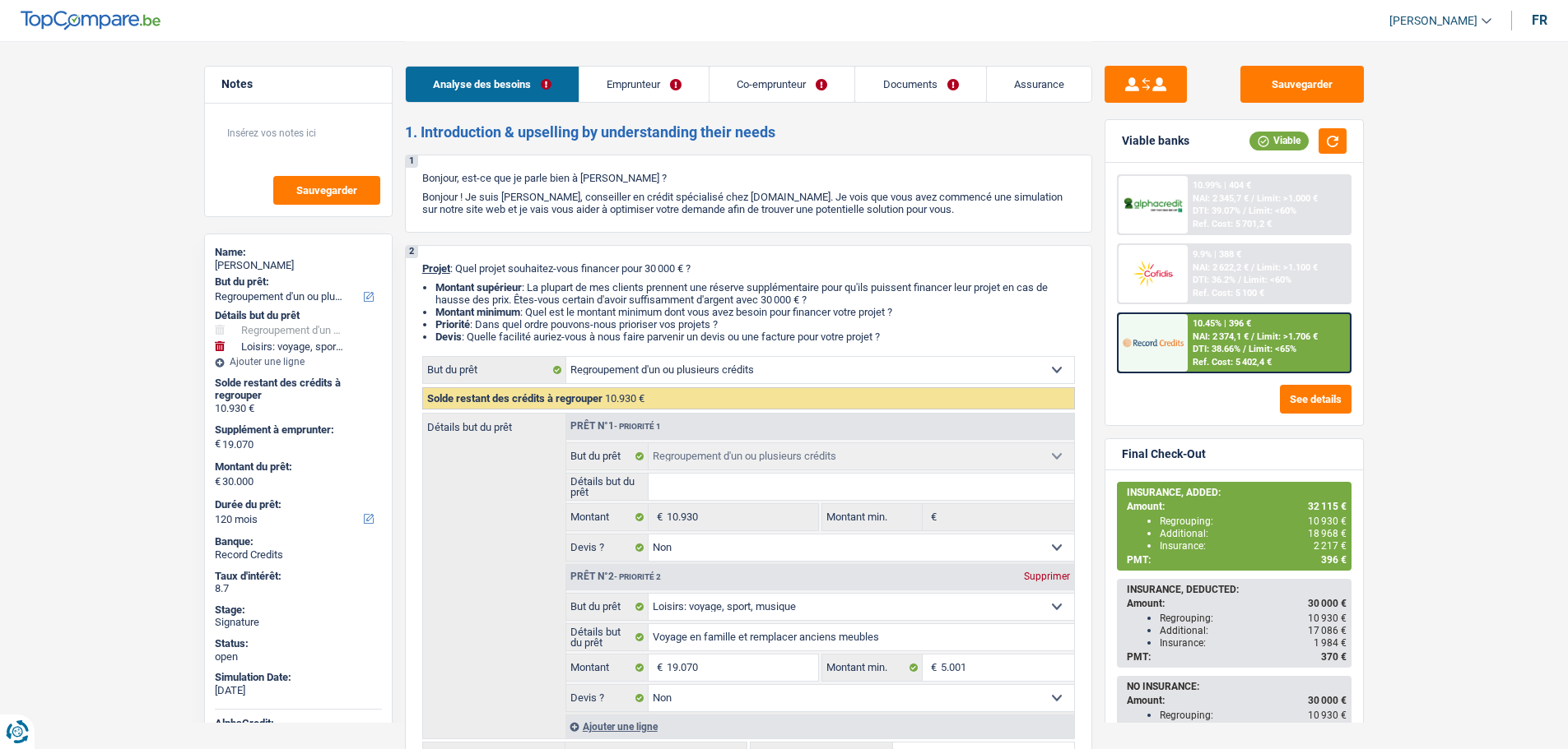
select select "worker"
select select "mutuality"
select select "familyAllowances"
select select "netSalary"
select select "mealVouchers"
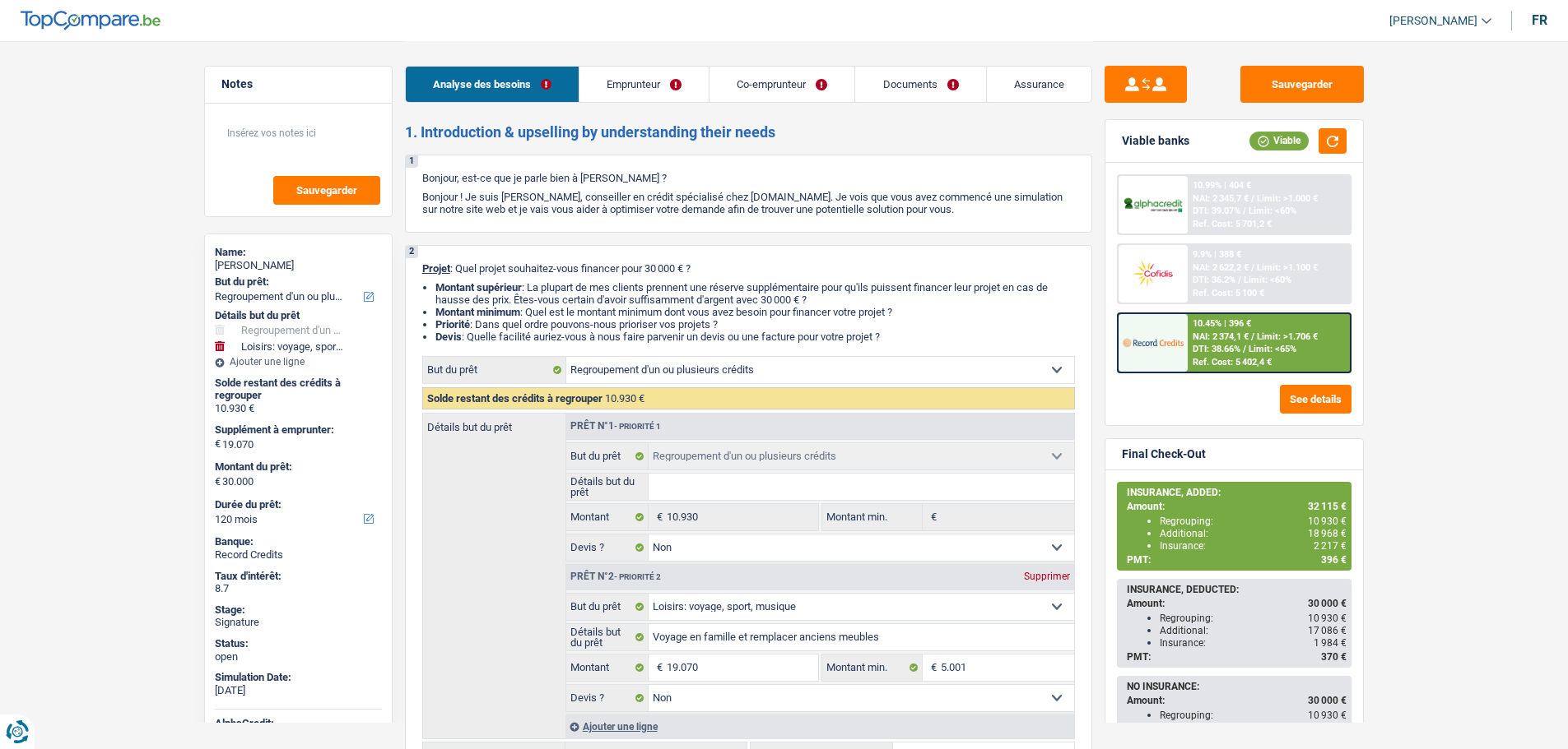
select select "mutualityIndemnity"
select select "other"
select select "ownerWithMortgage"
select select "mortgage"
select select "240"
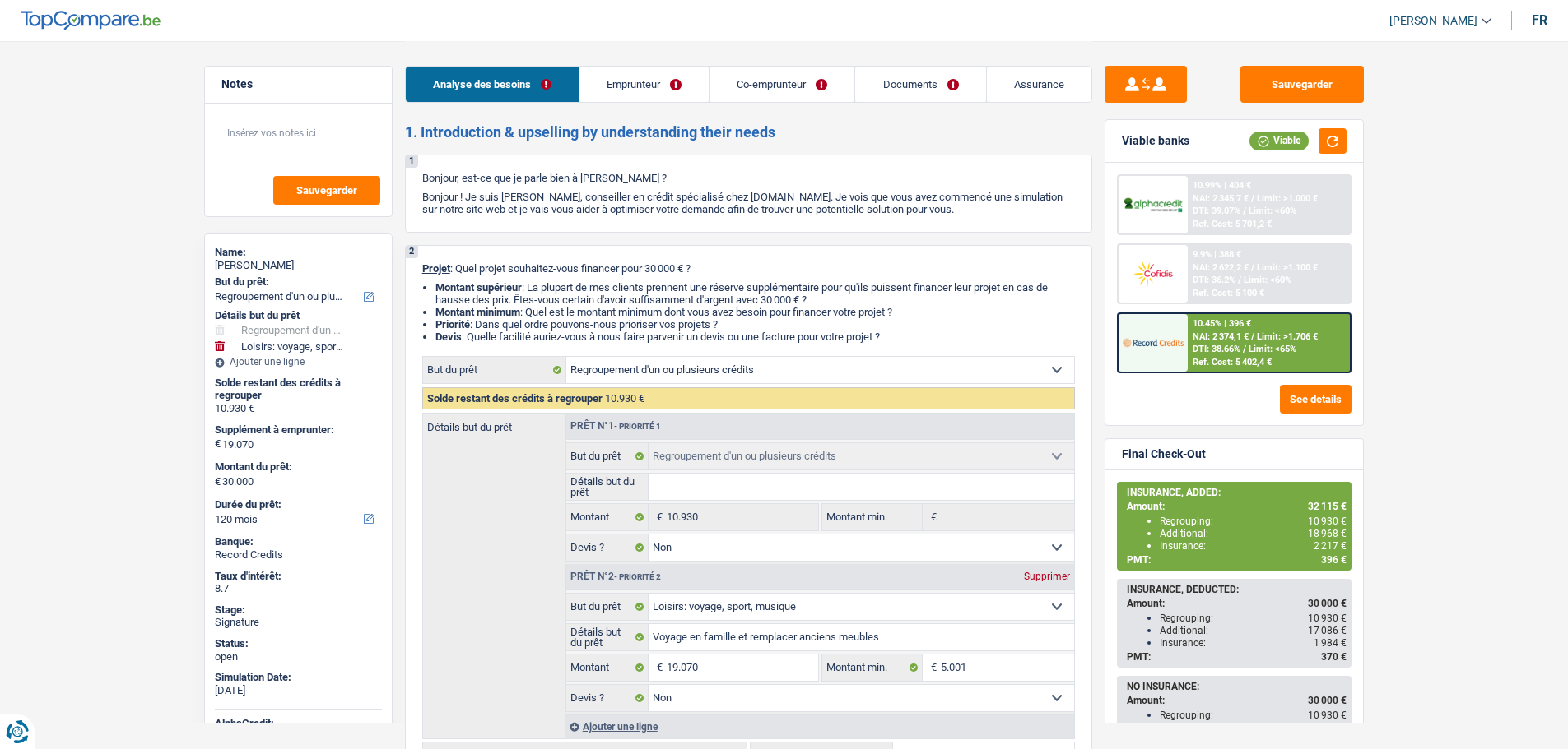
select select "cardOrCredit"
select select "personalLoan"
select select "homeFurnishingOrRelocation"
select select "42"
select select "refinancing"
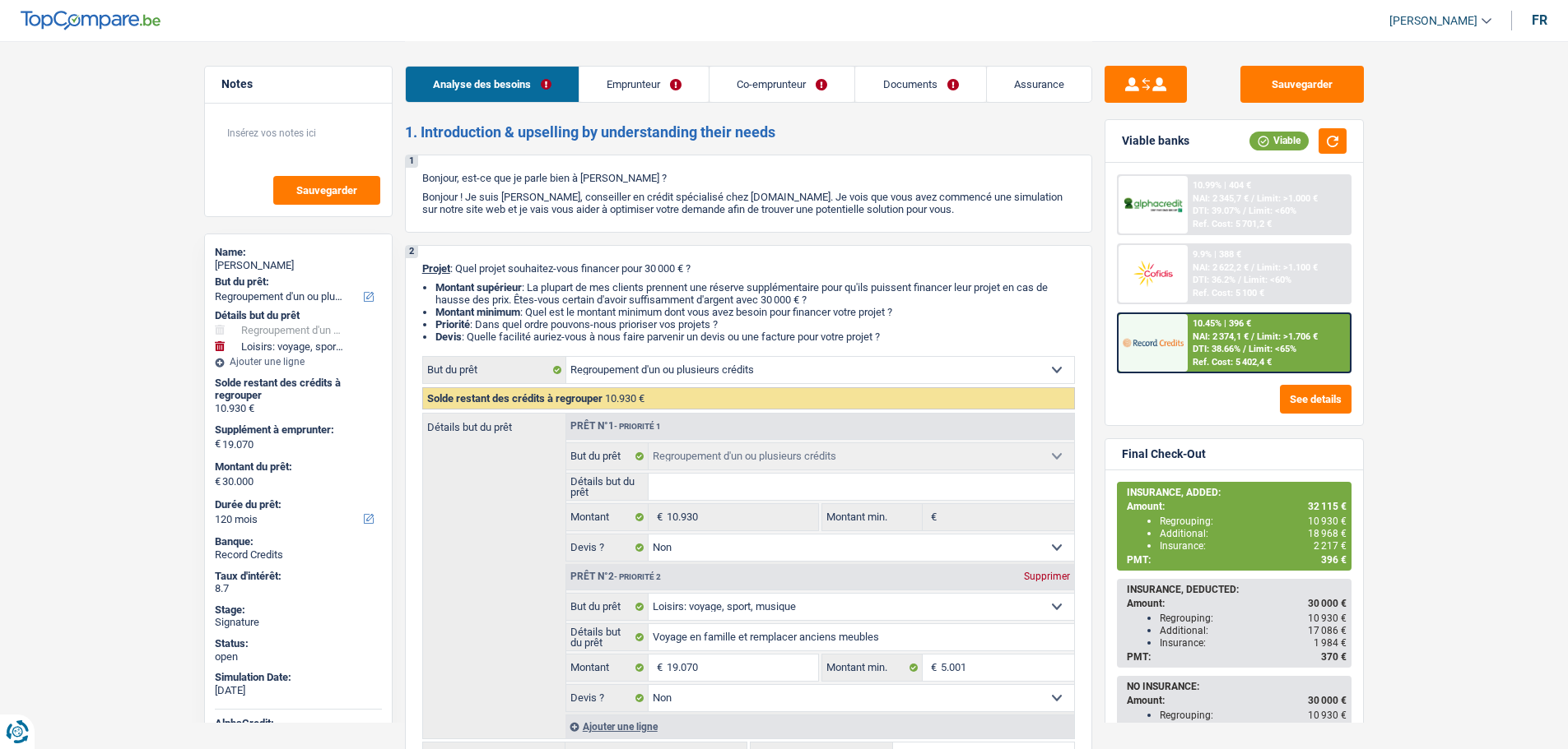
select select "refinancing"
select select "false"
select select "hobbies"
select select "false"
select select "120"
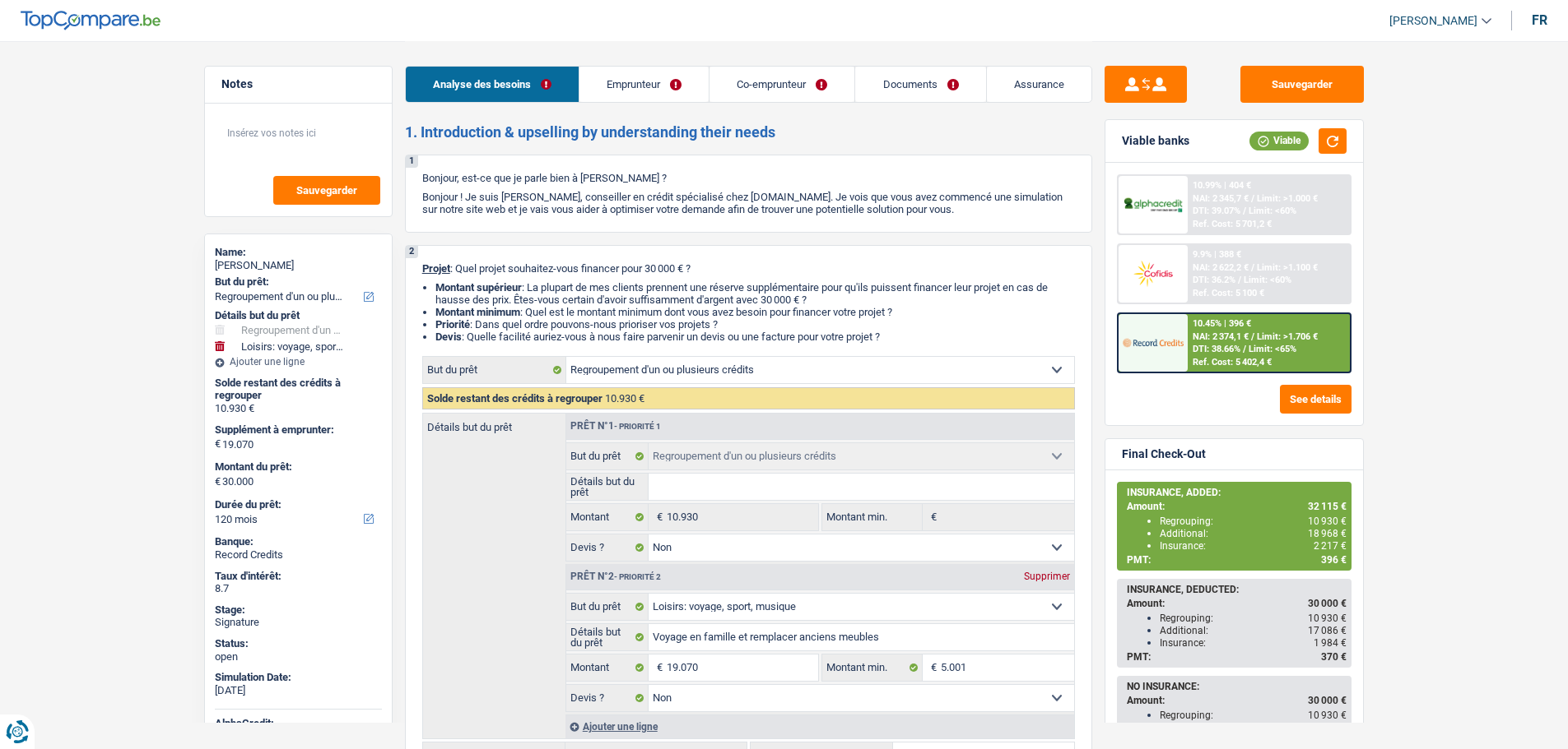
select select "worker"
select select "familyAllowances"
select select "netSalary"
select select "mealVouchers"
click at [671, 83] on link "Emprunteur" at bounding box center [644, 84] width 130 height 35
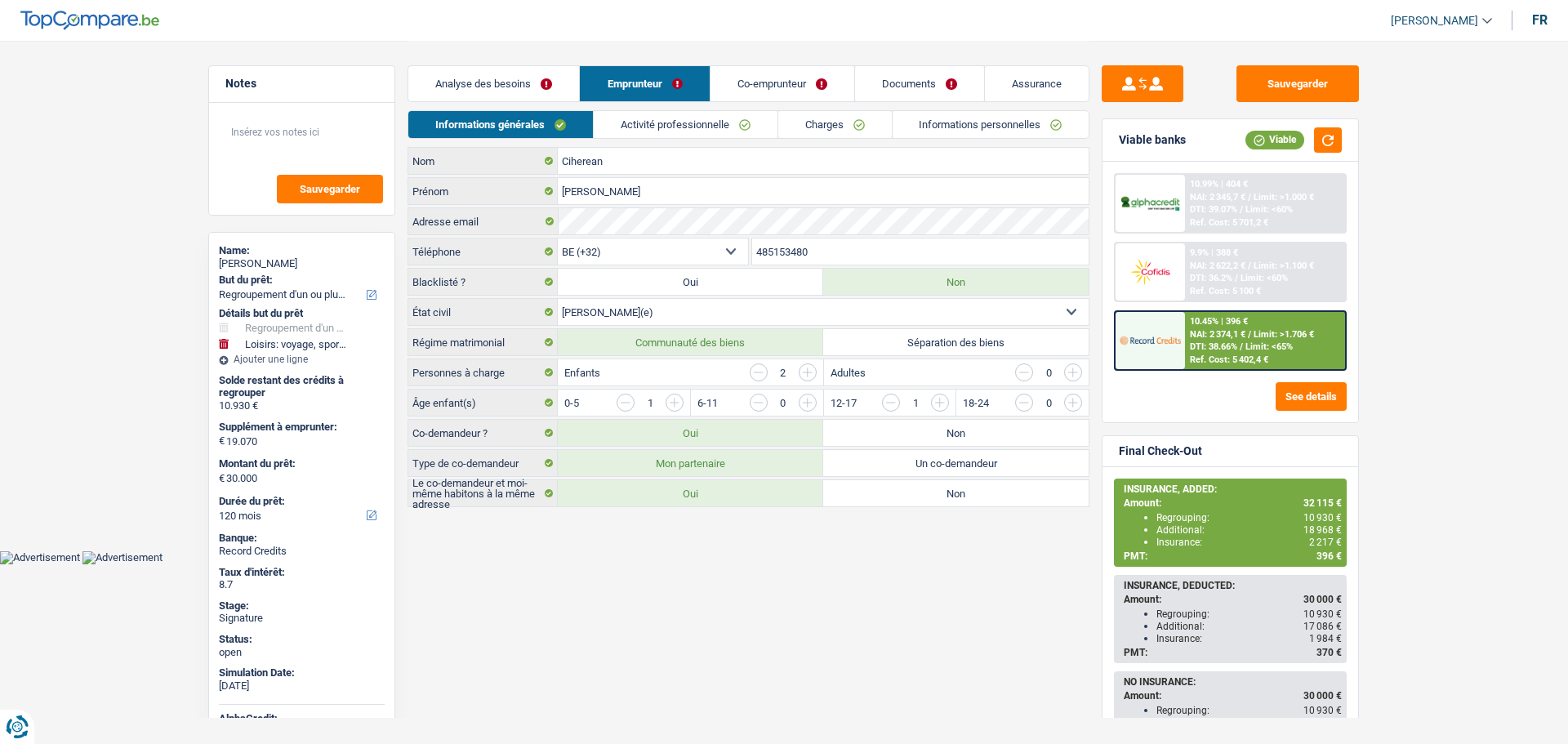
click at [800, 130] on link "Charges" at bounding box center [835, 124] width 114 height 27
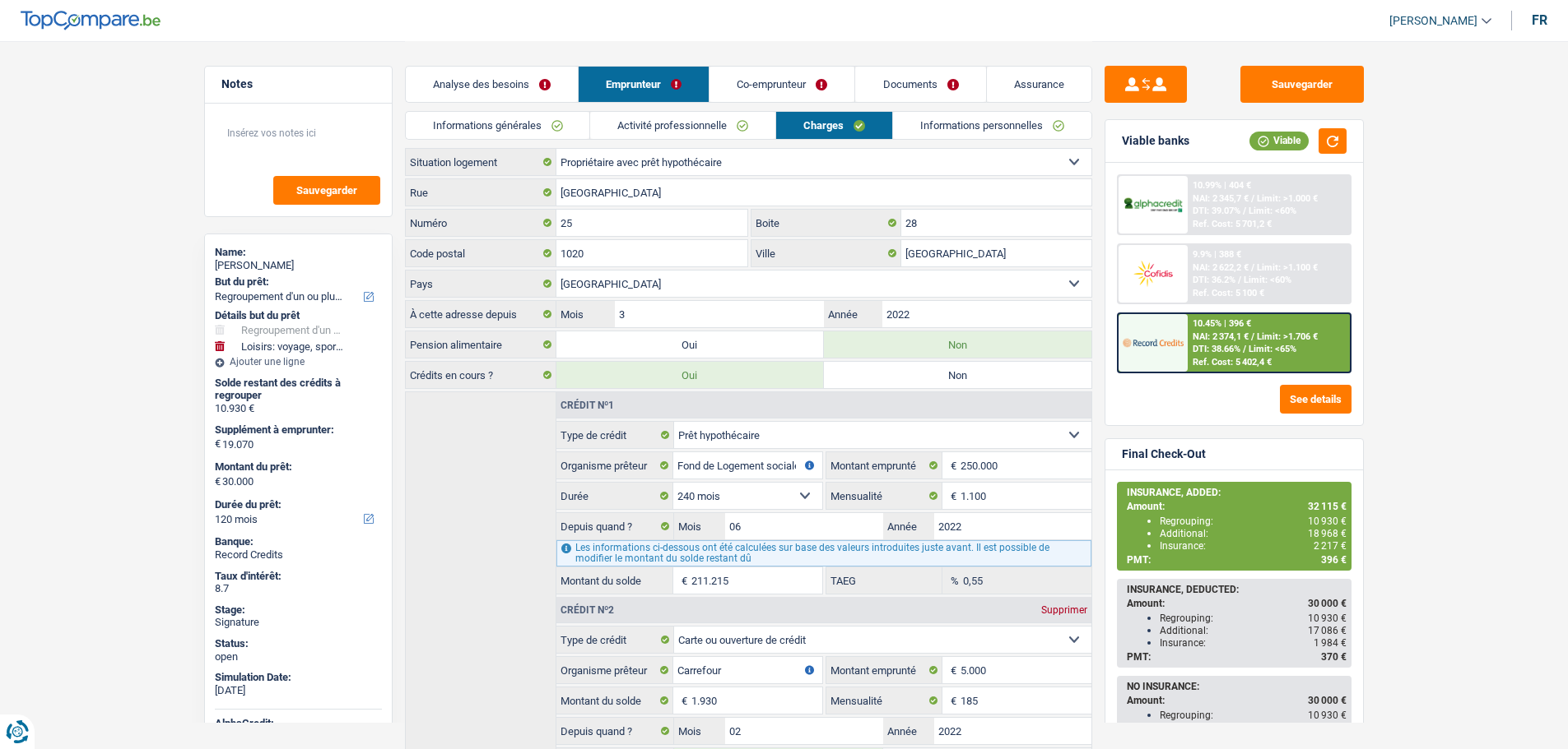
click at [648, 128] on link "Activité professionnelle" at bounding box center [683, 125] width 185 height 27
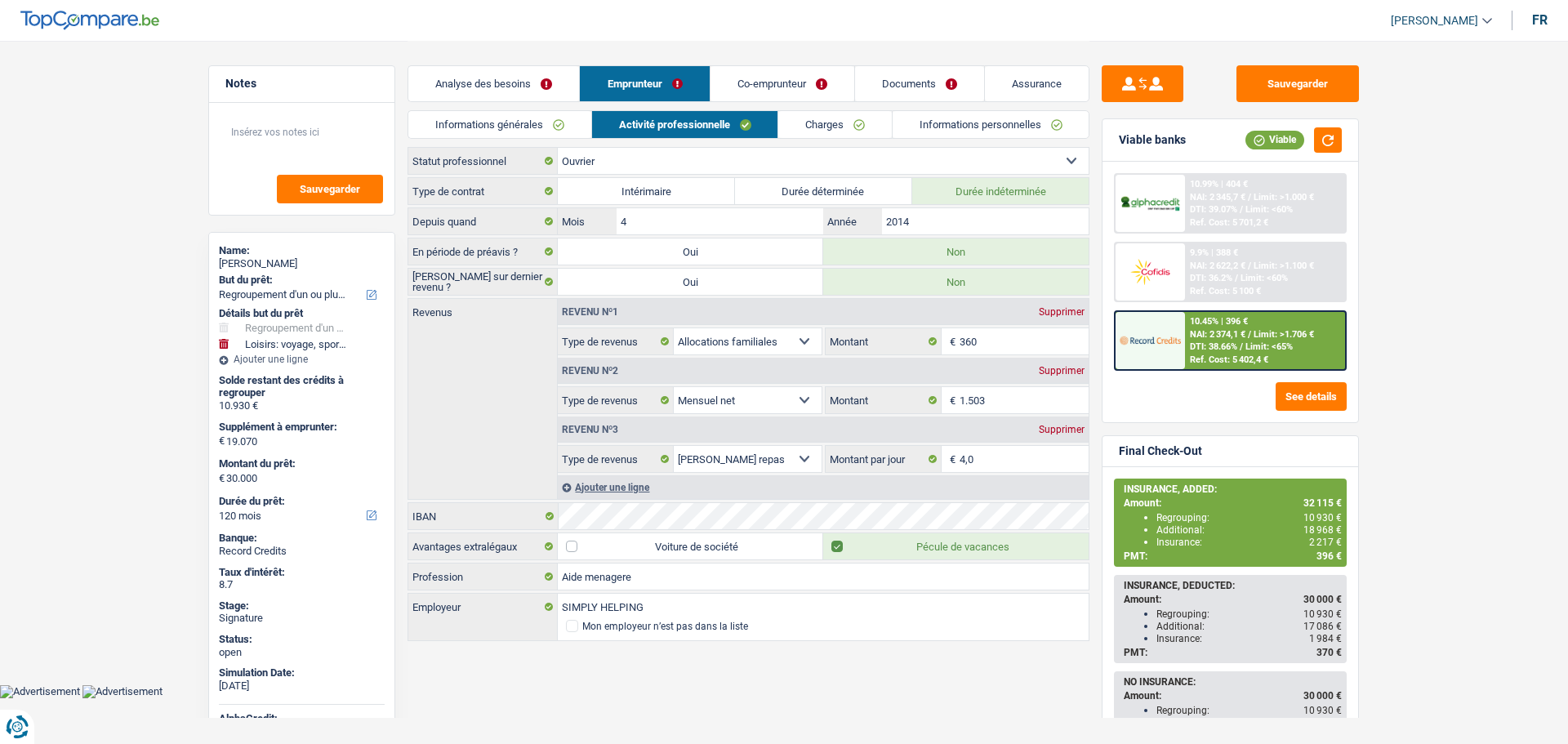
drag, startPoint x: 766, startPoint y: 82, endPoint x: 730, endPoint y: 112, distance: 46.9
click at [767, 82] on link "Co-emprunteur" at bounding box center [782, 84] width 144 height 35
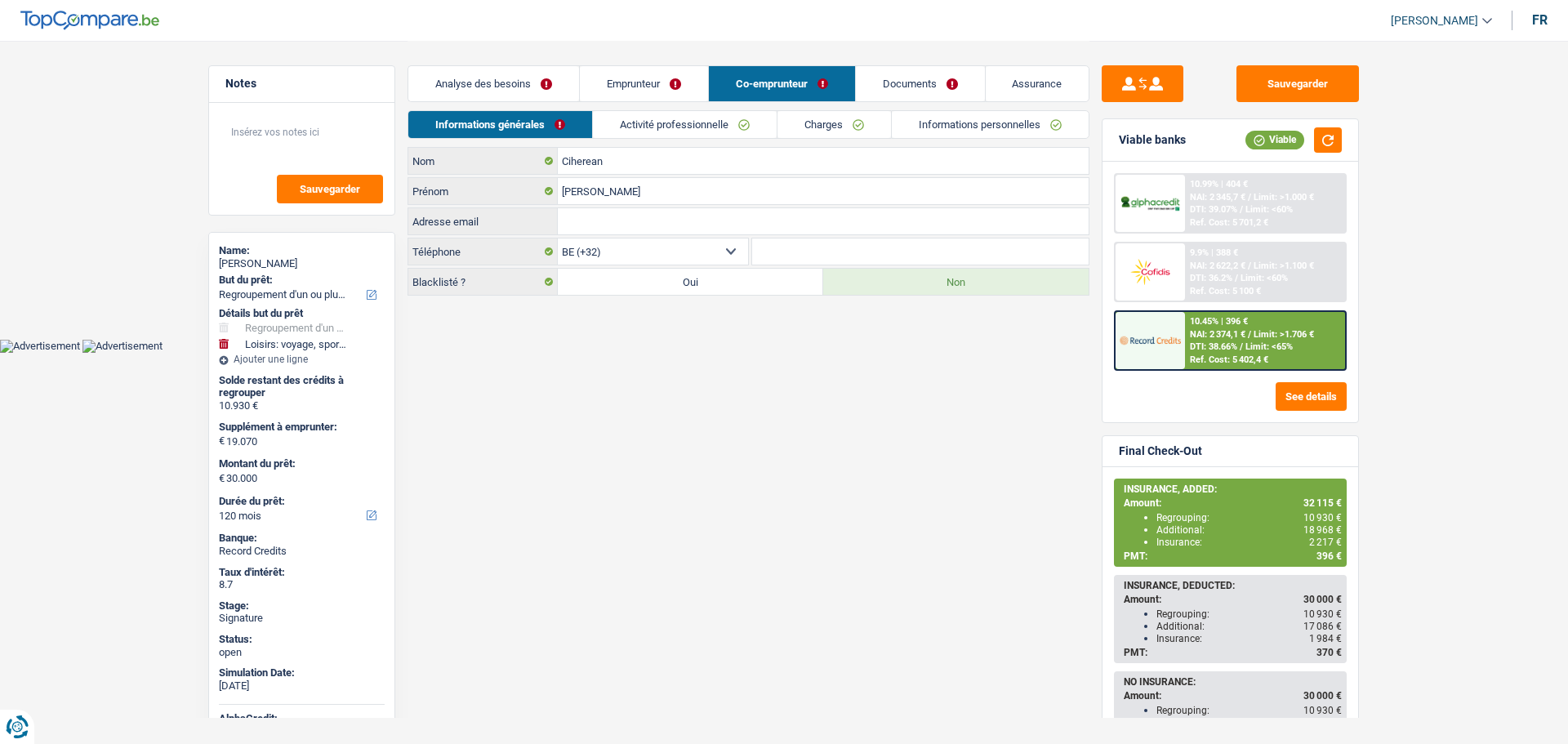
click at [644, 128] on link "Activité professionnelle" at bounding box center [685, 124] width 184 height 27
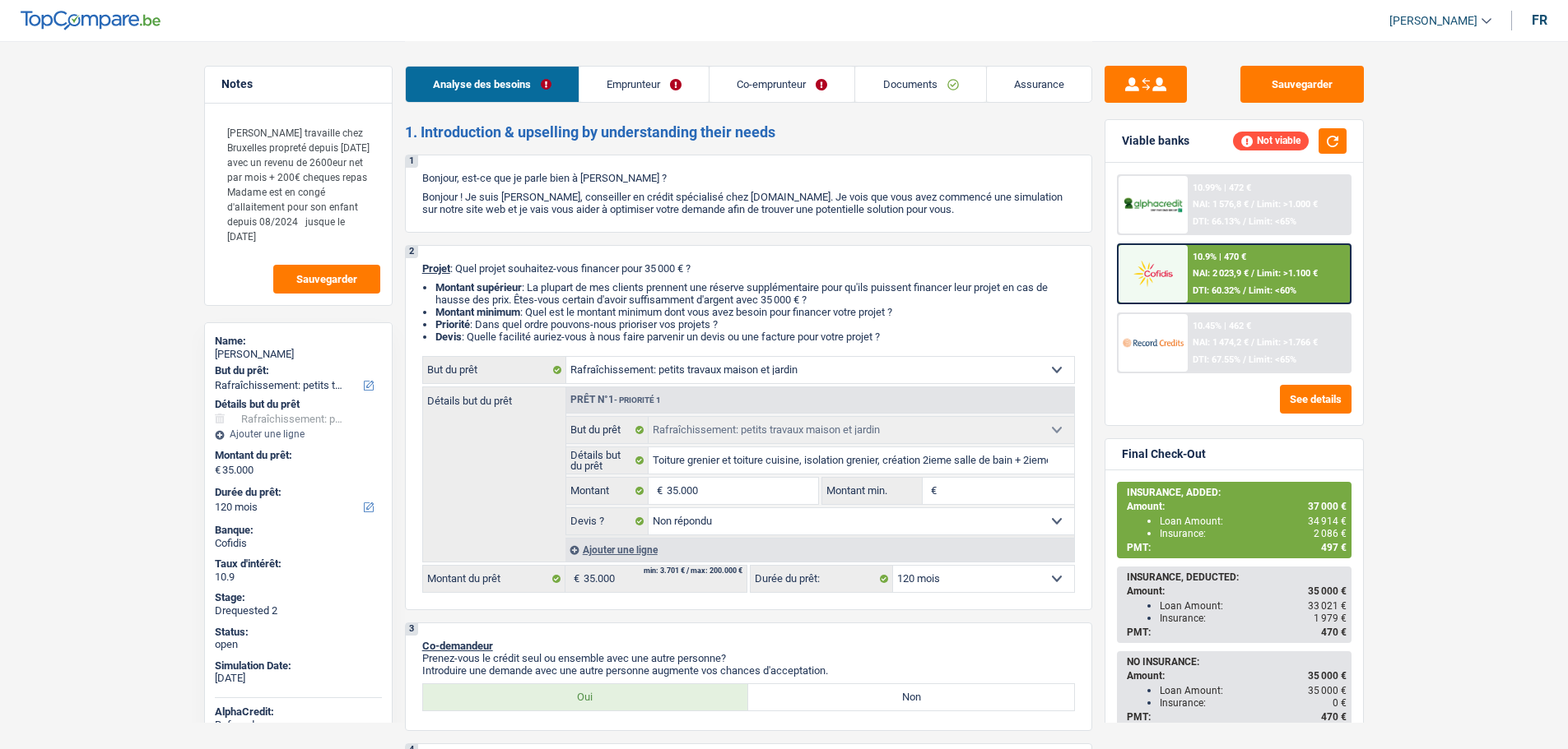
select select "houseOrGarden"
select select "120"
select select "houseOrGarden"
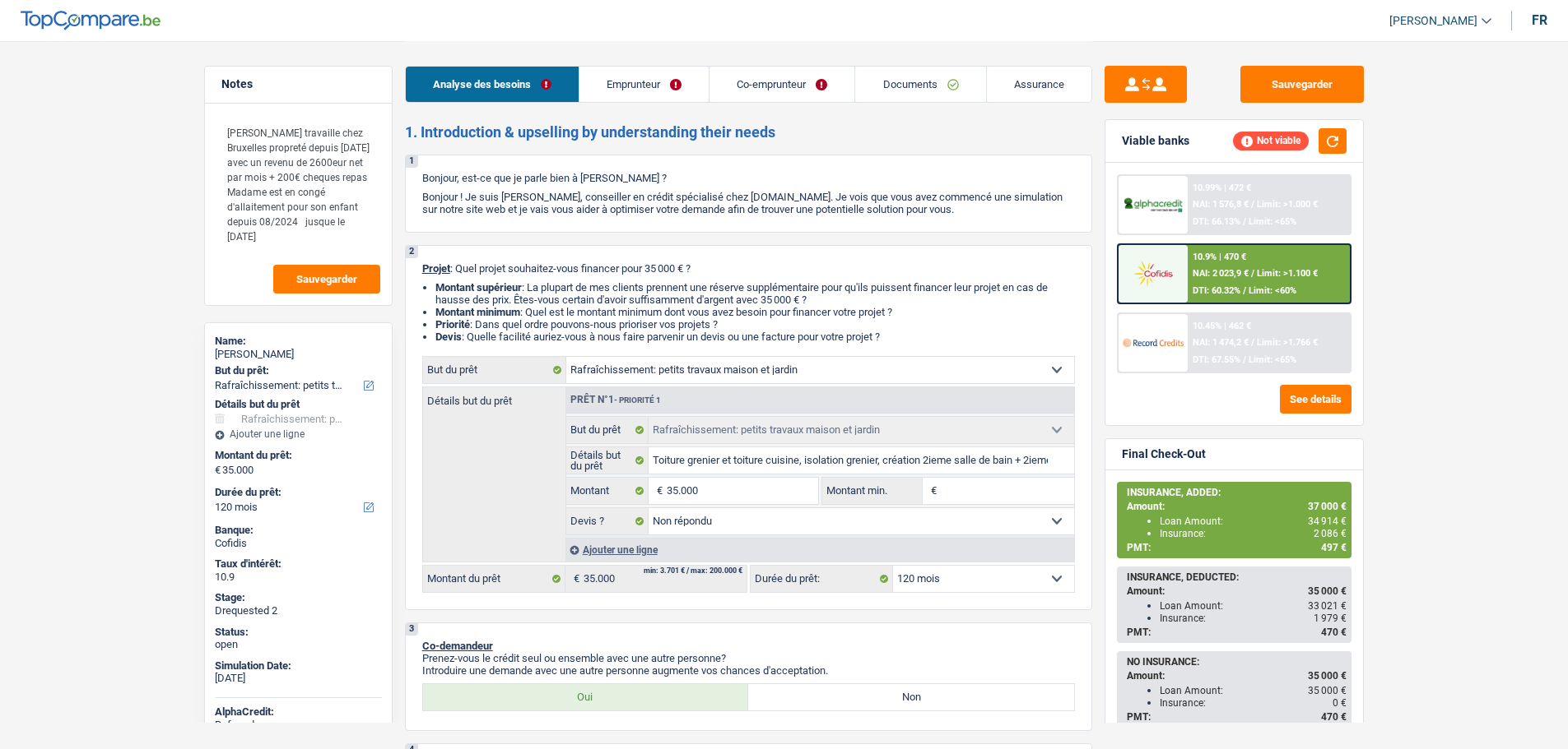
select select "not_answered"
select select "120"
select select "mutuality"
select select "worker"
select select "familyAllowances"
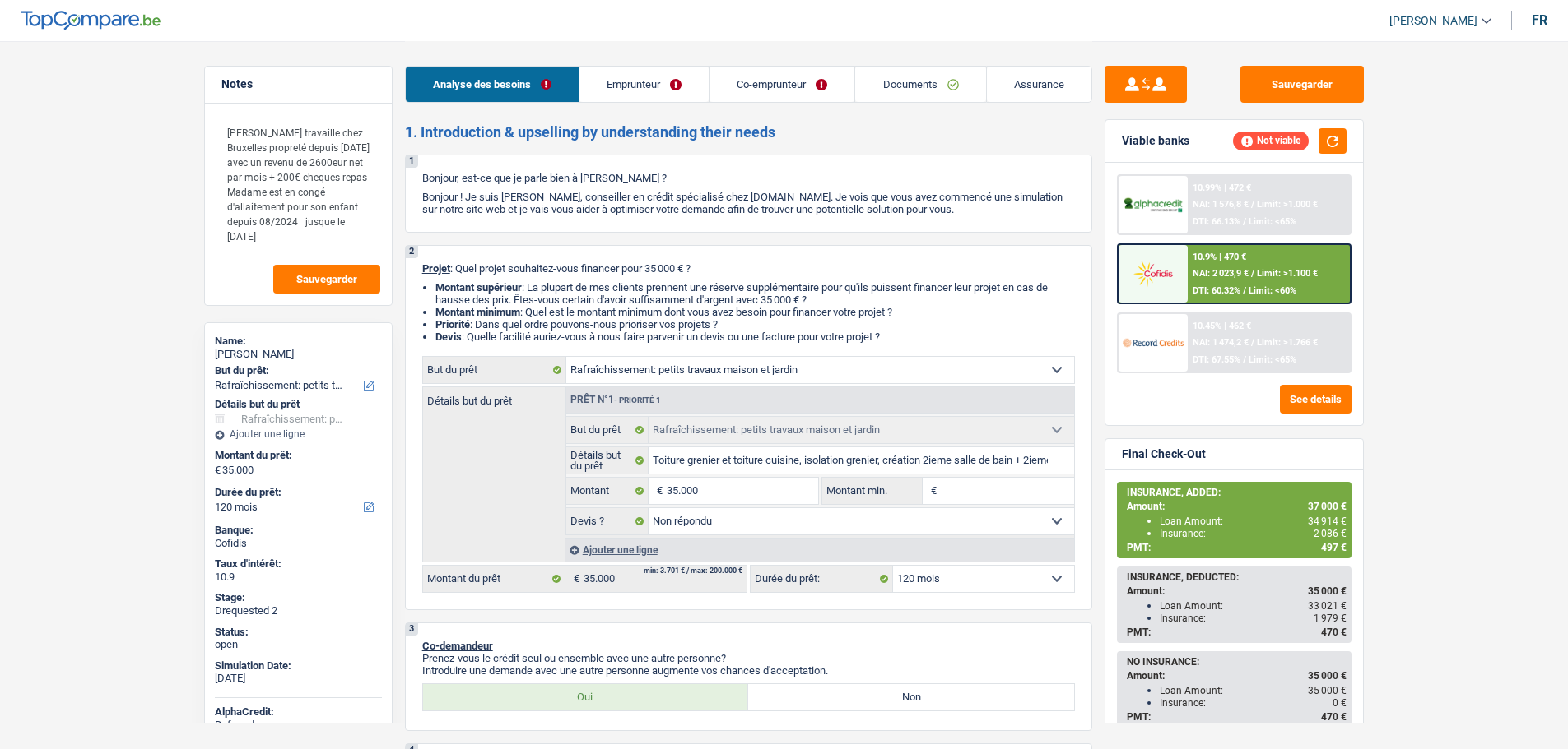
select select "mutualityIndemnity"
select select "netSalary"
select select "mealVouchers"
select select "ownerWithMortgage"
select select "mortgage"
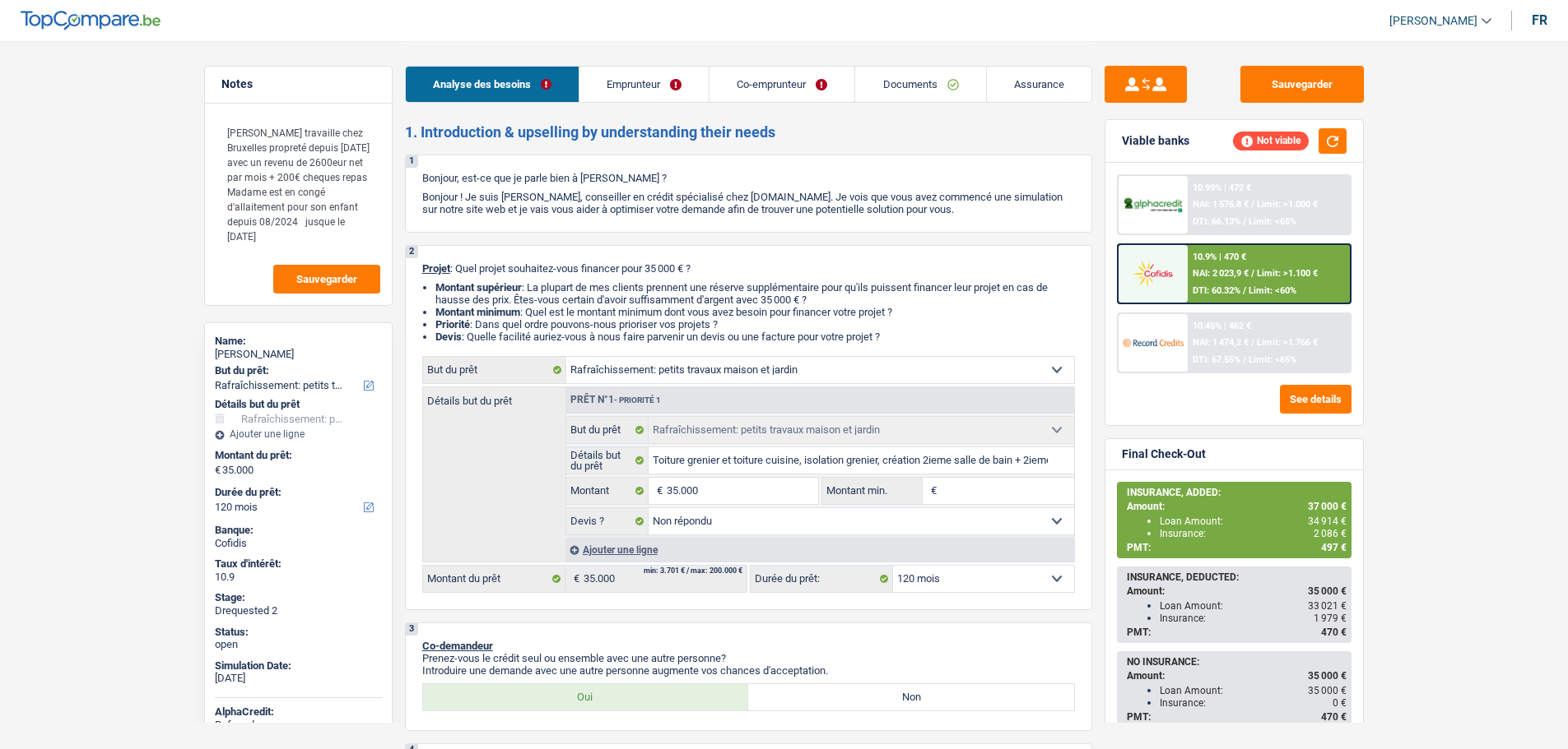
select select "300"
select select "renovationLoan"
select select "120"
select select "personalSale"
select select "36"
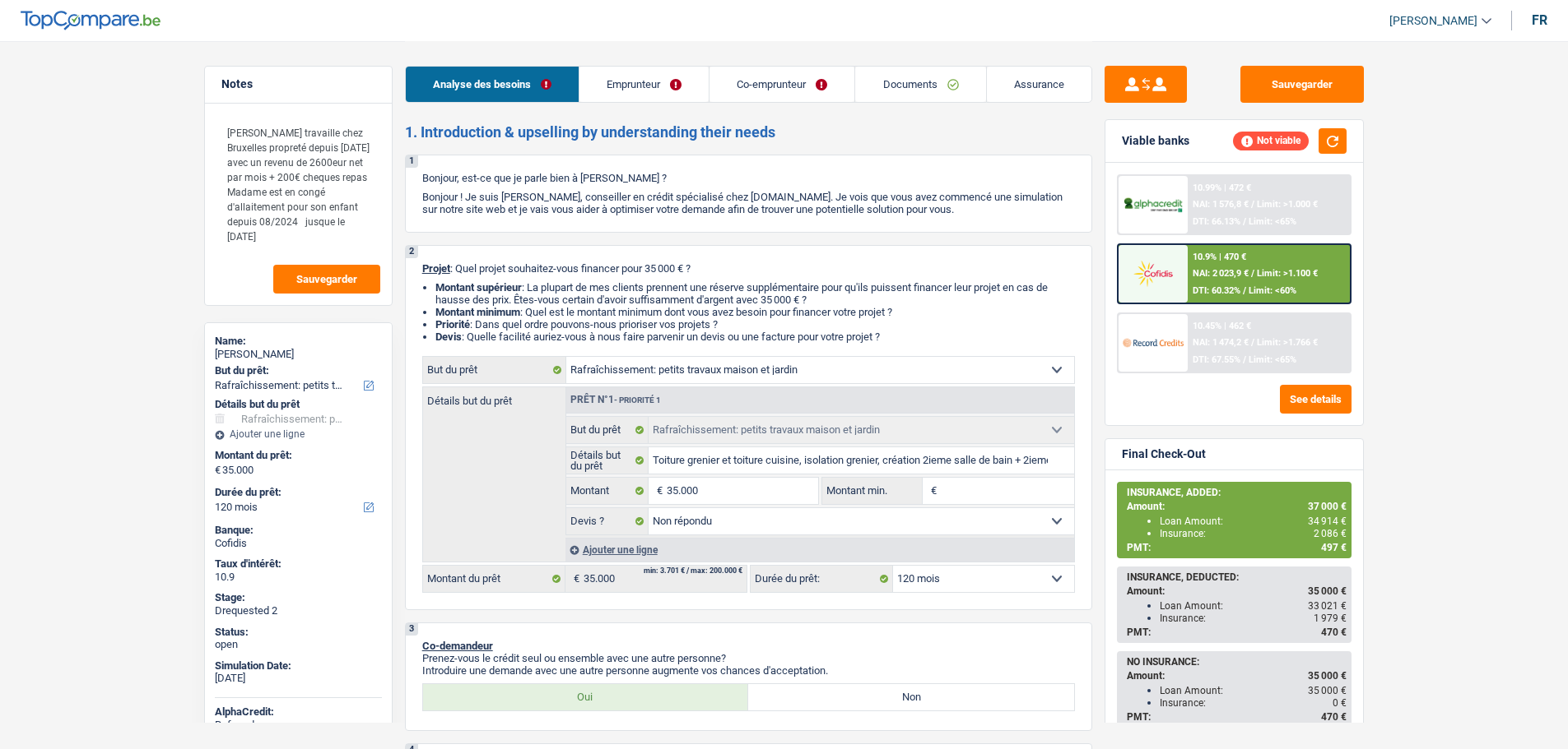
select select "renovationLoan"
select select "120"
select select "cardOrCredit"
select select "houseOrGarden"
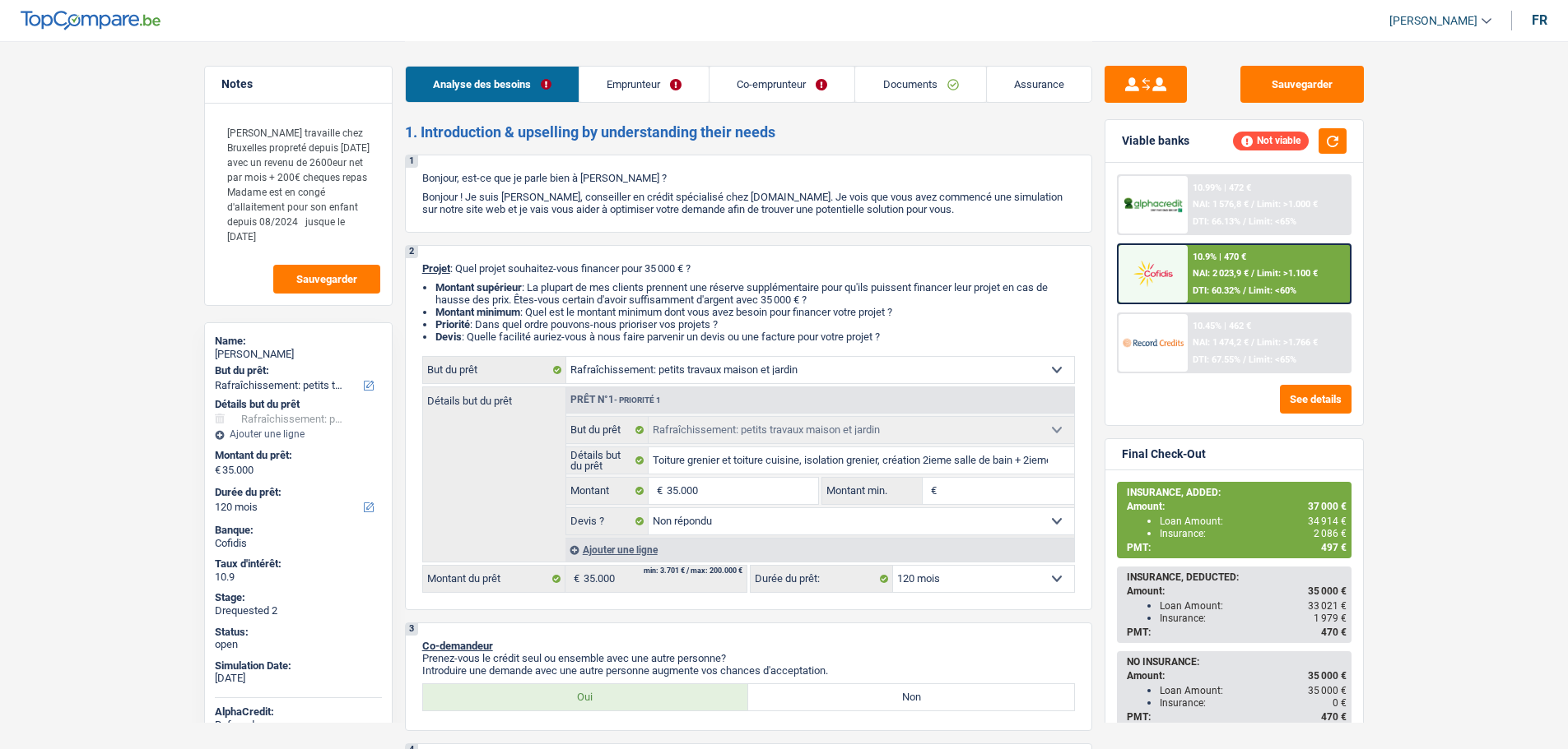
select select "not_answered"
select select "120"
